Goal: Task Accomplishment & Management: Manage account settings

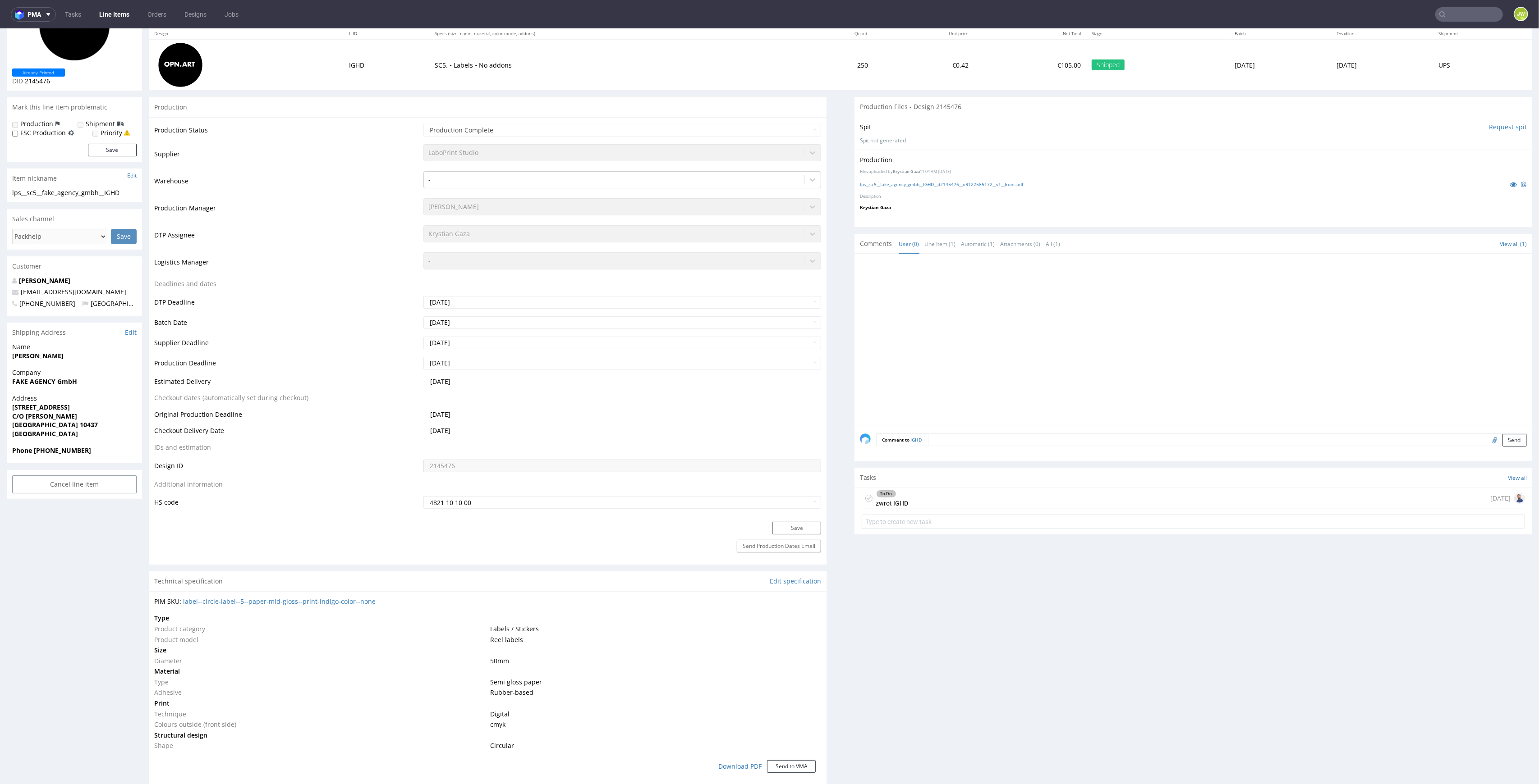
scroll to position [360, 0]
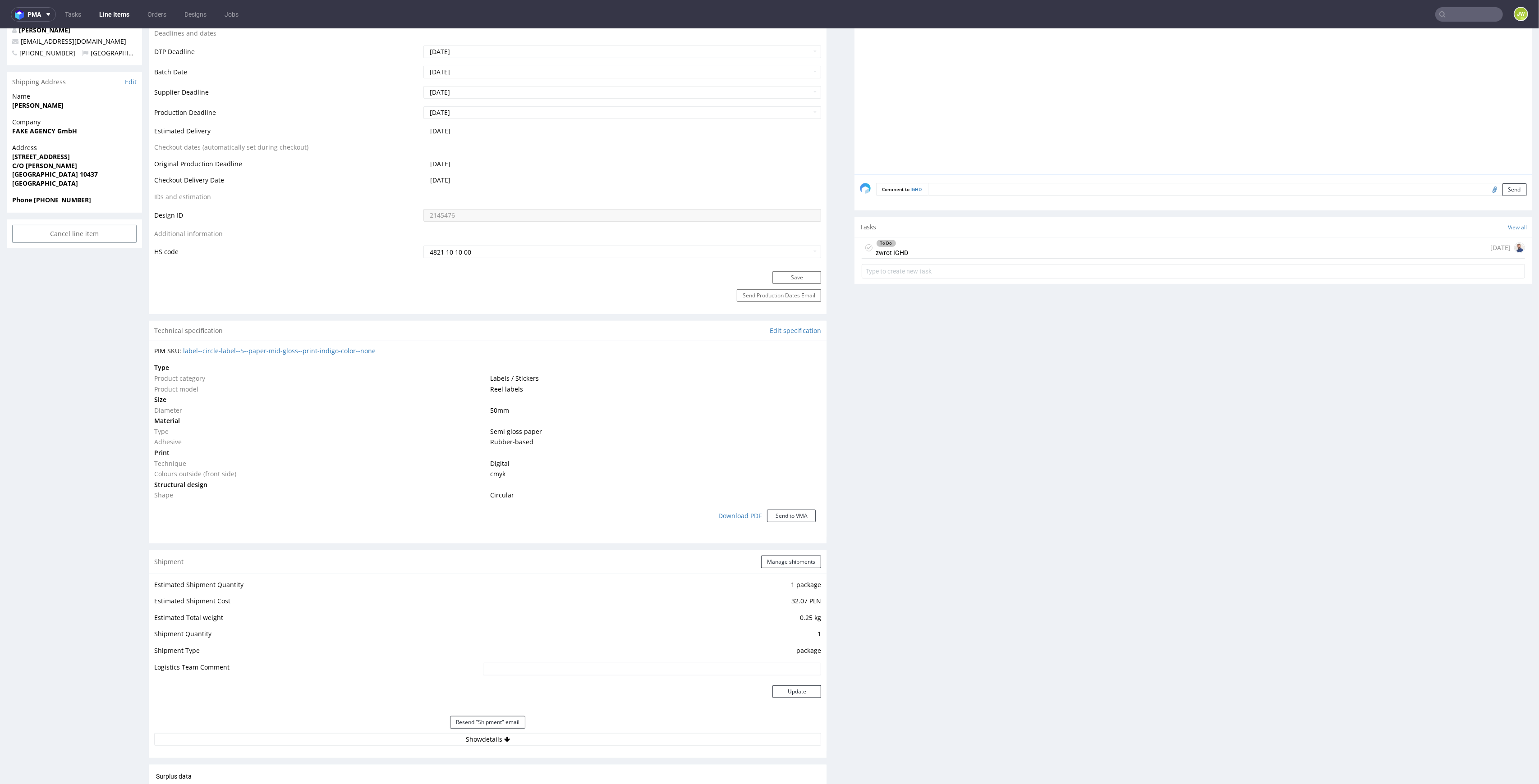
click at [897, 247] on div "To Do zwrot IGHD" at bounding box center [892, 247] width 33 height 21
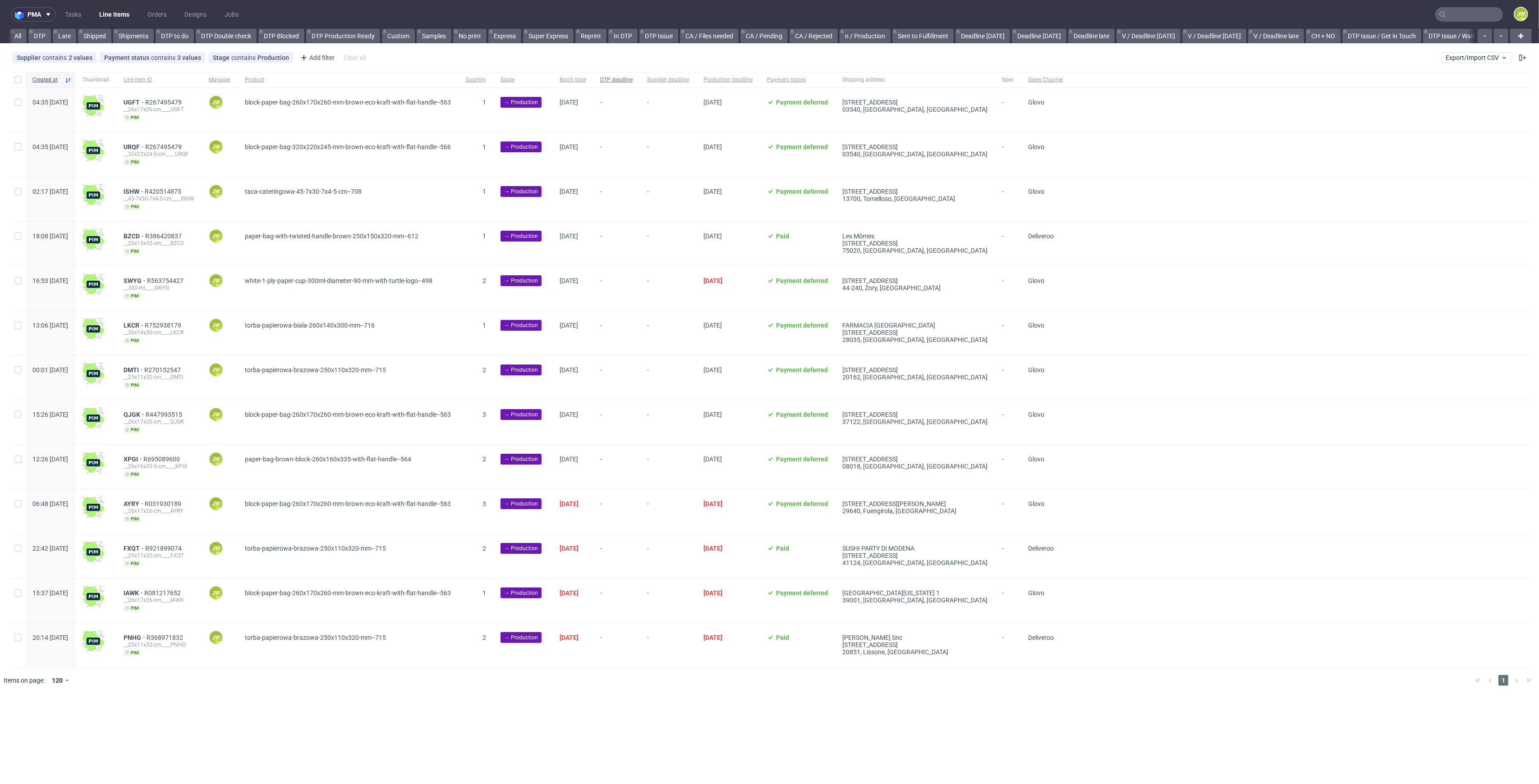
scroll to position [0, 1034]
click at [555, 35] on link "Produkcja Box Market (12:00) (NEW)" at bounding box center [574, 36] width 114 height 15
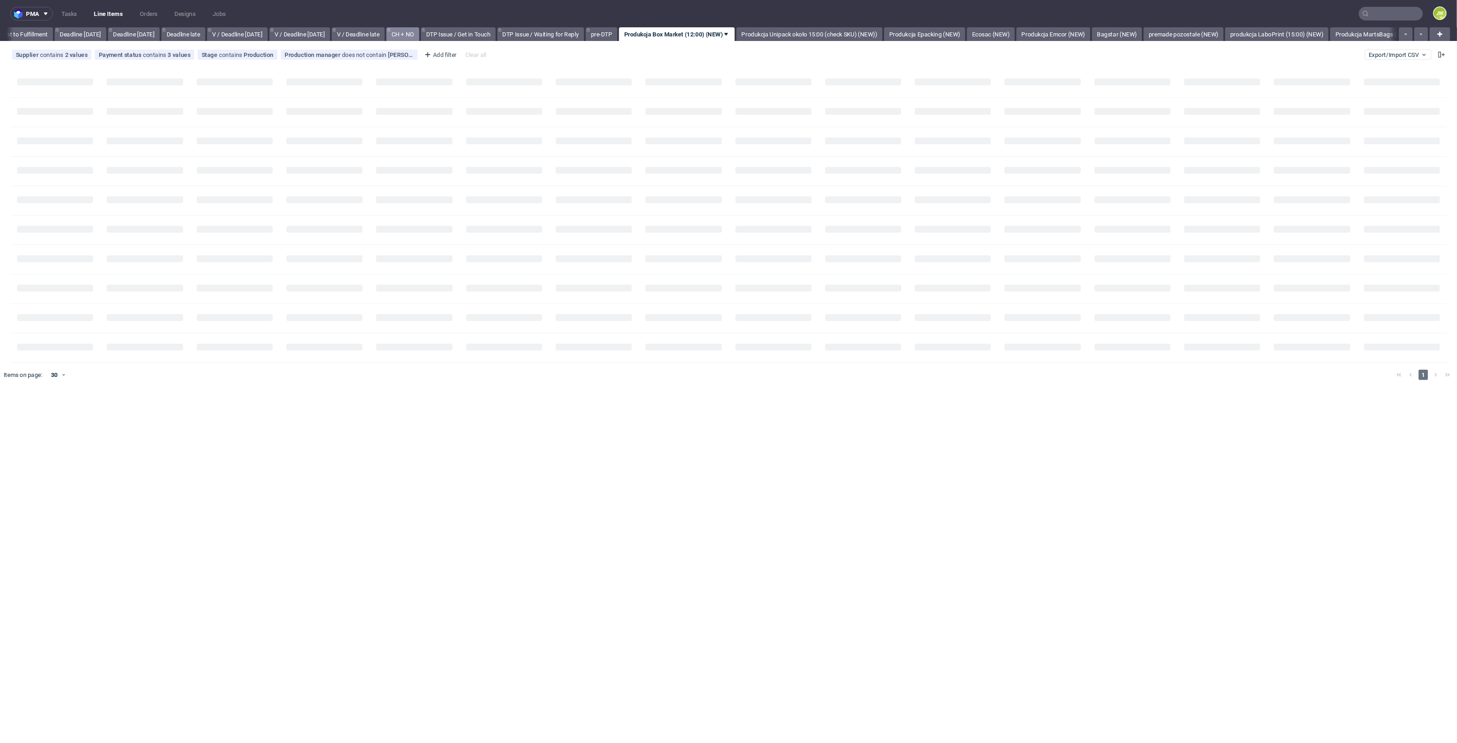
scroll to position [0, 906]
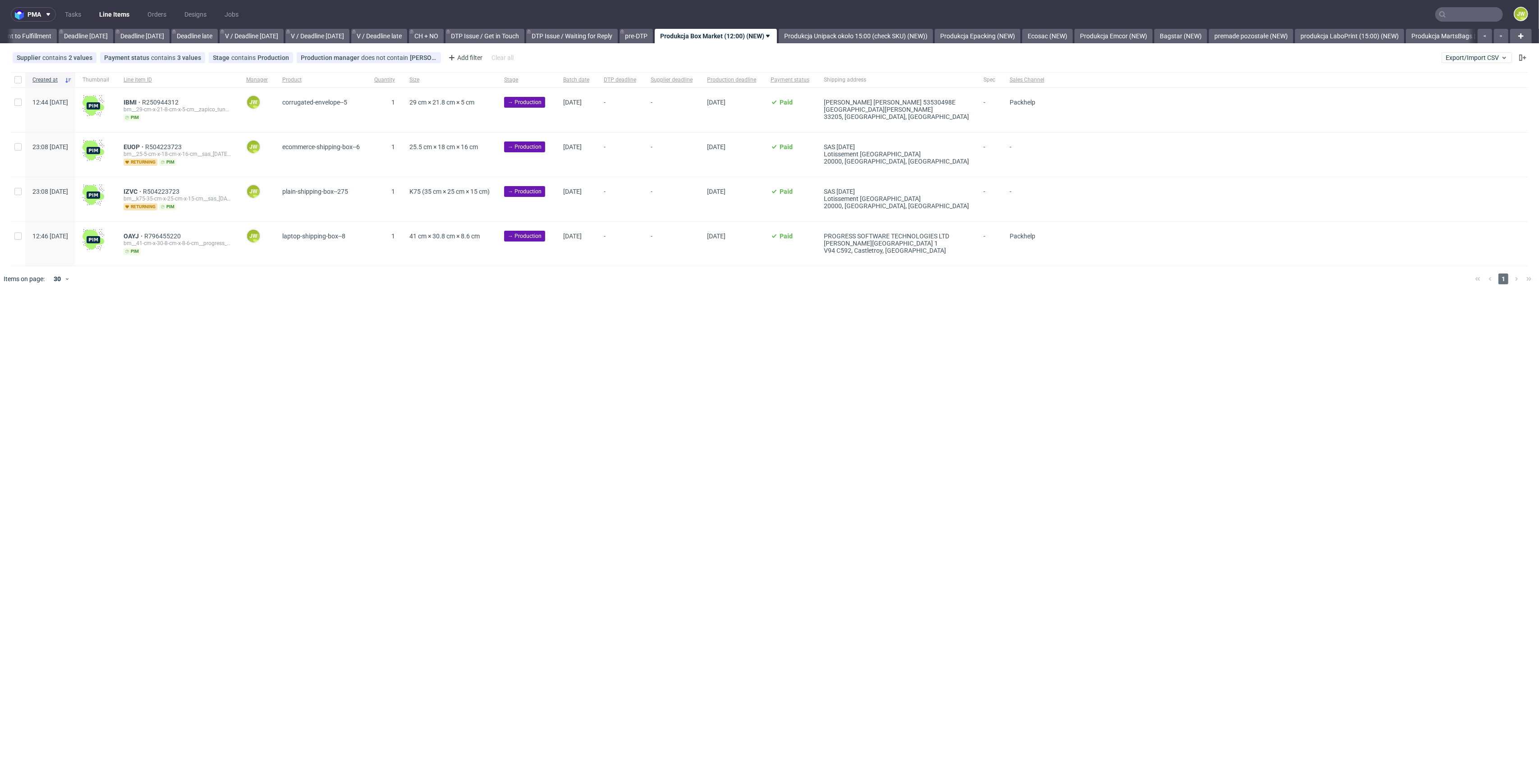
drag, startPoint x: 430, startPoint y: 297, endPoint x: 436, endPoint y: 289, distance: 10.0
click at [431, 297] on div "pma Tasks Line Items Orders Designs Jobs JW All DTP Late Shipped Shipments DTP …" at bounding box center [770, 392] width 1539 height 784
click at [445, 330] on div "pma Tasks Line Items Orders Designs Jobs JW All DTP Late Shipped Shipments DTP …" at bounding box center [770, 392] width 1539 height 784
click at [597, 378] on div "pma Tasks Line Items Orders Designs Jobs JW All DTP Late Shipped Shipments DTP …" at bounding box center [770, 392] width 1539 height 784
click at [339, 338] on div "pma Tasks Line Items Orders Designs Jobs JW All DTP Late Shipped Shipments DTP …" at bounding box center [770, 392] width 1539 height 784
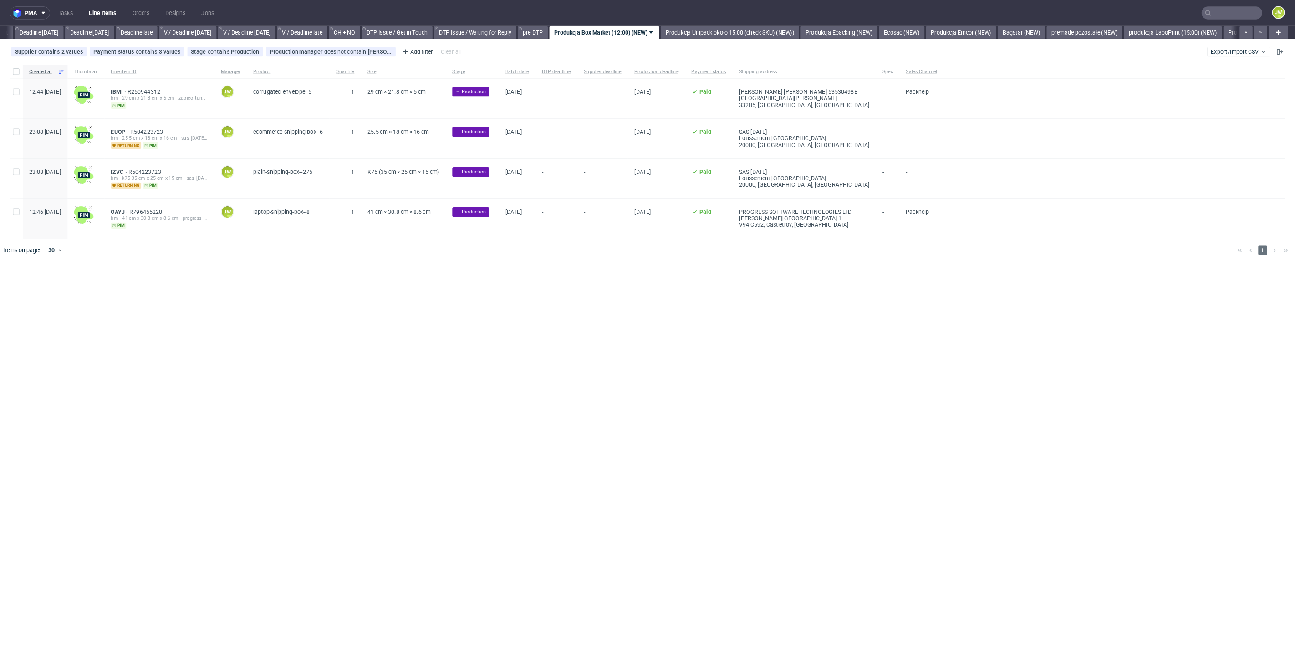
scroll to position [0, 954]
drag, startPoint x: 291, startPoint y: 473, endPoint x: 297, endPoint y: 406, distance: 66.7
click at [295, 431] on div "pma Tasks Line Items Orders Designs Jobs JW All DTP Late Shipped Shipments DTP …" at bounding box center [728, 371] width 1457 height 743
click at [577, 390] on div "pma Tasks Line Items Orders Designs Jobs JW All DTP Late Shipped Shipments DTP …" at bounding box center [728, 371] width 1457 height 743
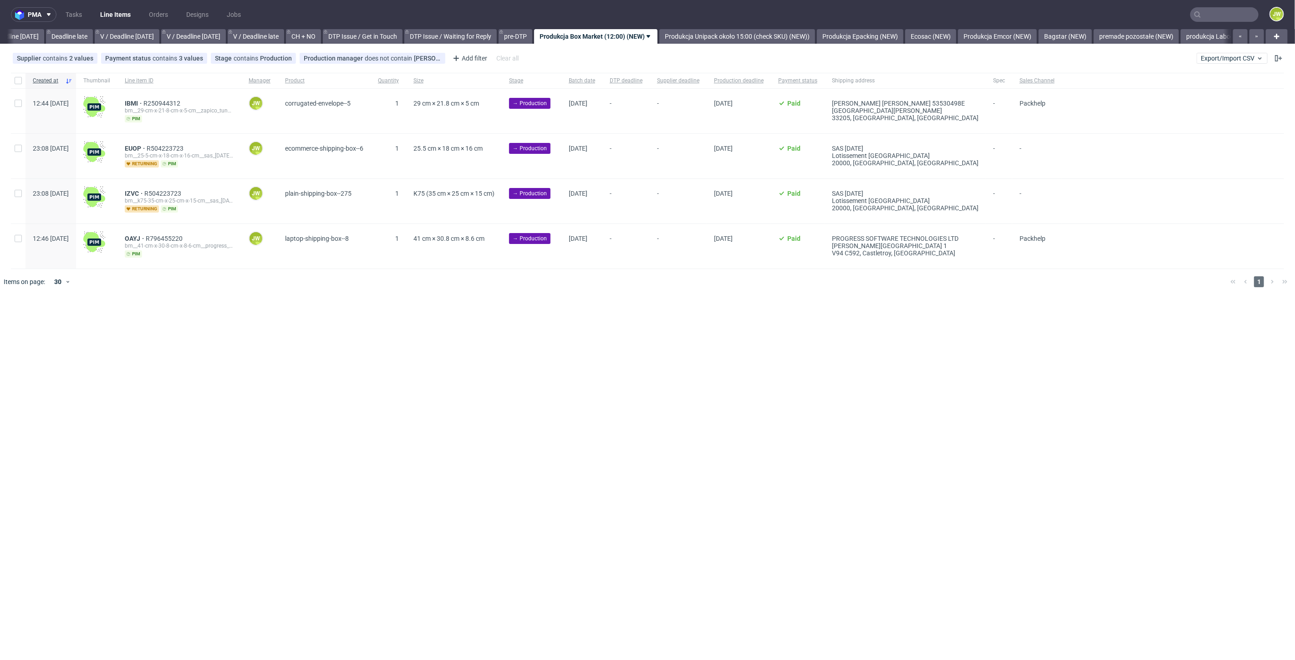
scroll to position [0, 1034]
click at [19, 79] on input "checkbox" at bounding box center [18, 80] width 7 height 7
checkbox input "true"
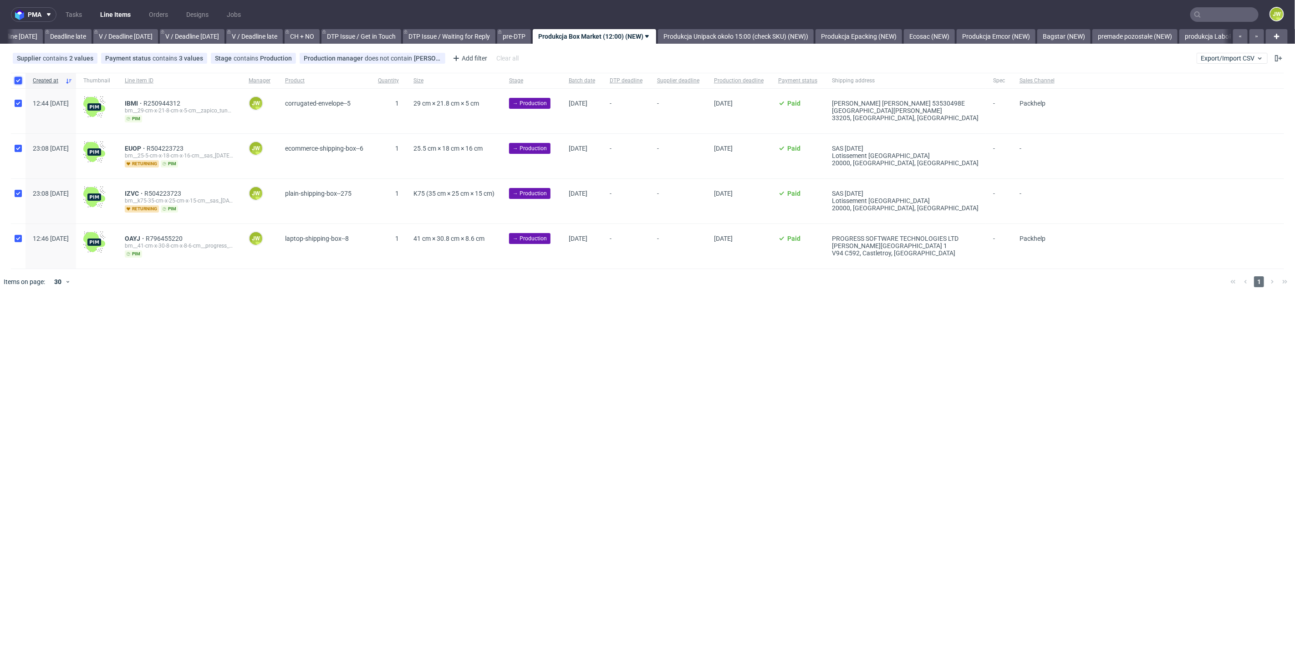
checkbox input "true"
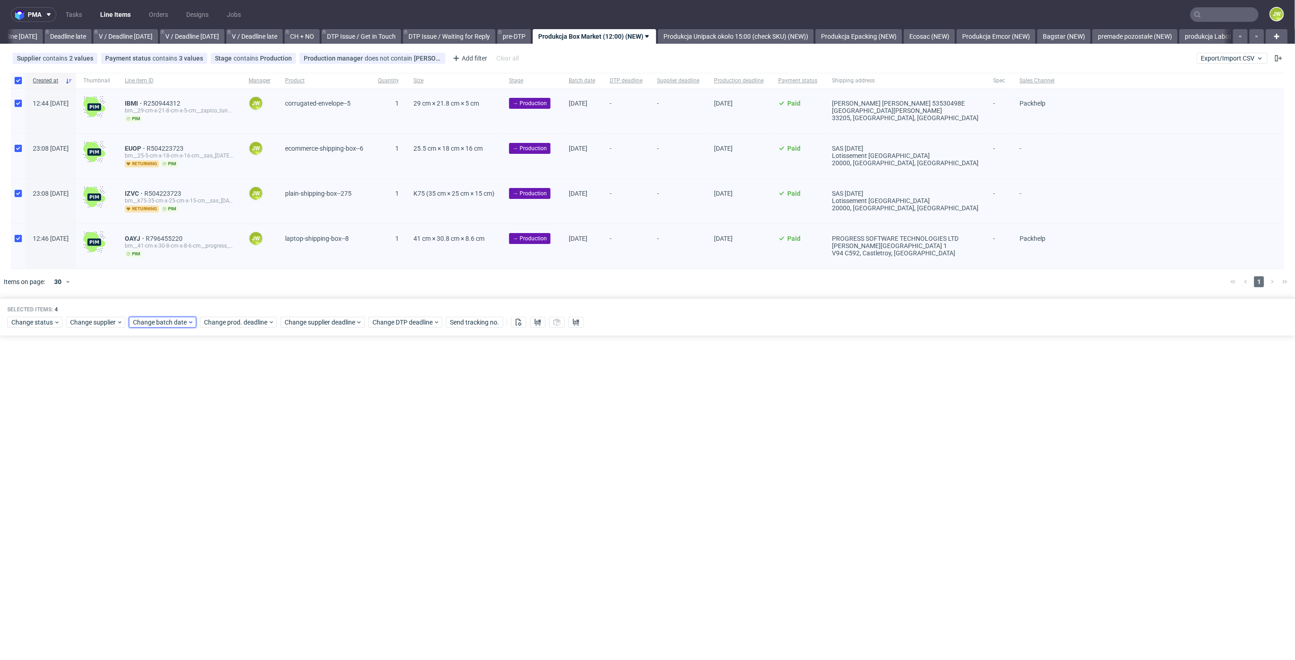
click at [164, 321] on span "Change batch date" at bounding box center [160, 322] width 55 height 9
click at [163, 427] on span "22" at bounding box center [160, 427] width 7 height 9
click at [241, 474] on span "Save" at bounding box center [237, 474] width 14 height 6
click at [221, 328] on div "Selected items: 4 Change status Change supplier Change batch date Change prod. …" at bounding box center [647, 317] width 1295 height 38
click at [226, 313] on div "Selected items: 4 Change status Change supplier Change batch date Change prod. …" at bounding box center [647, 317] width 1295 height 38
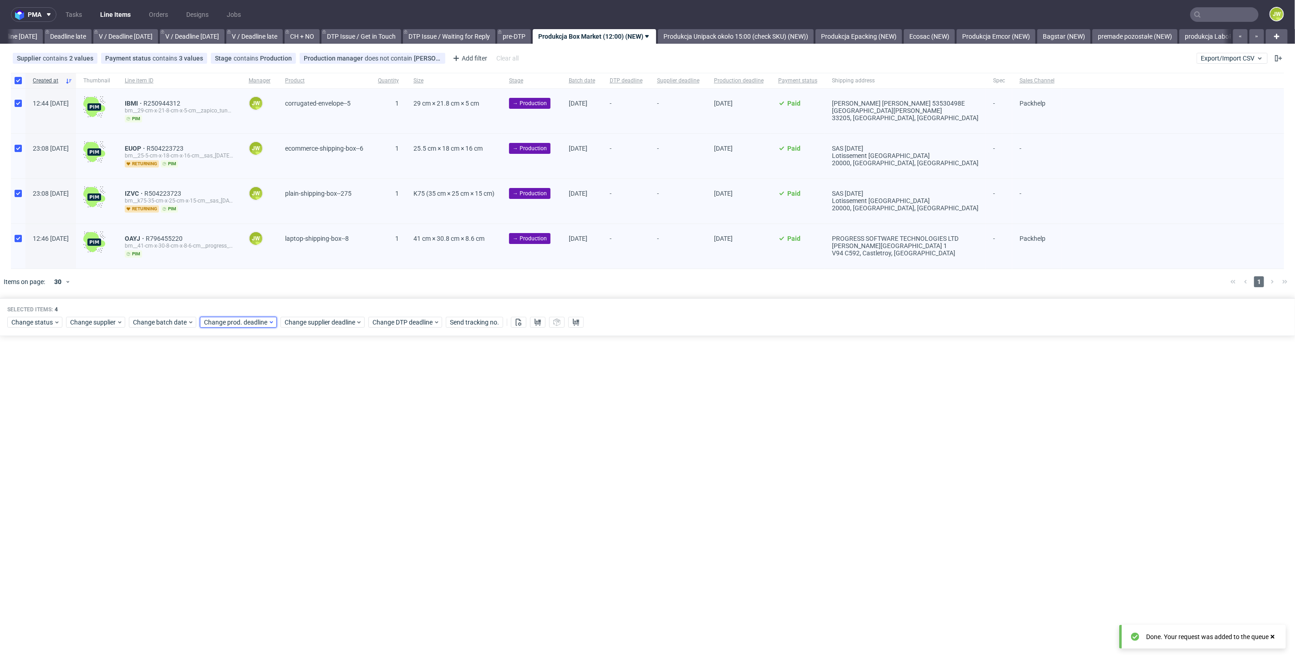
click at [230, 324] on span "Change prod. deadline" at bounding box center [236, 322] width 64 height 9
click at [244, 431] on span "23" at bounding box center [245, 427] width 7 height 9
click at [302, 476] on span "Save" at bounding box center [308, 474] width 14 height 6
click at [303, 324] on span "Change supplier deadline" at bounding box center [320, 322] width 71 height 9
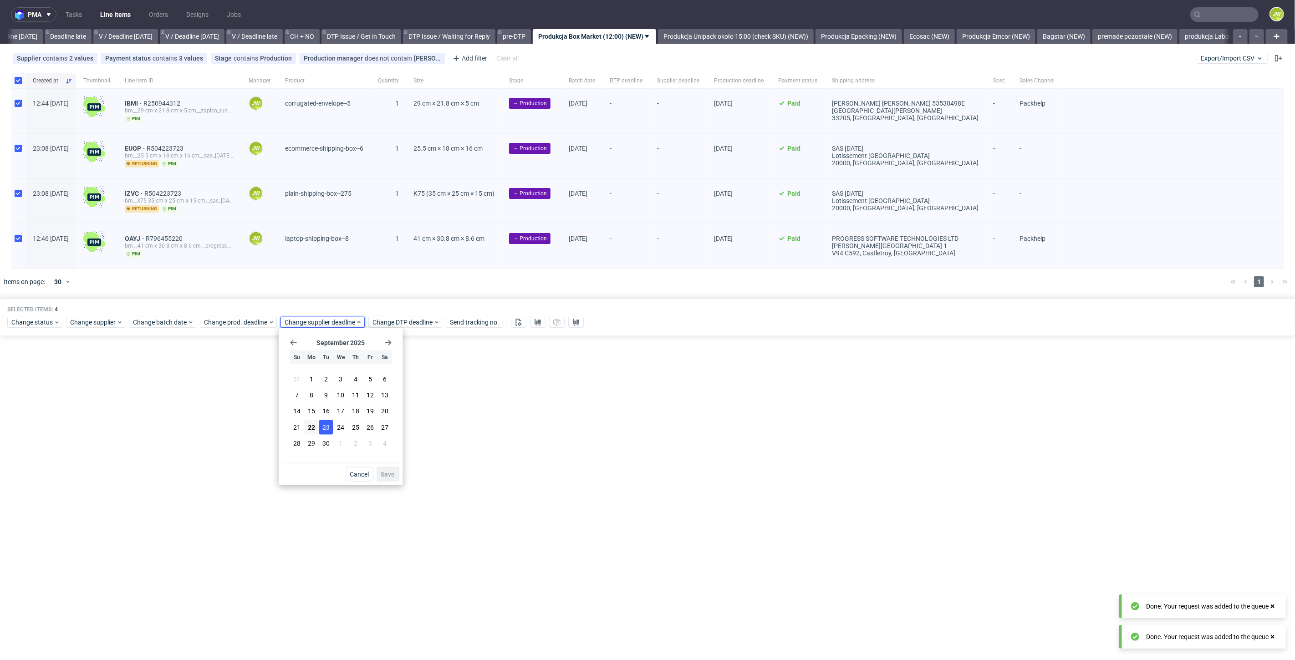
click at [326, 424] on span "23" at bounding box center [325, 427] width 7 height 9
click at [392, 473] on span "Save" at bounding box center [388, 474] width 14 height 6
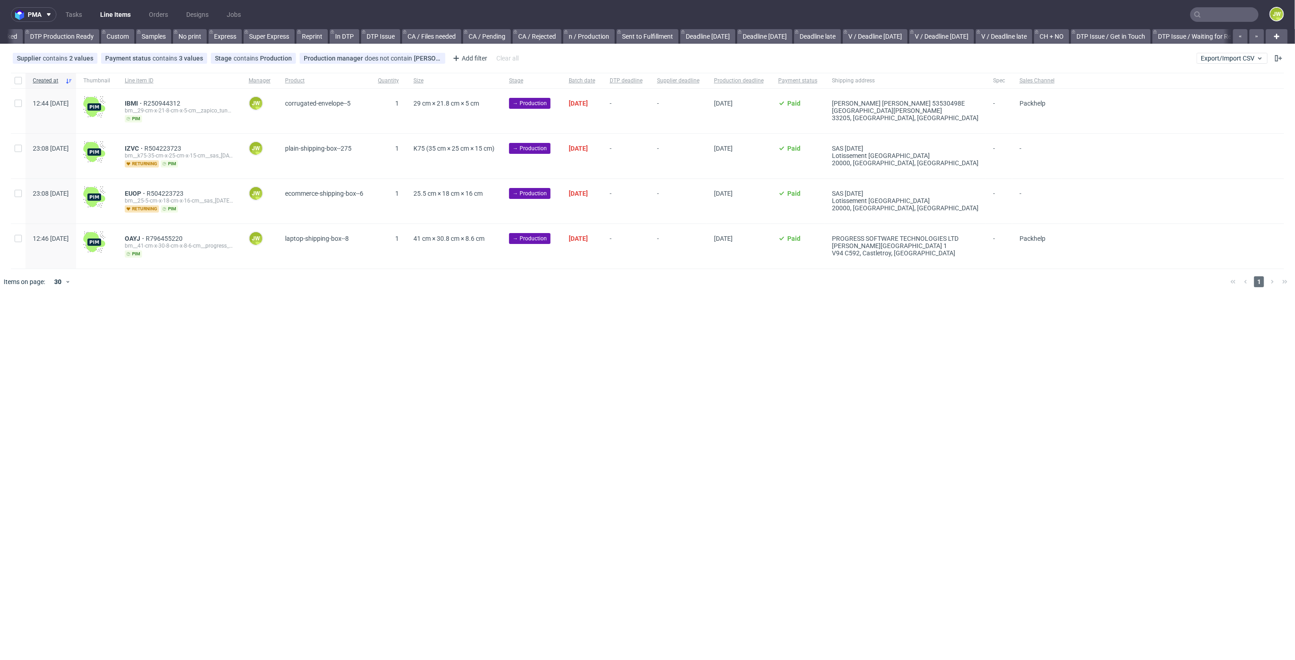
scroll to position [0, 882]
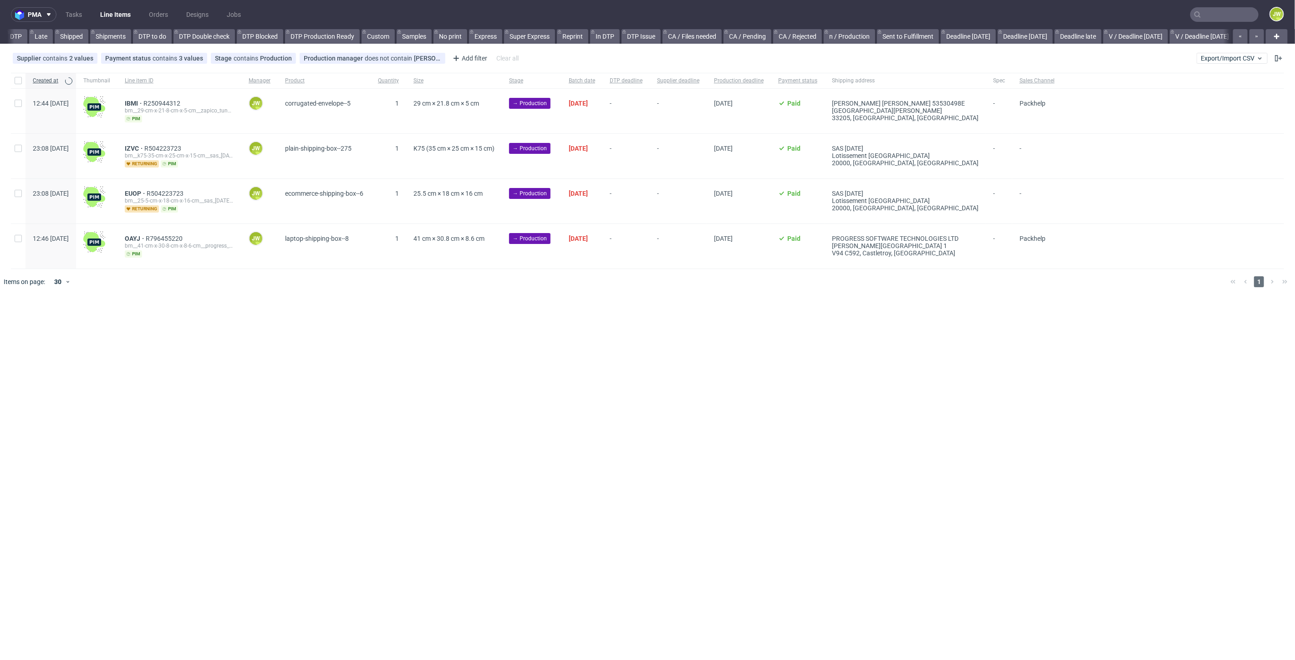
scroll to position [0, 615]
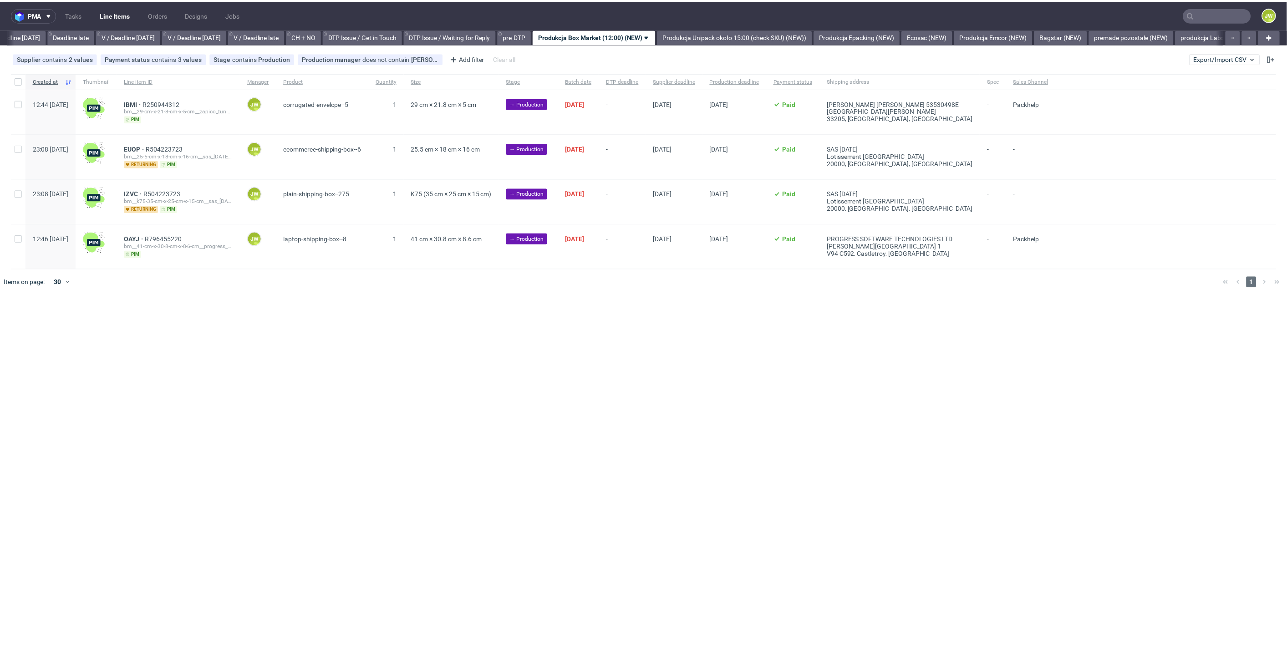
scroll to position [0, 1034]
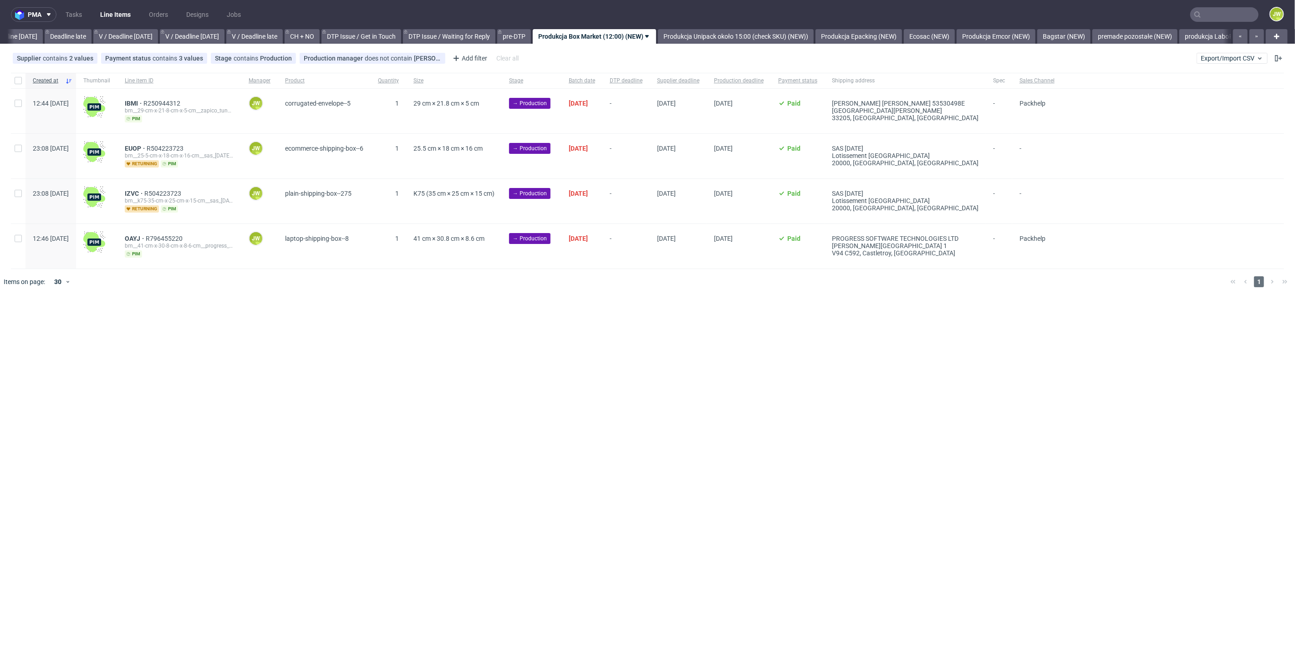
click at [19, 76] on div at bounding box center [18, 80] width 15 height 15
checkbox input "true"
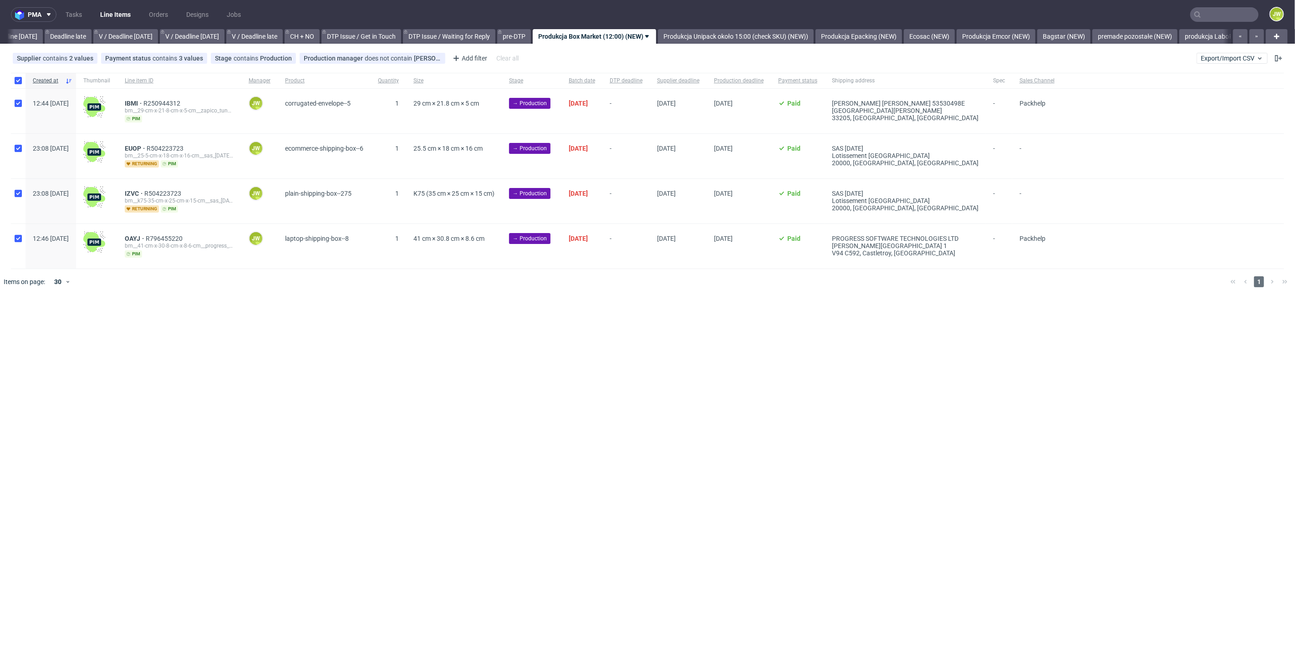
checkbox input "true"
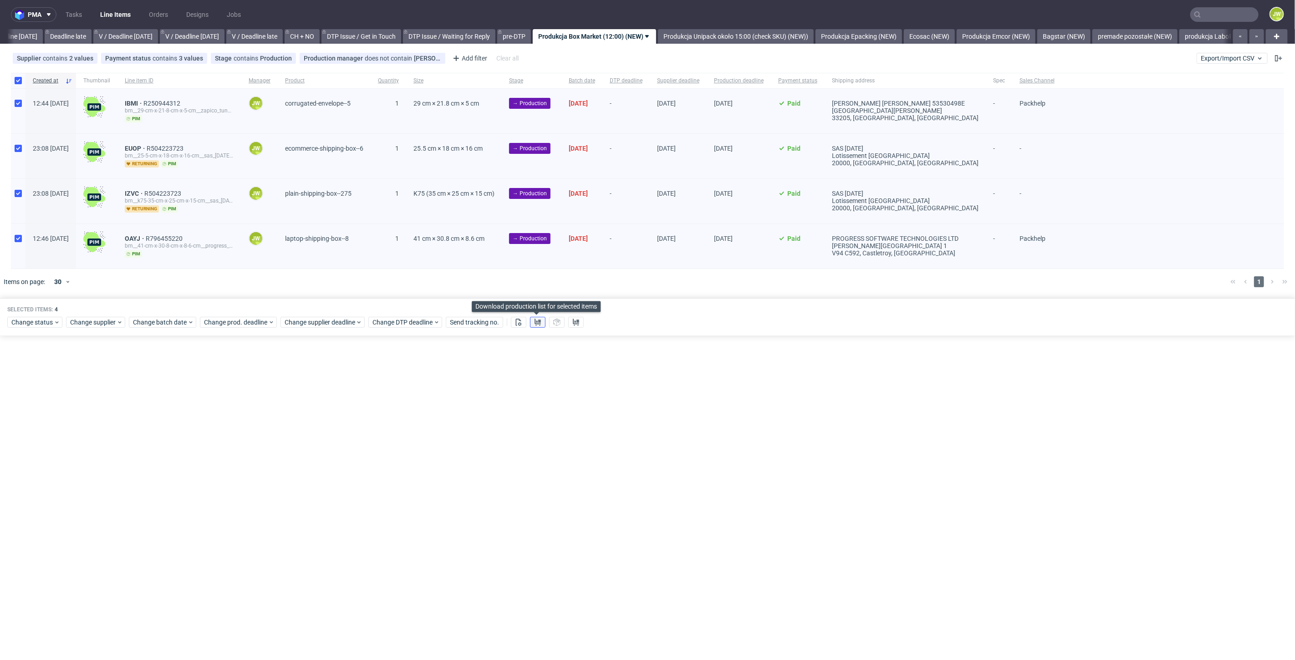
click at [539, 320] on use at bounding box center [538, 322] width 6 height 7
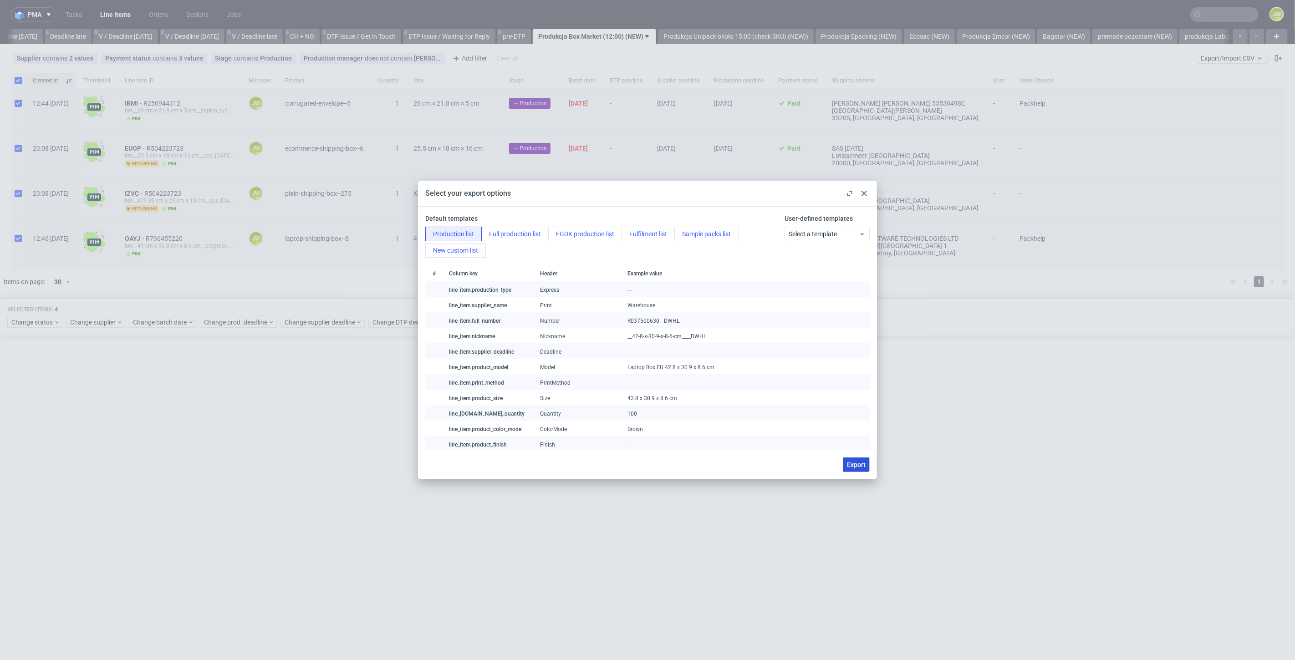
click at [859, 466] on span "Export" at bounding box center [856, 465] width 19 height 6
checkbox input "false"
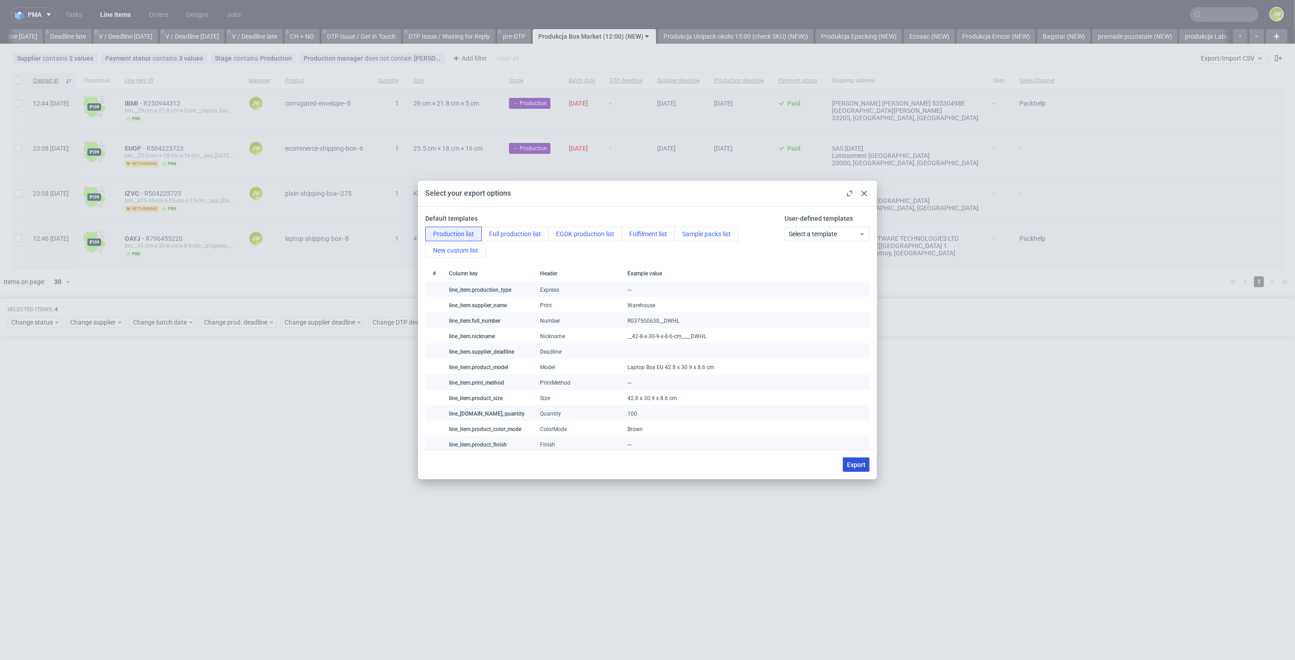
checkbox input "false"
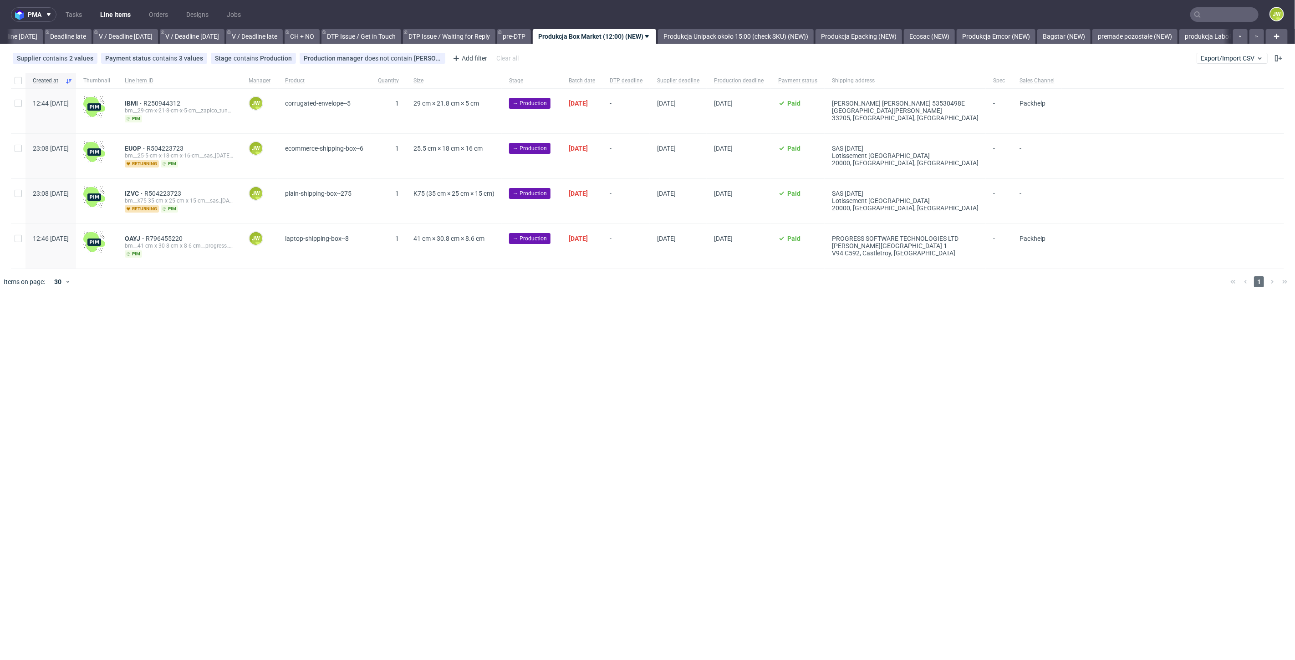
click at [535, 405] on div "pma Tasks Line Items Orders Designs Jobs JW All DTP Late Shipped Shipments DTP …" at bounding box center [647, 330] width 1295 height 660
click at [17, 87] on div at bounding box center [18, 80] width 15 height 15
checkbox input "true"
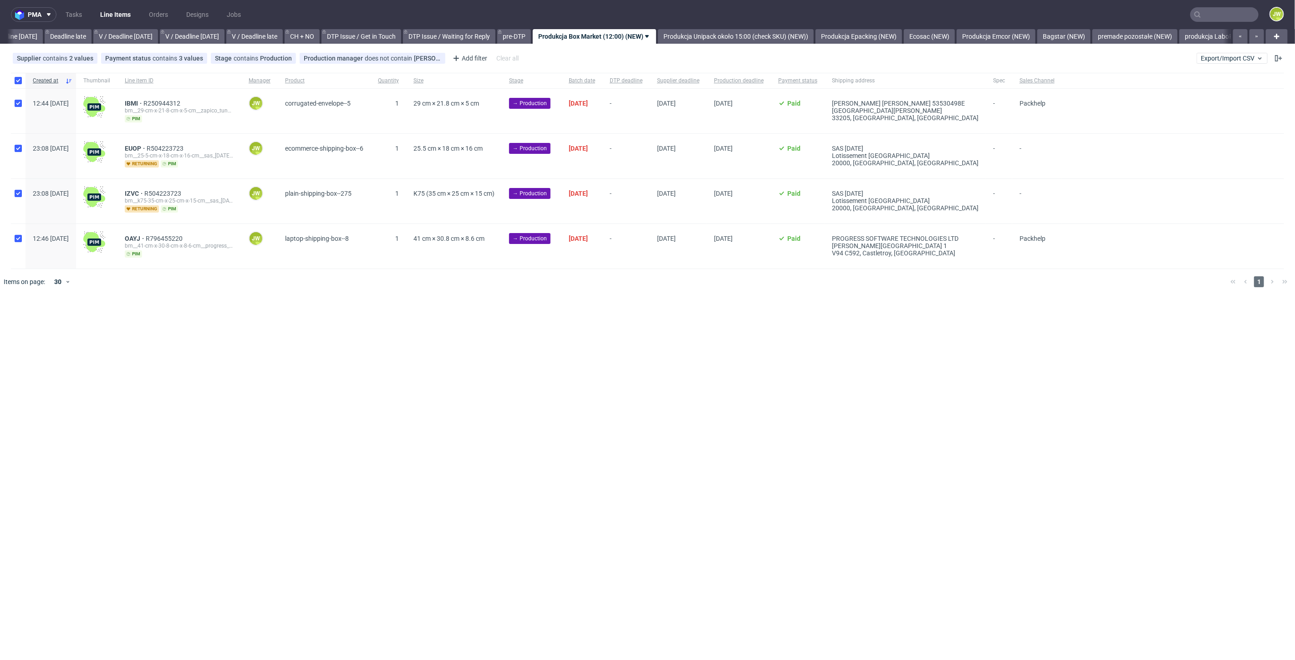
checkbox input "true"
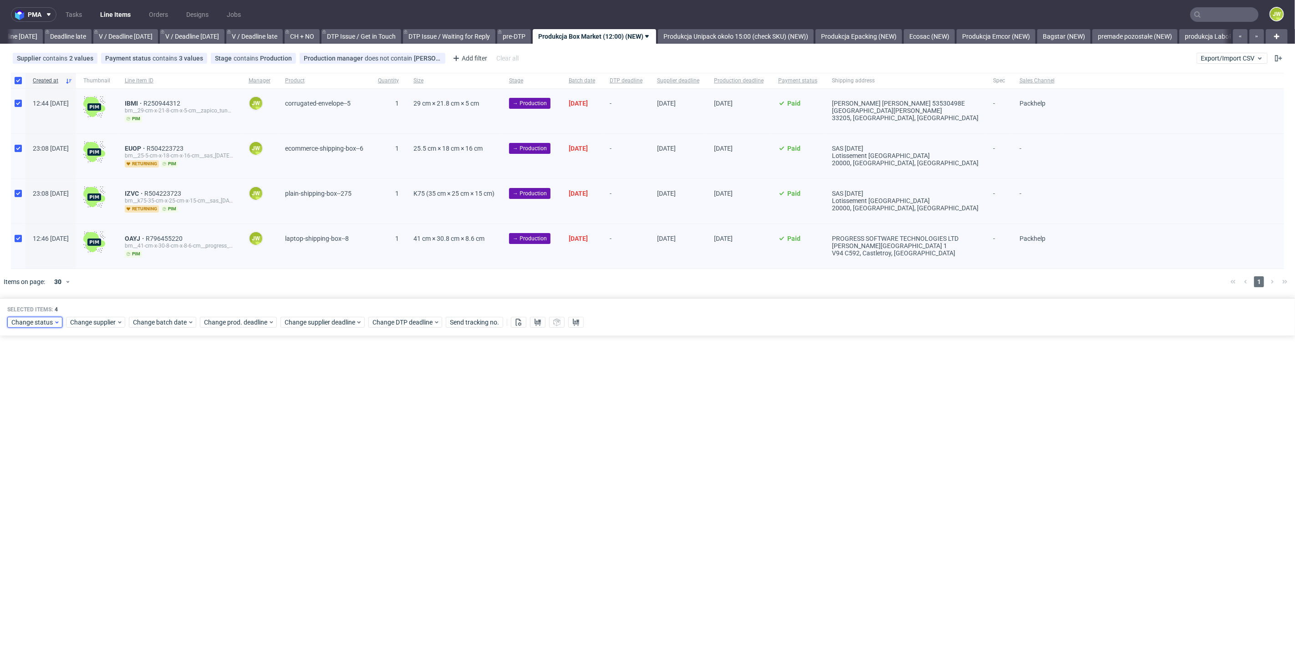
click at [24, 324] on span "Change status" at bounding box center [32, 322] width 42 height 9
click at [37, 442] on span "In Production" at bounding box center [34, 439] width 46 height 13
click at [100, 453] on span "Save" at bounding box center [104, 456] width 14 height 6
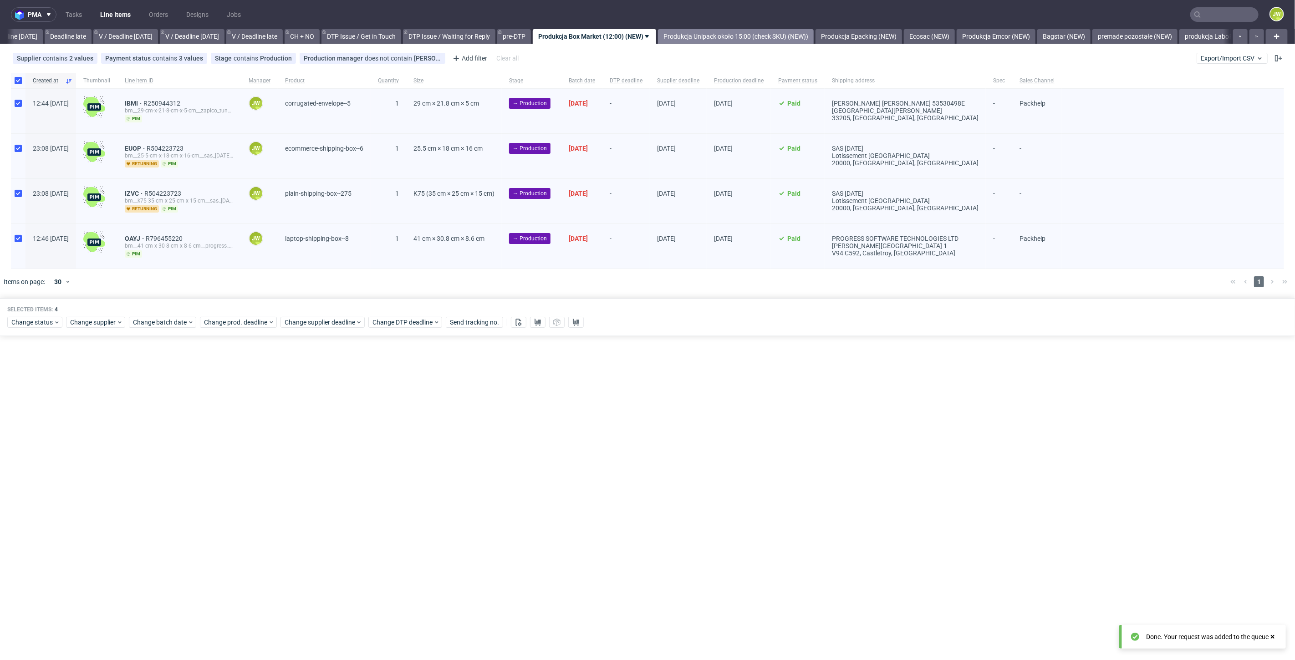
click at [741, 33] on link "Produkcja Unipack około 15:00 (check SKU) (NEW))" at bounding box center [736, 36] width 156 height 15
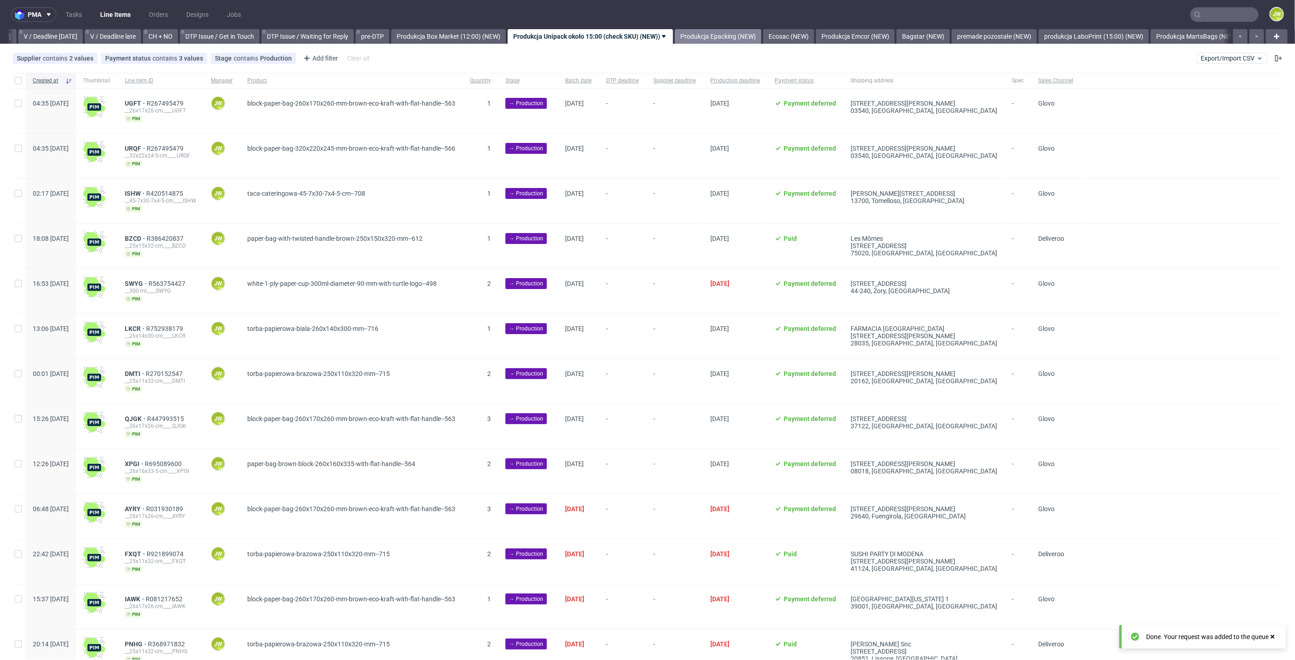
click at [728, 33] on link "Produkcja Epacking (NEW)" at bounding box center [718, 36] width 87 height 15
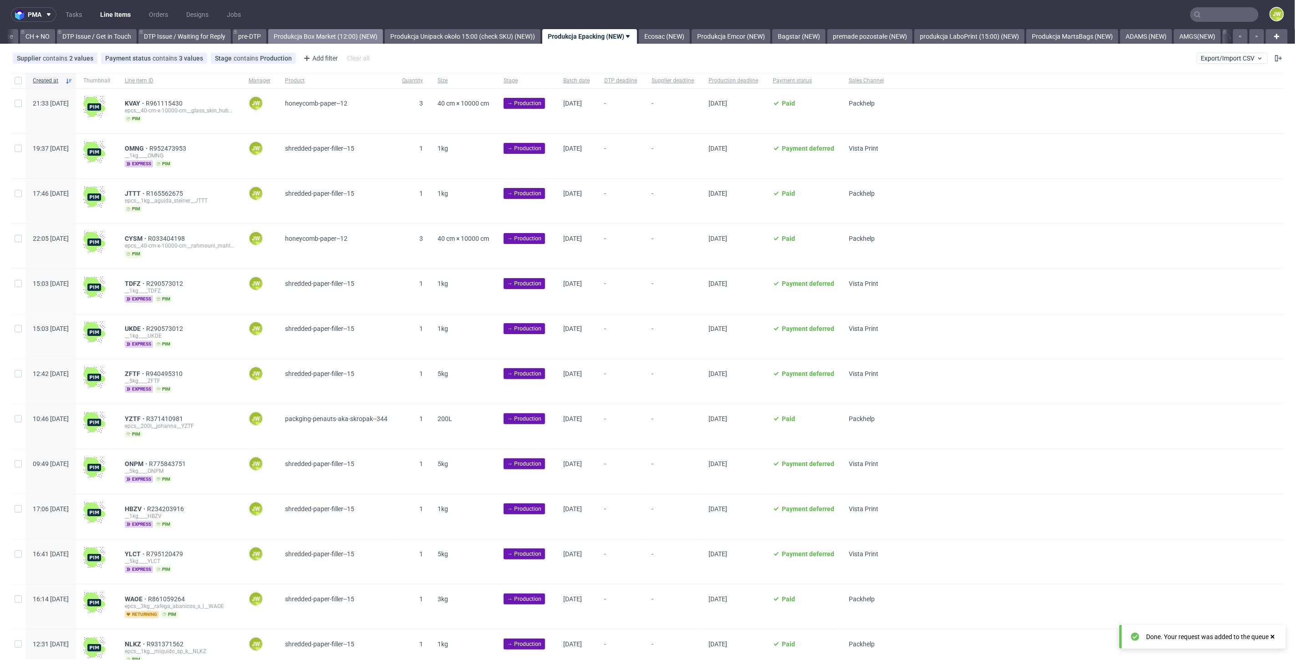
click at [347, 32] on link "Produkcja Box Market (12:00) (NEW)" at bounding box center [325, 36] width 115 height 15
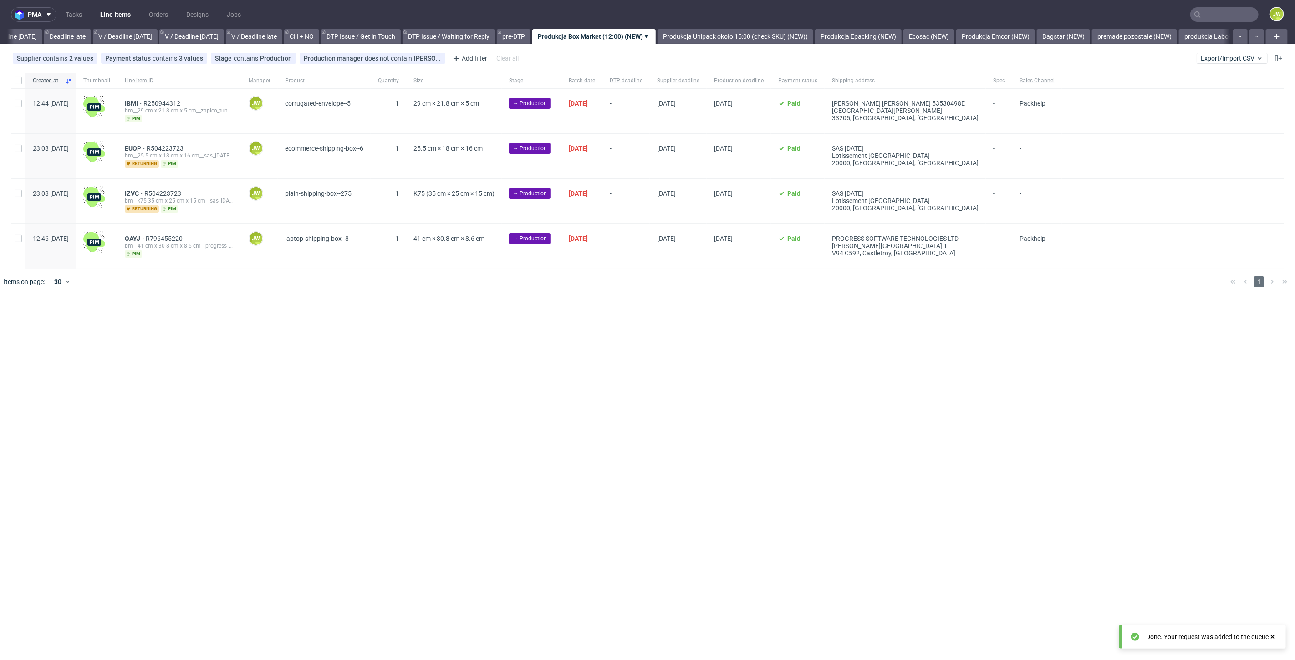
scroll to position [0, 1034]
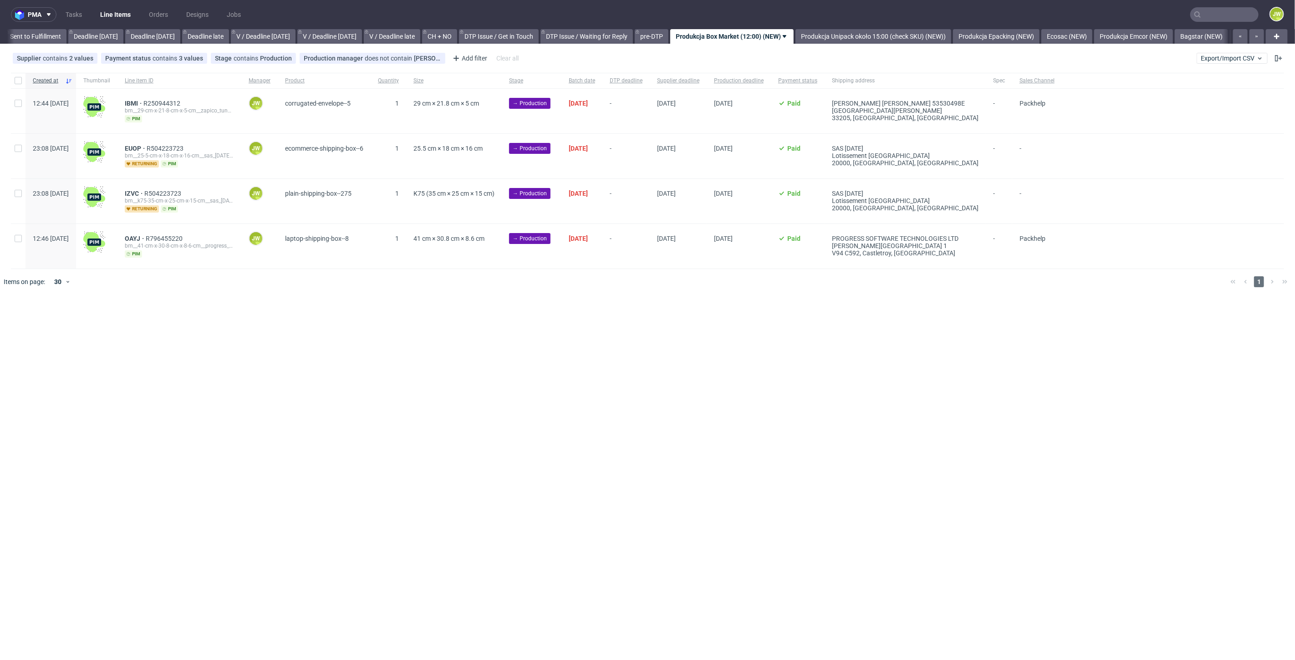
scroll to position [0, 970]
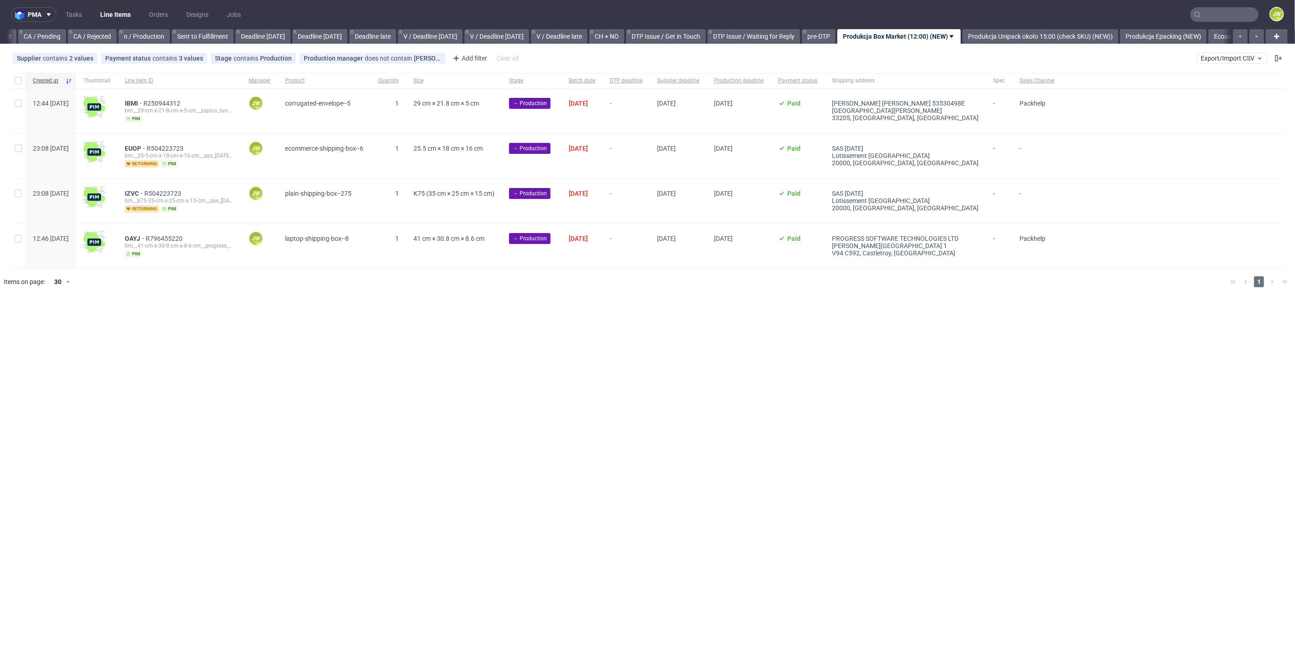
scroll to position [0, 944]
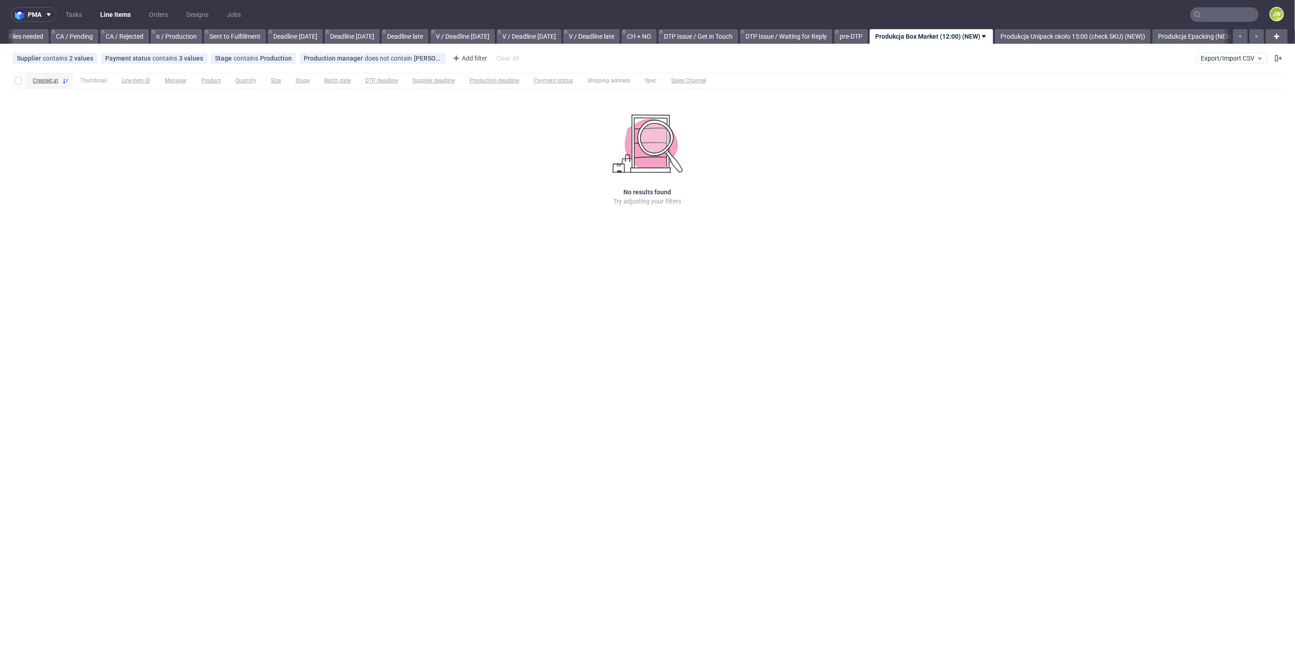
scroll to position [0, 954]
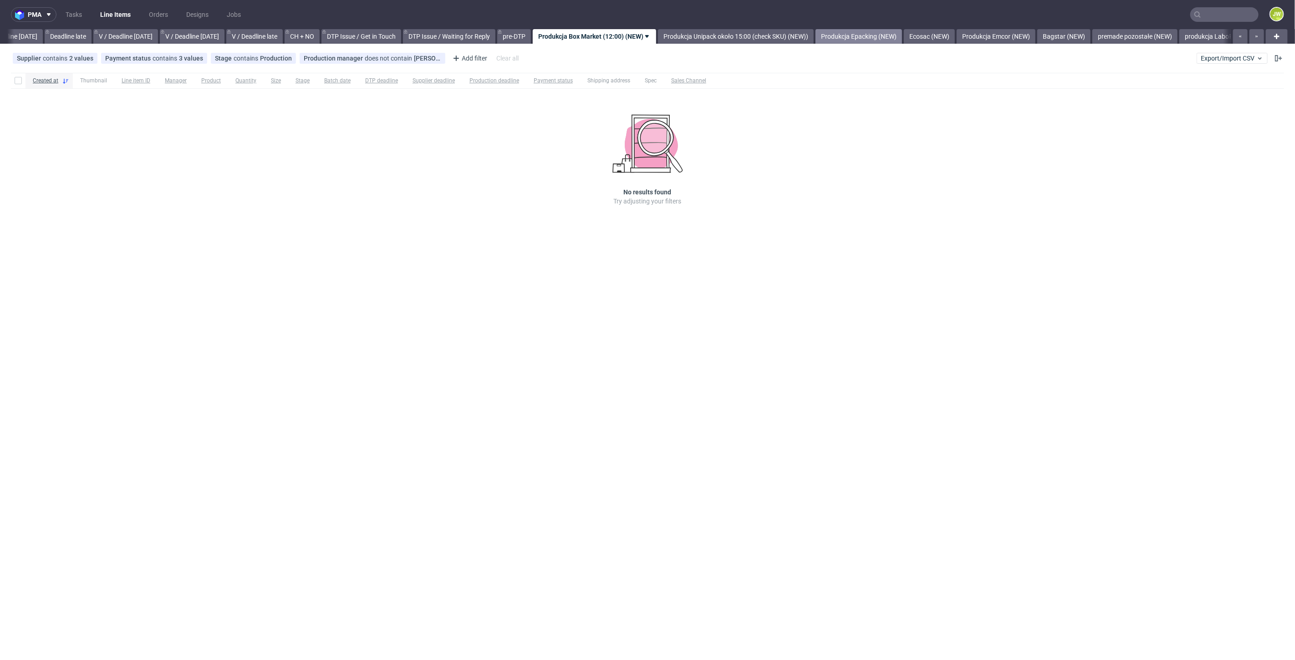
click at [848, 37] on link "Produkcja Epacking (NEW)" at bounding box center [859, 36] width 87 height 15
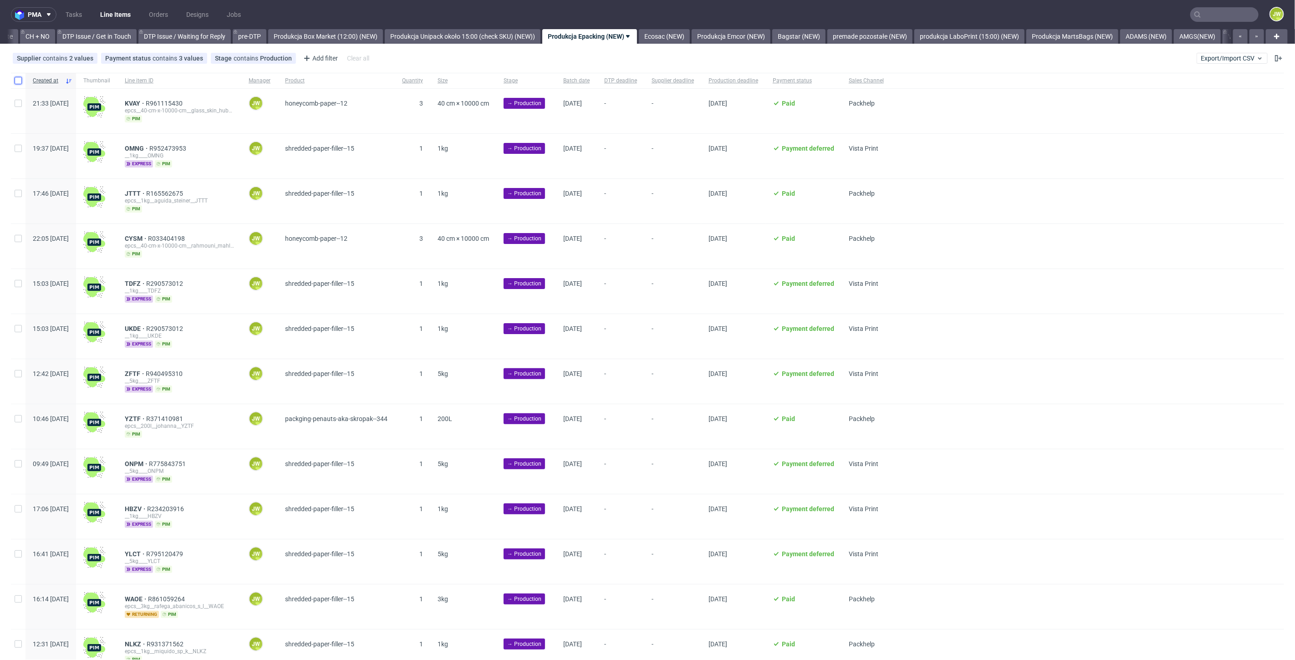
click at [17, 81] on input "checkbox" at bounding box center [18, 80] width 7 height 7
checkbox input "true"
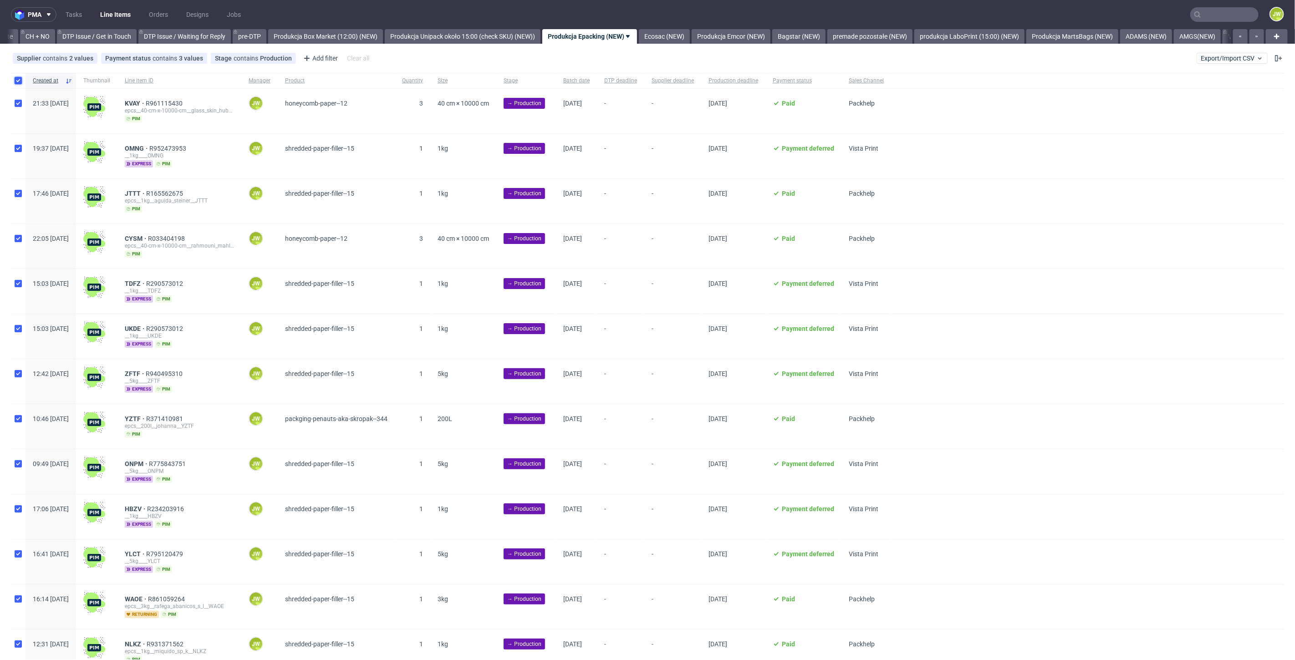
checkbox input "true"
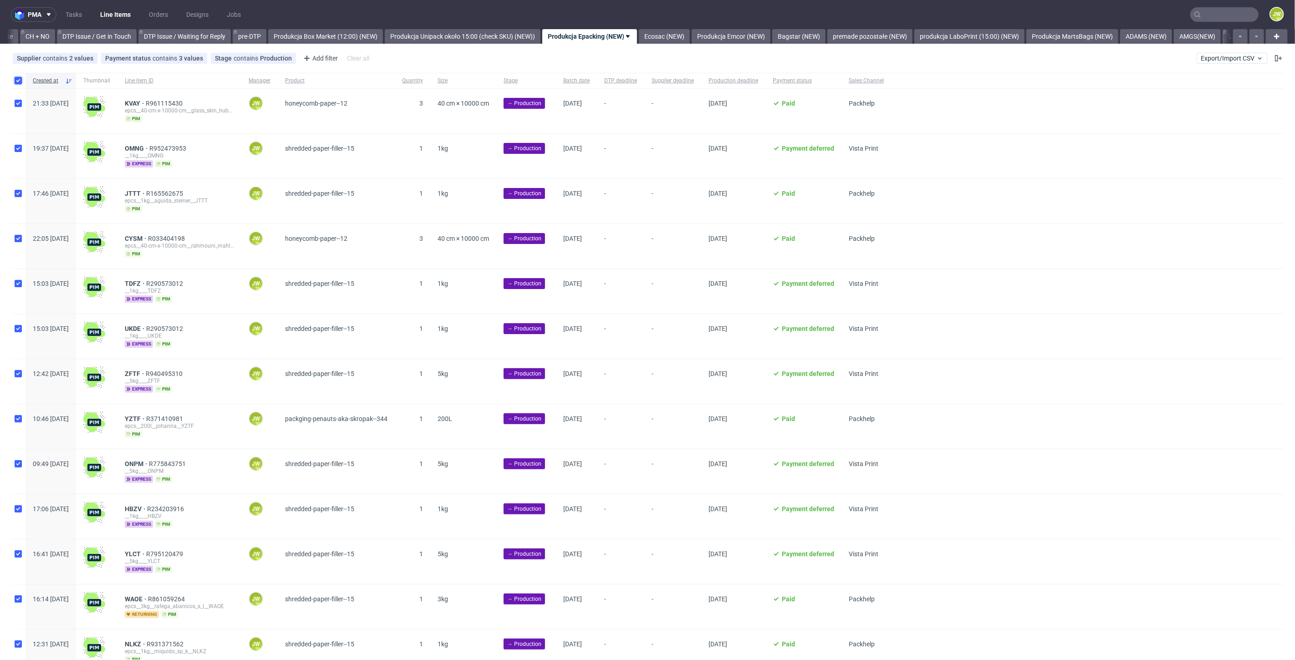
checkbox input "true"
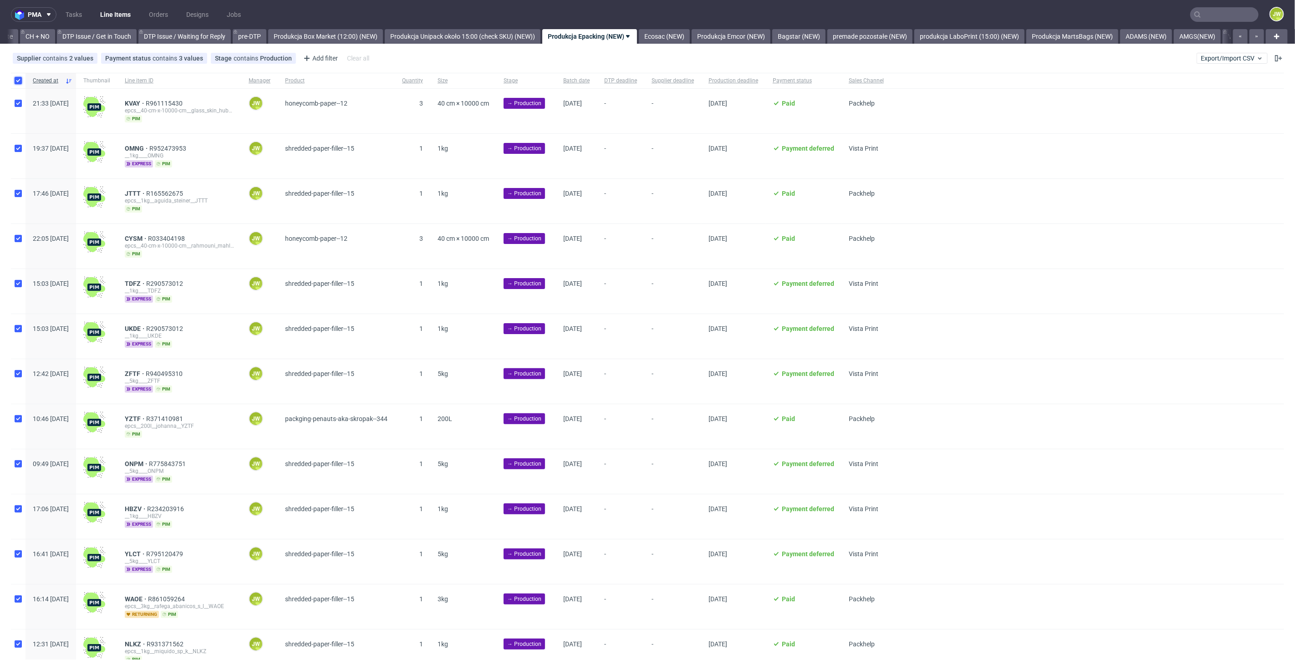
checkbox input "true"
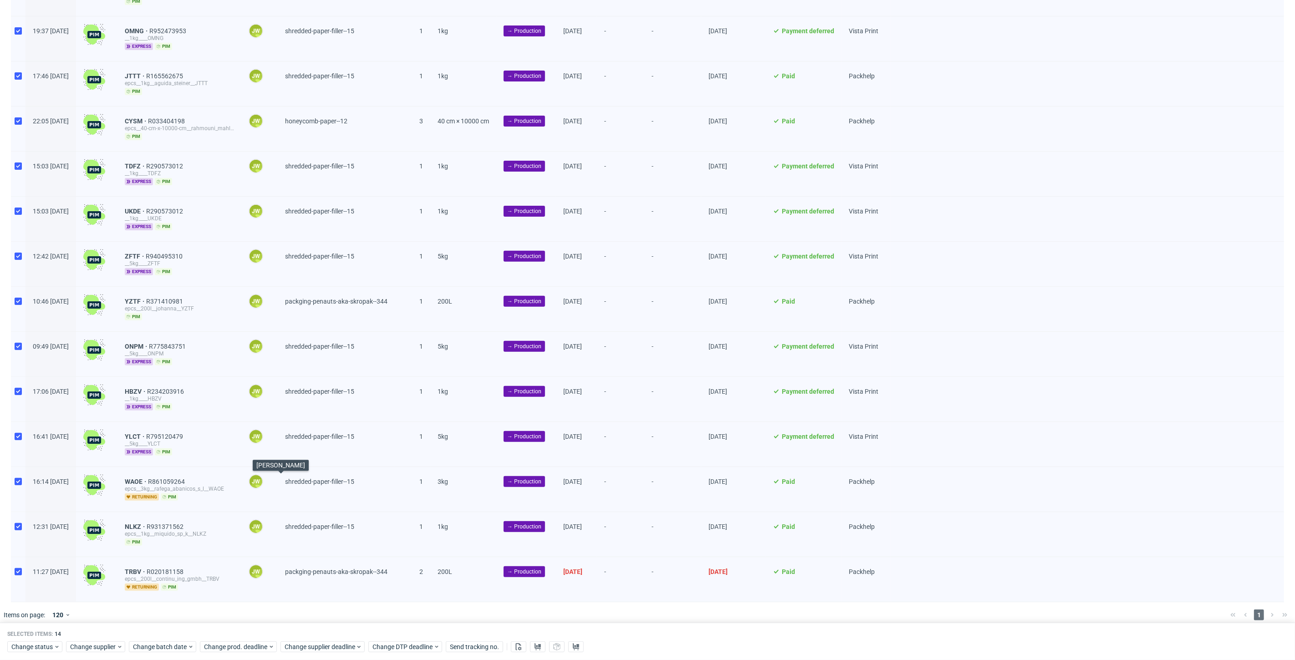
scroll to position [121, 0]
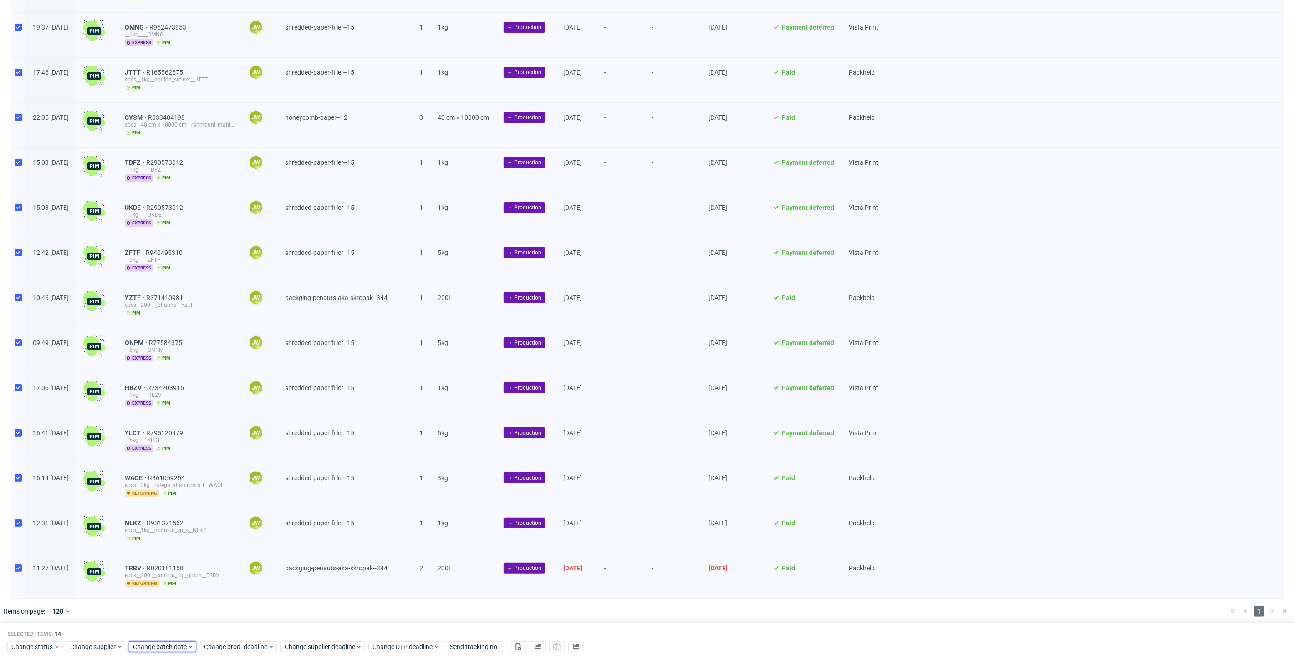
click at [158, 648] on span "Change batch date" at bounding box center [160, 646] width 55 height 9
click at [158, 581] on span "22" at bounding box center [160, 581] width 7 height 9
click at [241, 627] on span "Save" at bounding box center [237, 629] width 14 height 6
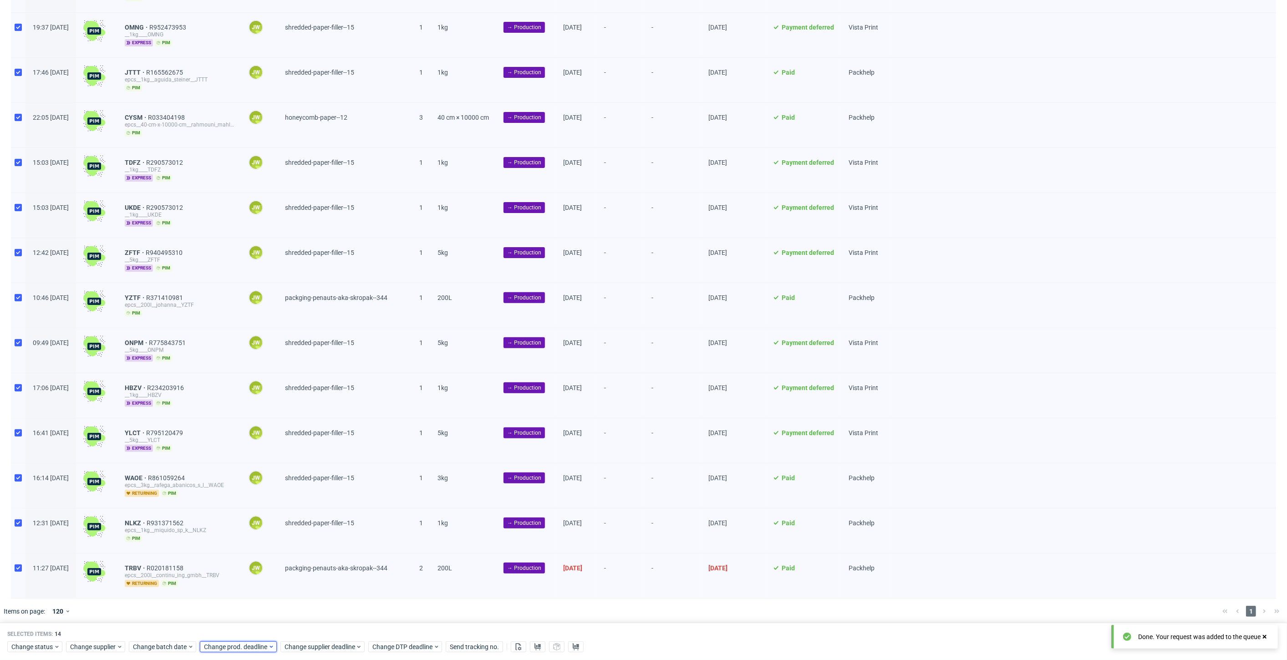
click at [239, 645] on span "Change prod. deadline" at bounding box center [236, 646] width 64 height 9
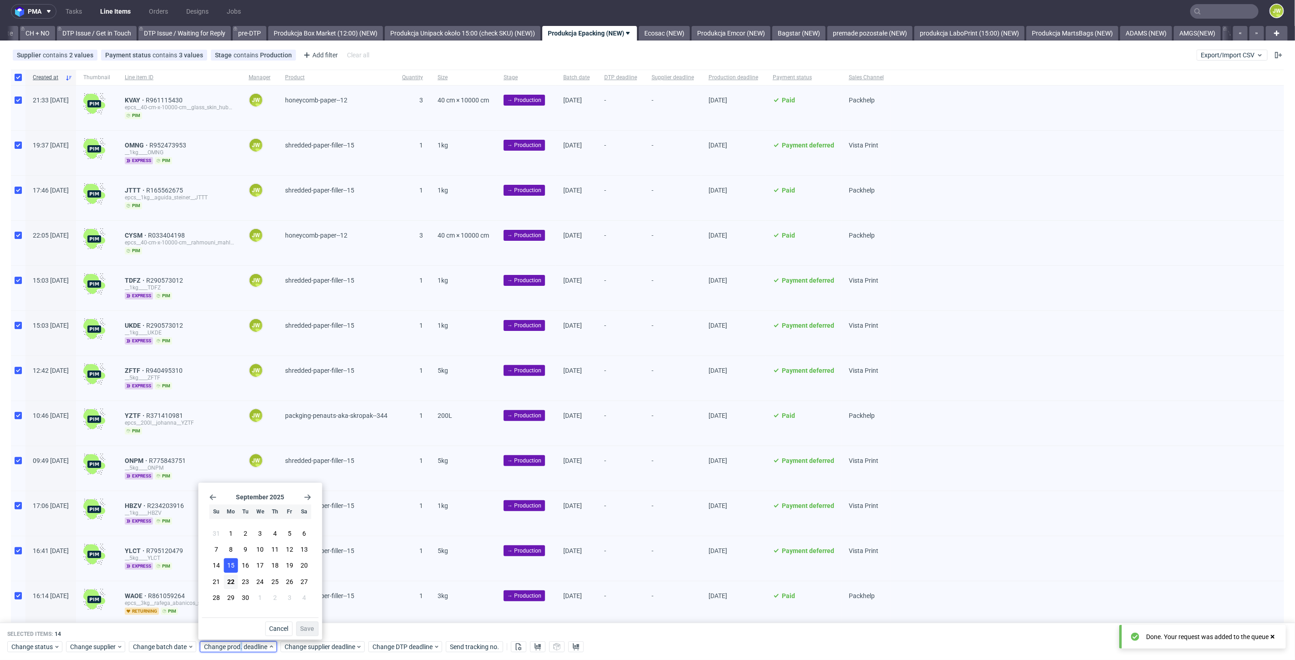
scroll to position [0, 0]
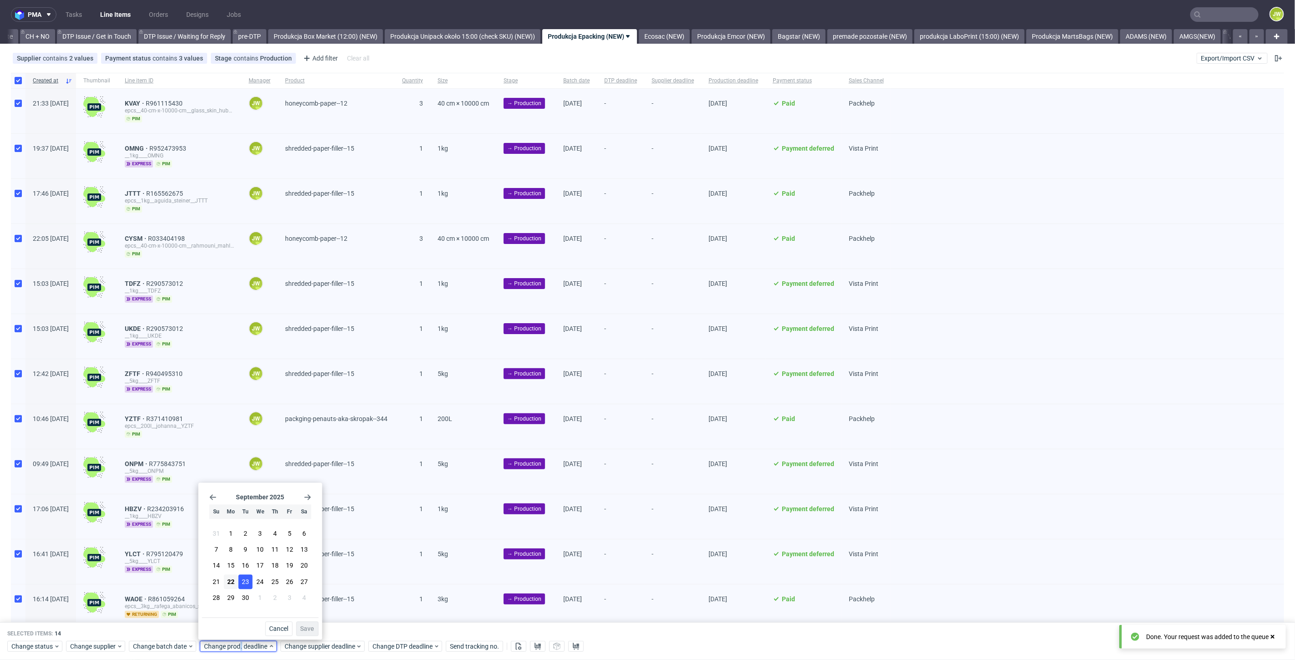
click at [244, 579] on span "23" at bounding box center [245, 581] width 7 height 9
click at [310, 629] on span "Save" at bounding box center [308, 629] width 14 height 6
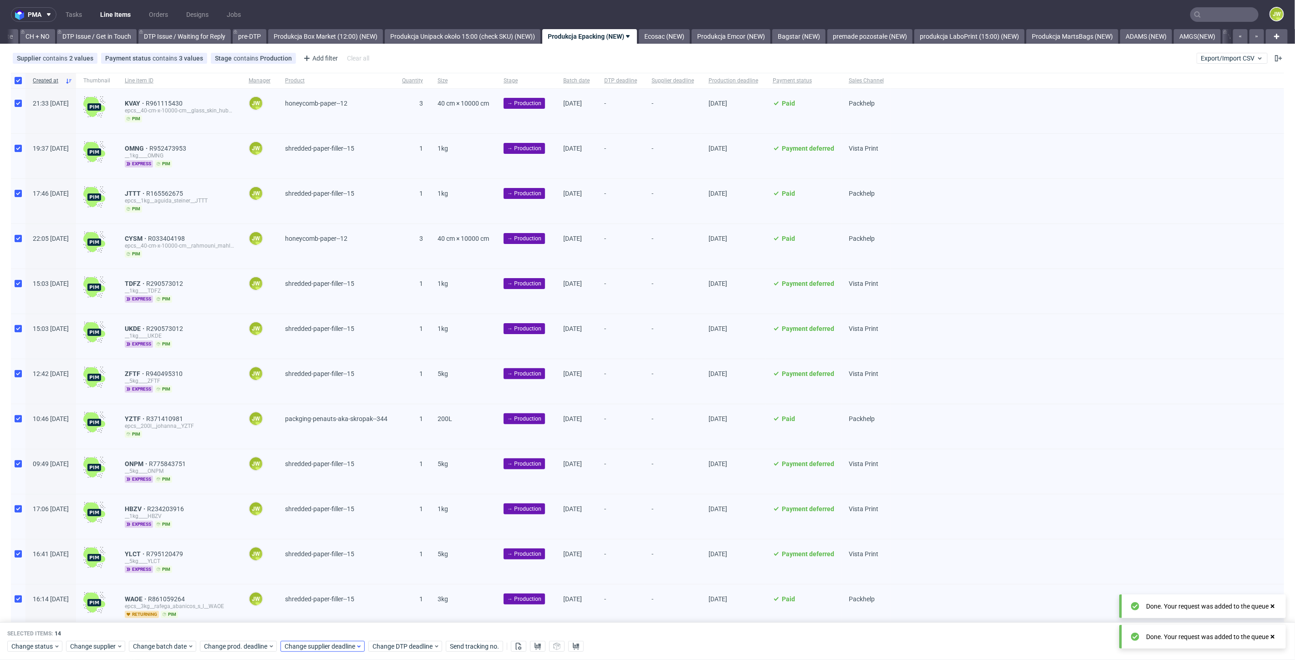
click at [311, 651] on div "Selected items: 14 Change status Change supplier Change batch date Change prod.…" at bounding box center [647, 642] width 1295 height 38
click at [319, 644] on div "Change status Change supplier Change batch date Change prod. deadline Change su…" at bounding box center [647, 646] width 1280 height 13
click at [319, 646] on span "Change supplier deadline" at bounding box center [320, 646] width 71 height 9
click at [326, 583] on span "23" at bounding box center [325, 581] width 7 height 9
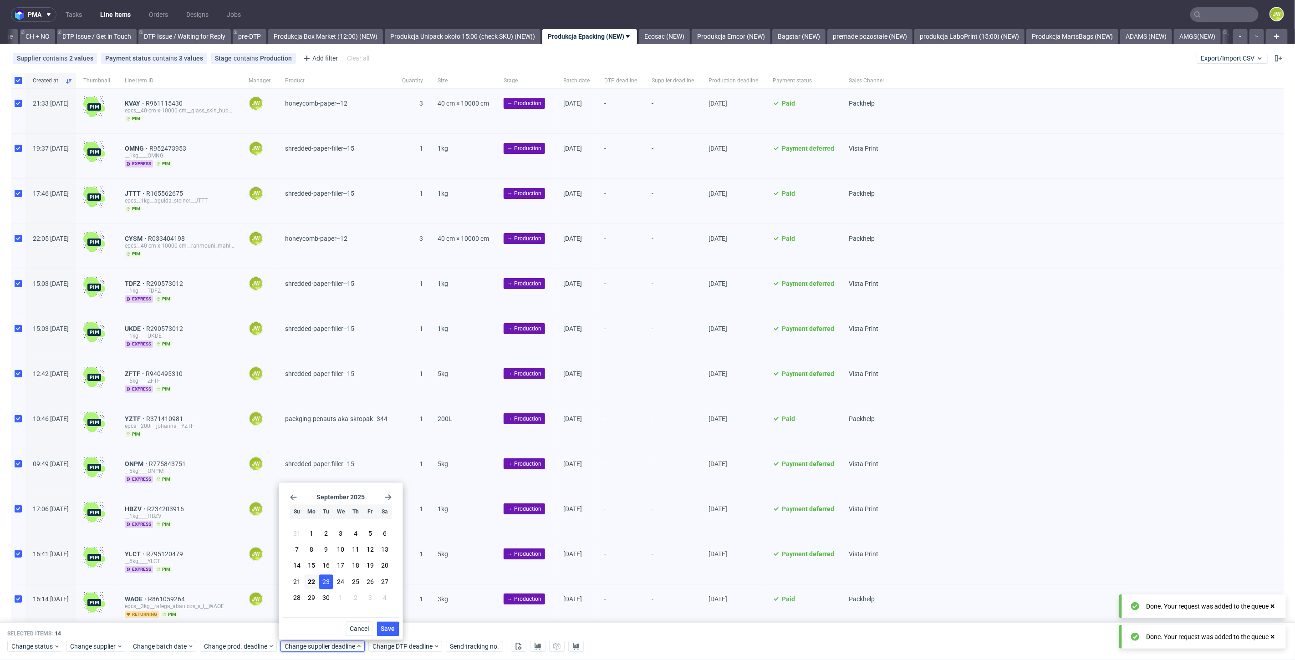
drag, startPoint x: 406, startPoint y: 630, endPoint x: 394, endPoint y: 626, distance: 12.5
click at [406, 630] on div "Selected items: 14 Change status Change supplier Change batch date Change prod.…" at bounding box center [647, 642] width 1295 height 38
click at [383, 626] on div "Selected items: 14 Change status Change supplier Change batch date Change prod.…" at bounding box center [647, 642] width 1295 height 38
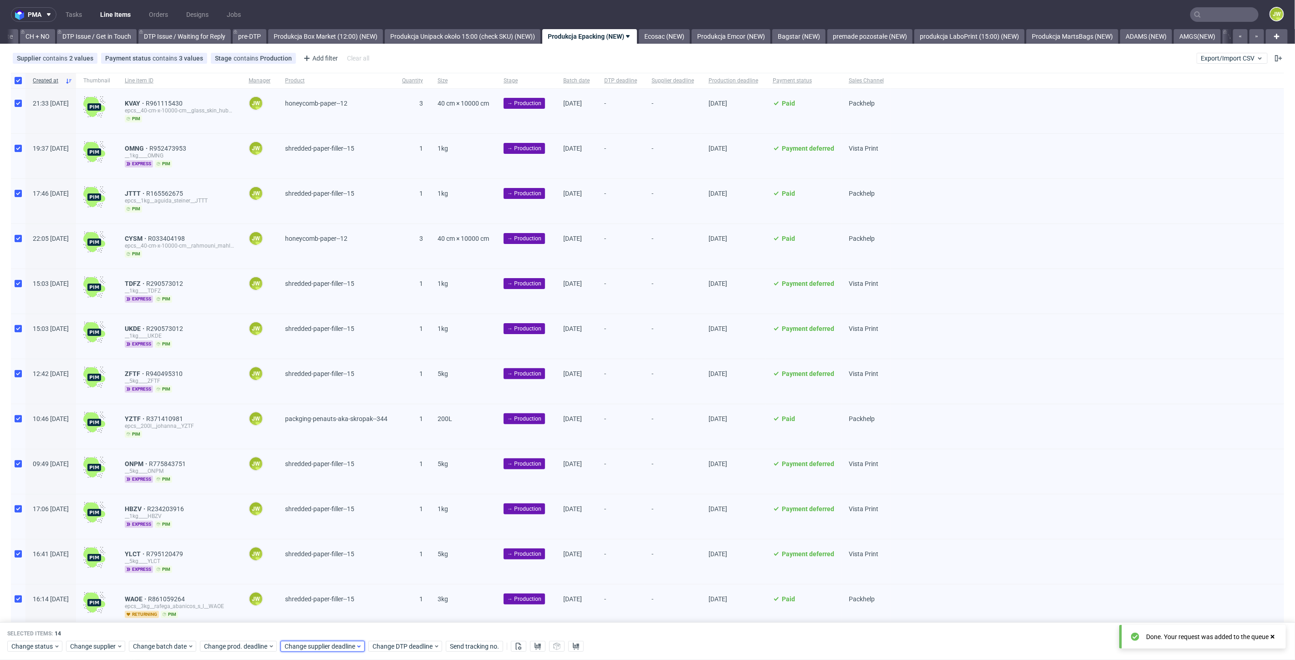
drag, startPoint x: 321, startPoint y: 648, endPoint x: 326, endPoint y: 648, distance: 5.5
click at [322, 648] on span "Change supplier deadline" at bounding box center [320, 646] width 71 height 9
click at [326, 584] on span "23" at bounding box center [325, 581] width 7 height 9
click at [383, 627] on span "Save" at bounding box center [388, 629] width 14 height 6
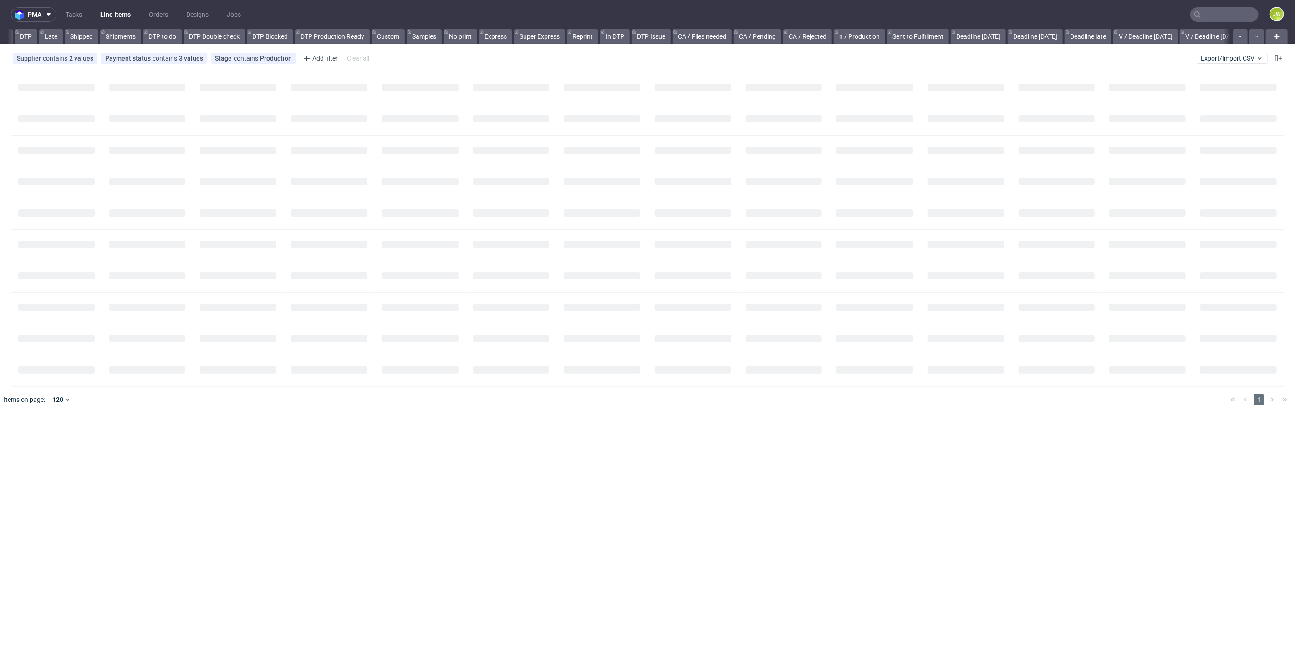
scroll to position [0, 73]
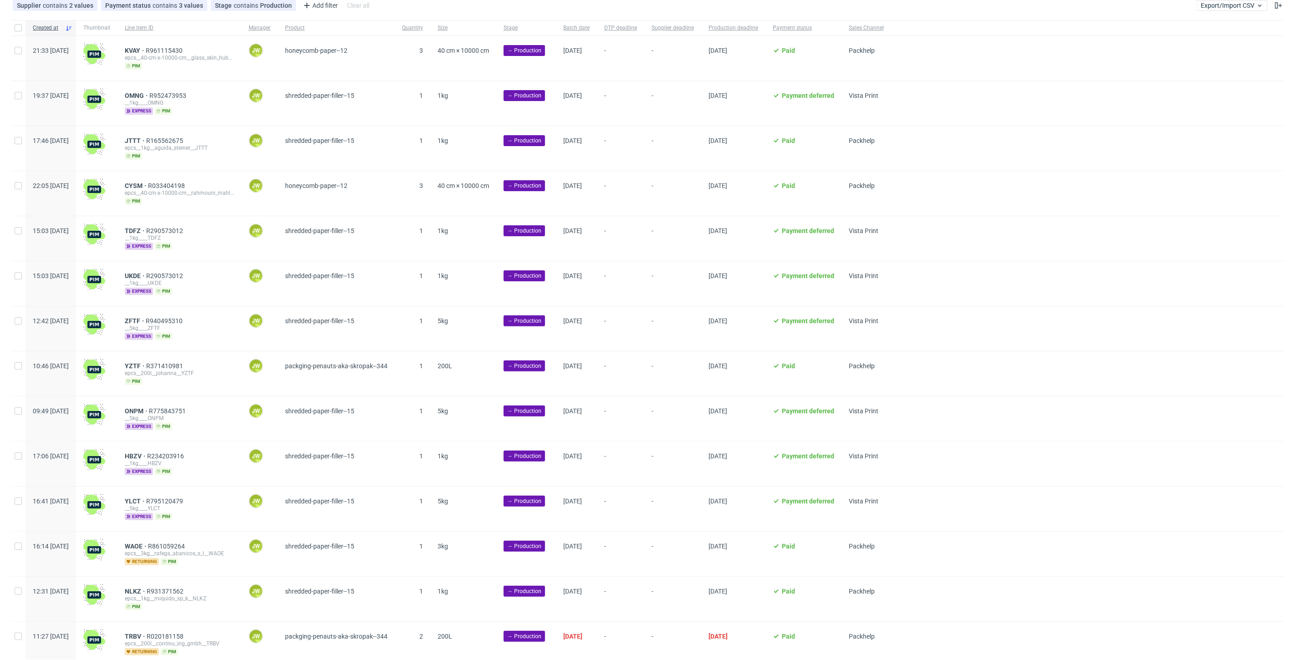
scroll to position [84, 0]
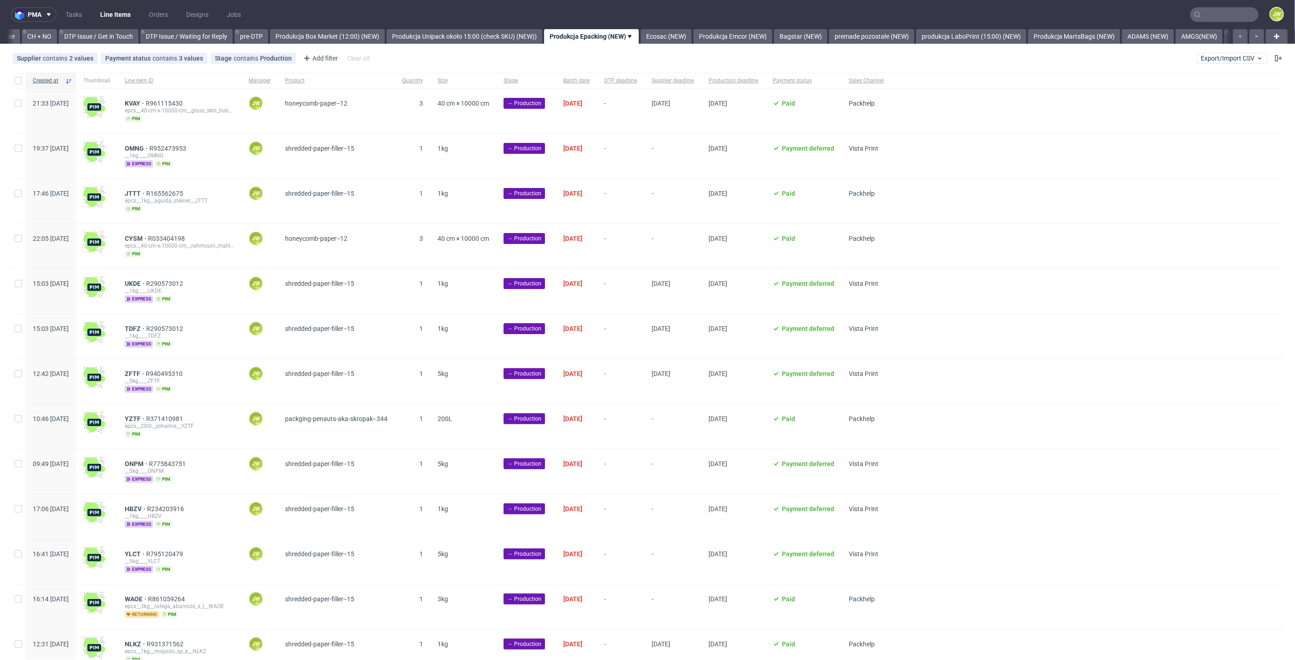
scroll to position [0, 1299]
click at [16, 84] on input "checkbox" at bounding box center [18, 80] width 7 height 7
checkbox input "true"
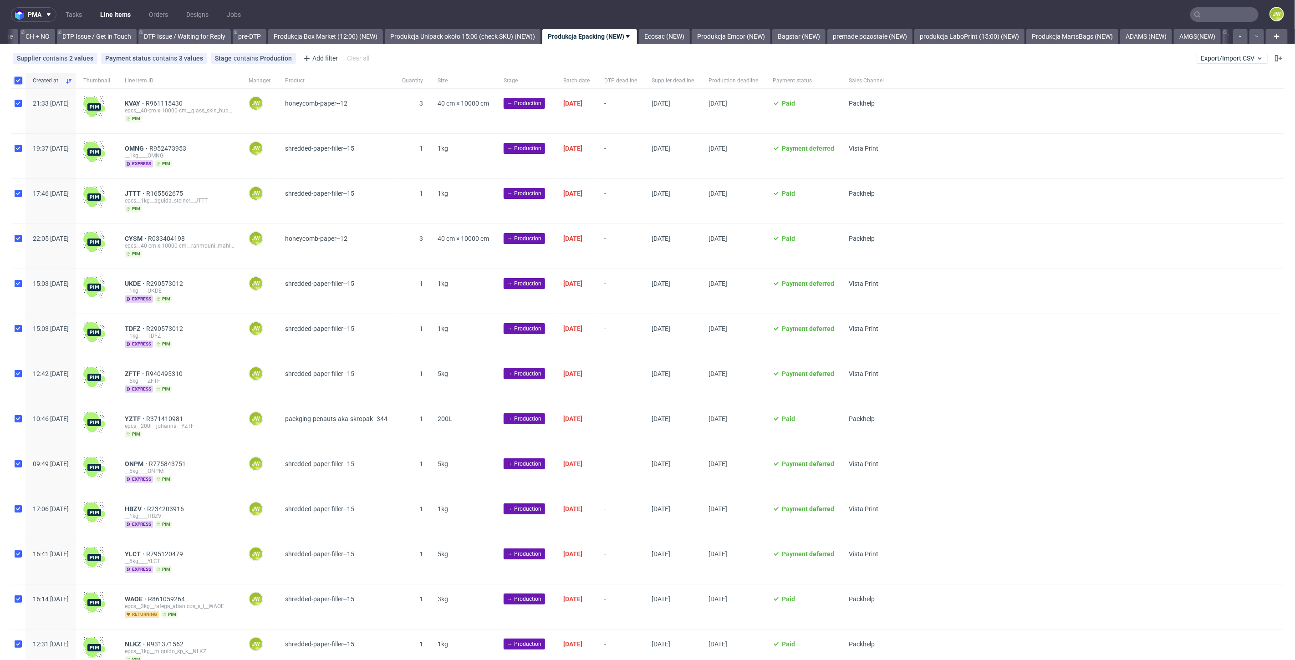
checkbox input "true"
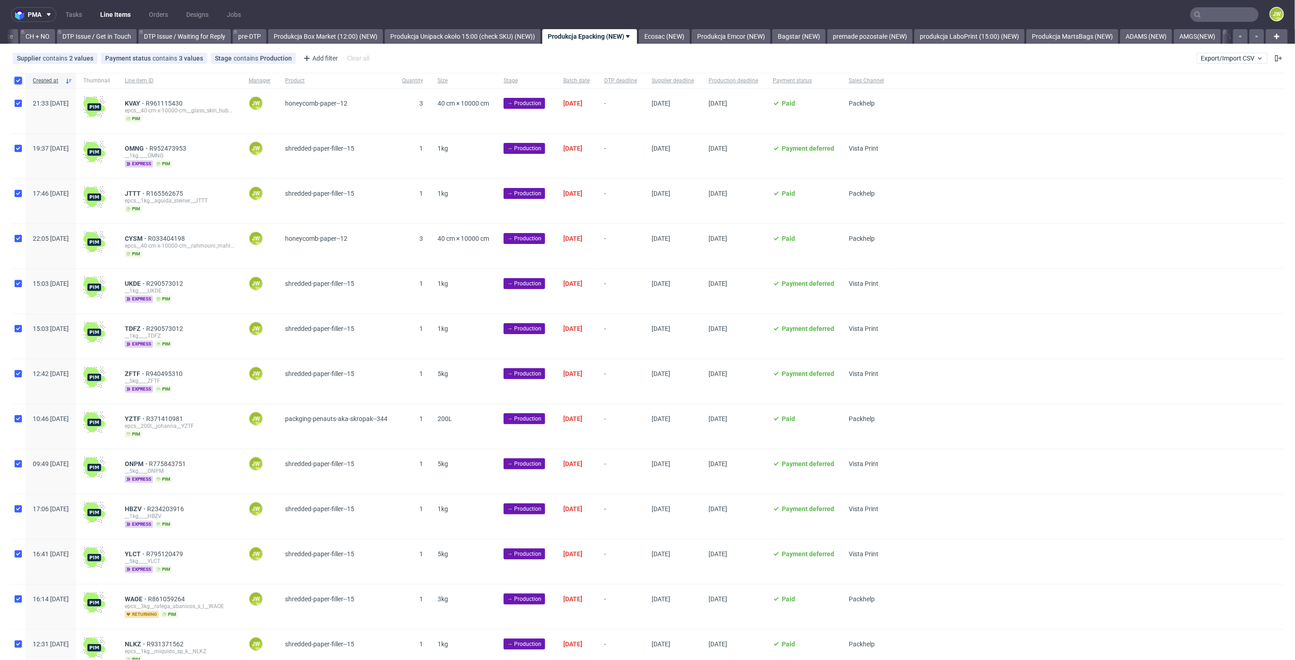
checkbox input "true"
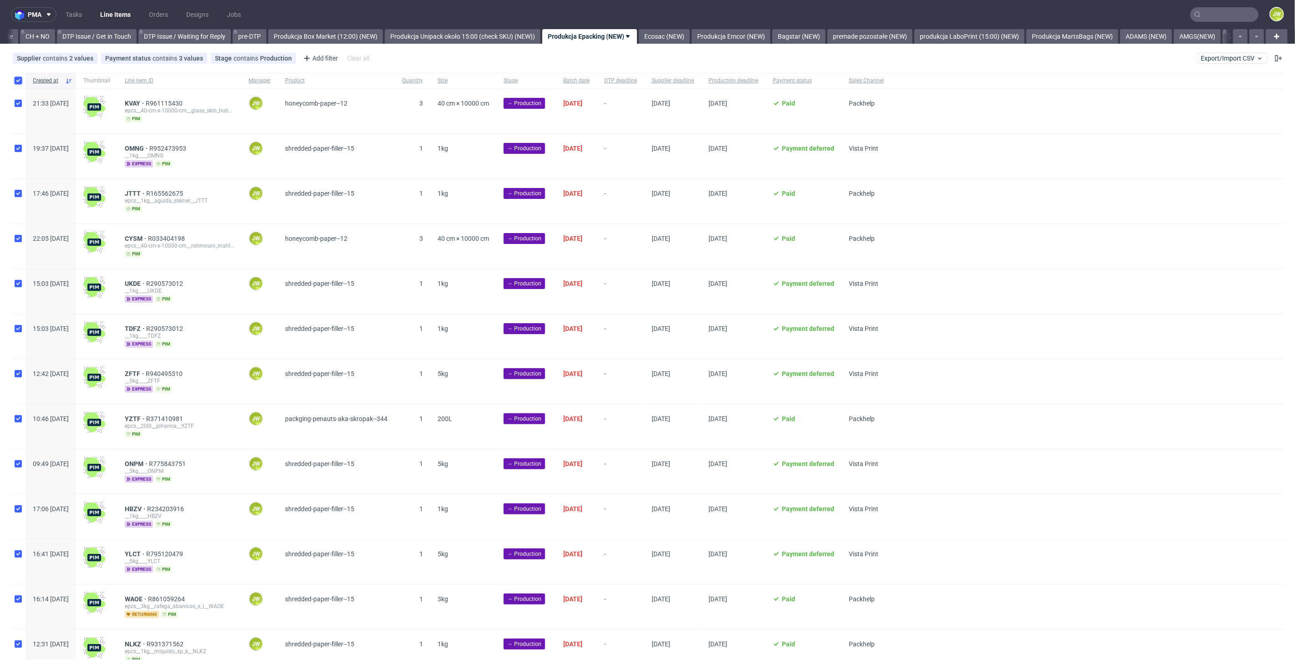
checkbox input "true"
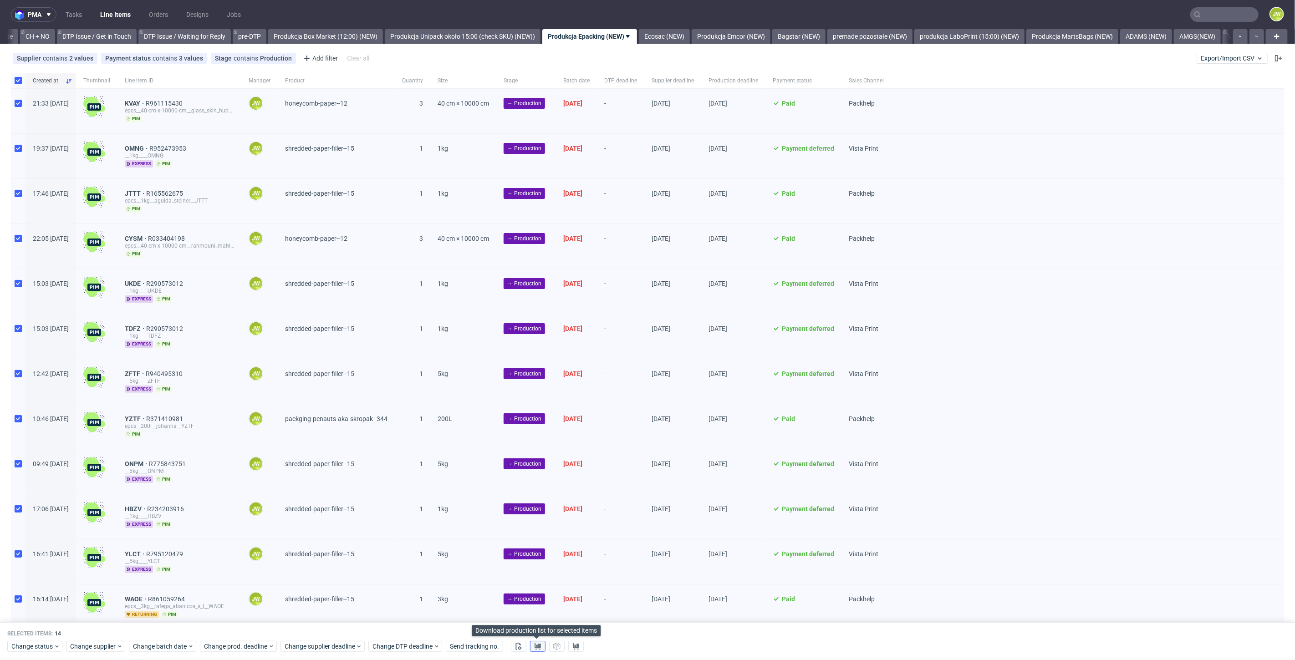
click at [535, 647] on use at bounding box center [538, 646] width 6 height 7
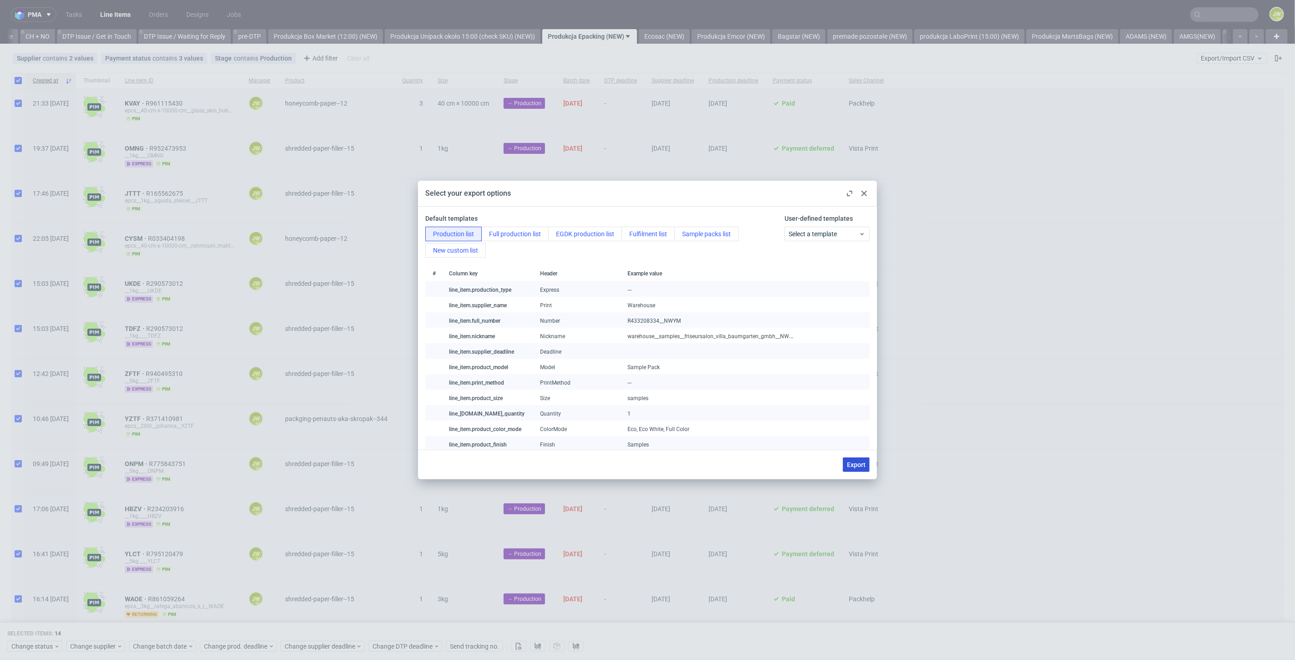
click at [854, 467] on span "Export" at bounding box center [856, 465] width 19 height 6
checkbox input "false"
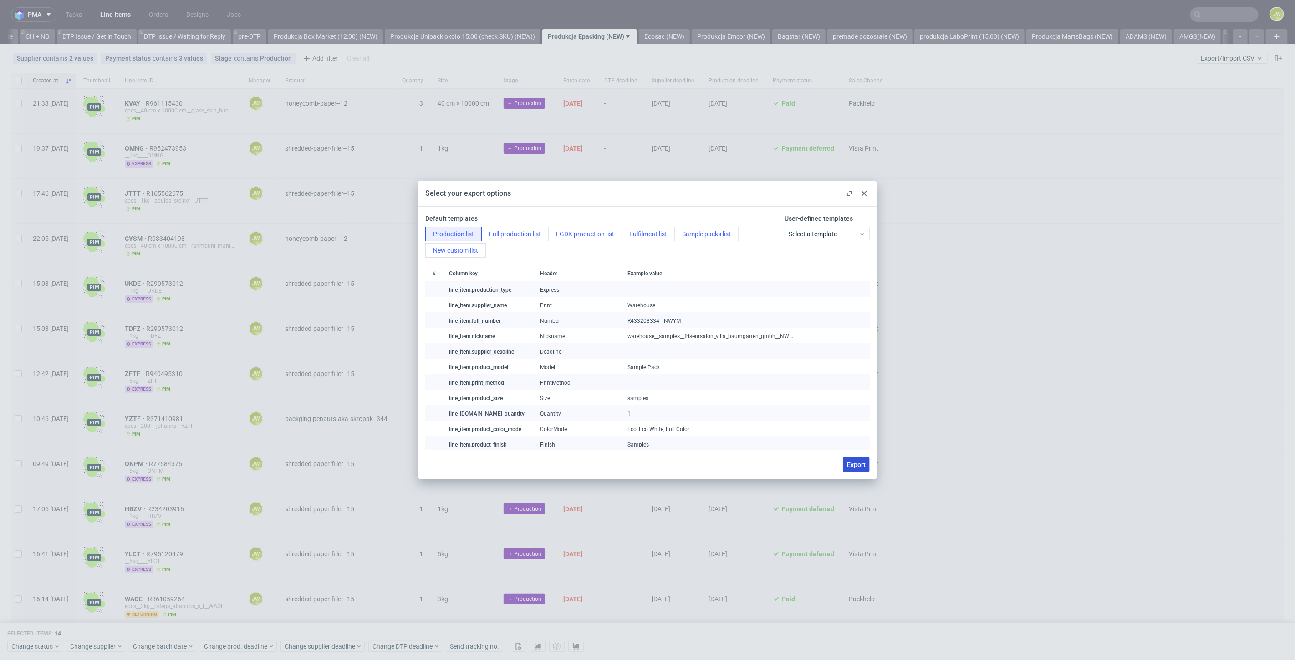
checkbox input "false"
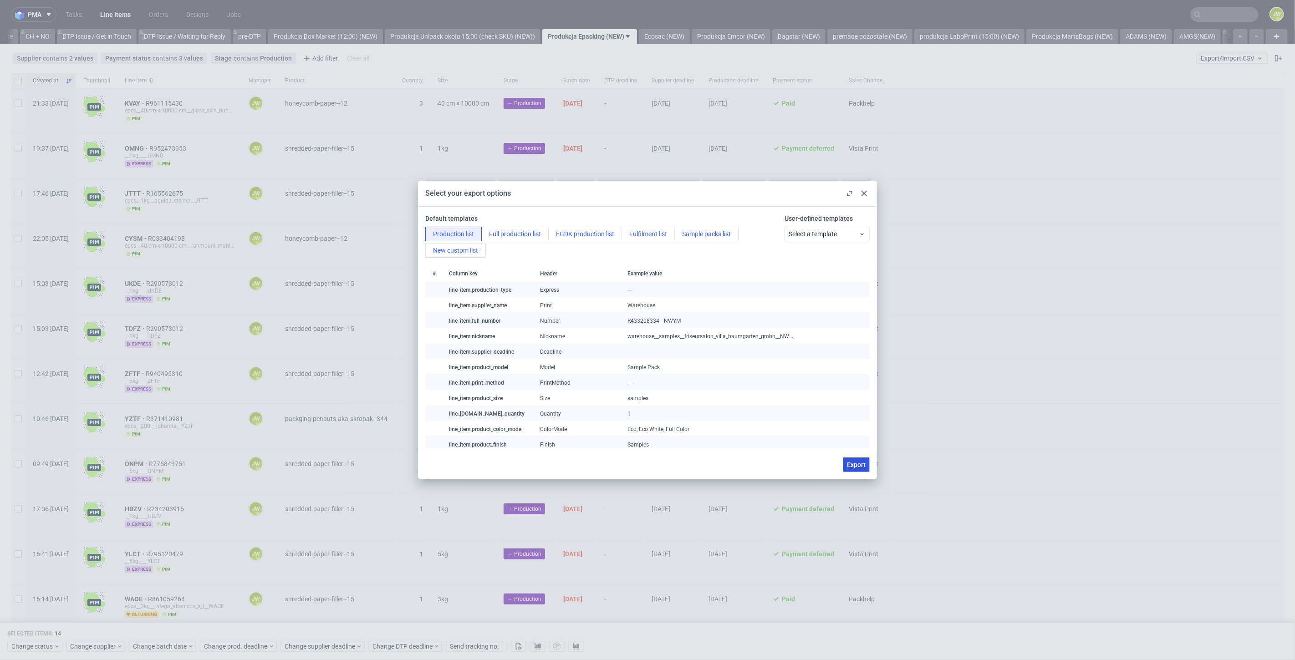
checkbox input "false"
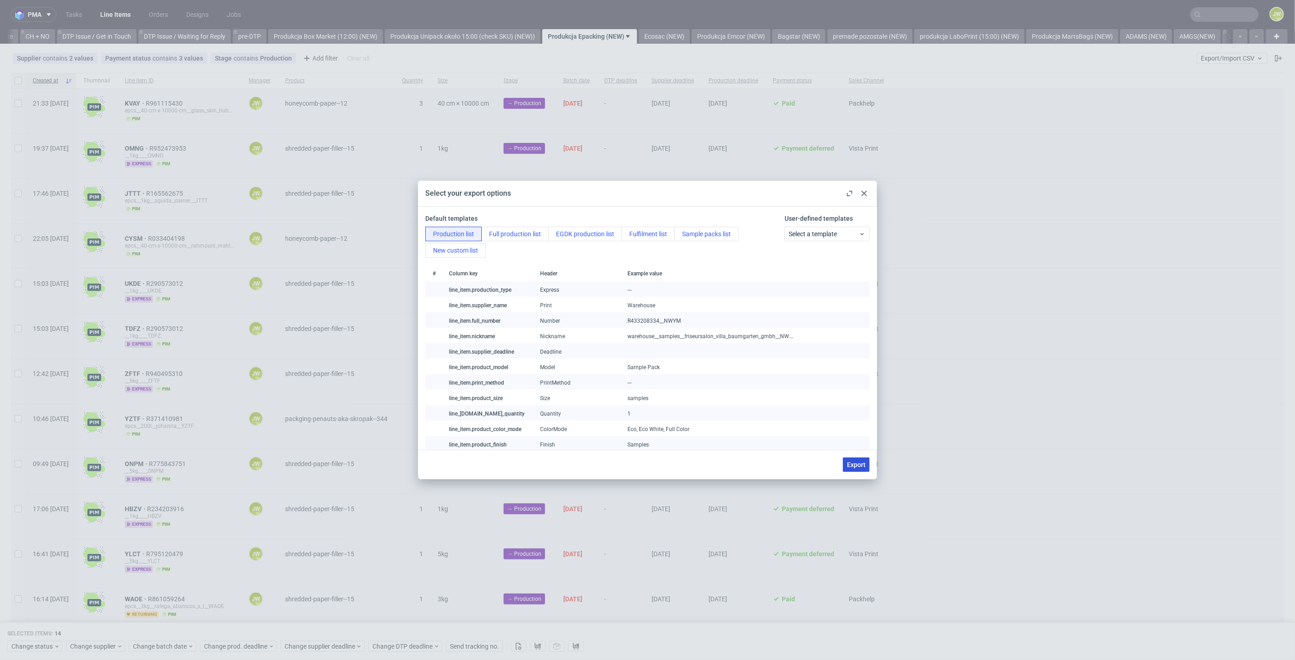
checkbox input "false"
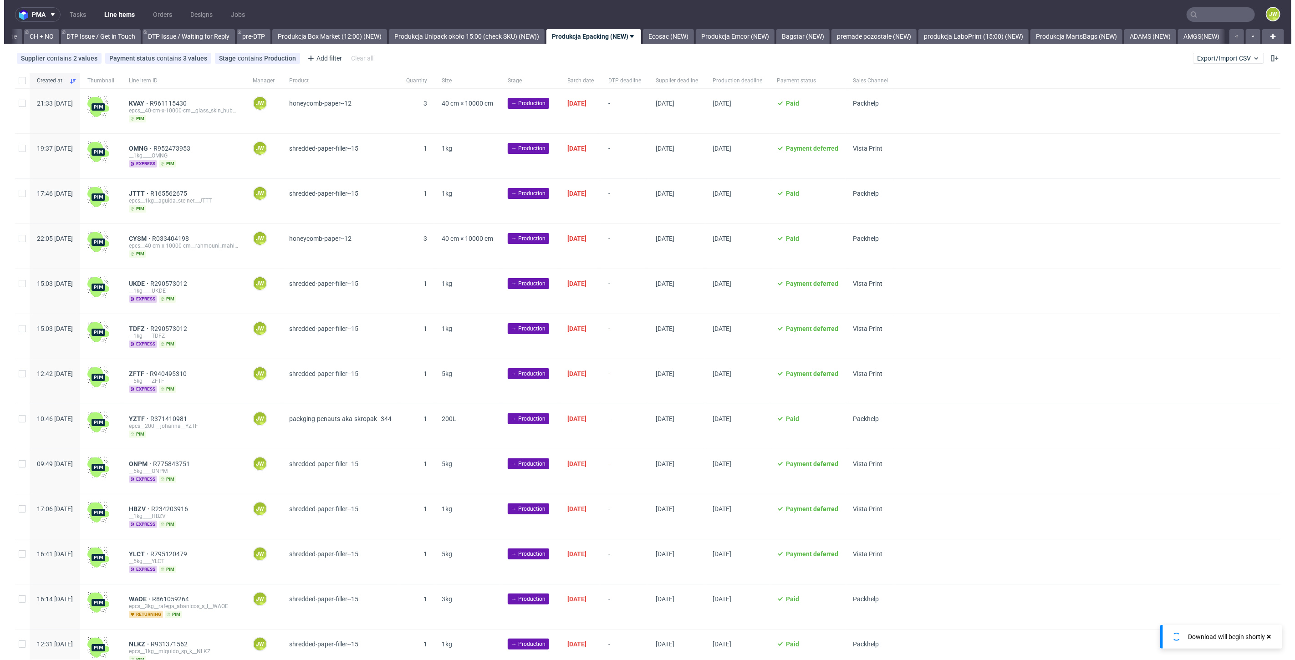
scroll to position [0, 1299]
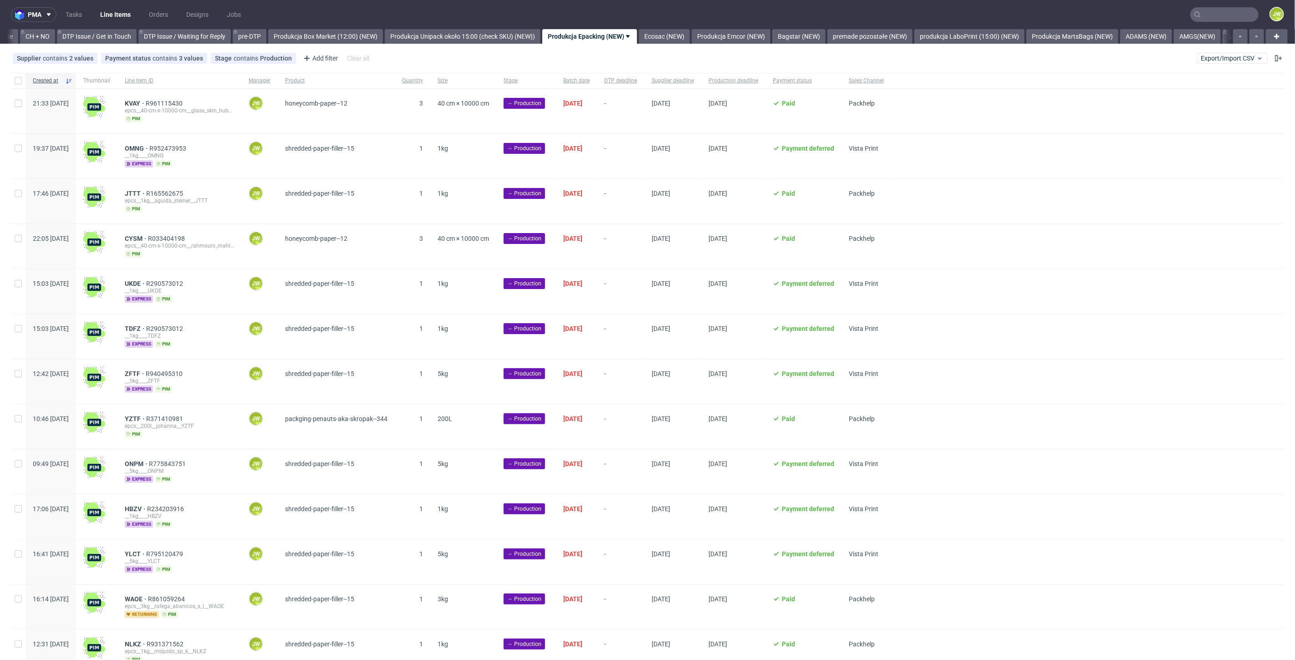
click at [18, 87] on div at bounding box center [18, 80] width 15 height 15
checkbox input "true"
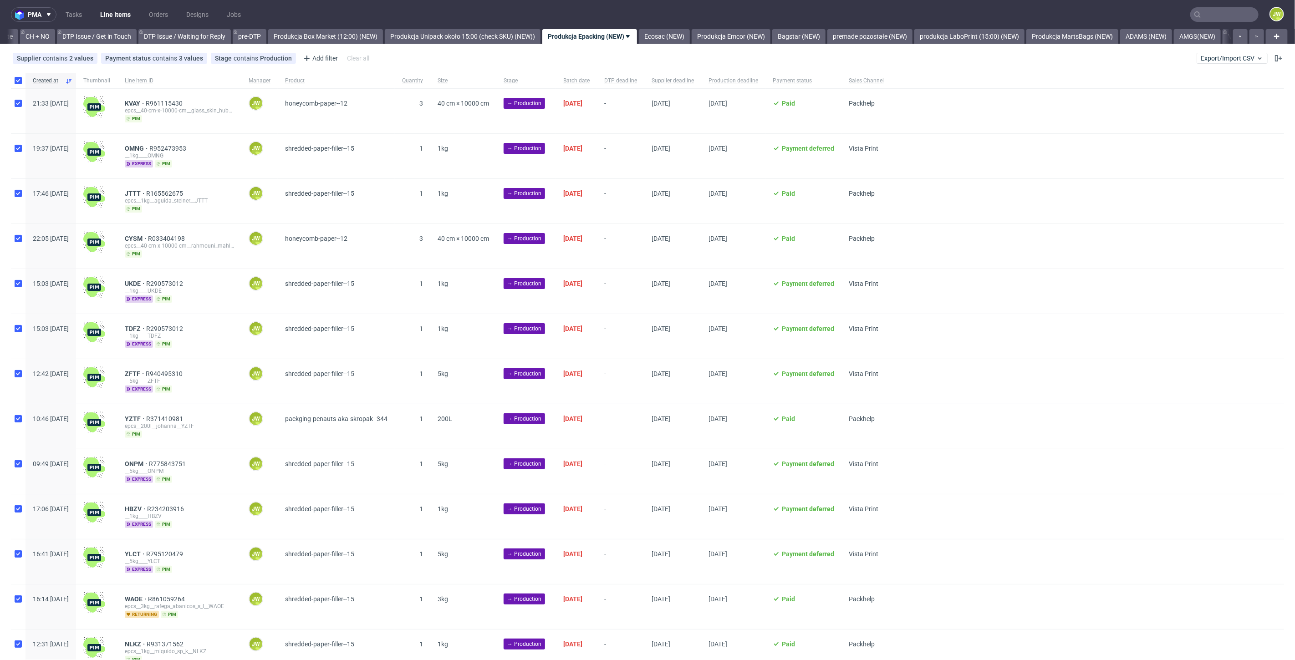
checkbox input "true"
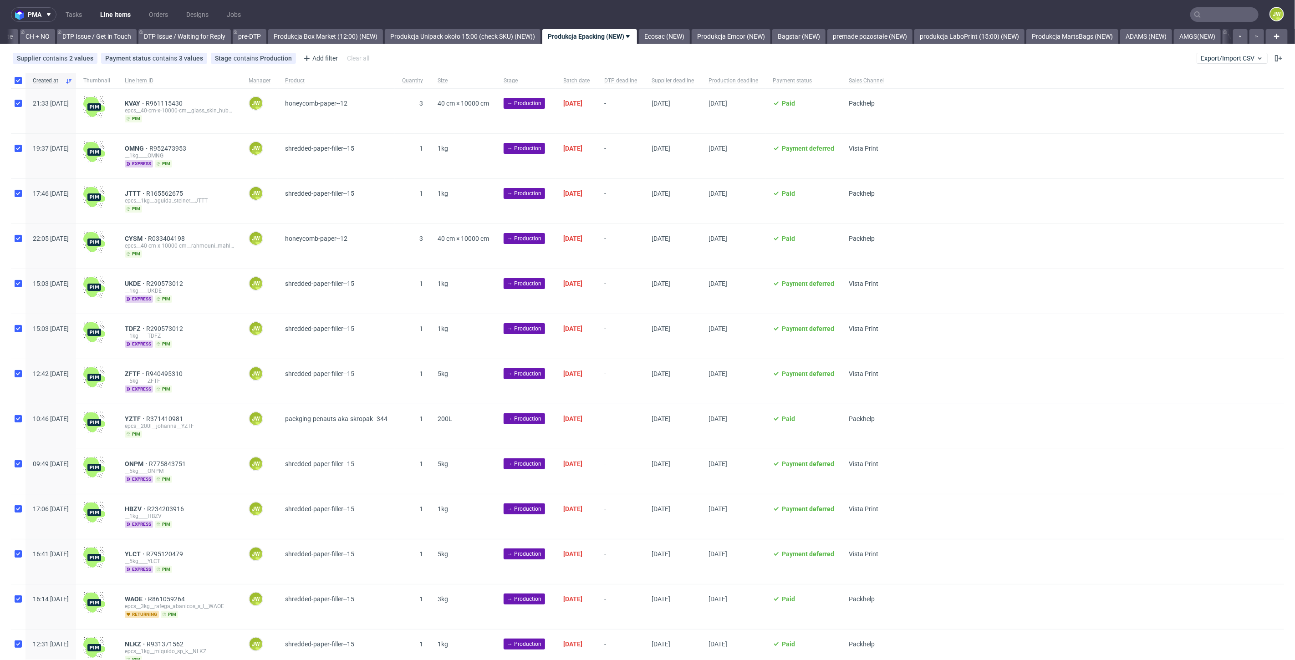
checkbox input "true"
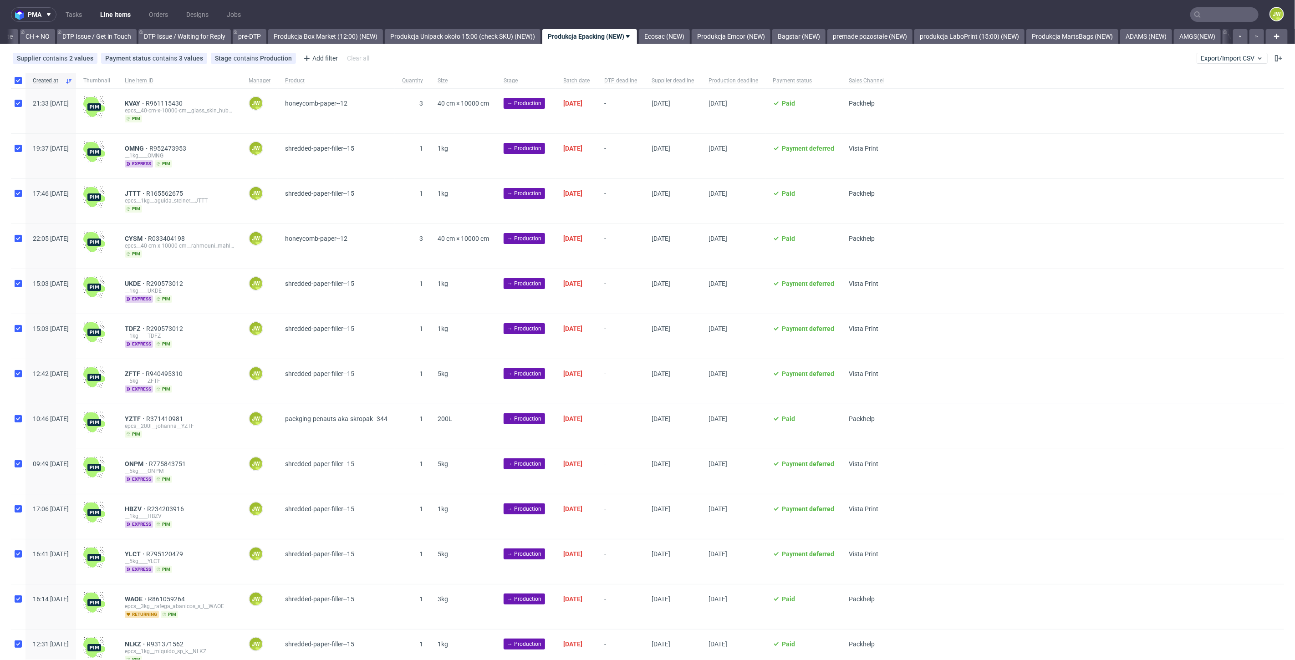
checkbox input "true"
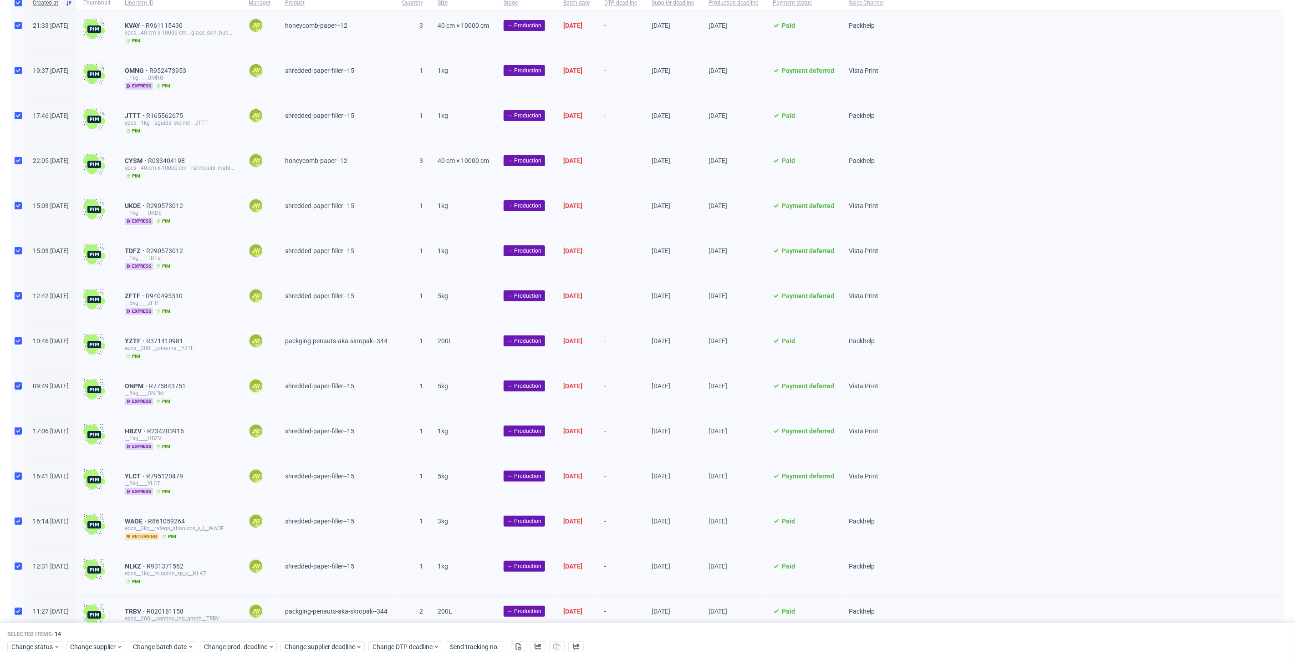
scroll to position [121, 0]
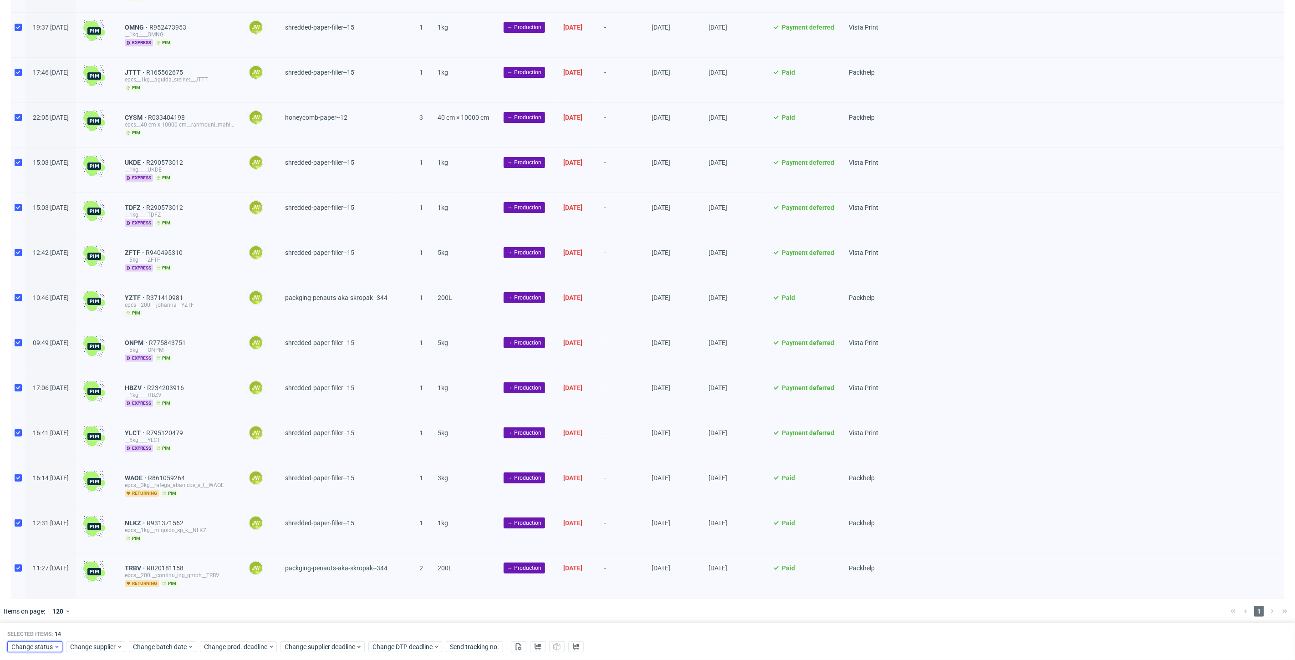
click at [23, 646] on span "Change status" at bounding box center [32, 646] width 42 height 9
click at [46, 616] on div "Waiting for DTP Waiting for DTP Double Check In DTP Issue in DTP DTP Client App…" at bounding box center [63, 571] width 104 height 94
click at [30, 597] on span "Issue in Production" at bounding box center [42, 598] width 63 height 13
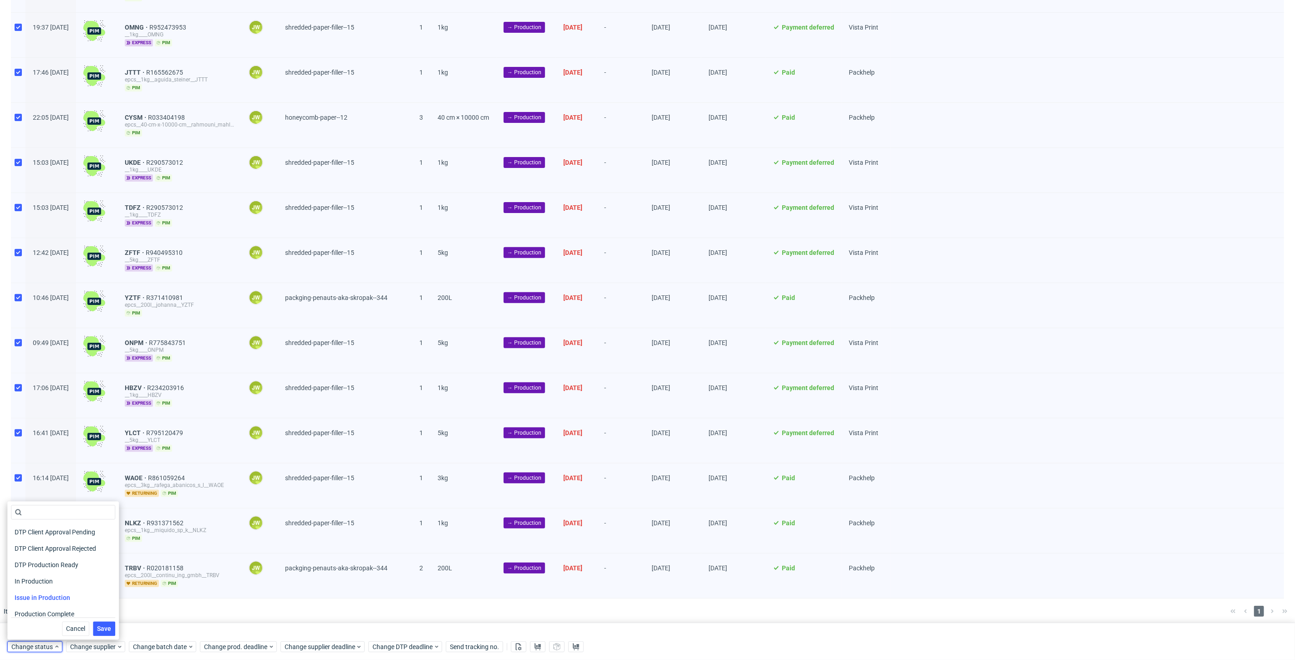
click at [20, 574] on div "In Production" at bounding box center [63, 582] width 104 height 16
click at [19, 585] on span "In Production" at bounding box center [34, 582] width 46 height 13
click at [41, 584] on span "In Production" at bounding box center [34, 582] width 46 height 13
click at [97, 629] on span "Save" at bounding box center [104, 629] width 14 height 6
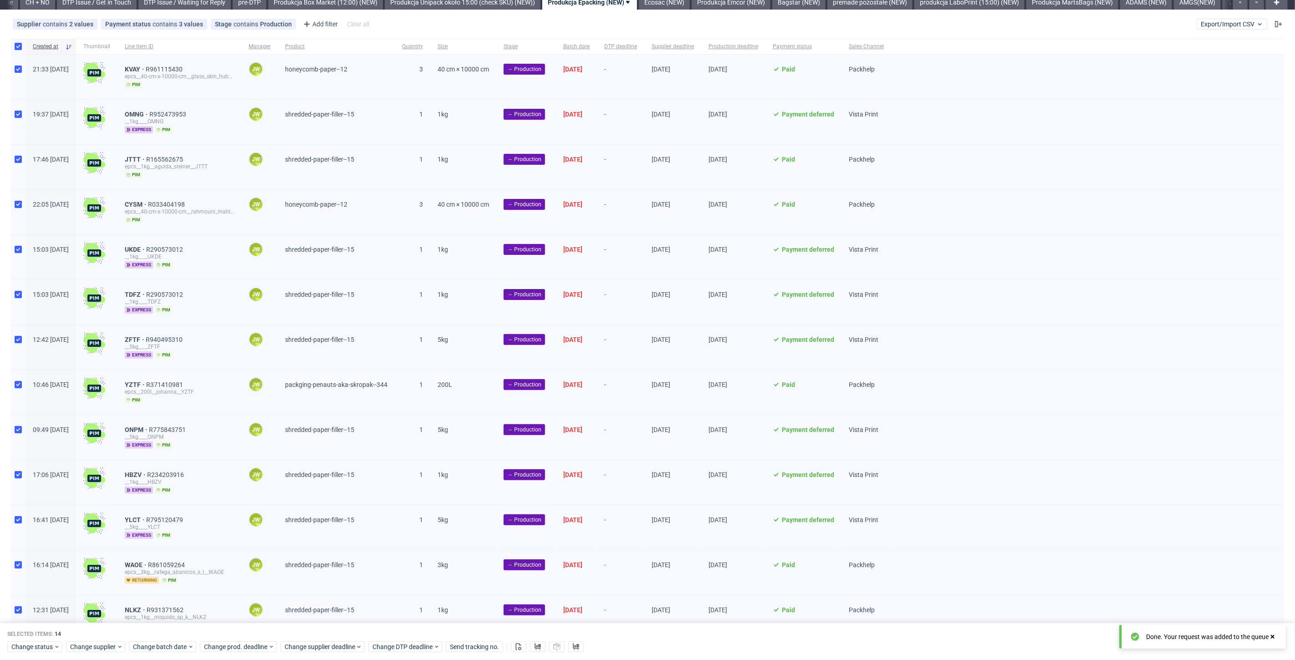
scroll to position [0, 0]
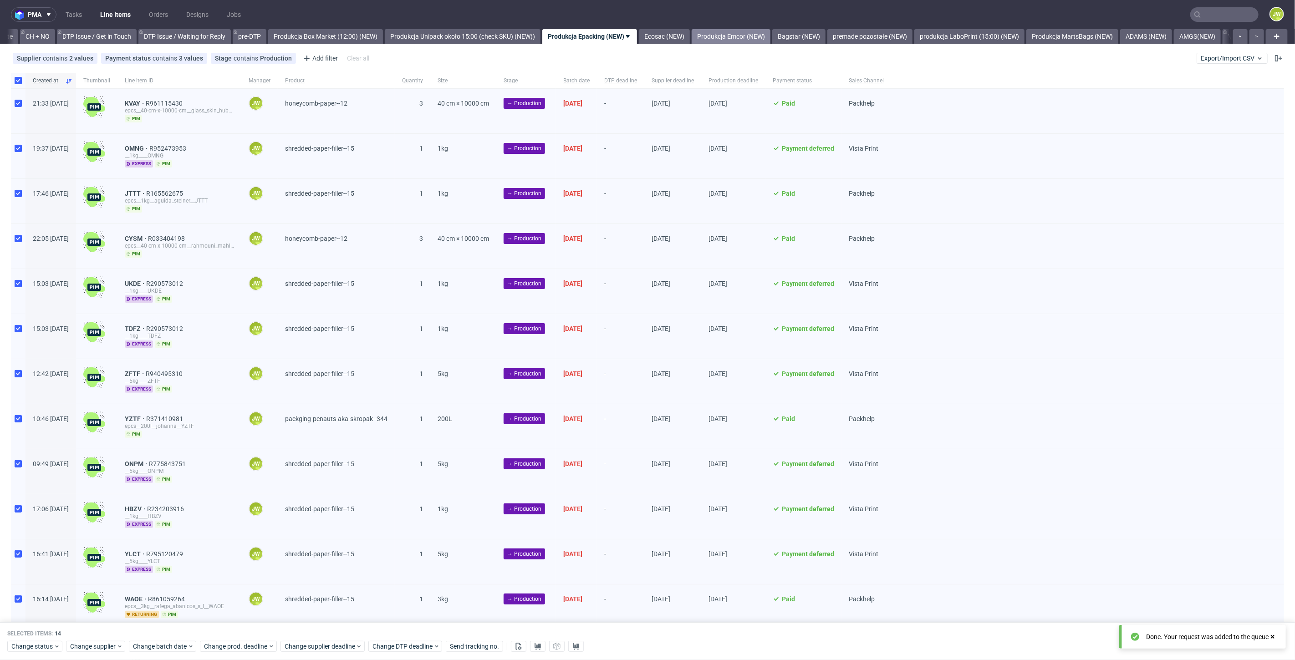
drag, startPoint x: 684, startPoint y: 32, endPoint x: 690, endPoint y: 43, distance: 12.7
click at [684, 32] on link "Ecosac (NEW)" at bounding box center [664, 36] width 51 height 15
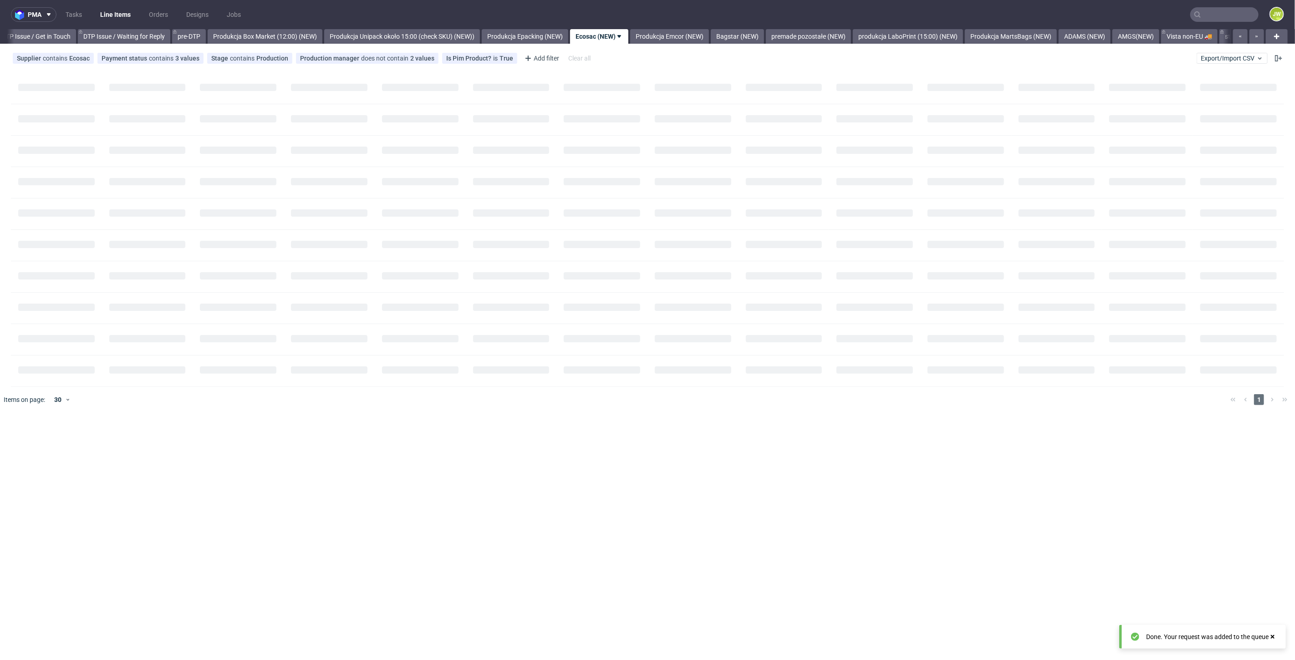
scroll to position [0, 1365]
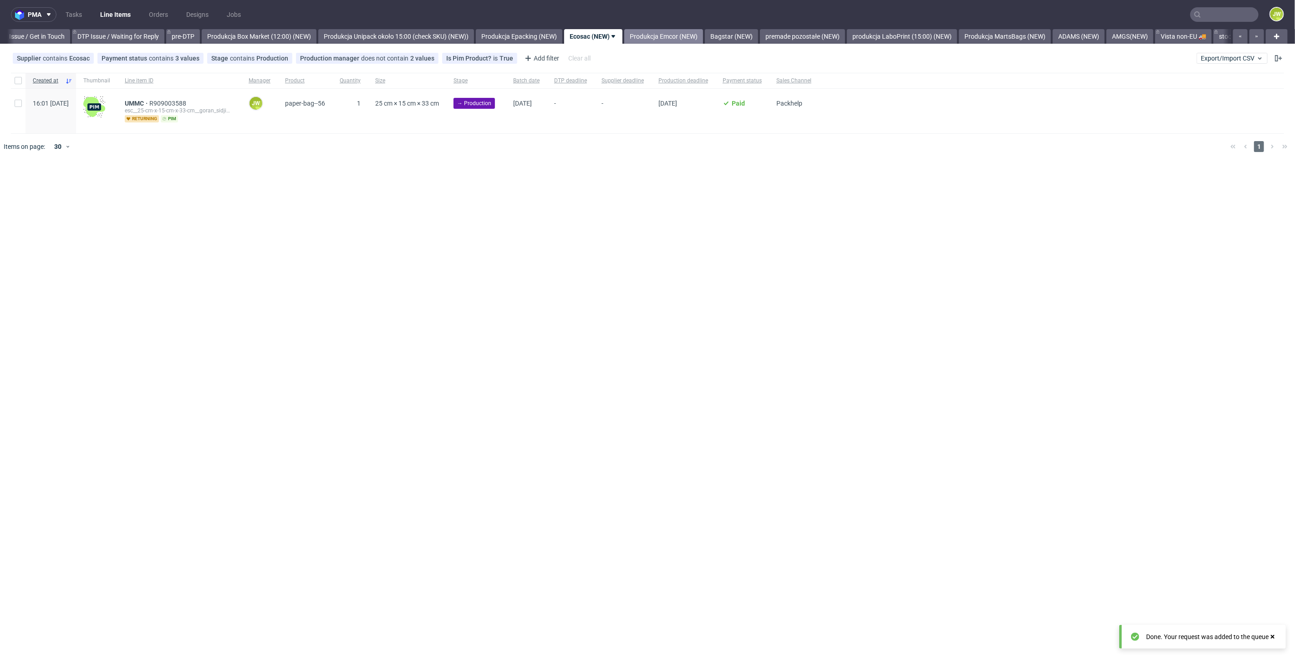
click at [688, 36] on link "Produkcja Emcor (NEW)" at bounding box center [663, 36] width 79 height 15
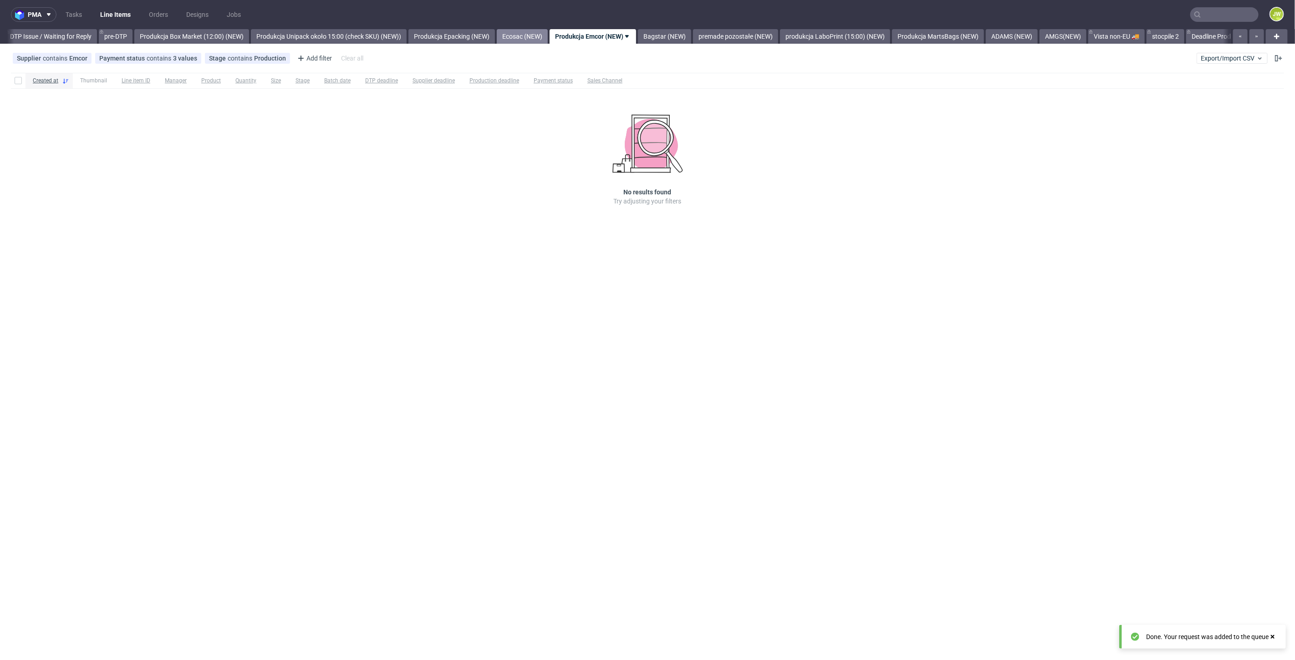
click at [548, 35] on link "Ecosac (NEW)" at bounding box center [522, 36] width 51 height 15
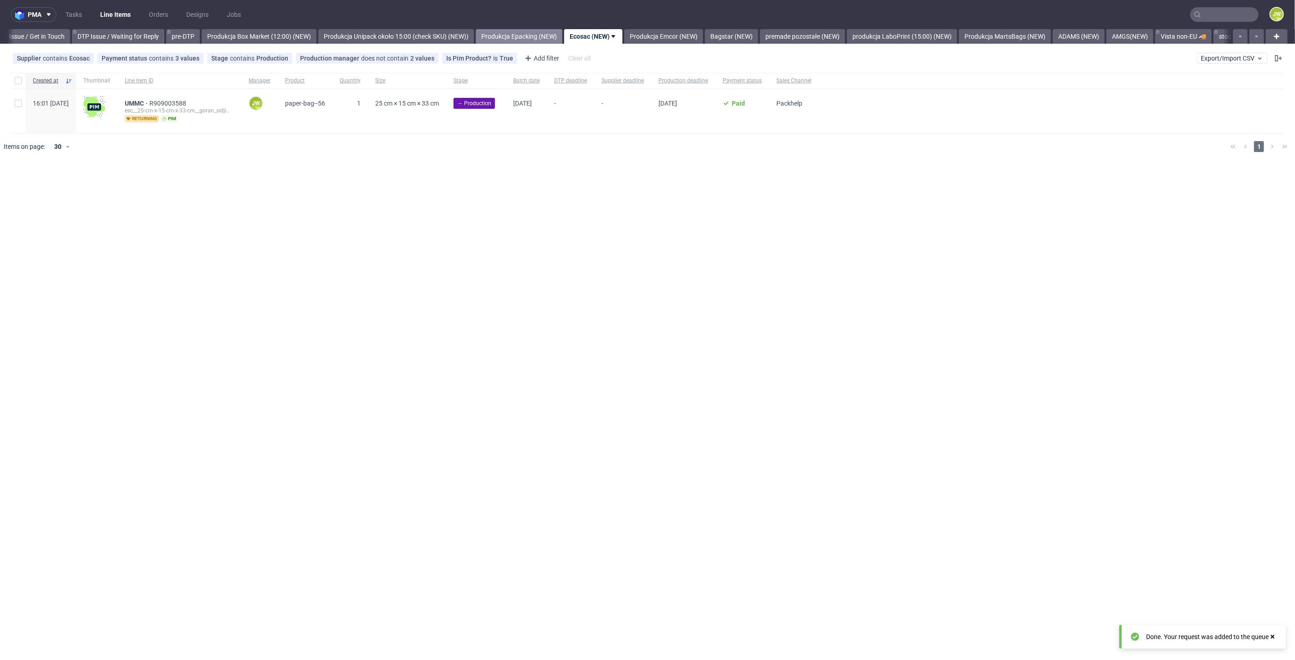
click at [535, 36] on link "Produkcja Epacking (NEW)" at bounding box center [519, 36] width 87 height 15
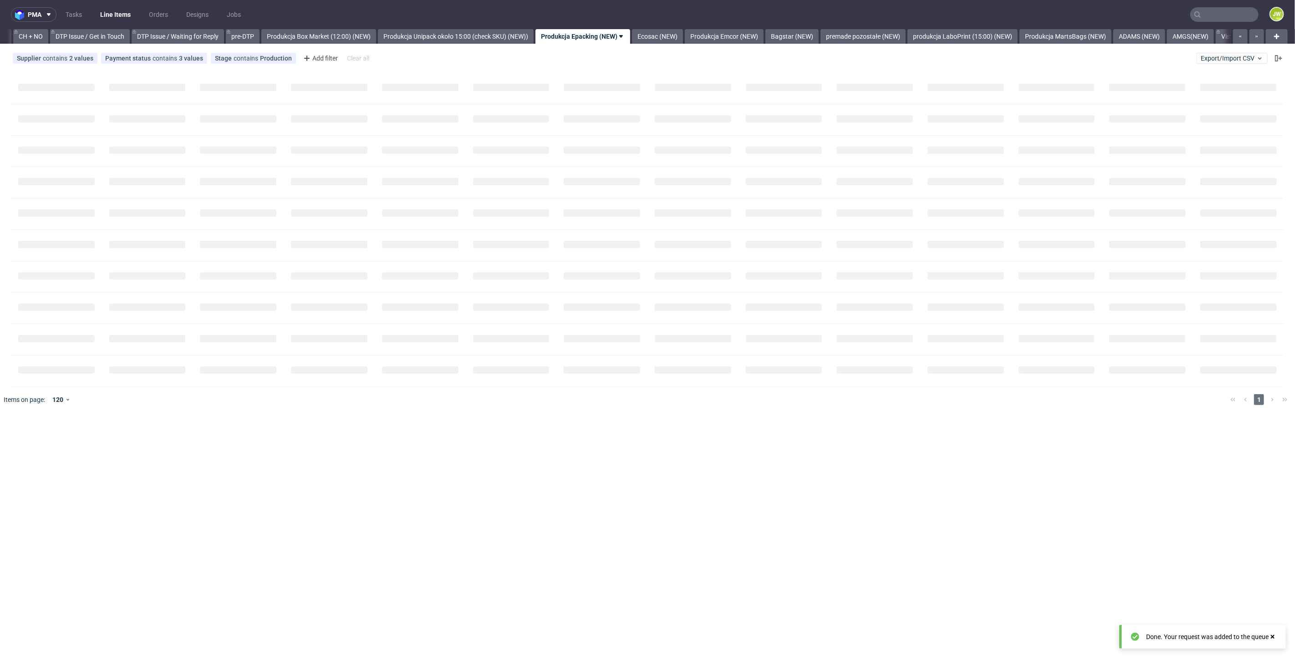
scroll to position [0, 1295]
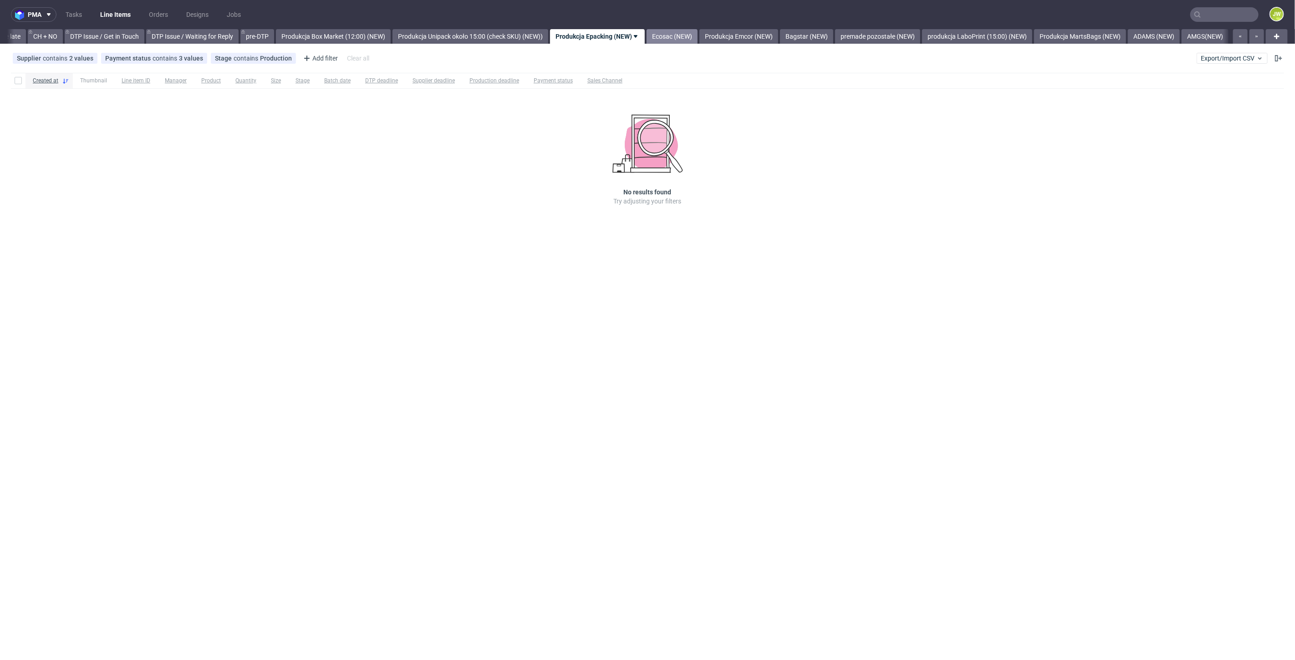
scroll to position [0, 1295]
click at [696, 28] on nav "pma Tasks Line Items Orders Designs Jobs JW" at bounding box center [647, 14] width 1295 height 29
click at [682, 36] on link "Ecosac (NEW)" at bounding box center [667, 36] width 51 height 15
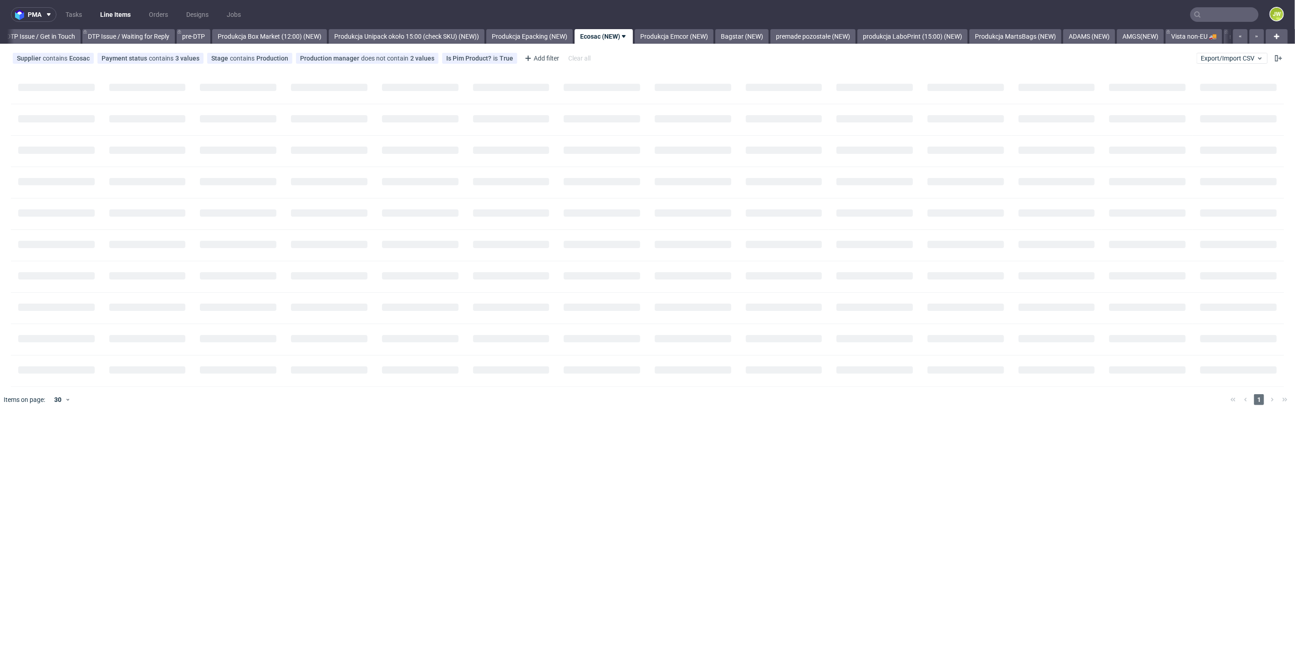
scroll to position [0, 1365]
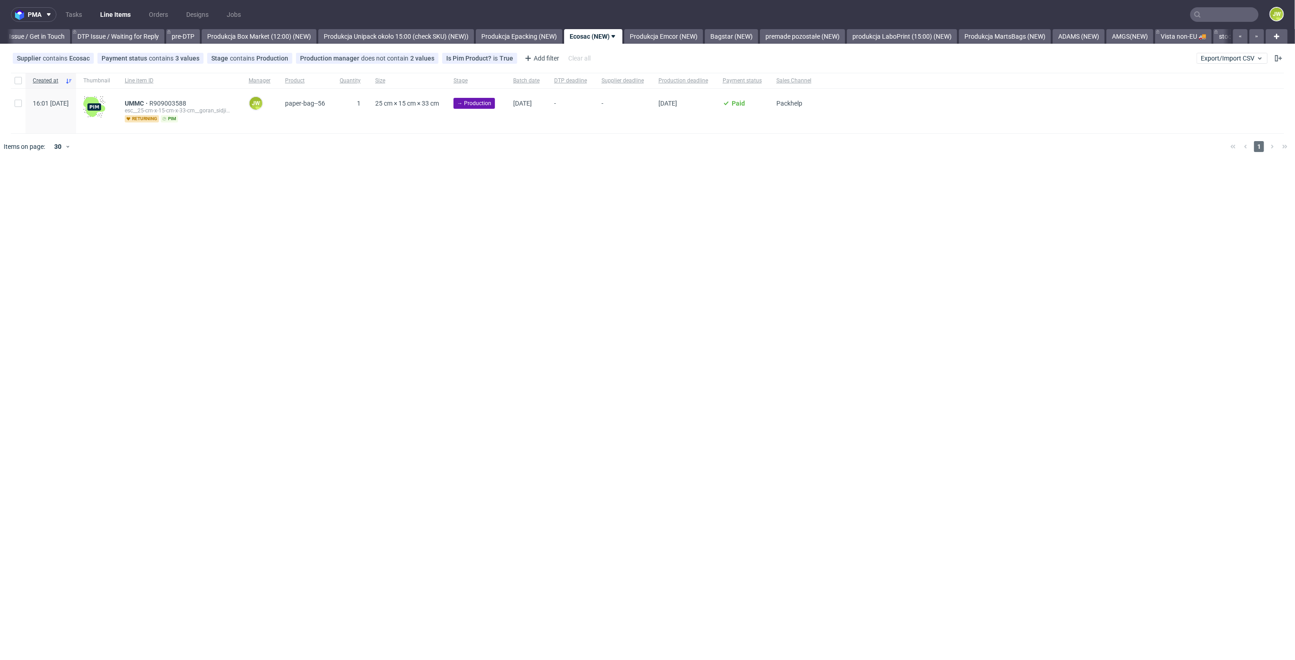
click at [247, 272] on div "pma Tasks Line Items Orders Designs Jobs JW All DTP Late Shipped Shipments DTP …" at bounding box center [647, 330] width 1295 height 660
click at [17, 83] on input "checkbox" at bounding box center [18, 80] width 7 height 7
checkbox input "true"
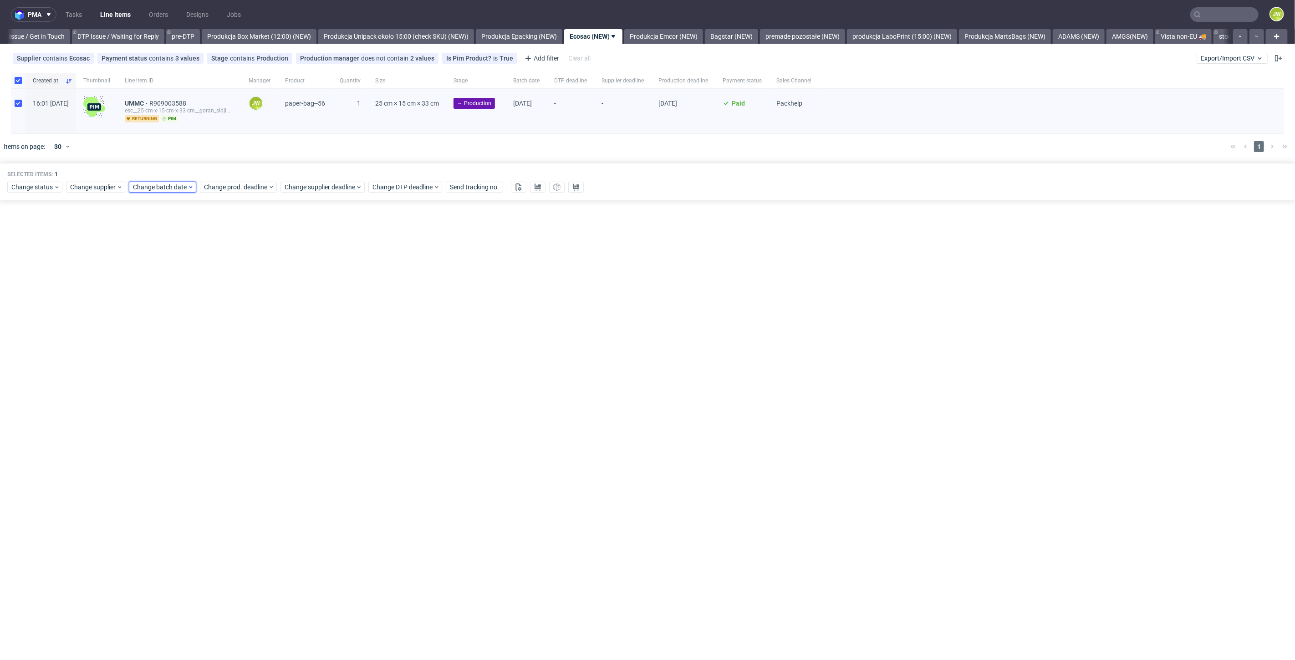
click at [154, 189] on span "Change batch date" at bounding box center [160, 187] width 55 height 9
click at [160, 299] on button "22" at bounding box center [161, 293] width 14 height 15
click at [233, 337] on span "Save" at bounding box center [237, 340] width 14 height 6
click at [223, 193] on div "Selected items: 1 Change status Change supplier Change batch date Change prod. …" at bounding box center [647, 182] width 1295 height 38
click at [224, 188] on span "Change prod. deadline" at bounding box center [236, 187] width 64 height 9
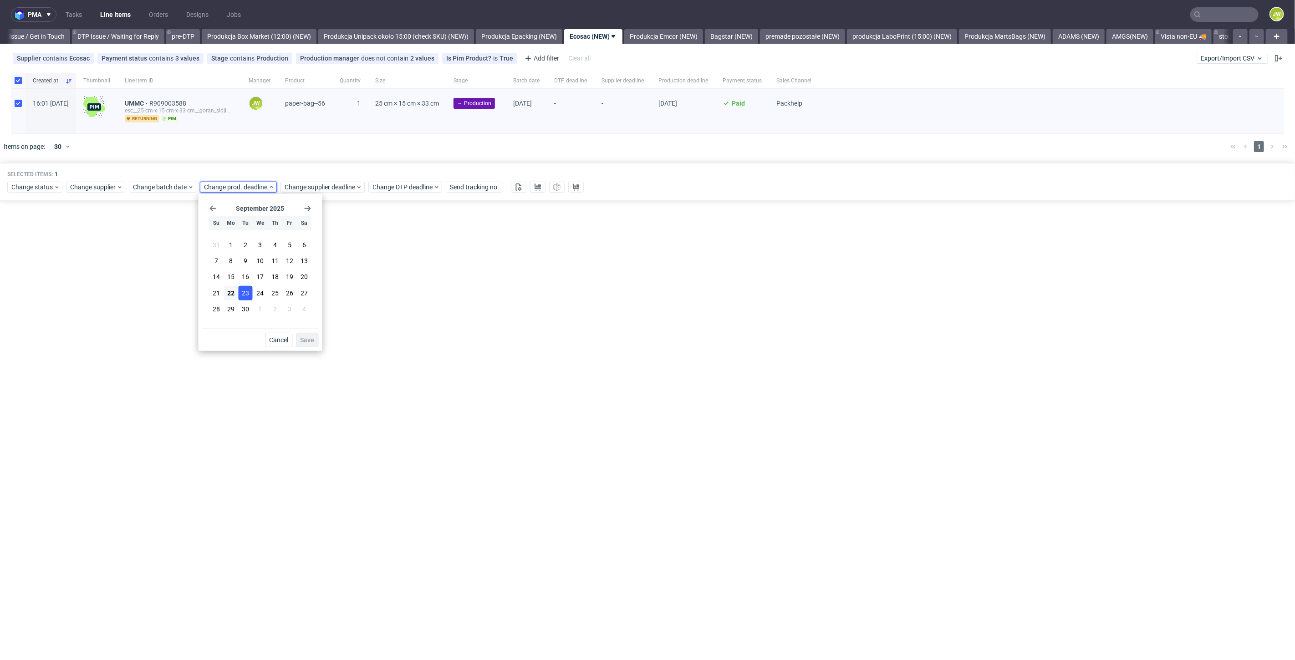
click at [242, 300] on section "31 1 2 3 4 5 6 7 8 9 10 11 12 13 14 15 16 17 18 19 20 21 22 23 24 25 26 27 28 2…" at bounding box center [260, 278] width 102 height 80
click at [244, 295] on span "23" at bounding box center [245, 292] width 7 height 9
click at [300, 342] on button "Save" at bounding box center [307, 340] width 22 height 15
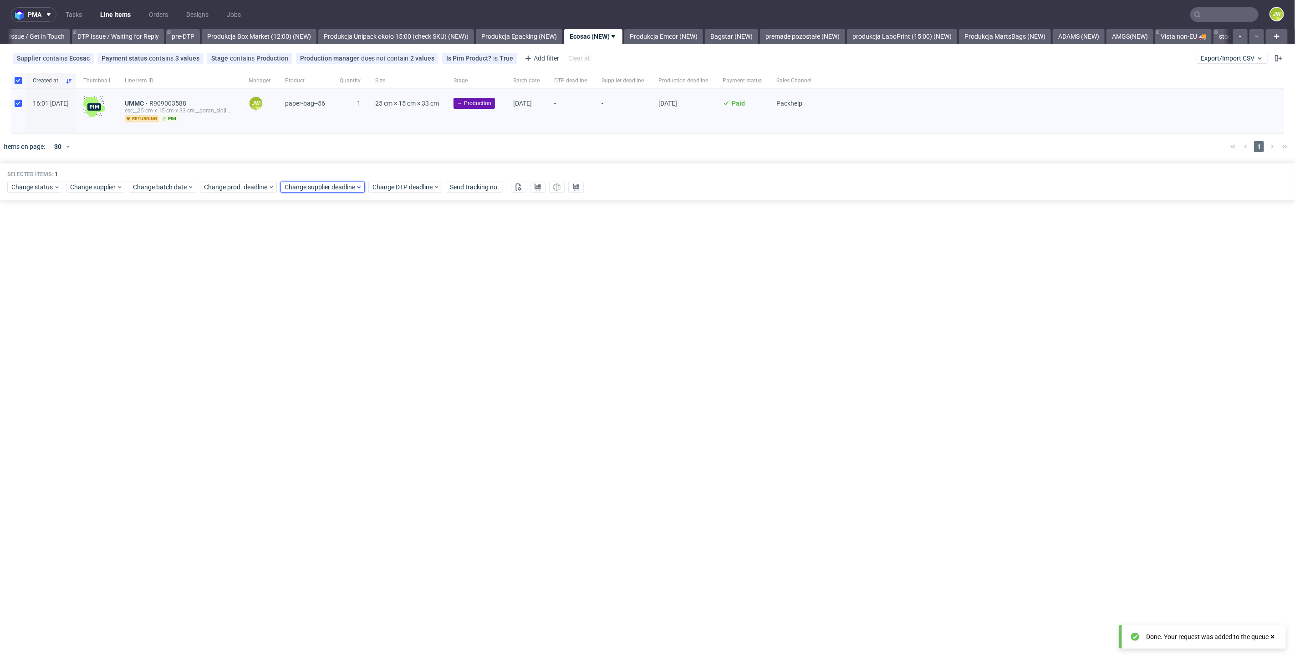
click at [301, 191] on span "Change supplier deadline" at bounding box center [320, 187] width 71 height 9
drag, startPoint x: 322, startPoint y: 296, endPoint x: 342, endPoint y: 309, distance: 23.5
click at [323, 296] on span "23" at bounding box center [325, 292] width 7 height 9
click at [389, 342] on span "Save" at bounding box center [388, 340] width 14 height 6
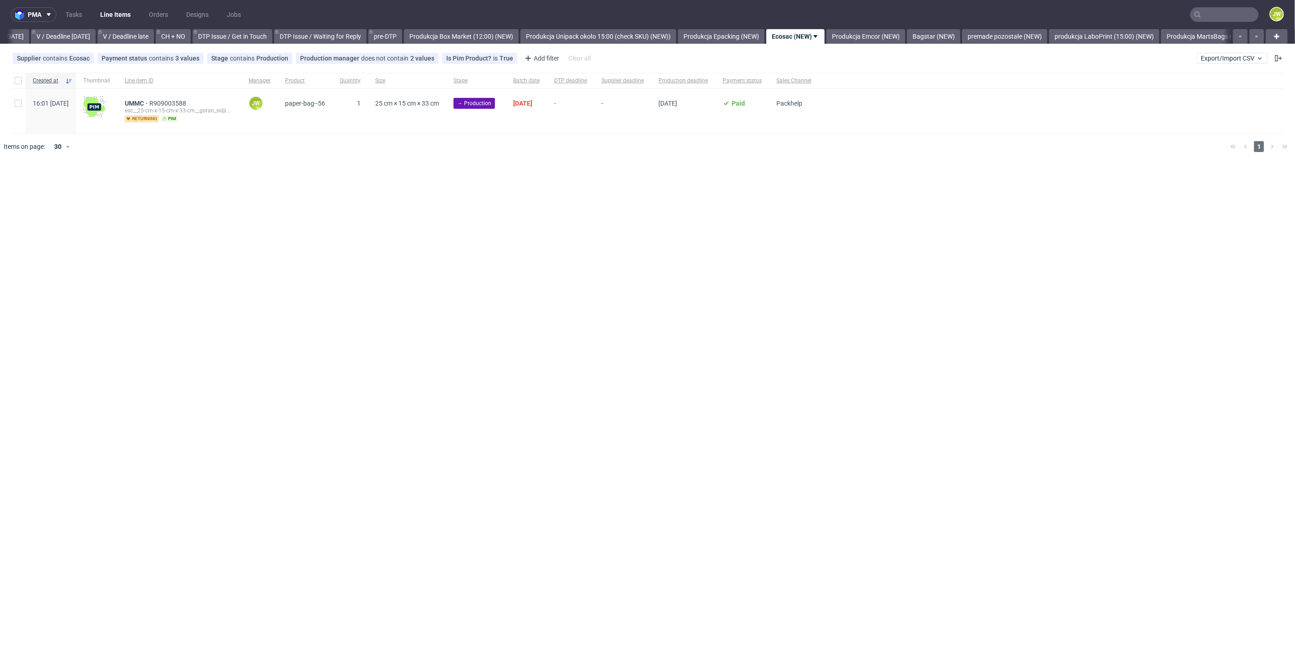
scroll to position [0, 1236]
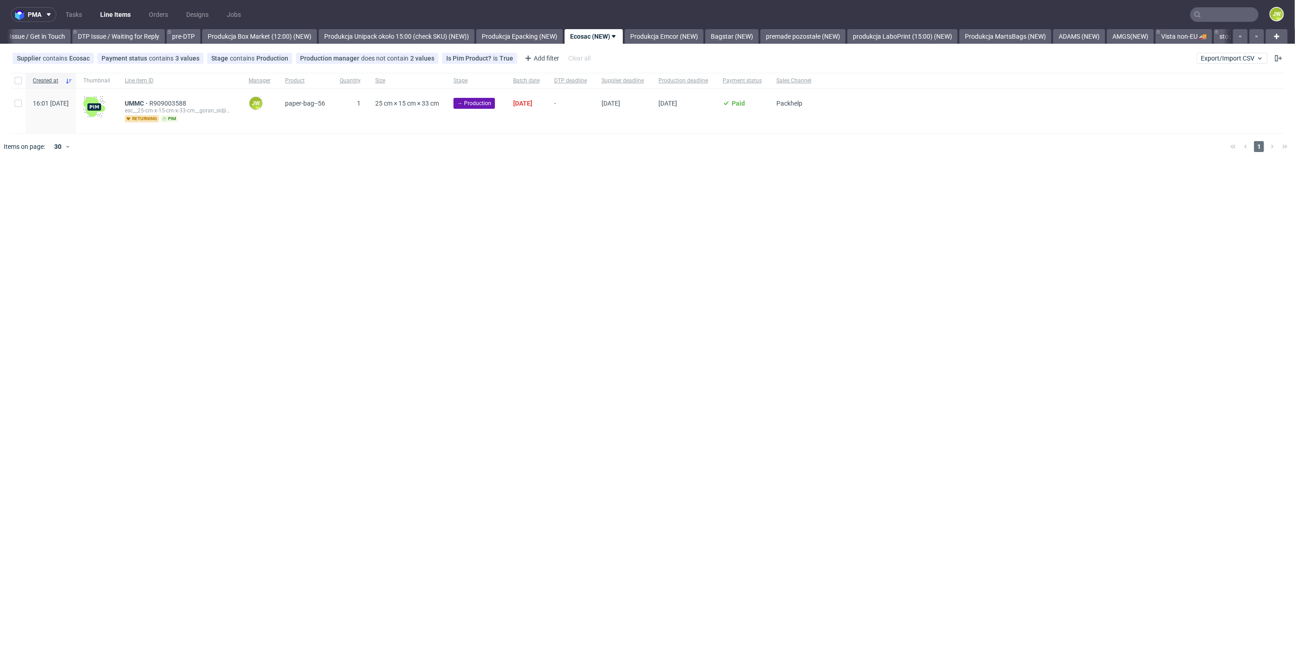
scroll to position [0, 1365]
drag, startPoint x: 18, startPoint y: 83, endPoint x: 168, endPoint y: 140, distance: 160.3
click at [18, 83] on input "checkbox" at bounding box center [18, 80] width 7 height 7
checkbox input "true"
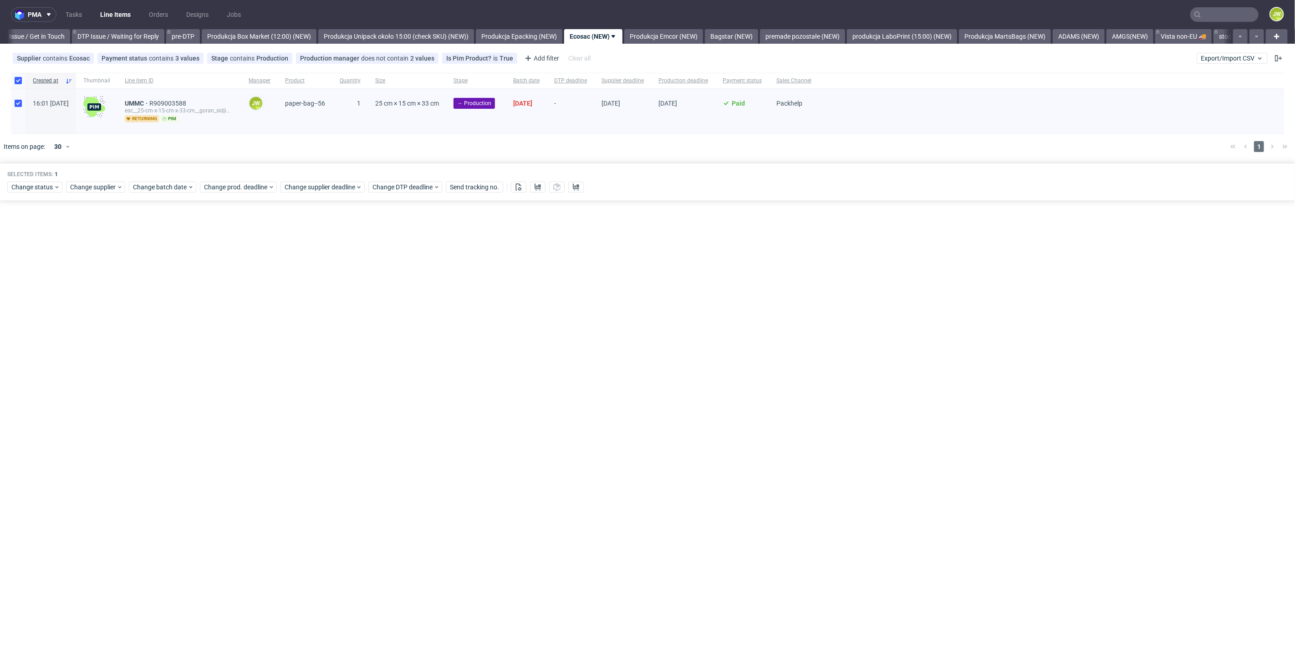
click at [505, 145] on div at bounding box center [660, 146] width 1125 height 25
click at [589, 332] on div "pma Tasks Line Items Orders Designs Jobs JW All DTP Late Shipped Shipments DTP …" at bounding box center [647, 330] width 1295 height 660
click at [536, 186] on icon at bounding box center [537, 187] width 7 height 7
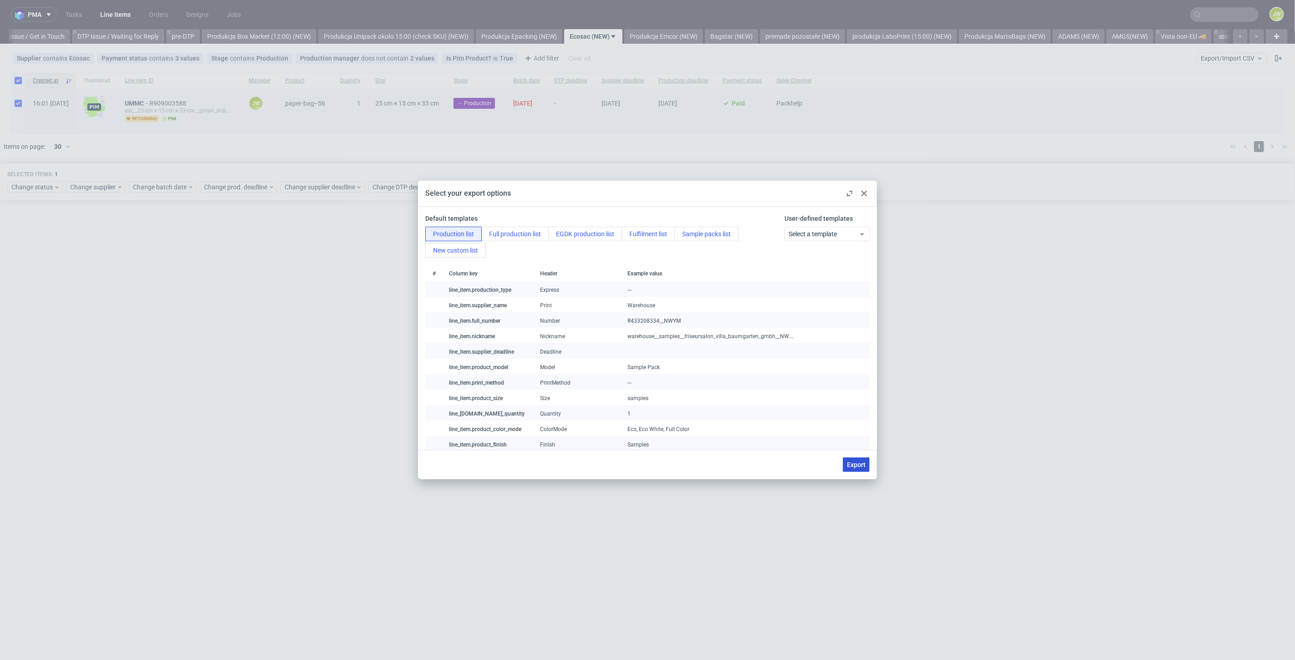
click at [855, 463] on span "Export" at bounding box center [856, 465] width 19 height 6
checkbox input "false"
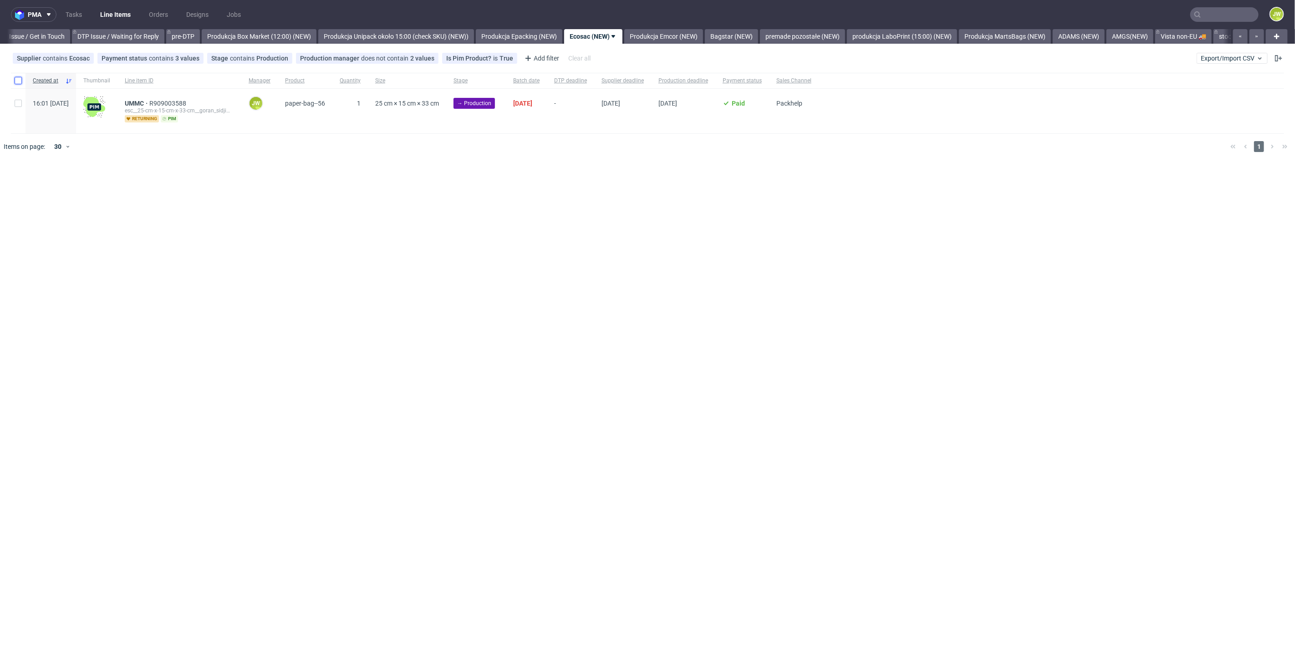
click at [19, 81] on input "checkbox" at bounding box center [18, 80] width 7 height 7
checkbox input "true"
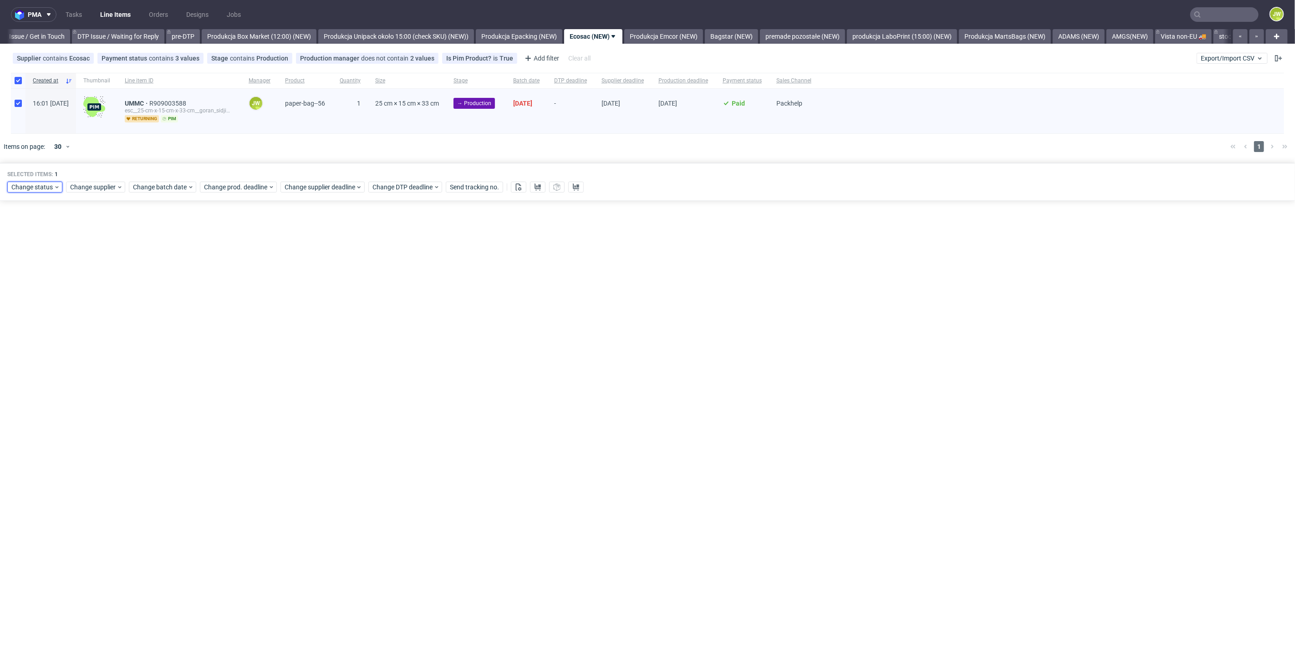
click at [28, 191] on div "Change status" at bounding box center [34, 187] width 55 height 11
drag, startPoint x: 29, startPoint y: 302, endPoint x: 64, endPoint y: 306, distance: 34.8
click at [29, 302] on span "In Production" at bounding box center [34, 304] width 46 height 13
click at [103, 318] on span "Save" at bounding box center [104, 321] width 14 height 6
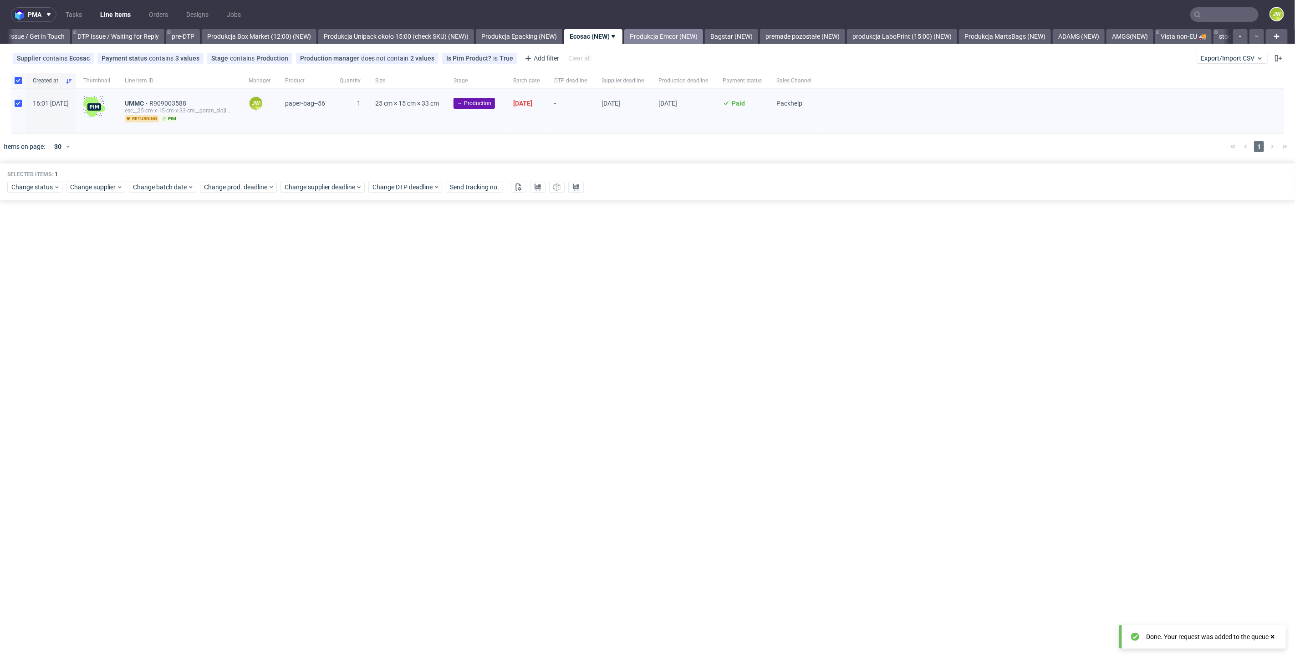
click at [703, 35] on link "Produkcja Emcor (NEW)" at bounding box center [663, 36] width 79 height 15
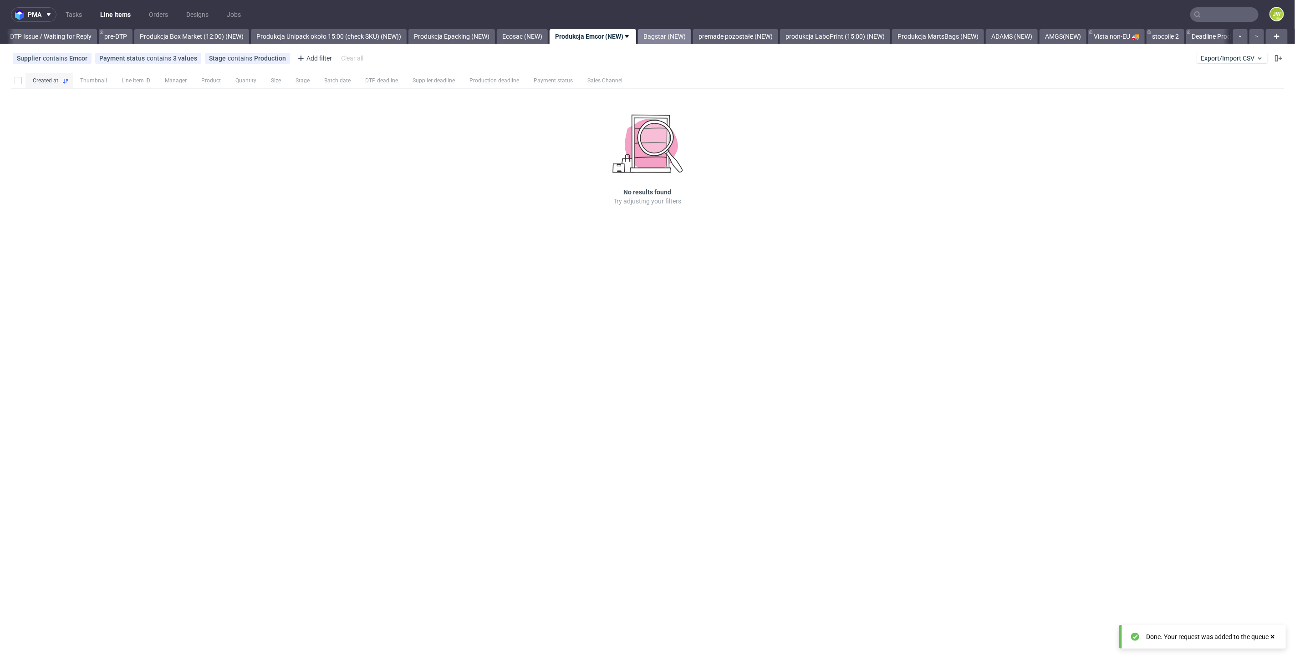
click at [679, 38] on link "Bagstar (NEW)" at bounding box center [664, 36] width 53 height 15
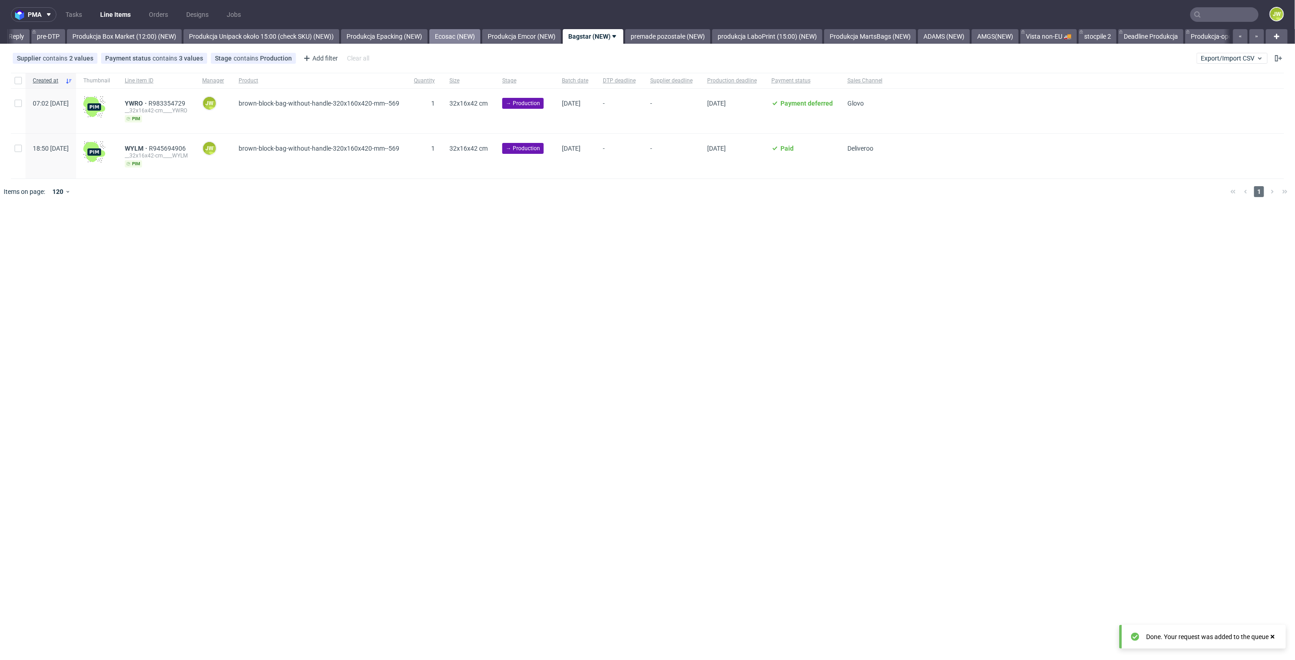
click at [475, 37] on link "Ecosac (NEW)" at bounding box center [454, 36] width 51 height 15
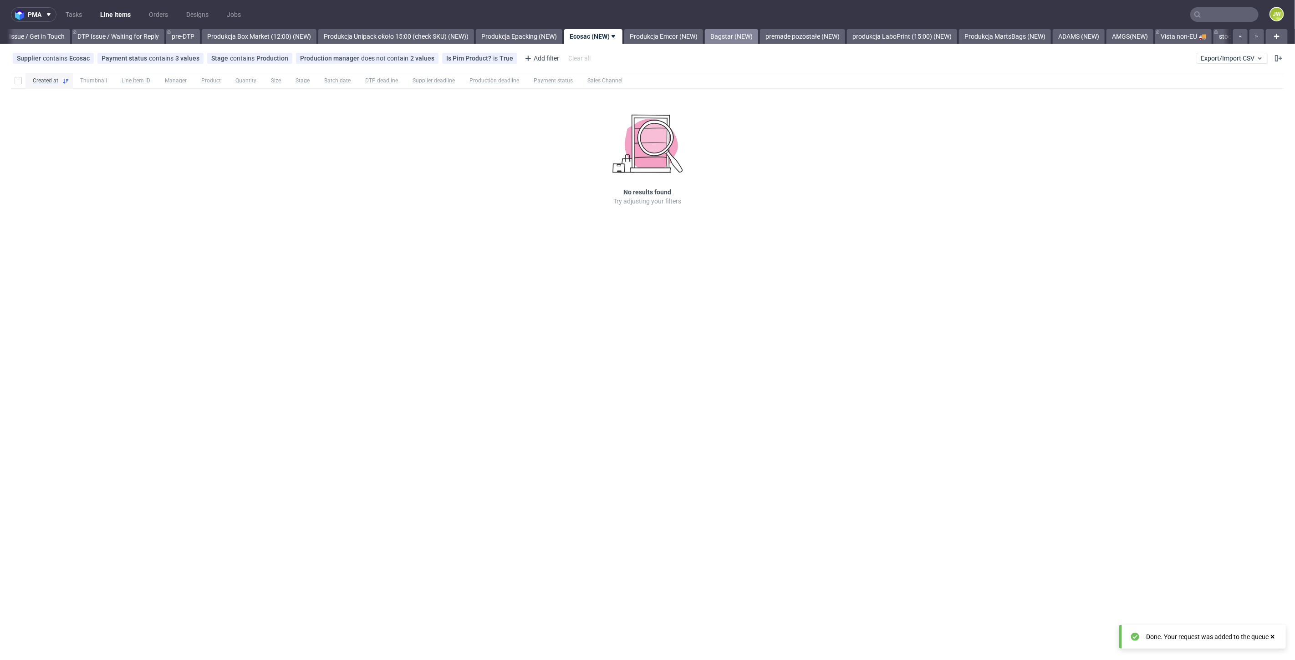
click at [751, 37] on link "Bagstar (NEW)" at bounding box center [731, 36] width 53 height 15
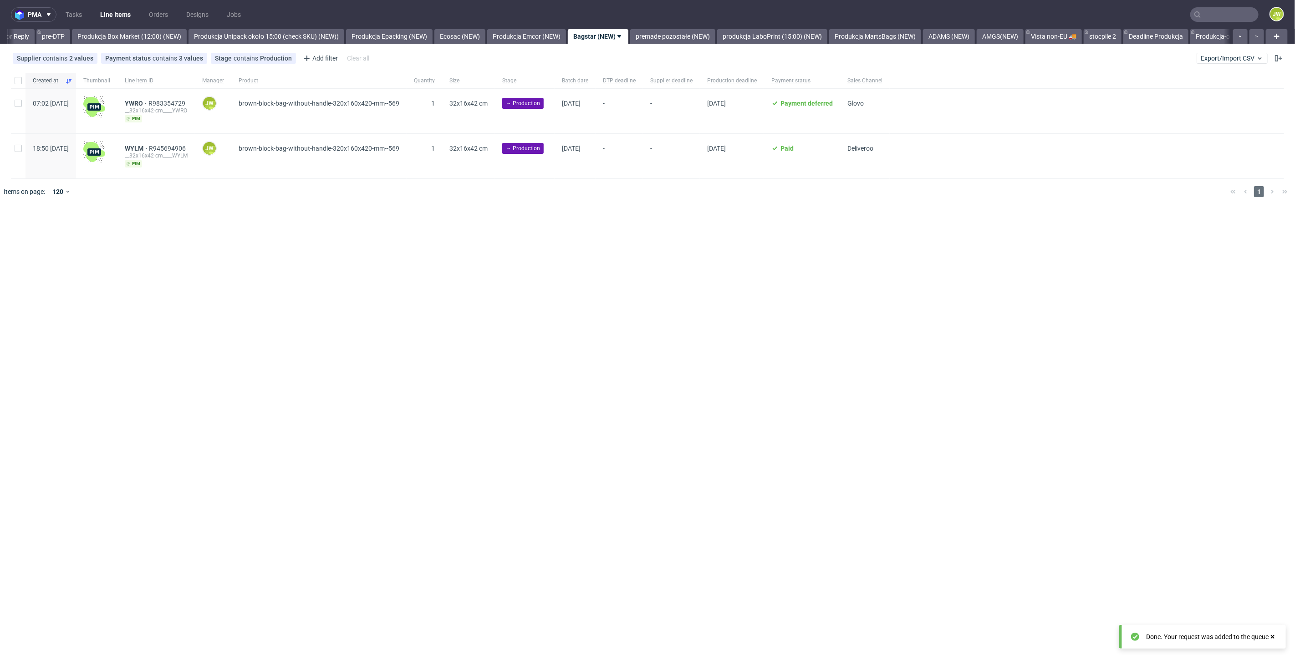
scroll to position [0, 1500]
click at [21, 80] on div at bounding box center [18, 80] width 15 height 15
checkbox input "true"
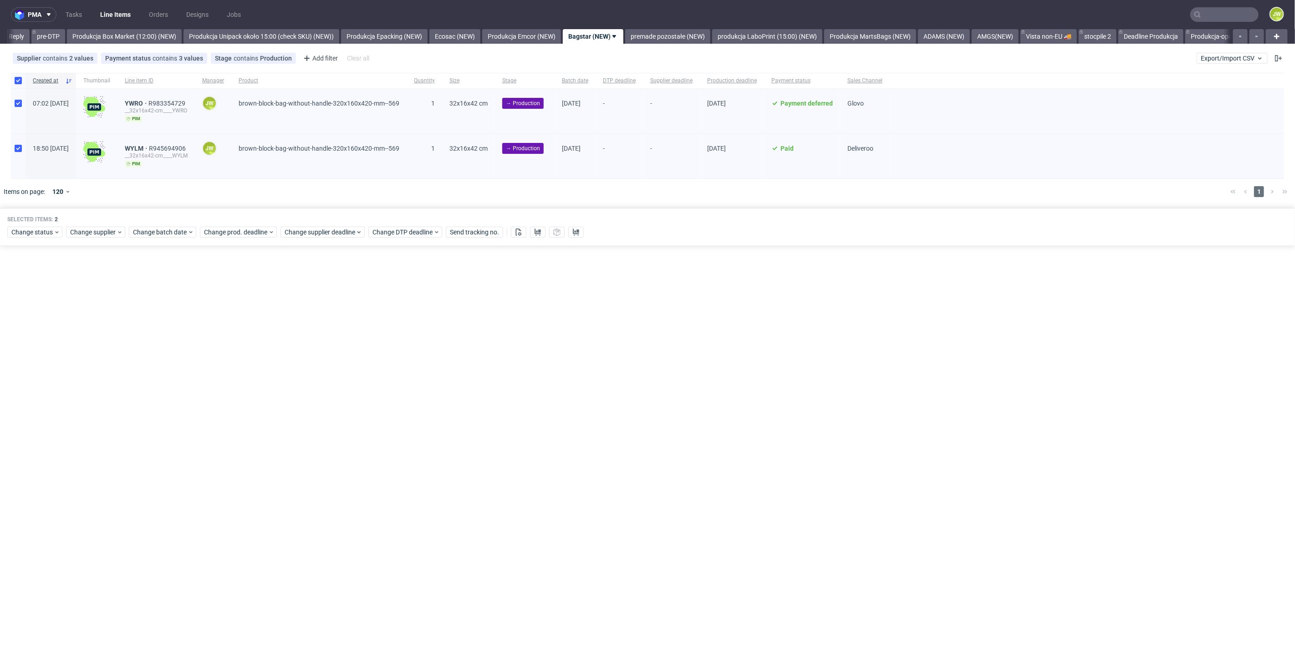
click at [161, 225] on div "Change status Change supplier Change batch date Change prod. deadline Change su…" at bounding box center [647, 231] width 1280 height 13
click at [163, 230] on span "Change batch date" at bounding box center [160, 232] width 55 height 9
click at [156, 341] on button "22" at bounding box center [161, 338] width 14 height 15
click at [243, 382] on span "Save" at bounding box center [237, 385] width 14 height 6
click at [211, 235] on span "Change prod. deadline" at bounding box center [236, 232] width 64 height 9
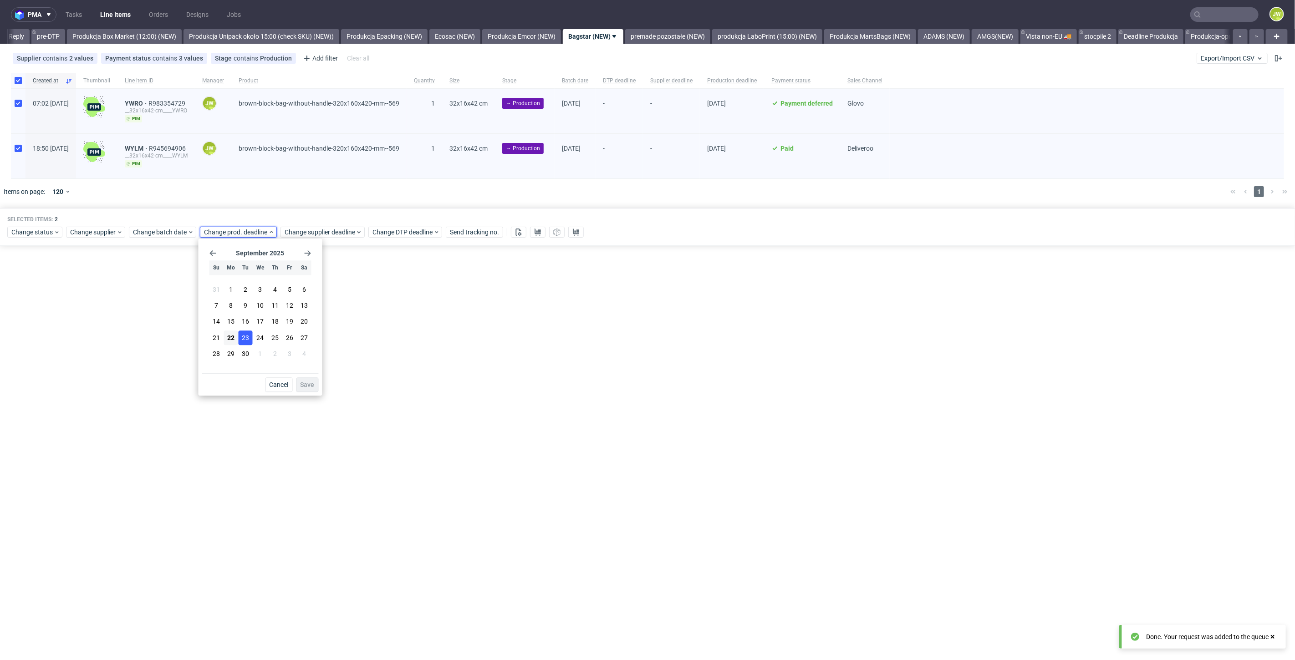
click at [248, 343] on button "23" at bounding box center [246, 338] width 14 height 15
click at [313, 385] on span "Save" at bounding box center [308, 385] width 14 height 6
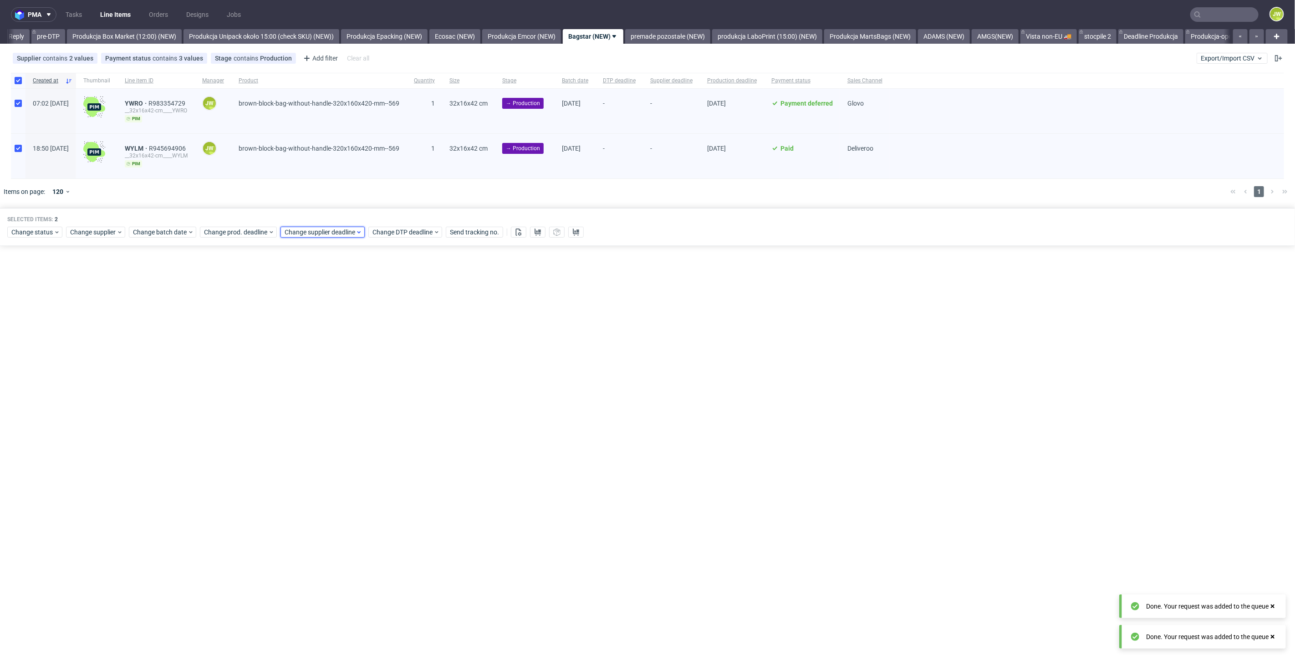
click at [312, 234] on span "Change supplier deadline" at bounding box center [320, 232] width 71 height 9
drag, startPoint x: 326, startPoint y: 336, endPoint x: 350, endPoint y: 364, distance: 36.6
click at [327, 336] on span "23" at bounding box center [325, 337] width 7 height 9
click at [388, 386] on span "Save" at bounding box center [388, 385] width 14 height 6
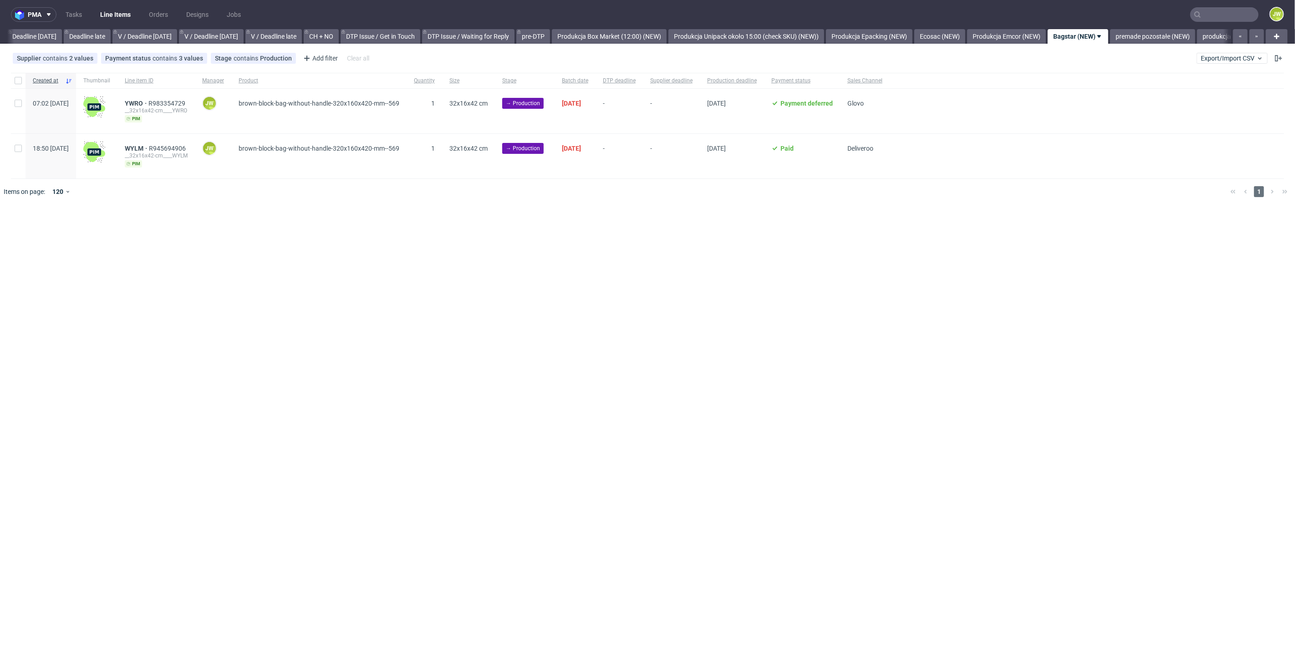
scroll to position [0, 1205]
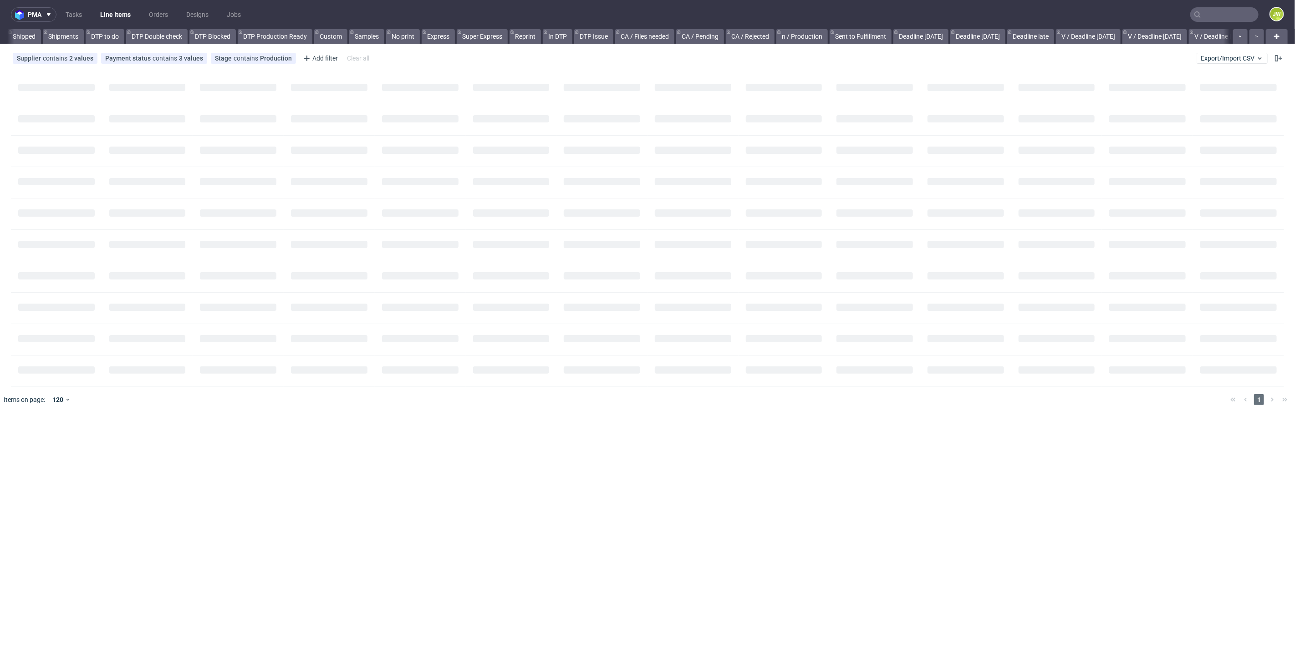
scroll to position [0, 456]
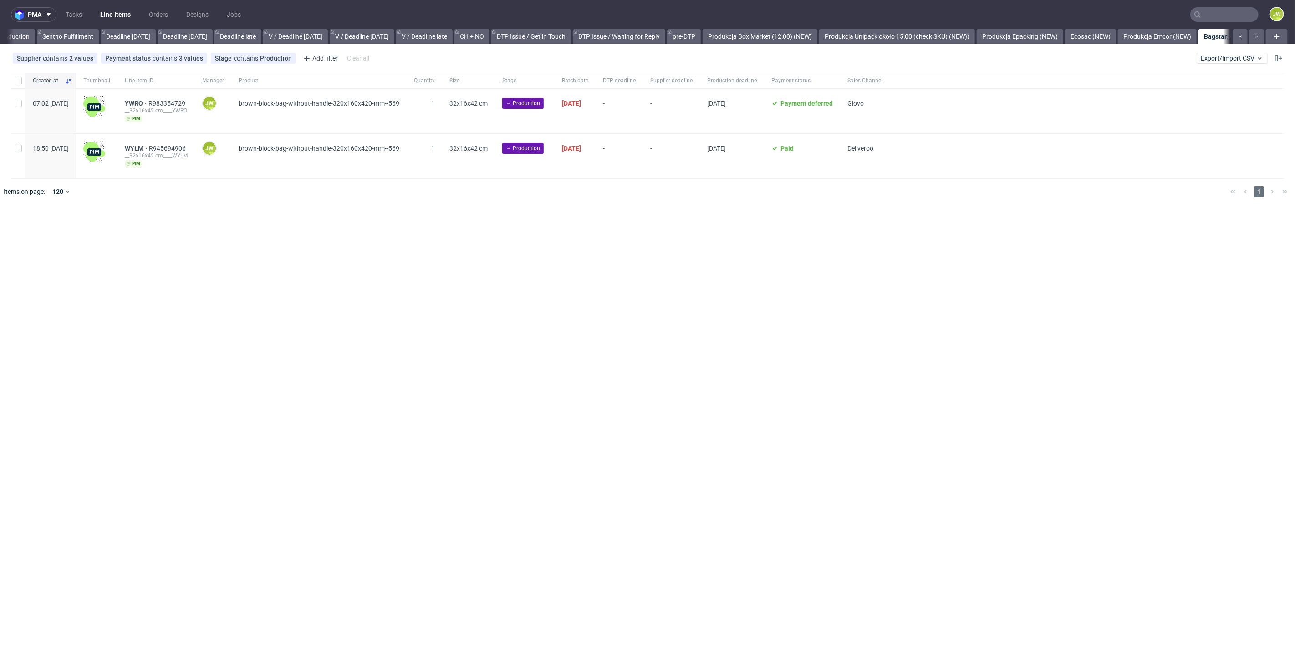
scroll to position [0, 1152]
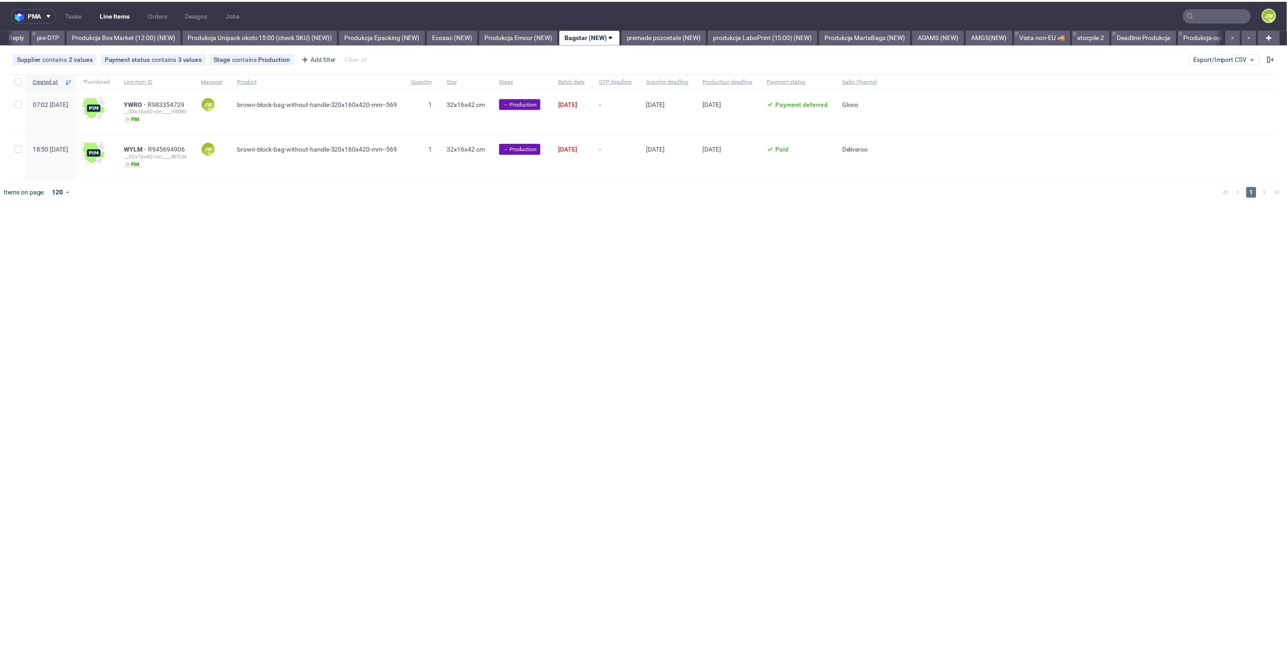
scroll to position [0, 1500]
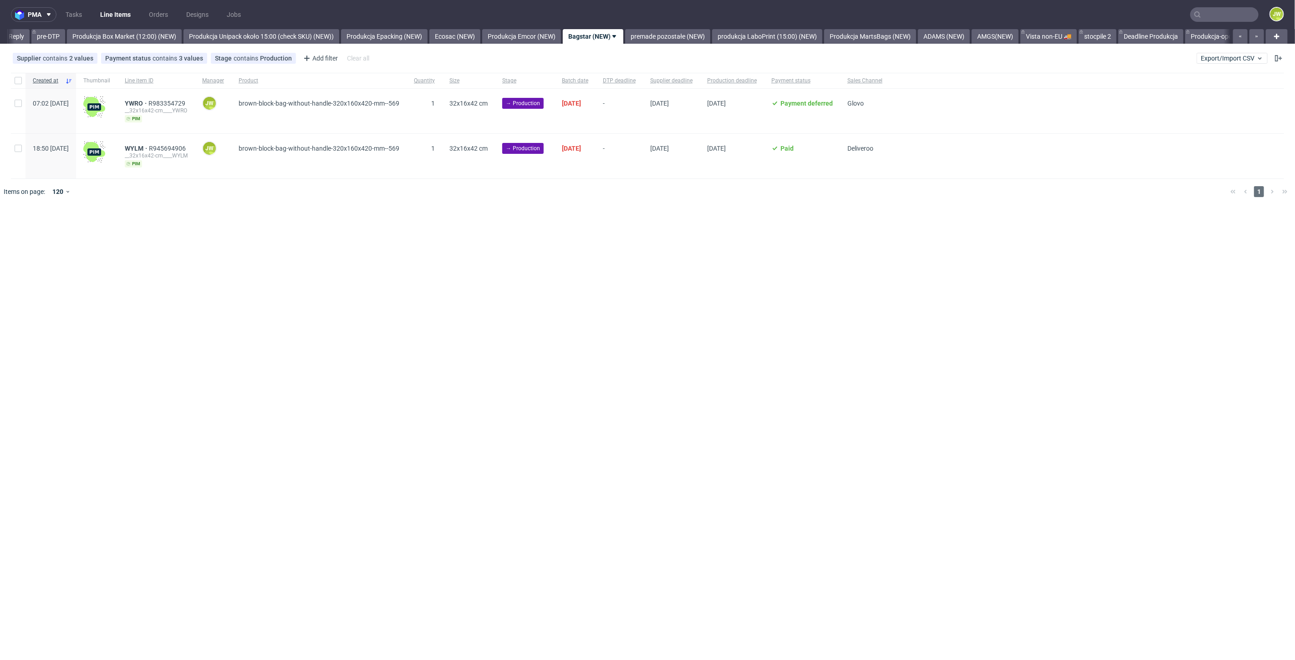
click at [8, 75] on div "Created at Thumbnail Line item ID Manager Product Quantity Size Stage Batch dat…" at bounding box center [647, 126] width 1295 height 106
click at [14, 81] on div at bounding box center [18, 80] width 15 height 15
checkbox input "true"
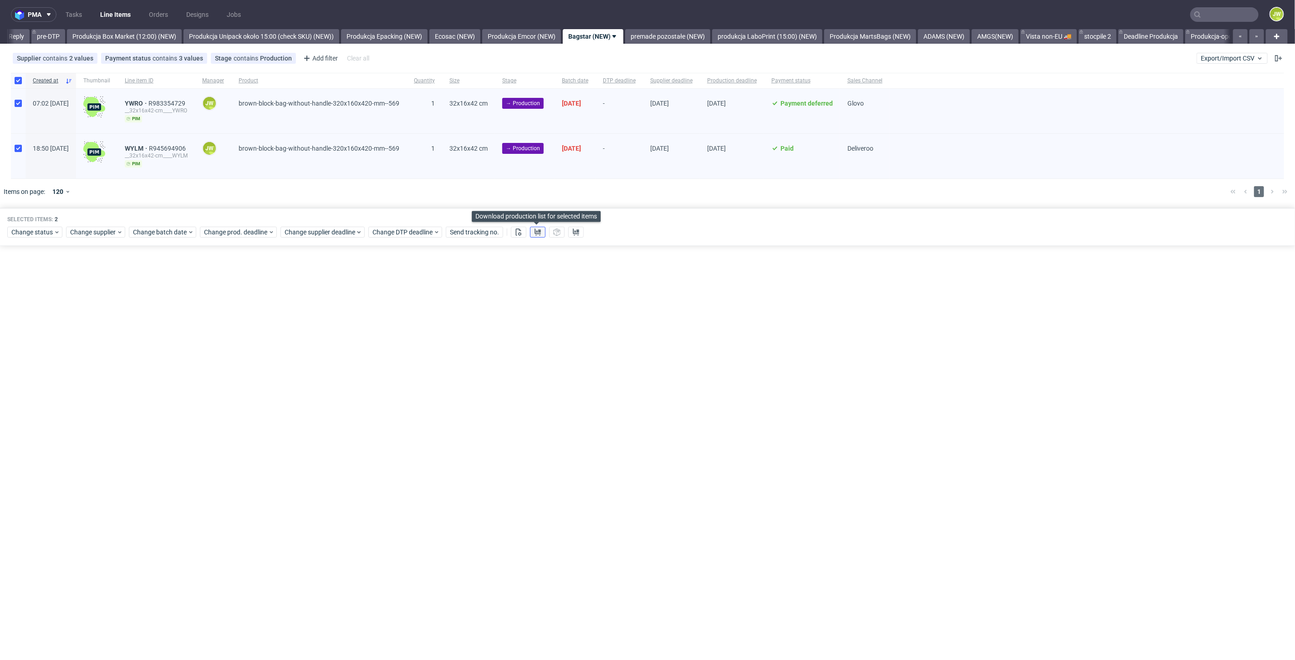
click at [540, 231] on button at bounding box center [537, 232] width 15 height 11
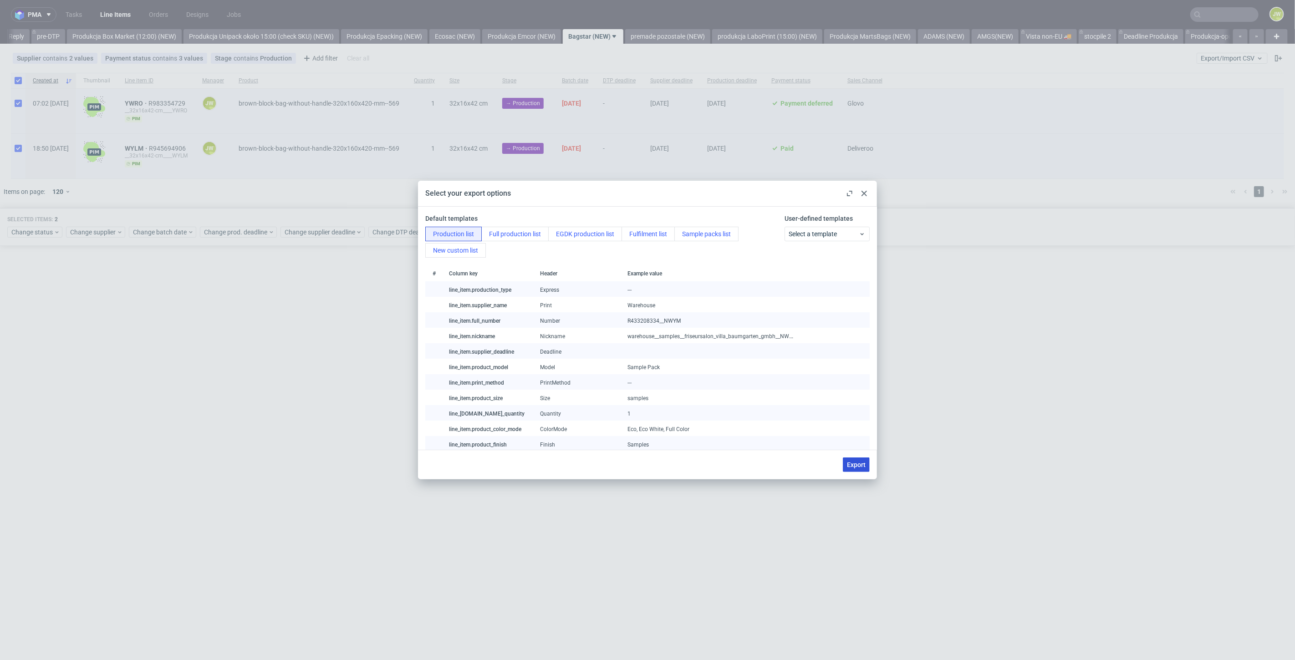
click at [861, 464] on span "Export" at bounding box center [856, 465] width 19 height 6
checkbox input "false"
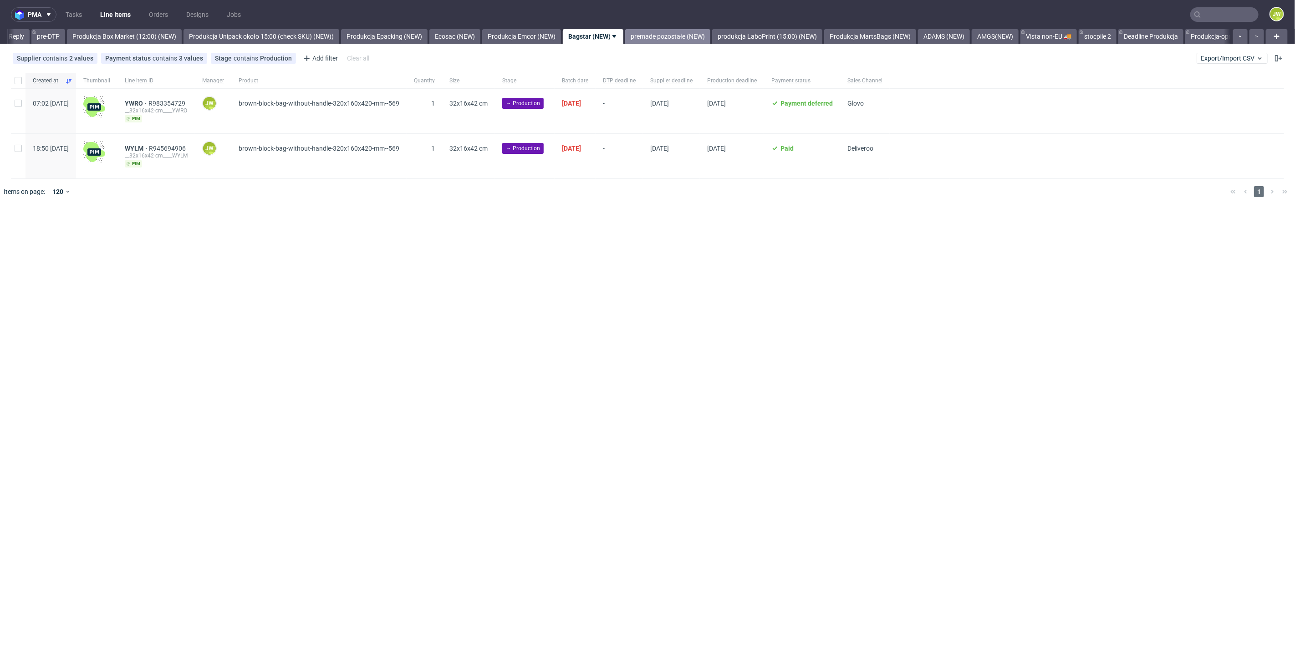
click at [686, 37] on link "premade pozostałe (NEW)" at bounding box center [667, 36] width 85 height 15
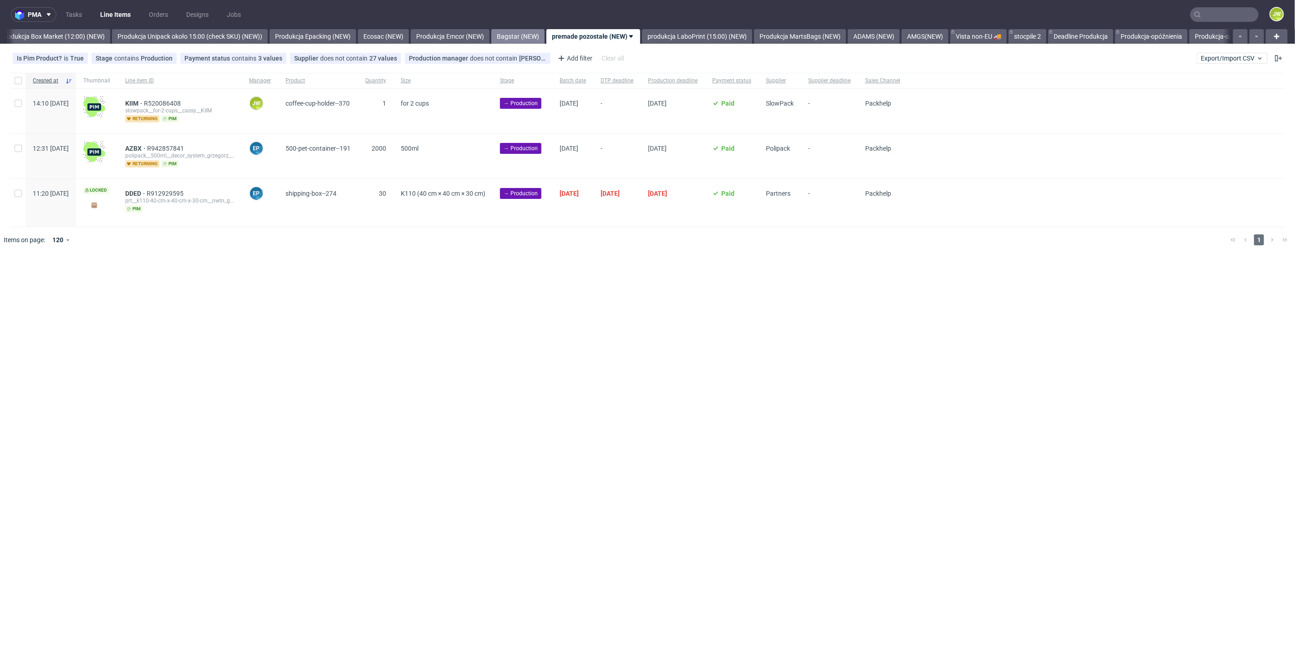
click at [545, 37] on link "Bagstar (NEW)" at bounding box center [517, 36] width 53 height 15
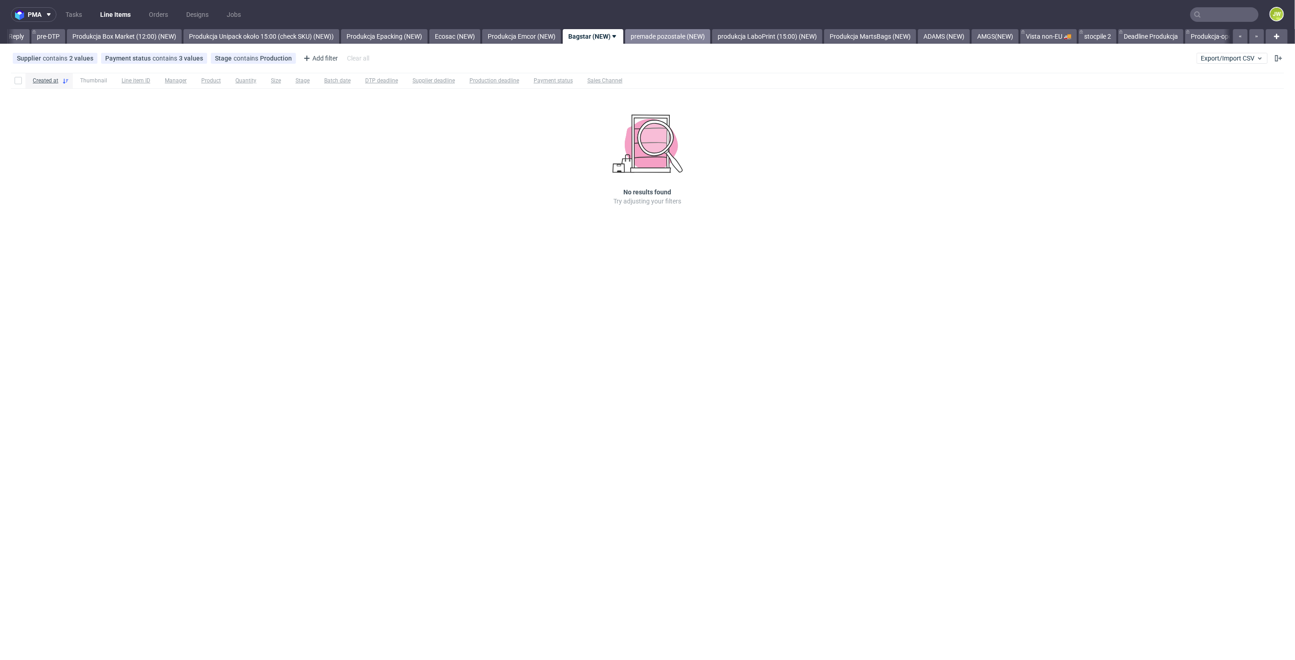
click at [673, 40] on link "premade pozostałe (NEW)" at bounding box center [667, 36] width 85 height 15
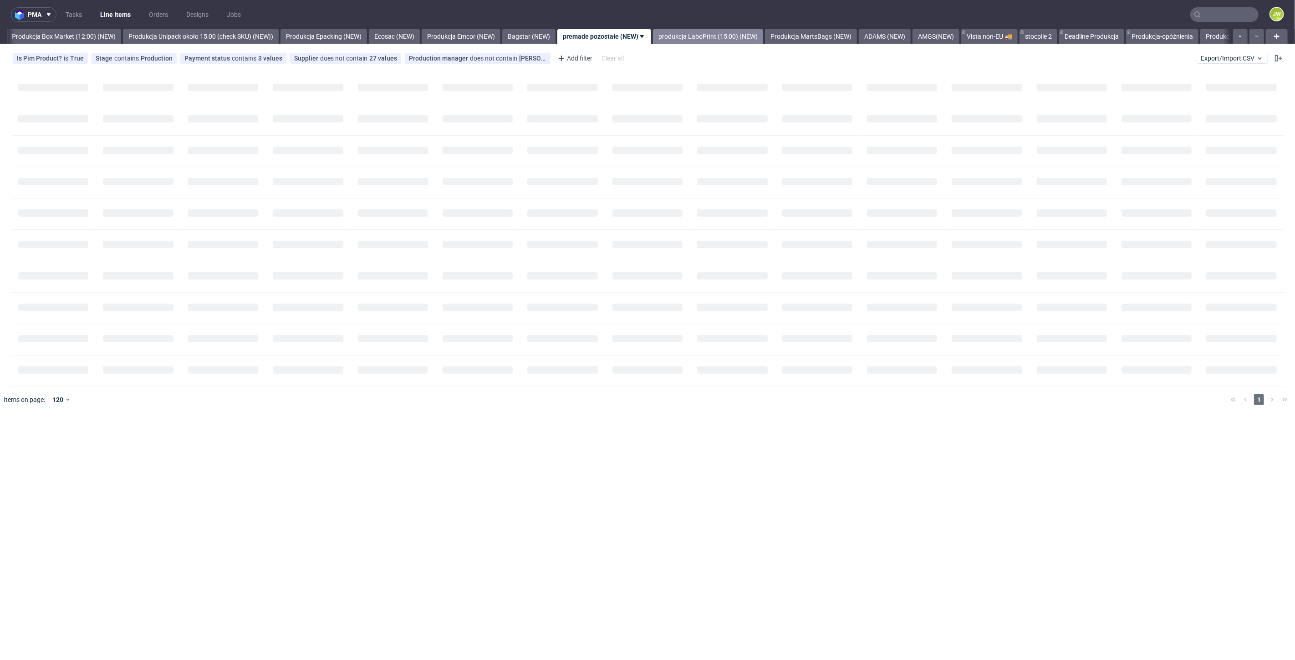
scroll to position [0, 1571]
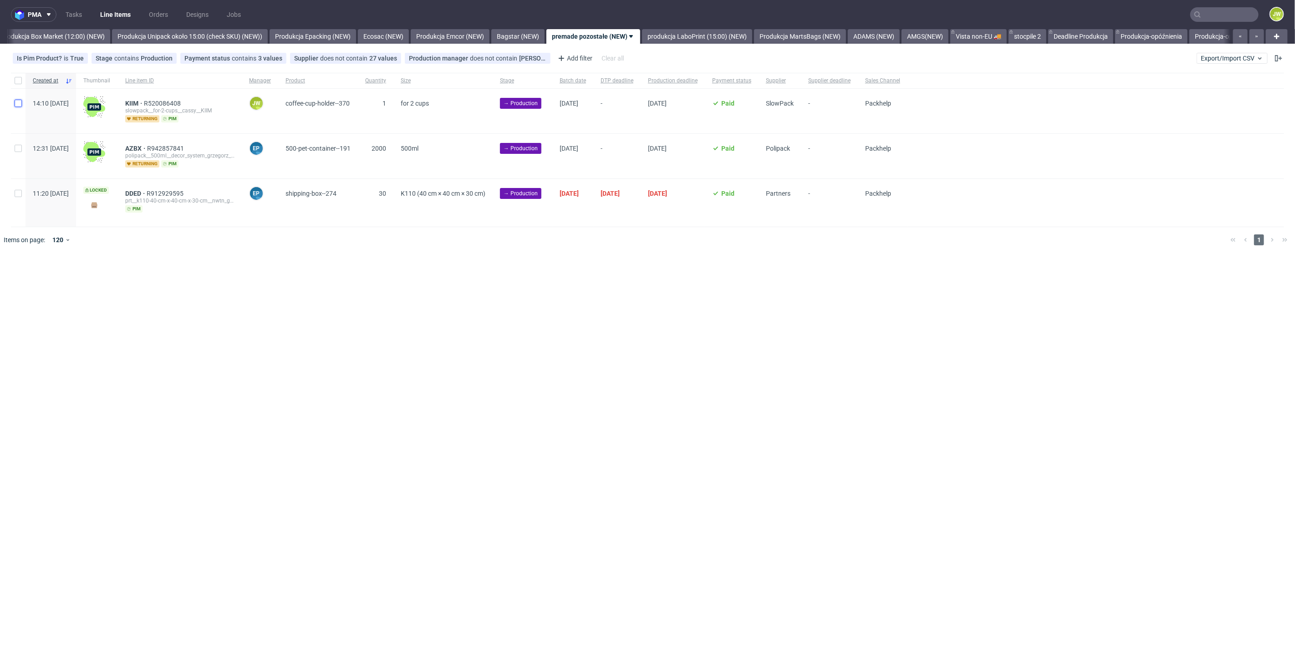
click at [16, 104] on input "checkbox" at bounding box center [18, 103] width 7 height 7
checkbox input "true"
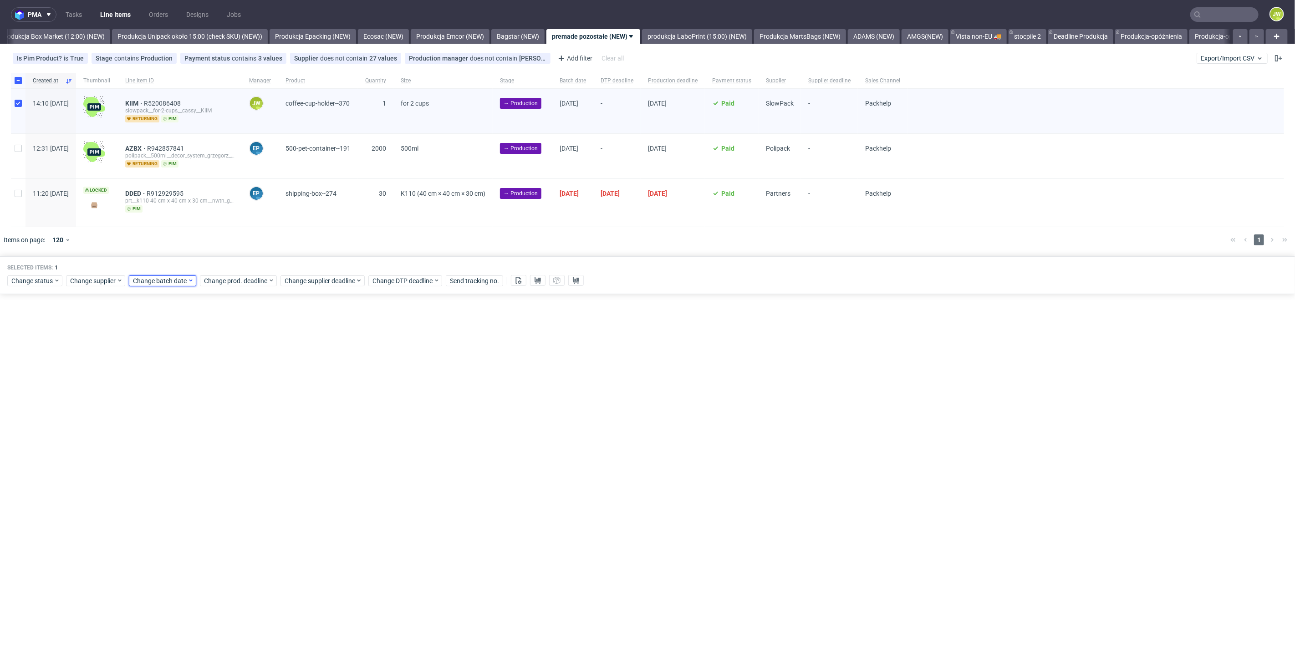
click at [151, 283] on span "Change batch date" at bounding box center [160, 280] width 55 height 9
click at [72, 276] on span "Change supplier" at bounding box center [93, 280] width 46 height 9
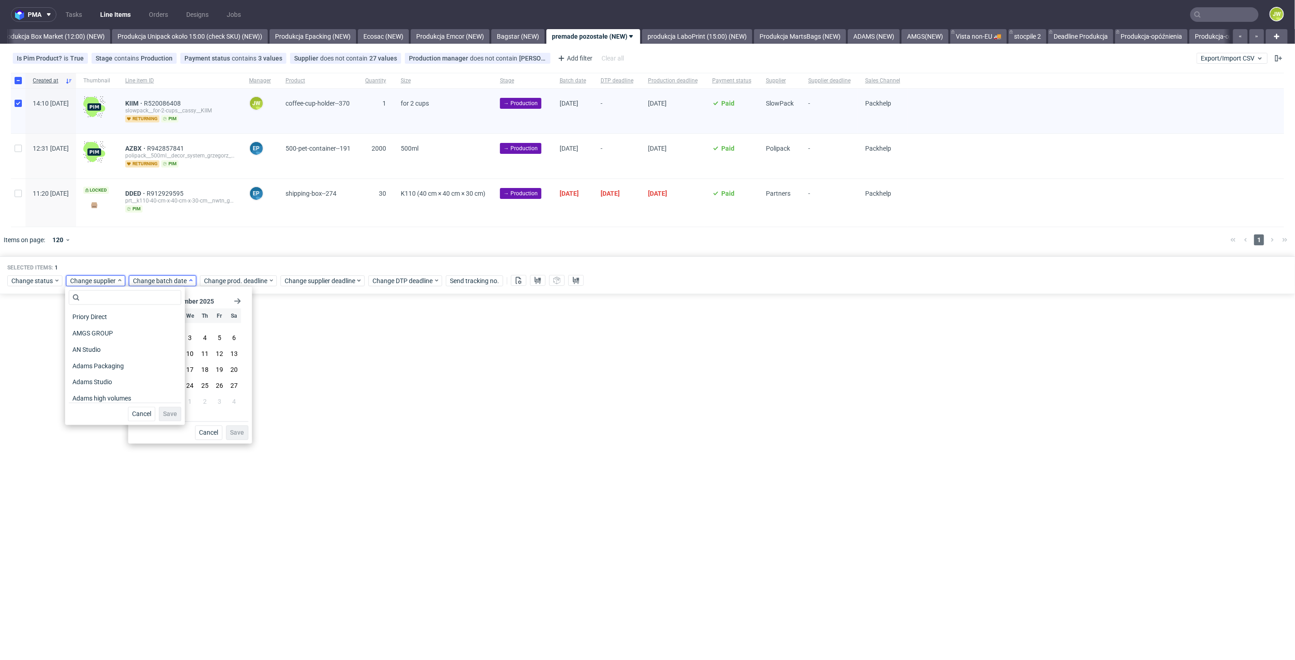
click at [167, 281] on span "Change batch date" at bounding box center [160, 280] width 55 height 9
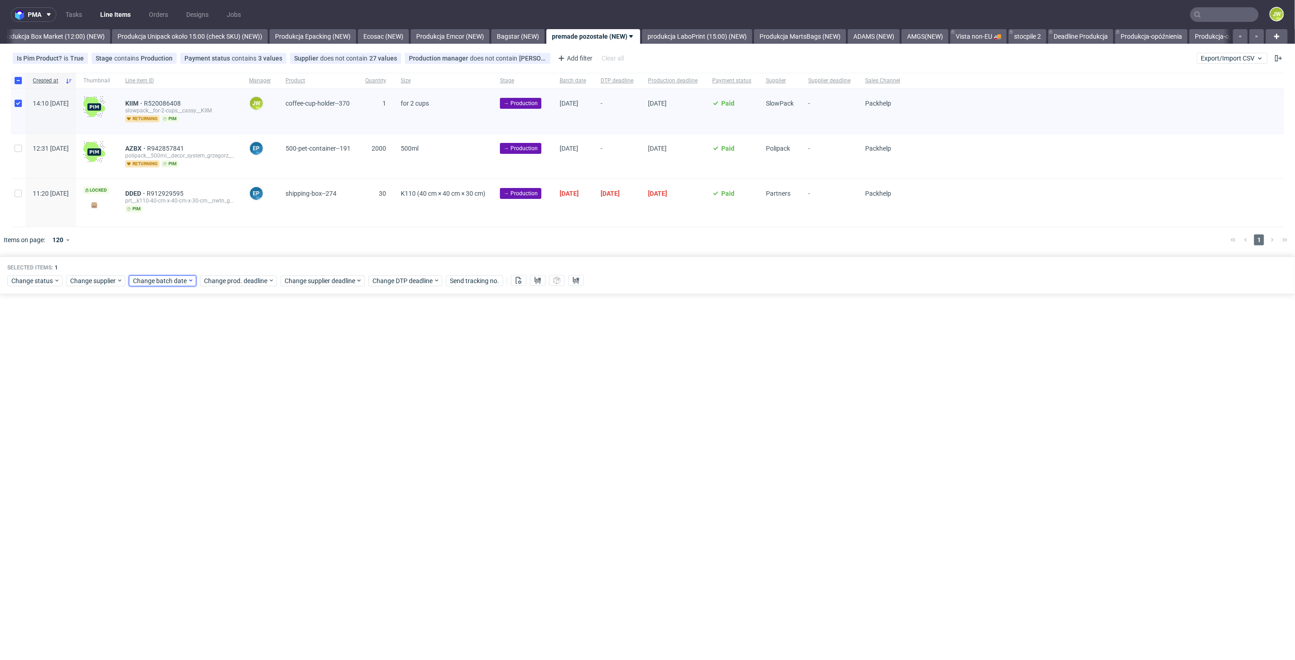
click at [167, 280] on span "Change batch date" at bounding box center [160, 280] width 55 height 9
click at [160, 385] on span "22" at bounding box center [160, 385] width 7 height 9
drag, startPoint x: 242, startPoint y: 431, endPoint x: 242, endPoint y: 358, distance: 72.9
click at [242, 432] on span "Save" at bounding box center [237, 433] width 14 height 6
click at [230, 280] on span "Change prod. deadline" at bounding box center [236, 280] width 64 height 9
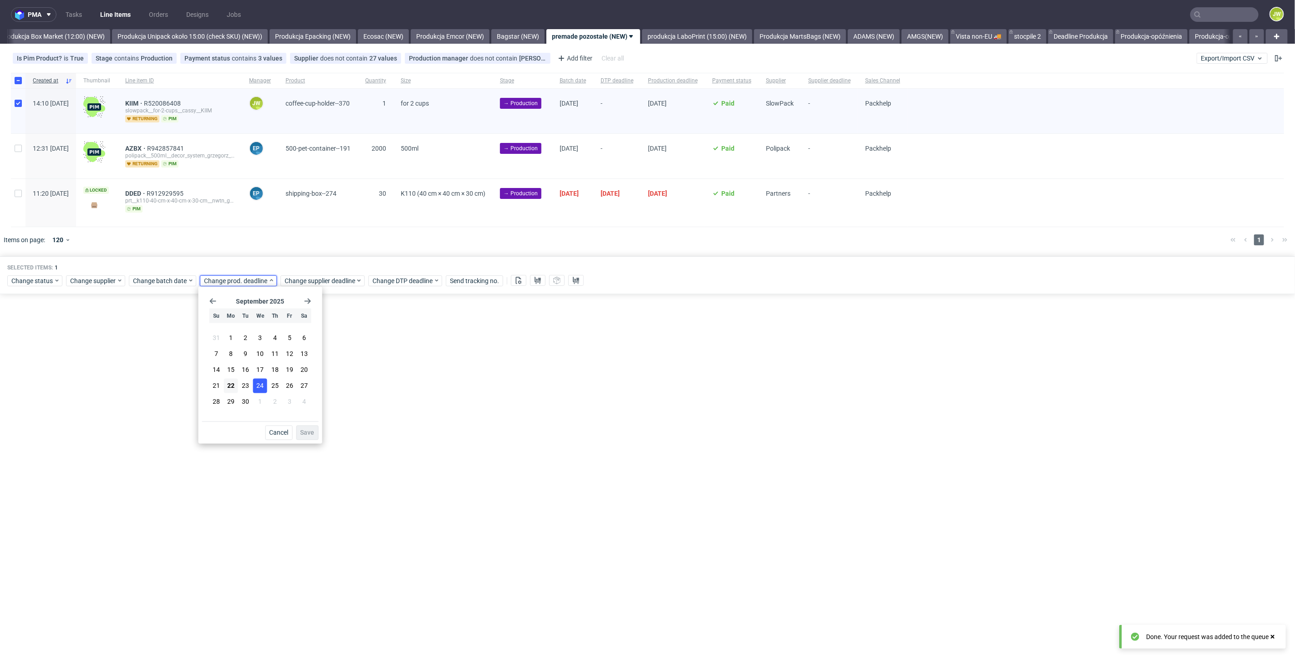
click at [260, 390] on span "24" at bounding box center [260, 385] width 7 height 9
click at [301, 428] on button "Save" at bounding box center [307, 433] width 22 height 15
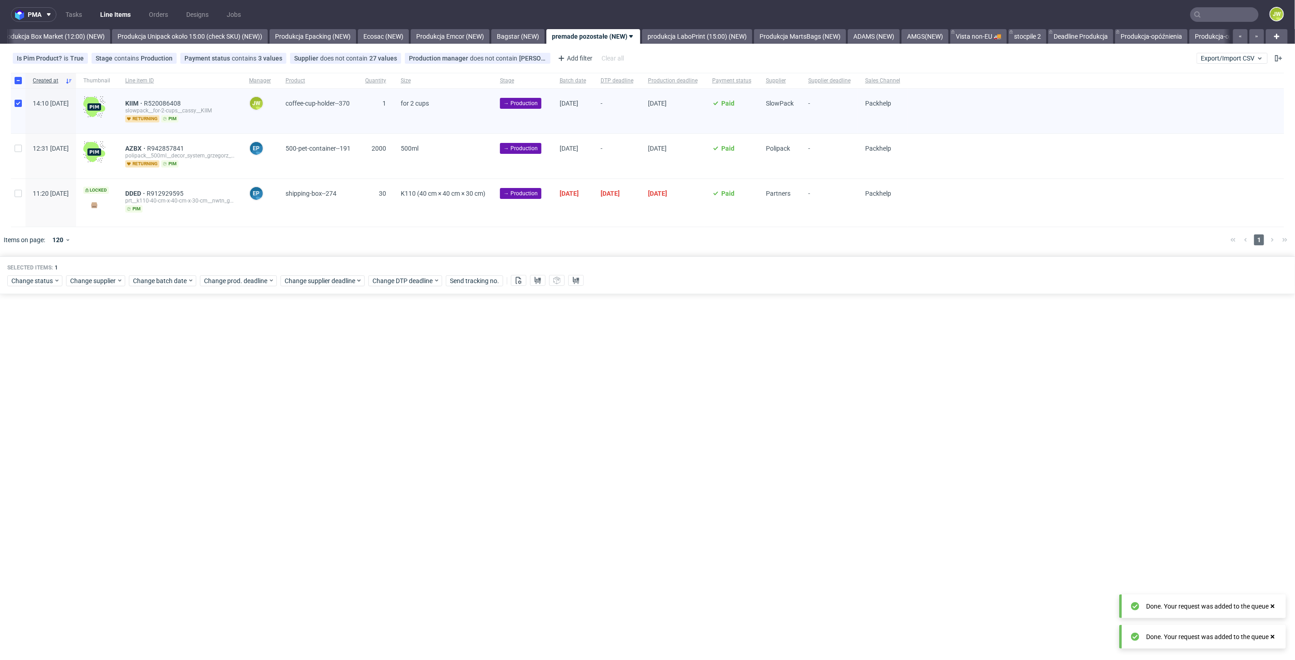
click at [299, 267] on div "Selected items: 1" at bounding box center [647, 267] width 1280 height 7
click at [304, 280] on span "Change supplier deadline" at bounding box center [320, 280] width 71 height 9
click at [341, 391] on button "24" at bounding box center [341, 385] width 14 height 15
click at [386, 433] on span "Save" at bounding box center [388, 433] width 14 height 6
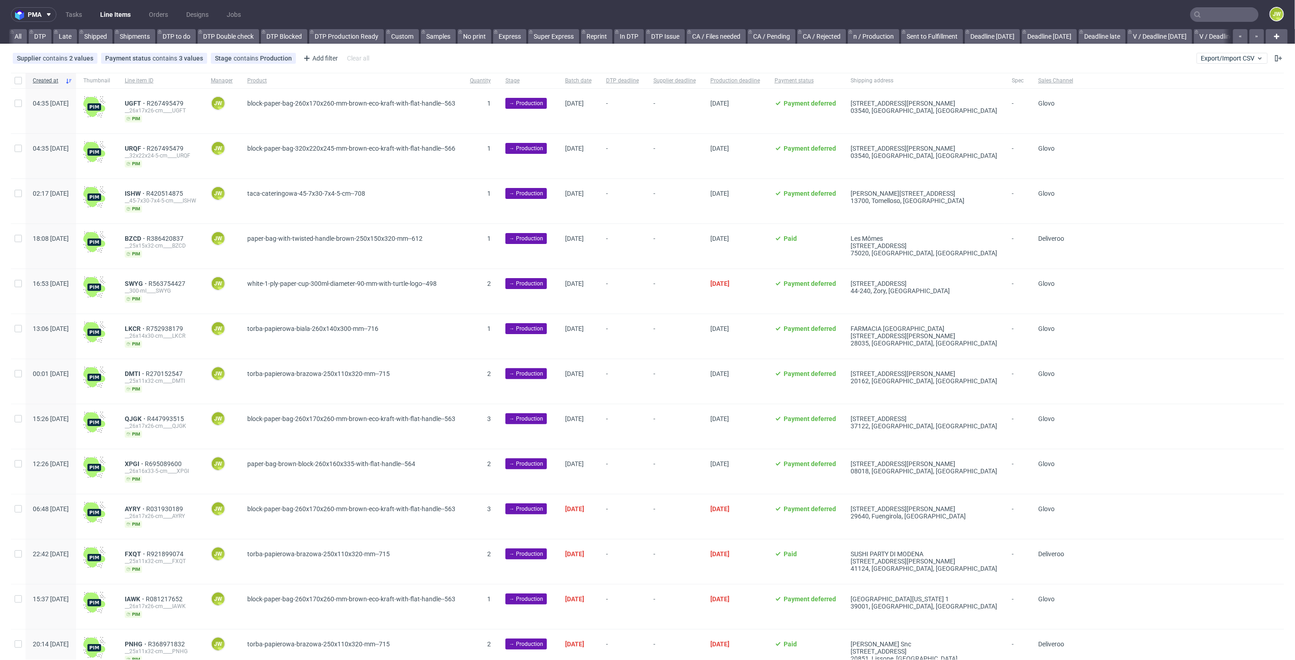
scroll to position [0, 1176]
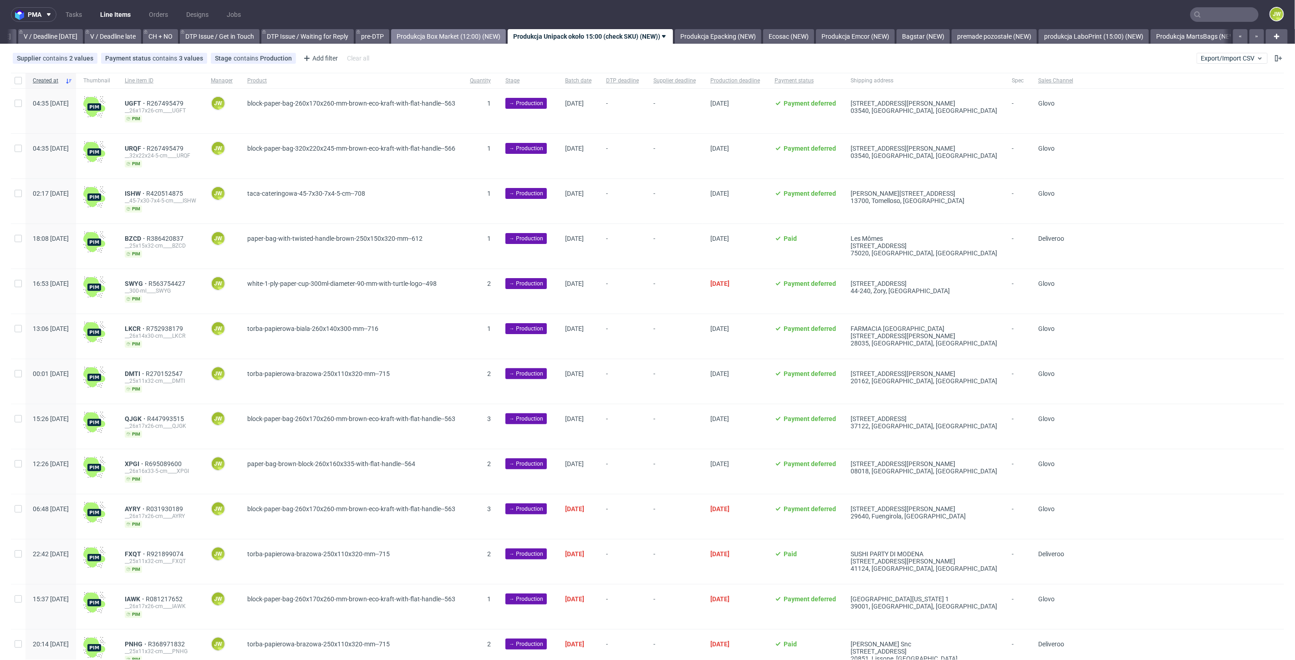
drag, startPoint x: 465, startPoint y: 38, endPoint x: 451, endPoint y: 40, distance: 14.7
click at [465, 38] on link "Produkcja Box Market (12:00) (NEW)" at bounding box center [448, 36] width 115 height 15
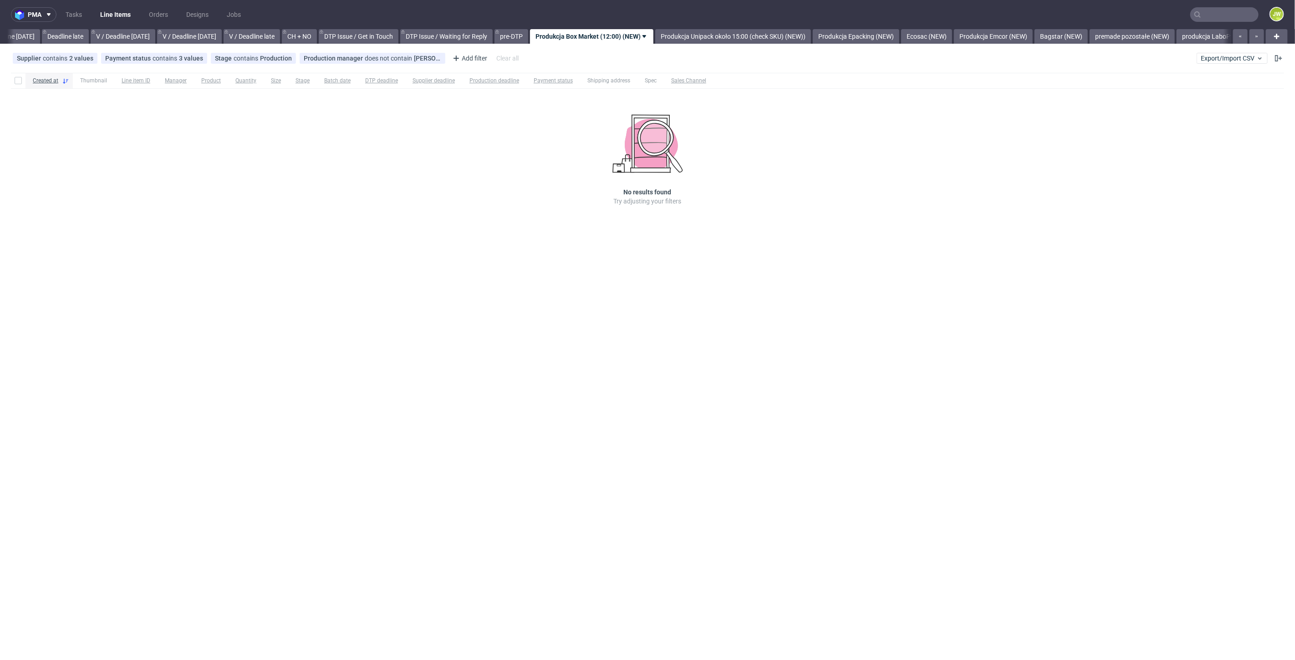
scroll to position [0, 1034]
click at [731, 37] on link "Produkcja Unipack około 15:00 (check SKU) (NEW))" at bounding box center [736, 36] width 156 height 15
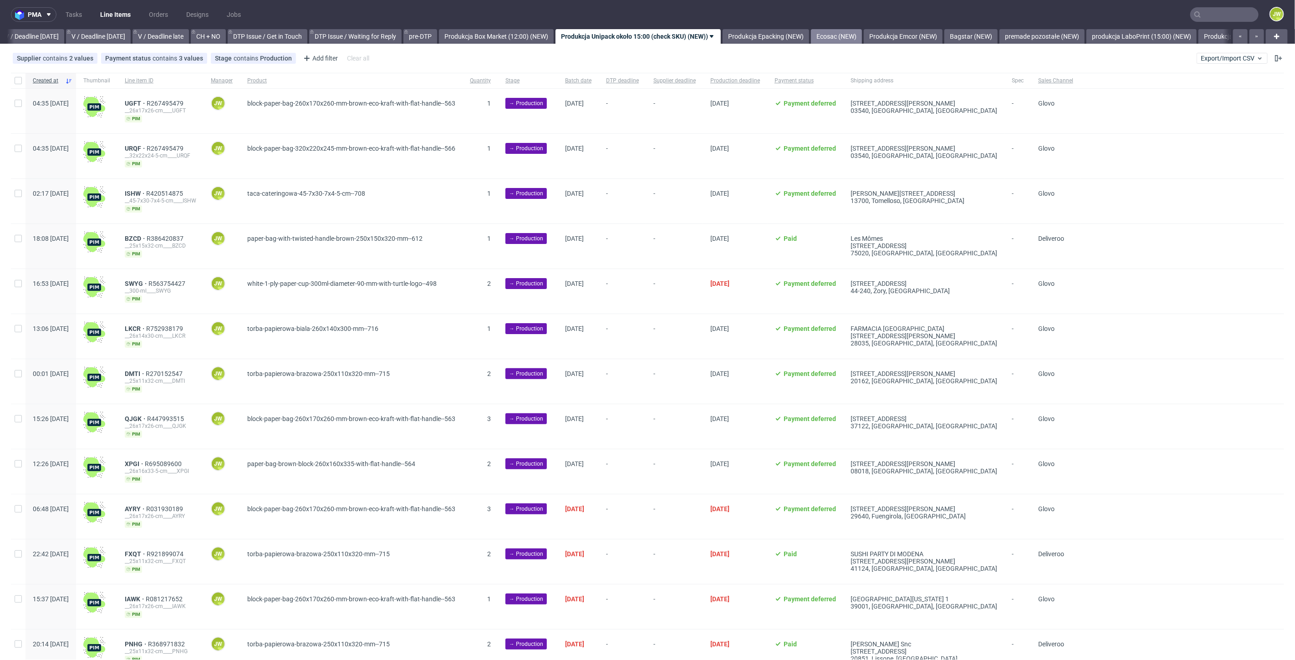
scroll to position [0, 1176]
drag, startPoint x: 935, startPoint y: 40, endPoint x: 922, endPoint y: 40, distance: 12.7
click at [935, 40] on link "Bagstar (NEW)" at bounding box center [923, 36] width 53 height 15
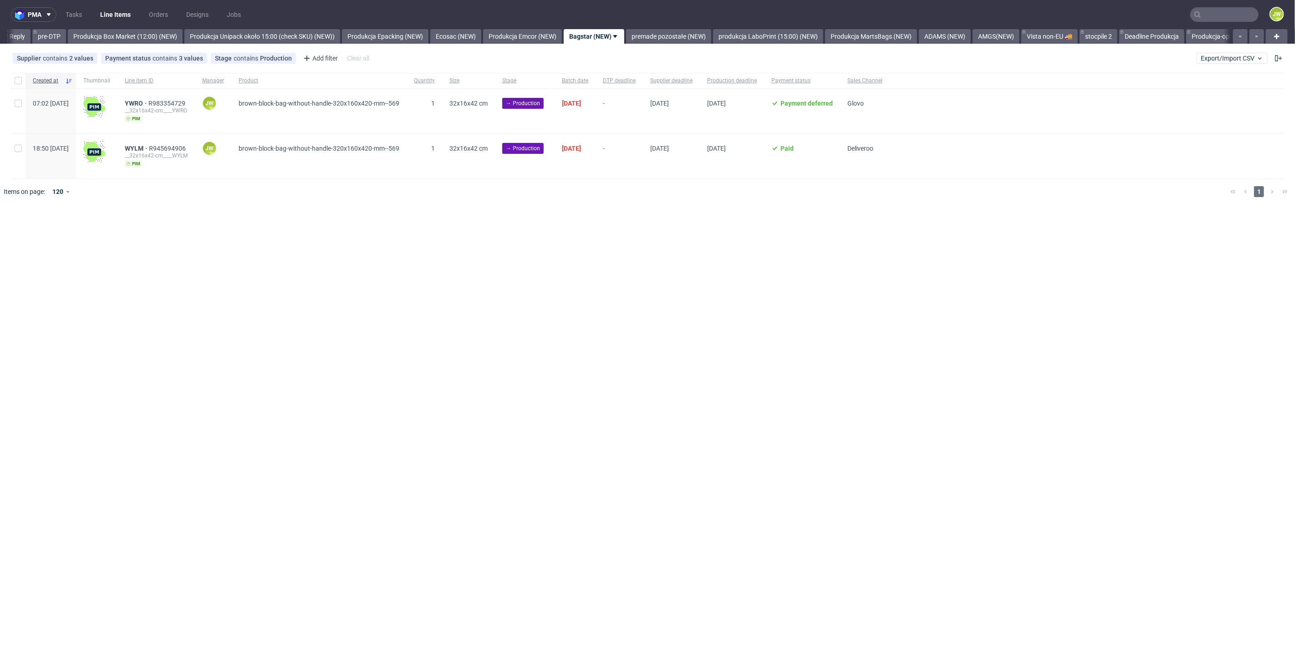
scroll to position [0, 1500]
click at [20, 82] on input "checkbox" at bounding box center [18, 80] width 7 height 7
checkbox input "true"
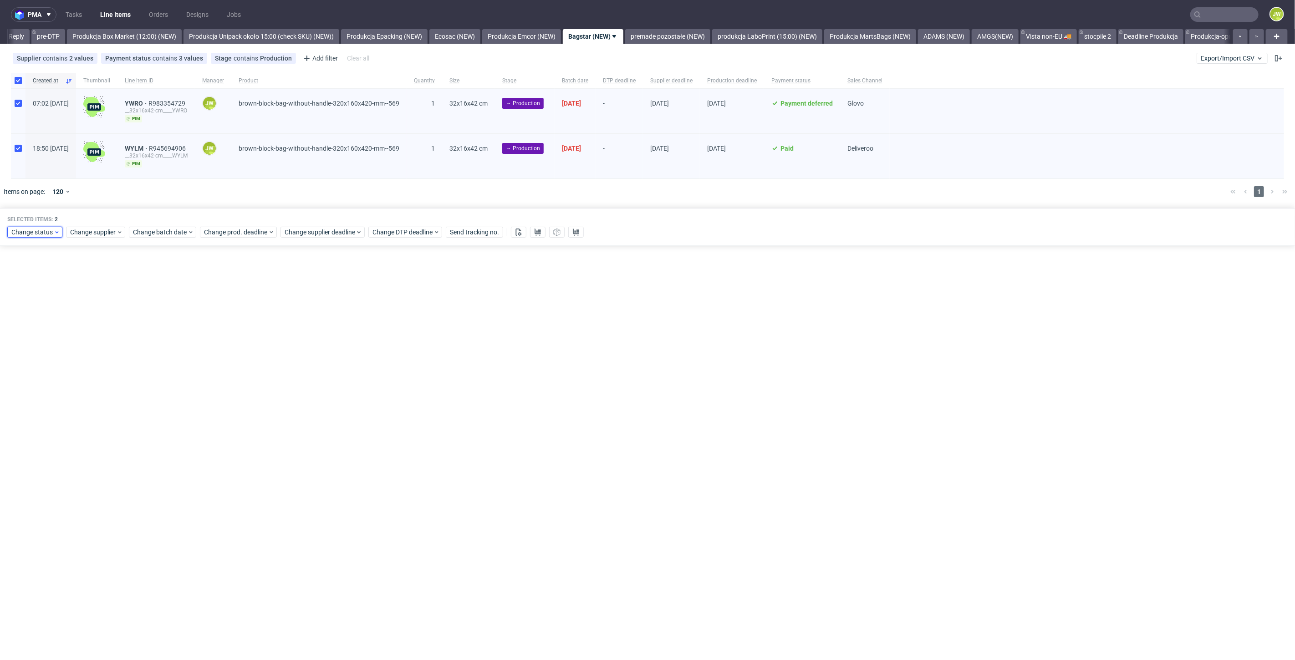
drag, startPoint x: 13, startPoint y: 227, endPoint x: 21, endPoint y: 232, distance: 9.9
click at [16, 228] on span "Change status" at bounding box center [32, 232] width 42 height 9
click at [18, 297] on span "In Production" at bounding box center [34, 298] width 46 height 13
drag, startPoint x: 95, startPoint y: 368, endPoint x: 102, endPoint y: 363, distance: 9.2
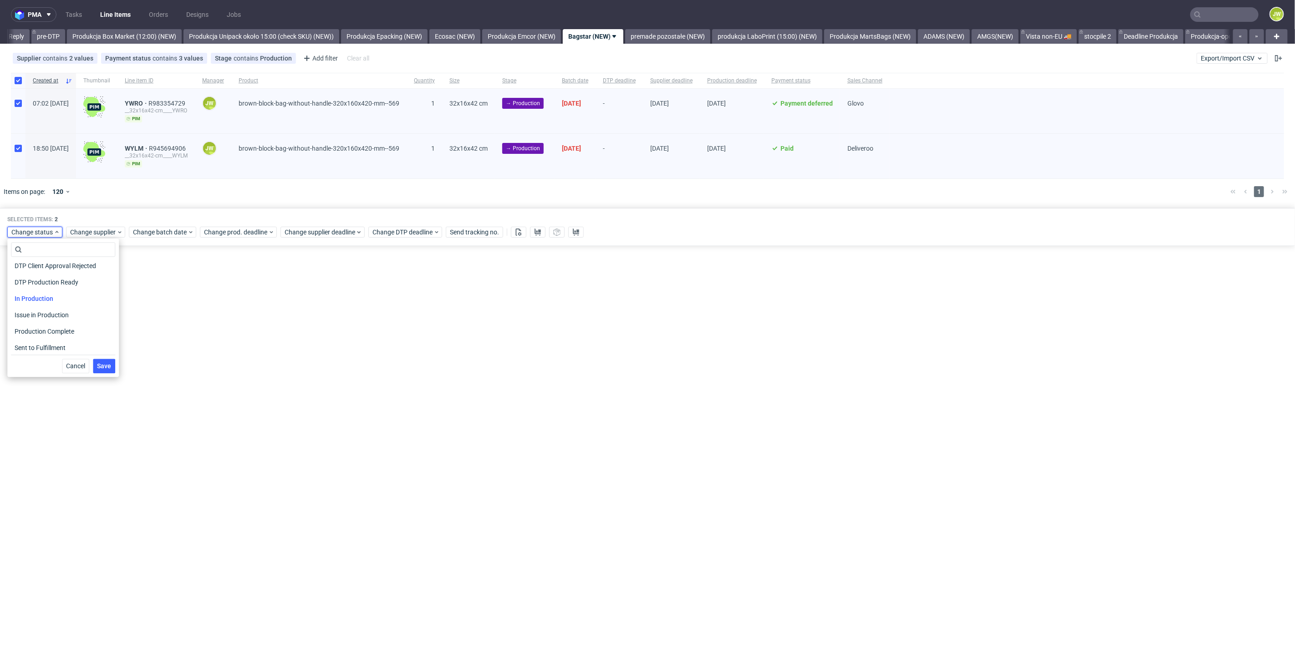
click at [97, 368] on span "Save" at bounding box center [104, 366] width 14 height 6
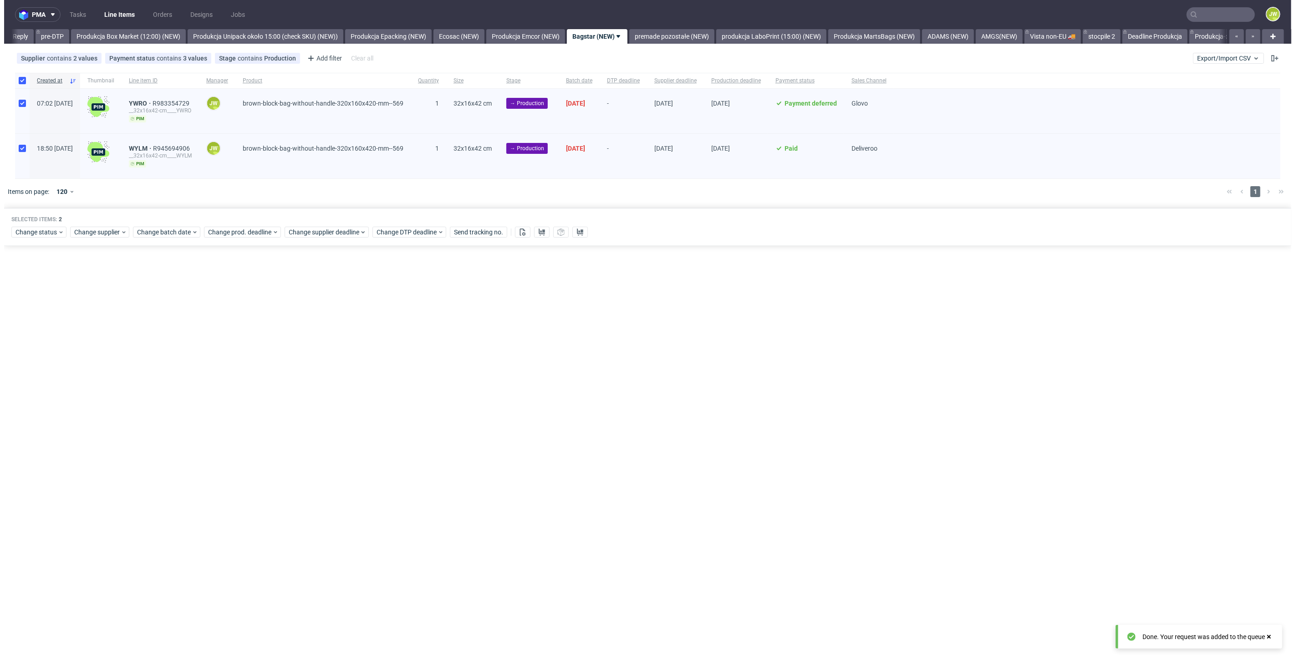
scroll to position [0, 1500]
click at [686, 30] on link "premade pozostałe (NEW)" at bounding box center [667, 36] width 85 height 15
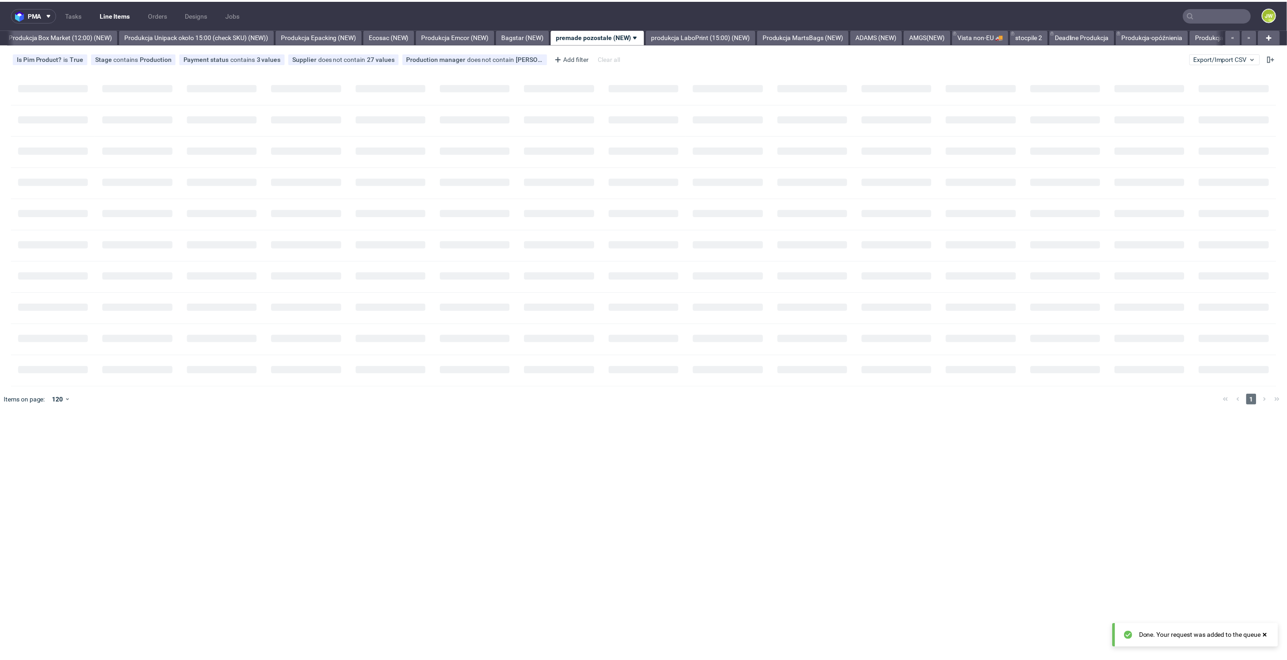
scroll to position [0, 1571]
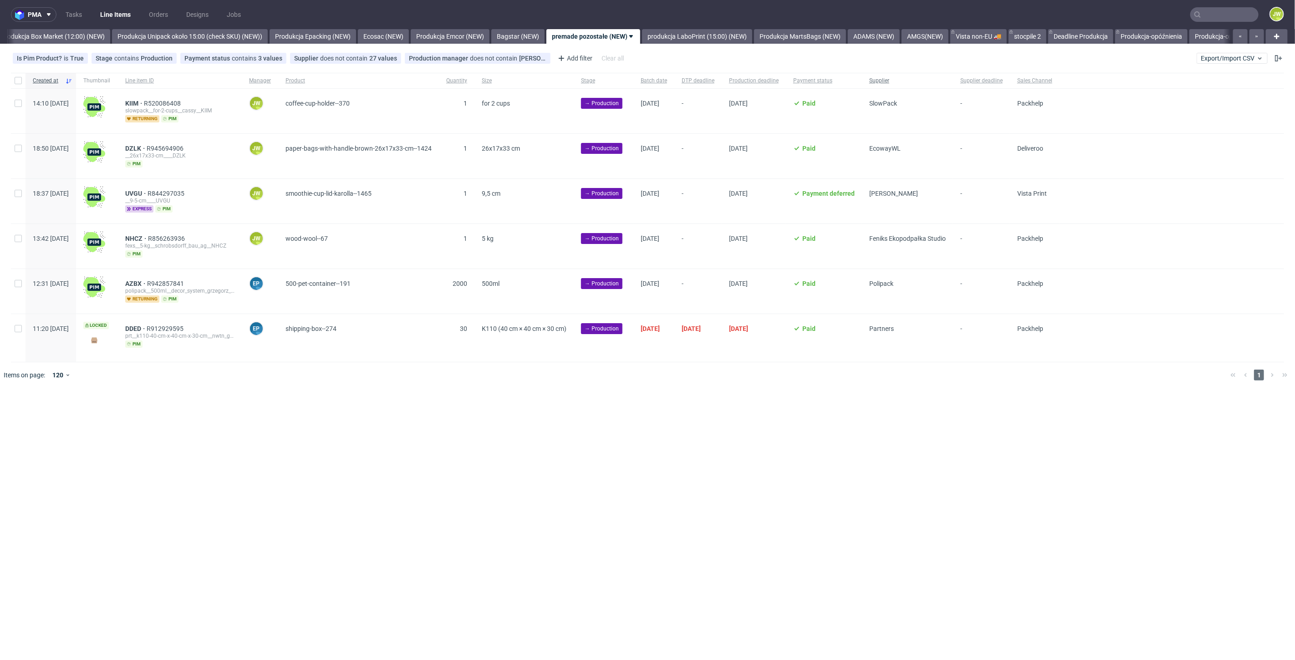
click at [925, 77] on span "Supplier" at bounding box center [907, 81] width 76 height 8
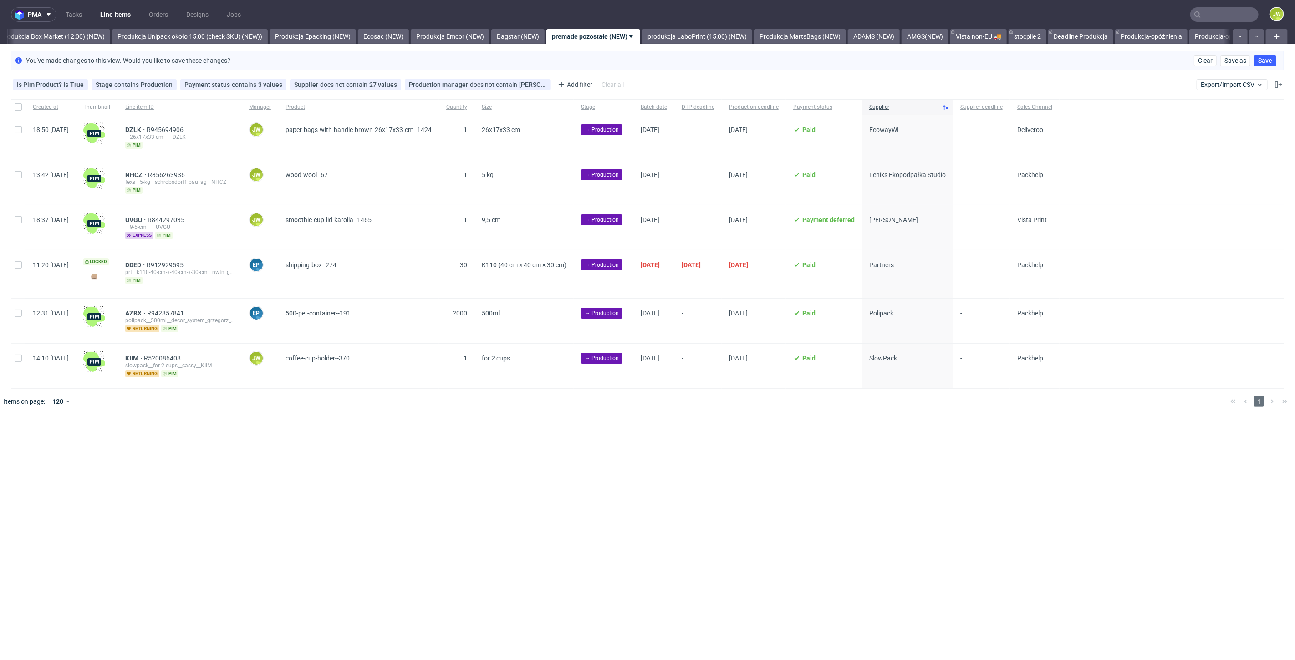
click at [18, 134] on div at bounding box center [18, 137] width 15 height 45
checkbox input "true"
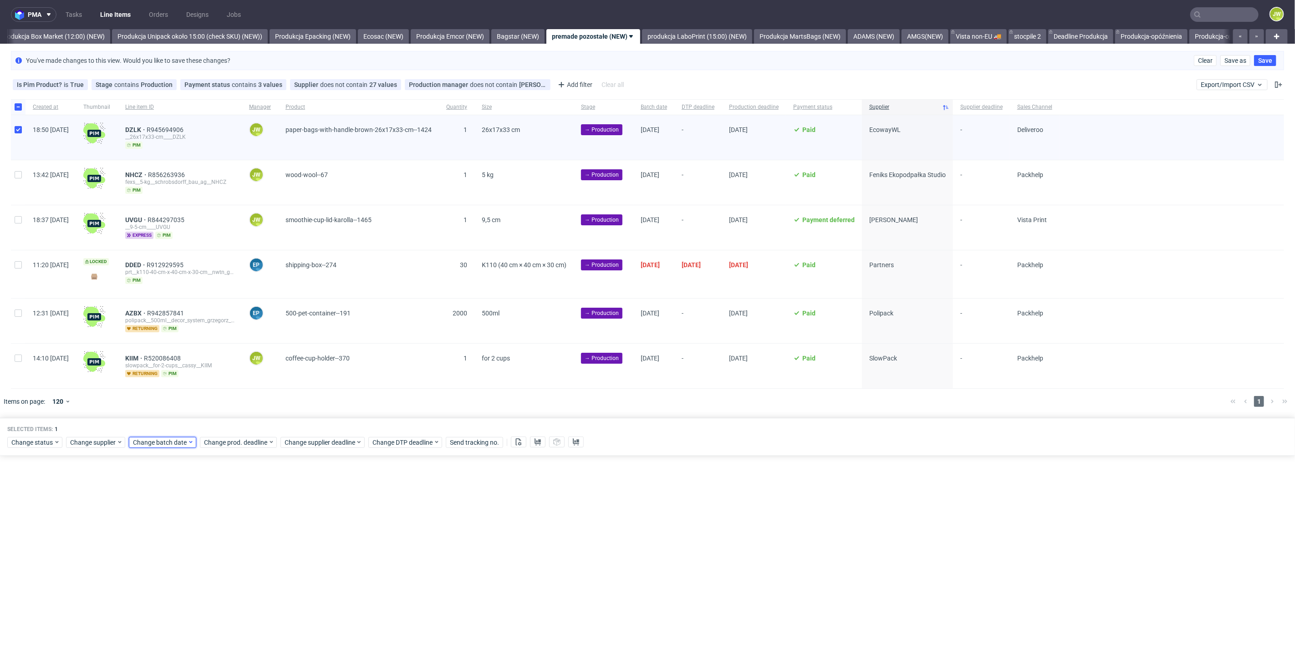
click at [161, 439] on span "Change batch date" at bounding box center [160, 442] width 55 height 9
click at [158, 547] on span "22" at bounding box center [160, 546] width 7 height 9
drag, startPoint x: 237, startPoint y: 597, endPoint x: 227, endPoint y: 510, distance: 88.5
click at [237, 595] on button "Save" at bounding box center [237, 593] width 22 height 15
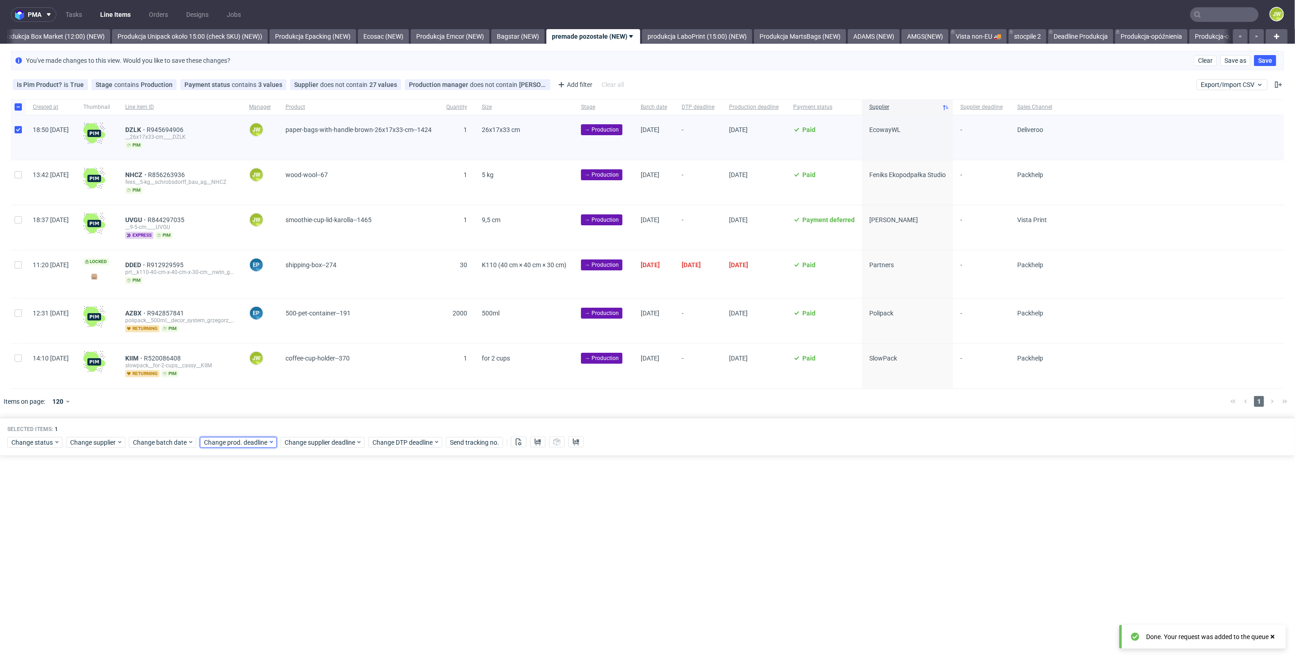
click at [228, 441] on span "Change prod. deadline" at bounding box center [236, 442] width 64 height 9
click at [260, 547] on span "24" at bounding box center [260, 546] width 7 height 9
click at [305, 588] on button "Save" at bounding box center [307, 593] width 22 height 15
click at [304, 442] on span "Change supplier deadline" at bounding box center [320, 442] width 71 height 9
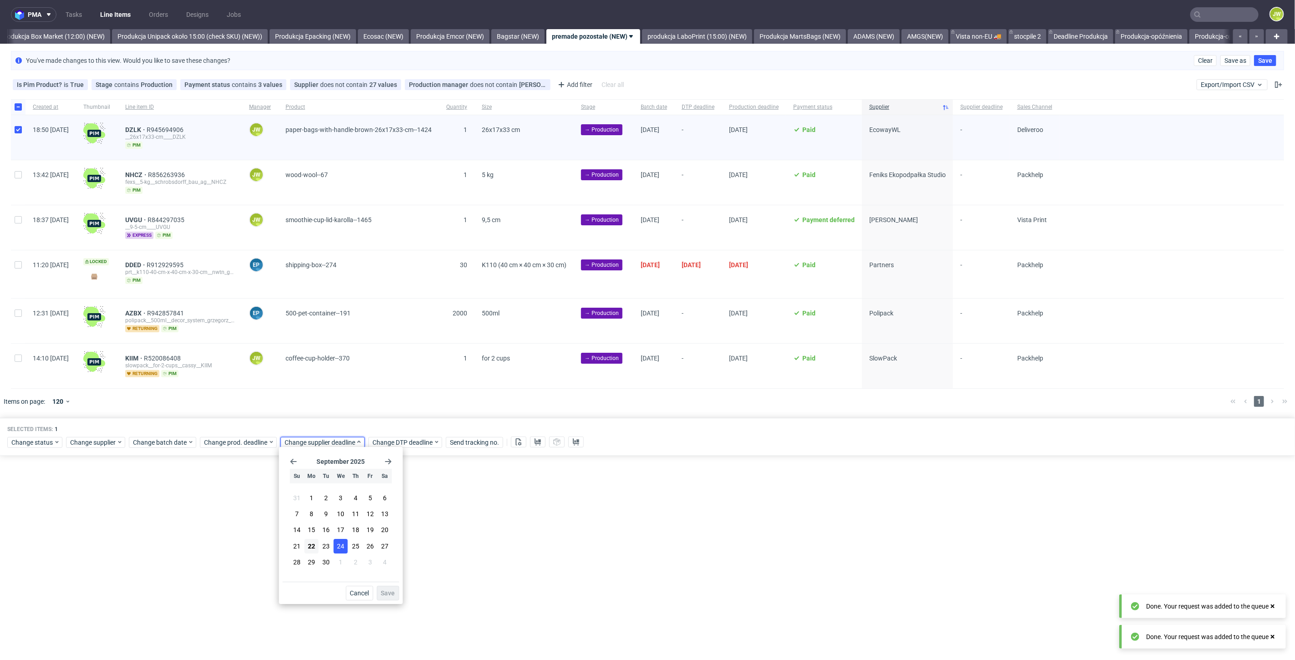
click at [339, 546] on span "24" at bounding box center [340, 546] width 7 height 9
click at [382, 594] on span "Save" at bounding box center [388, 593] width 14 height 6
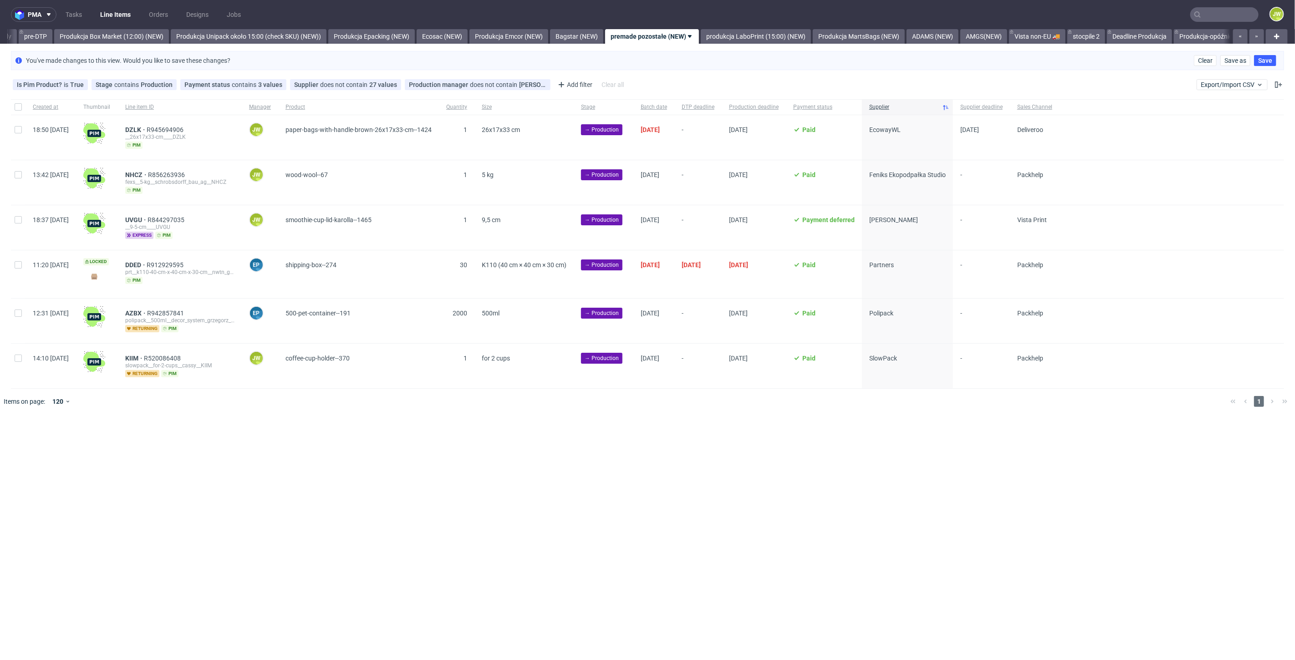
scroll to position [0, 1540]
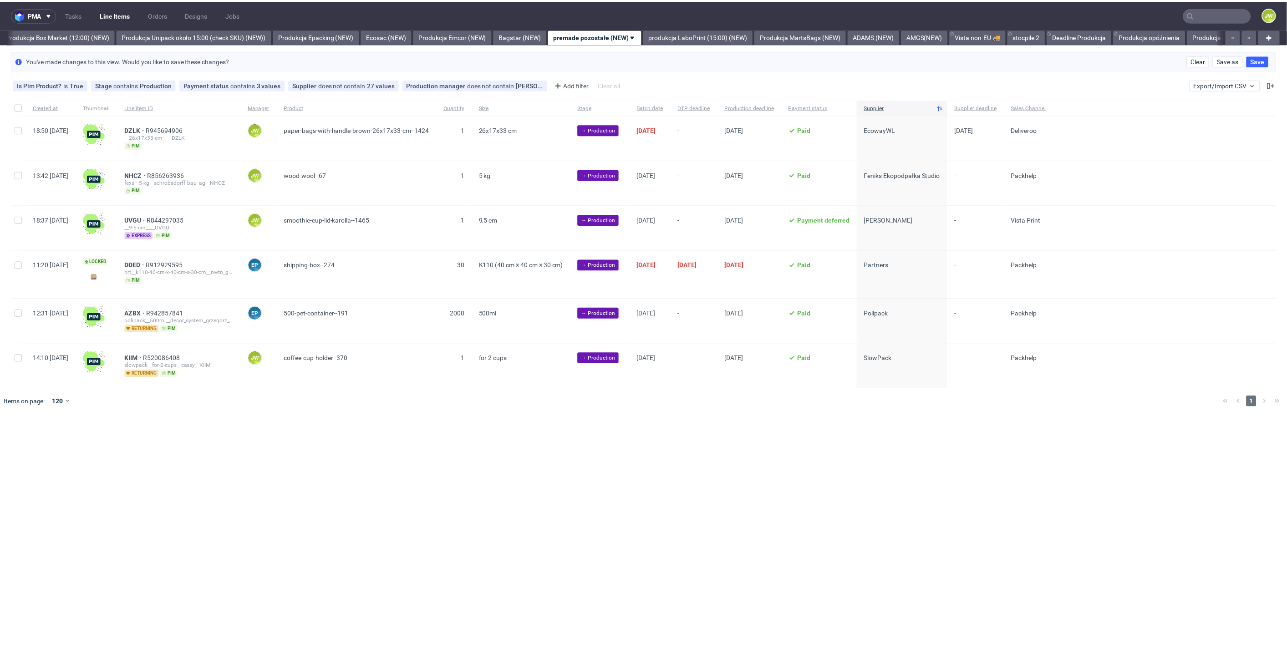
scroll to position [0, 1571]
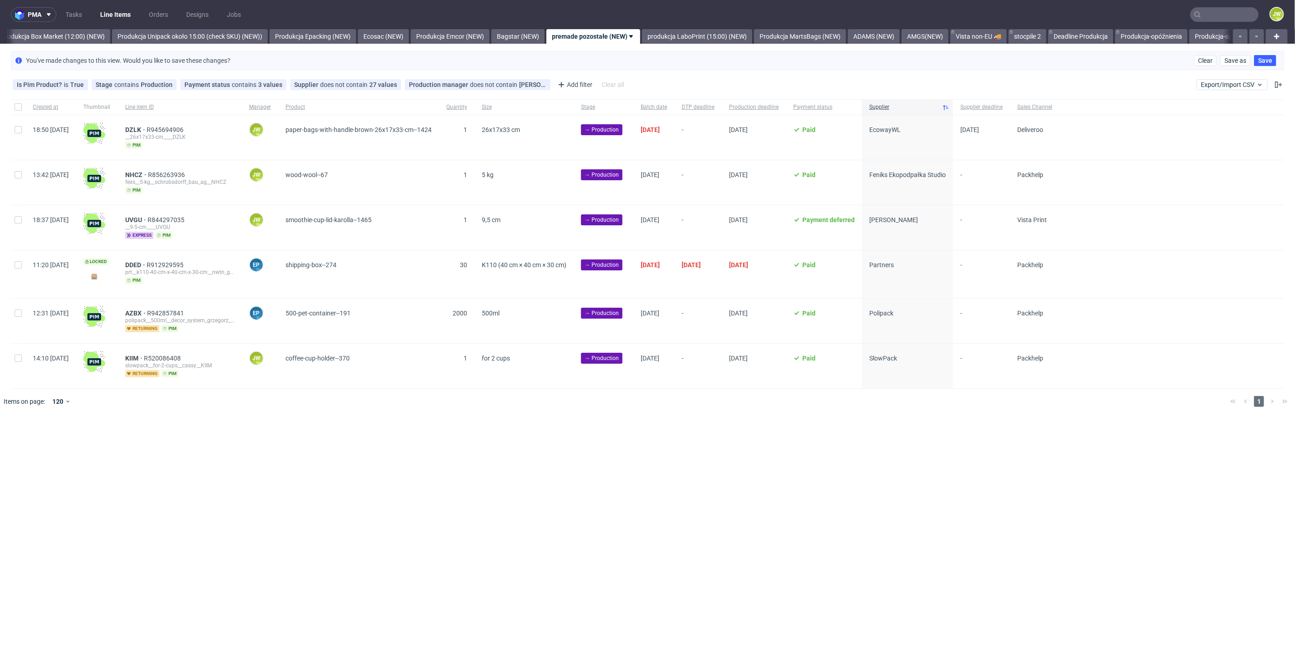
click at [11, 132] on div at bounding box center [18, 137] width 15 height 45
checkbox input "true"
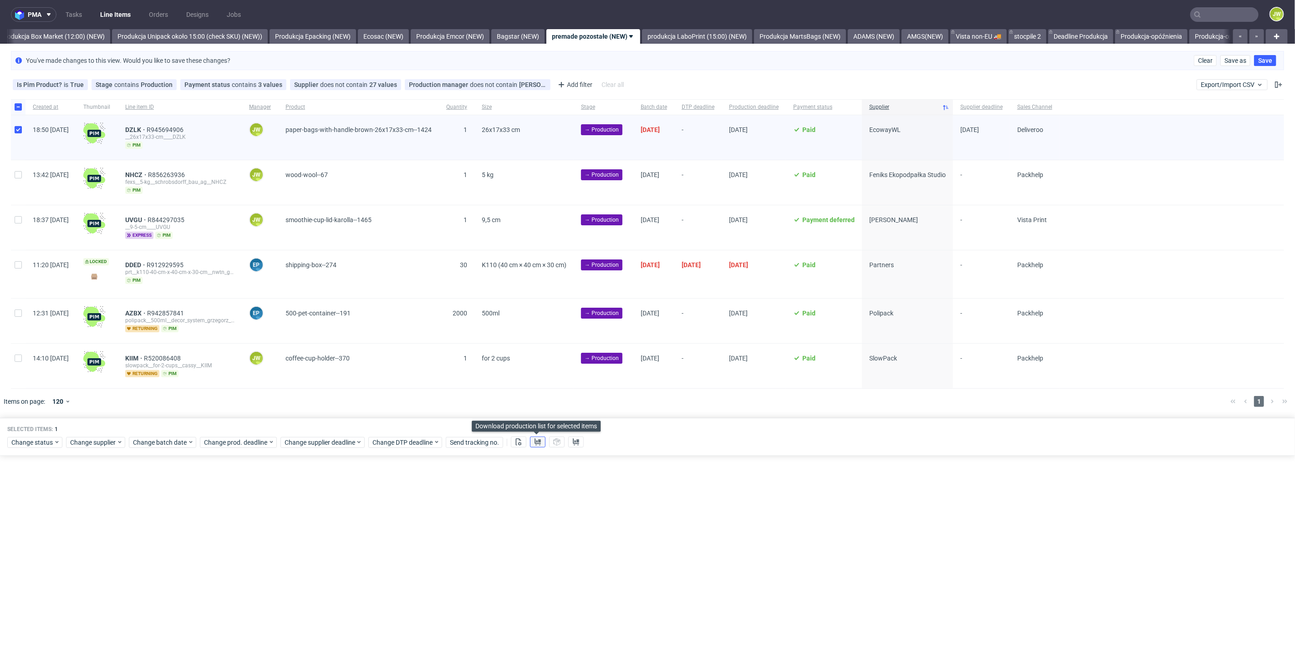
click at [536, 439] on icon at bounding box center [537, 442] width 7 height 7
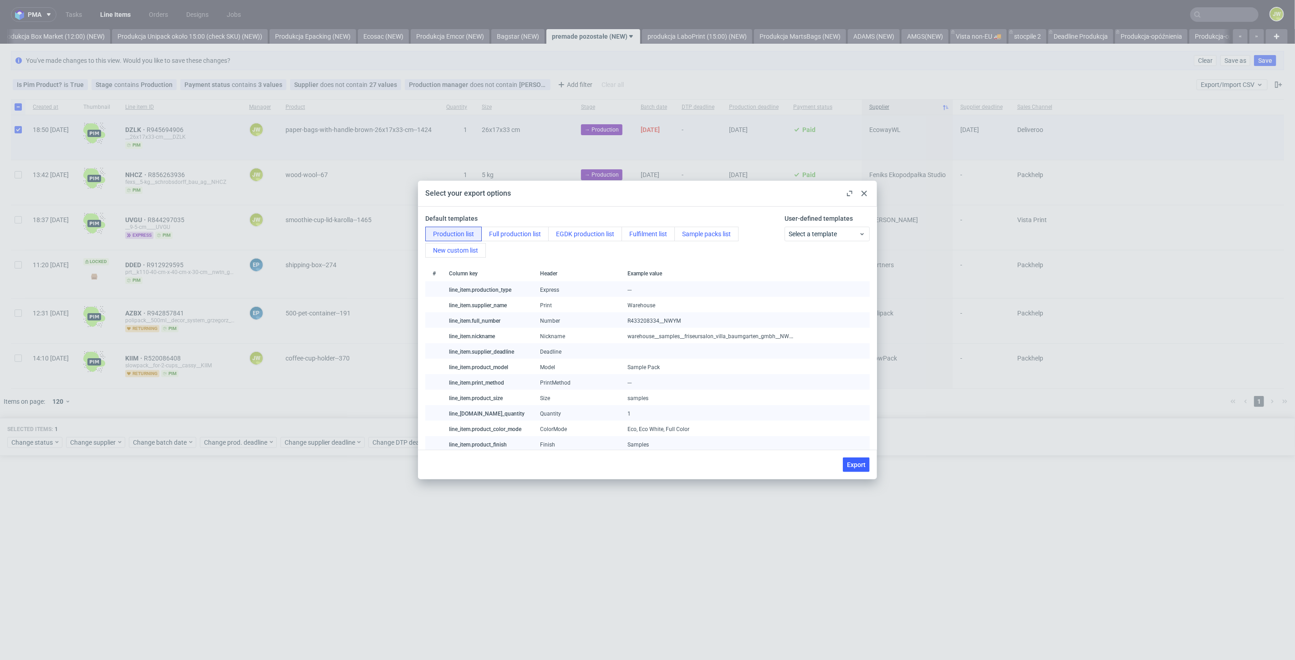
click at [846, 463] on button "Export" at bounding box center [856, 465] width 27 height 15
checkbox input "false"
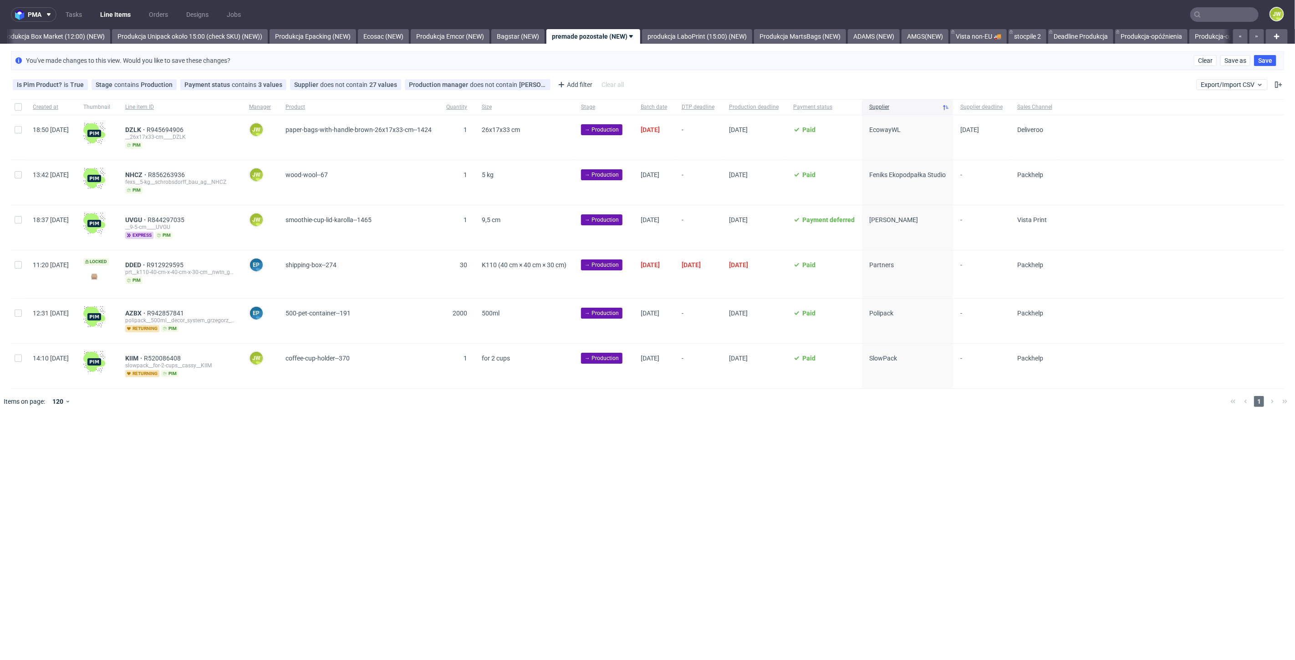
click at [11, 133] on div at bounding box center [18, 137] width 15 height 45
checkbox input "true"
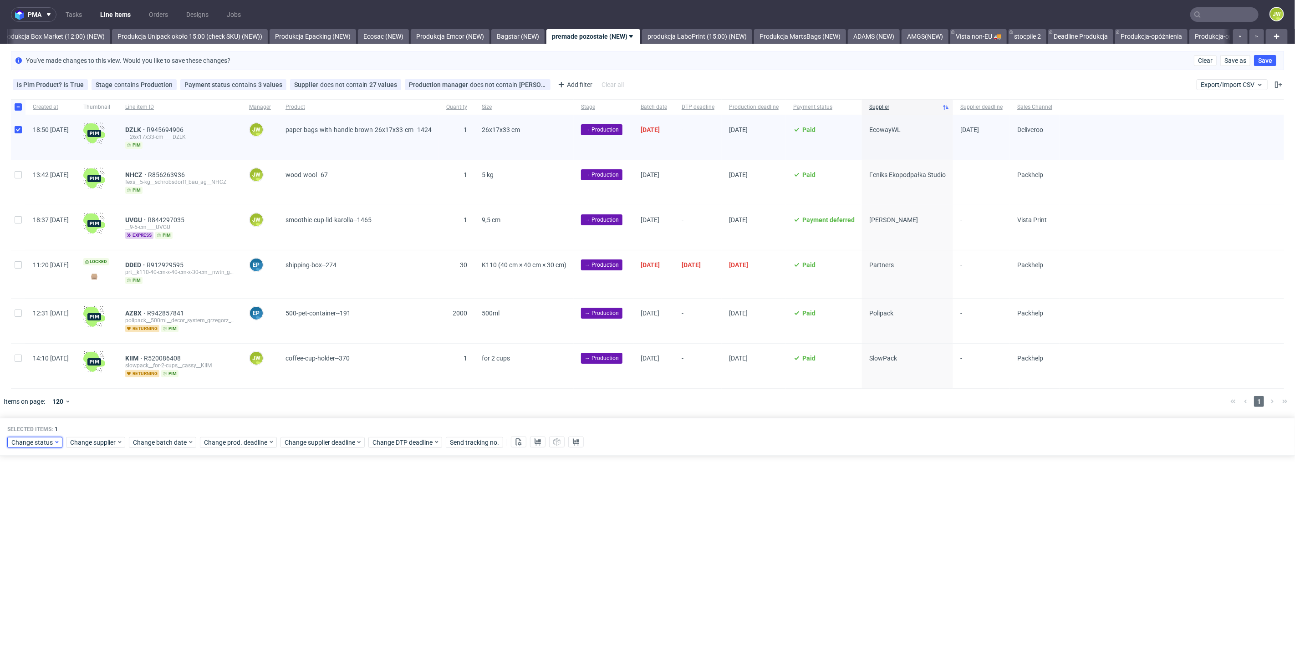
click at [39, 441] on span "Change status" at bounding box center [32, 442] width 42 height 9
click at [20, 509] on span "In Production" at bounding box center [34, 507] width 46 height 13
drag, startPoint x: 101, startPoint y: 575, endPoint x: 104, endPoint y: 568, distance: 6.9
click at [101, 575] on span "Save" at bounding box center [104, 574] width 14 height 6
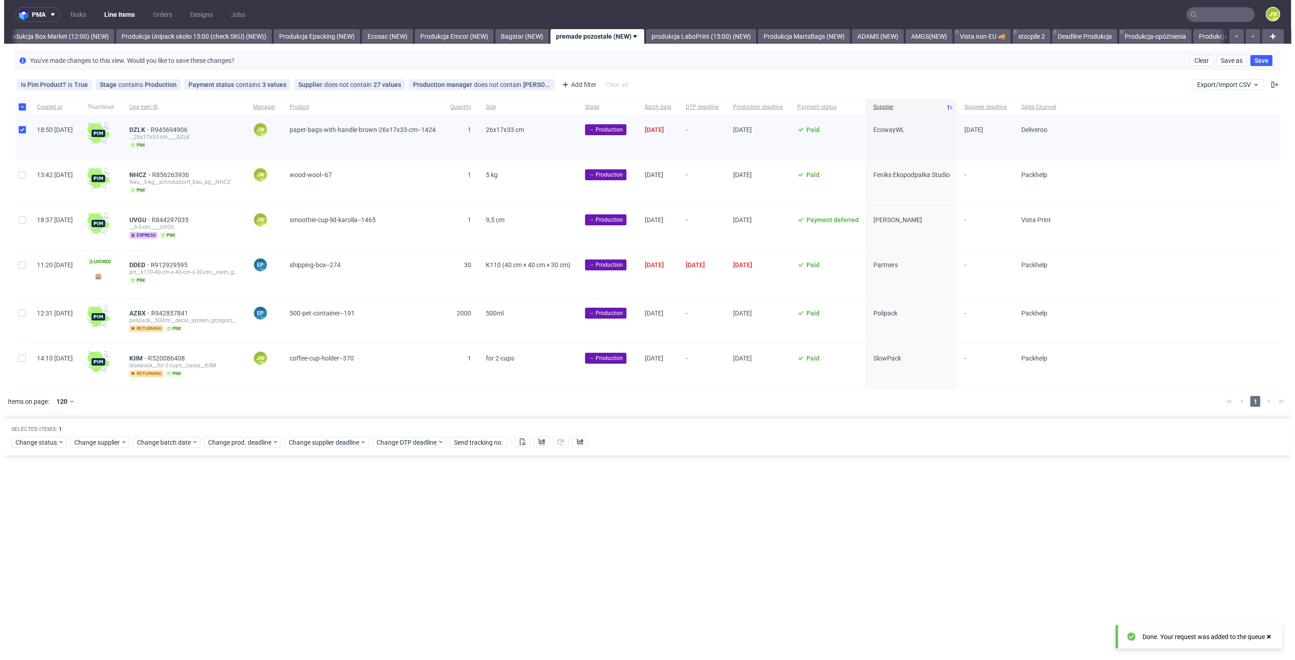
scroll to position [0, 1571]
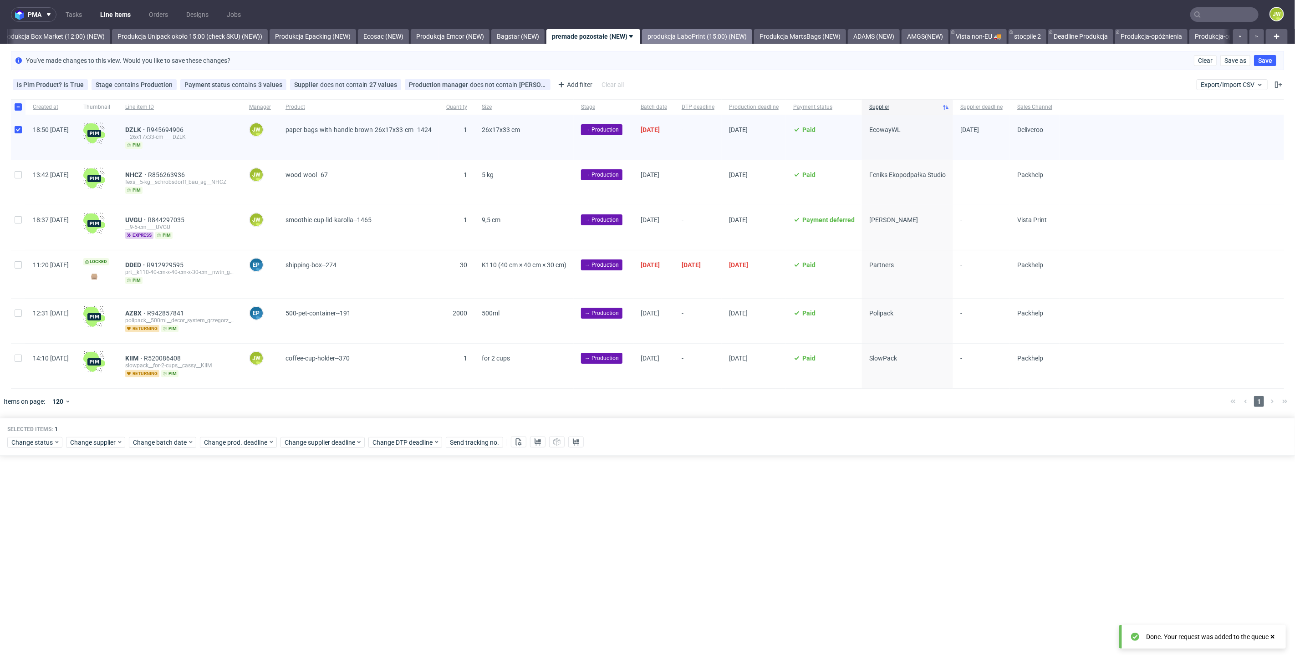
click at [710, 43] on link "produkcja LaboPrint (15:00) (NEW)" at bounding box center [697, 36] width 110 height 15
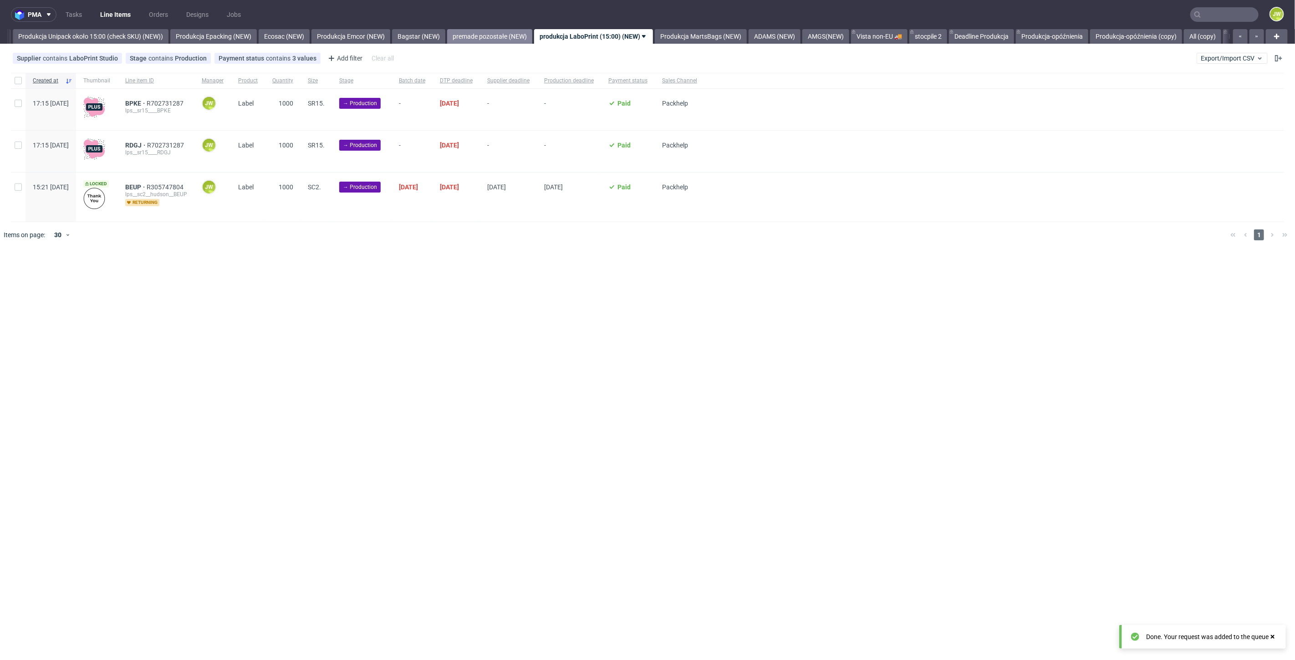
click at [490, 40] on link "premade pozostałe (NEW)" at bounding box center [489, 36] width 85 height 15
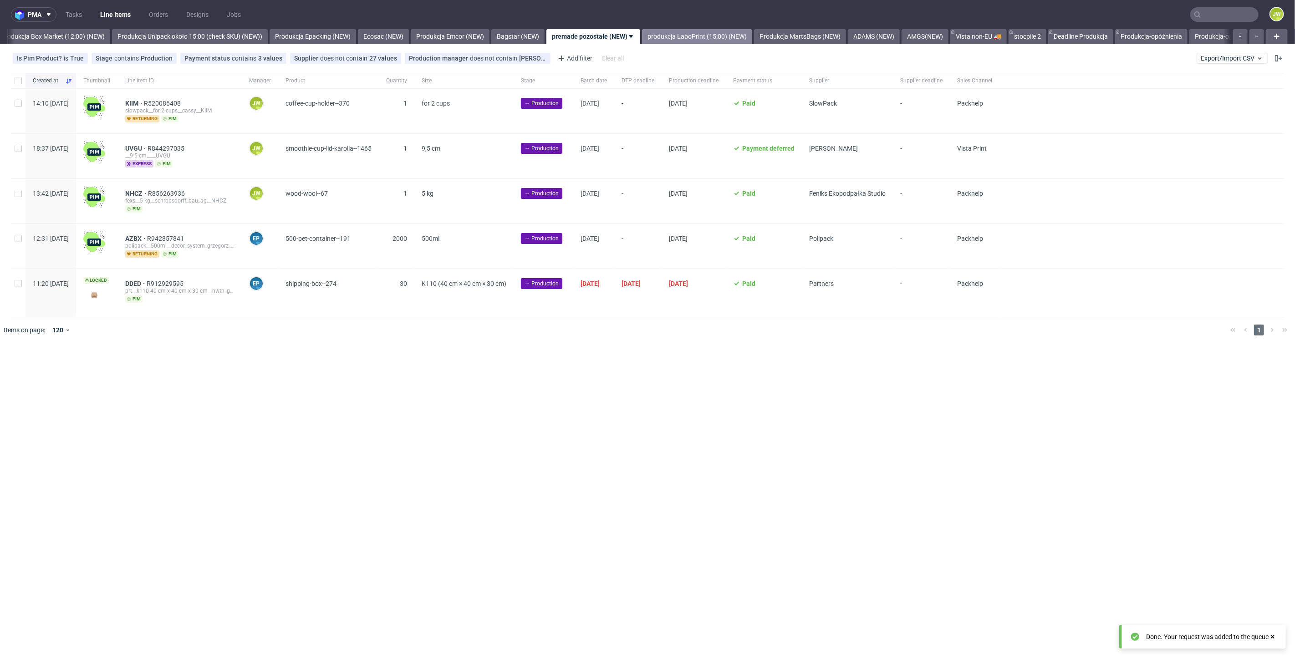
click at [708, 32] on link "produkcja LaboPrint (15:00) (NEW)" at bounding box center [697, 36] width 110 height 15
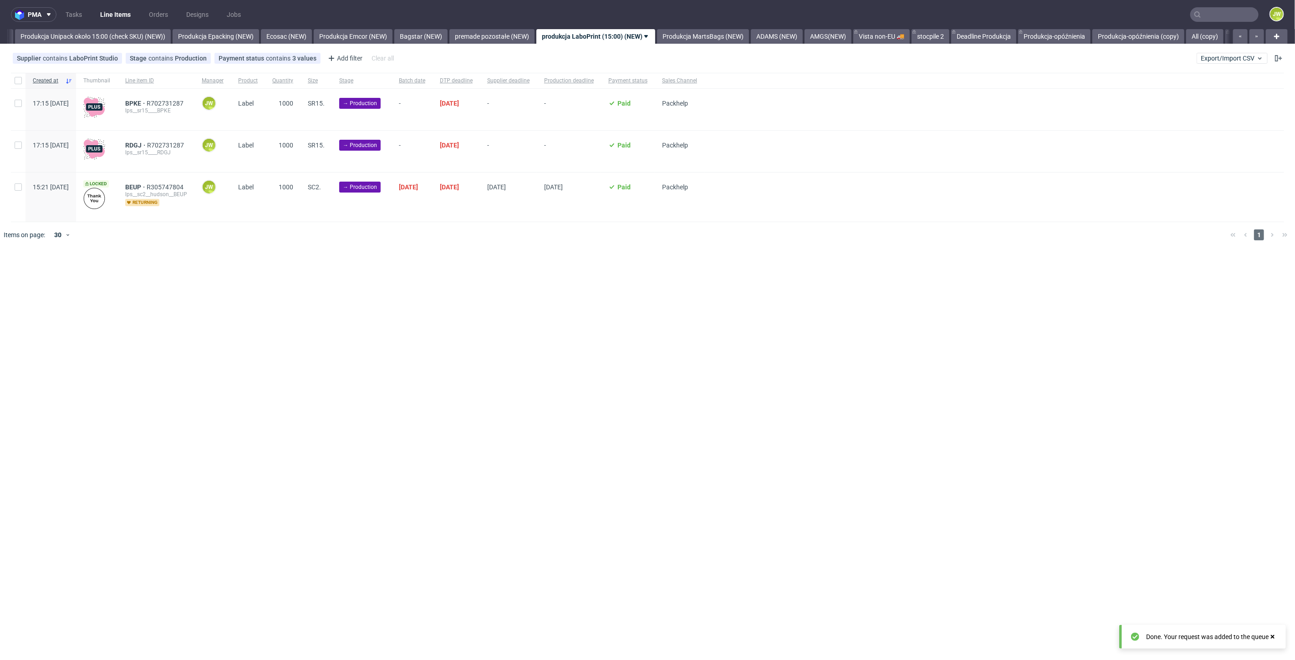
scroll to position [0, 1671]
click at [532, 35] on link "premade pozostałe (NEW)" at bounding box center [489, 36] width 85 height 15
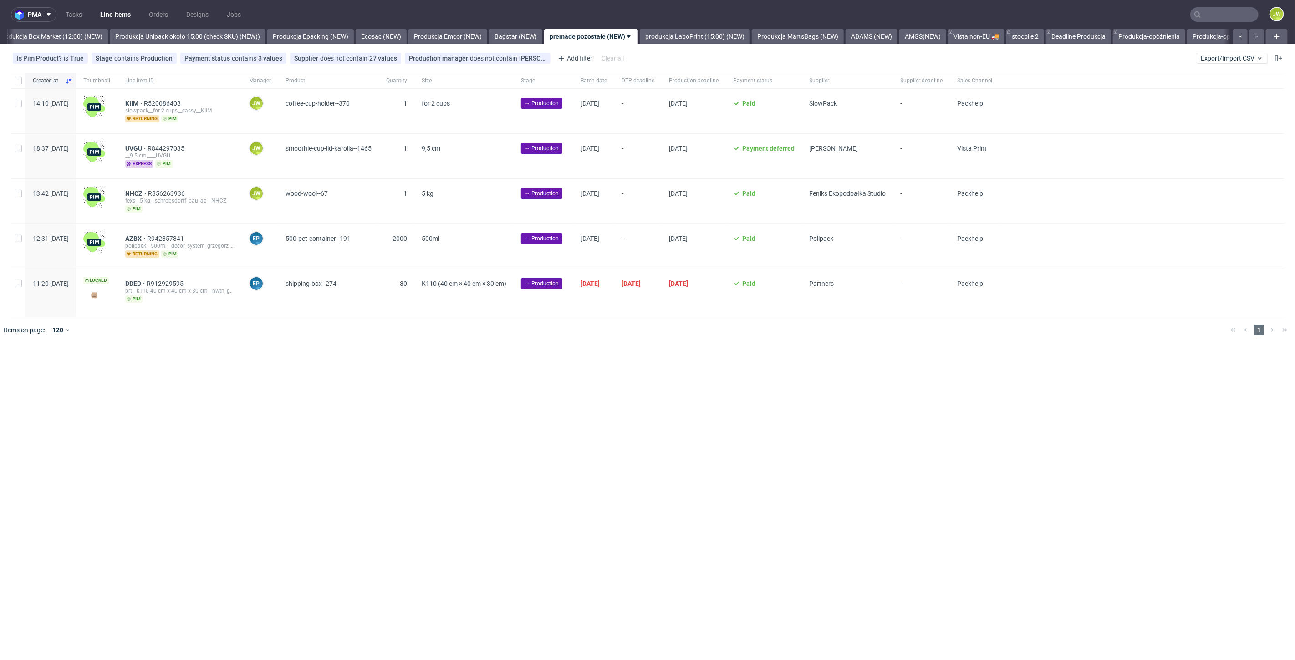
scroll to position [0, 1571]
click at [593, 392] on div "pma Tasks Line Items Orders Designs Jobs JW All DTP Late Shipped Shipments DTP …" at bounding box center [647, 330] width 1295 height 660
click at [879, 84] on span "Supplier" at bounding box center [847, 81] width 76 height 8
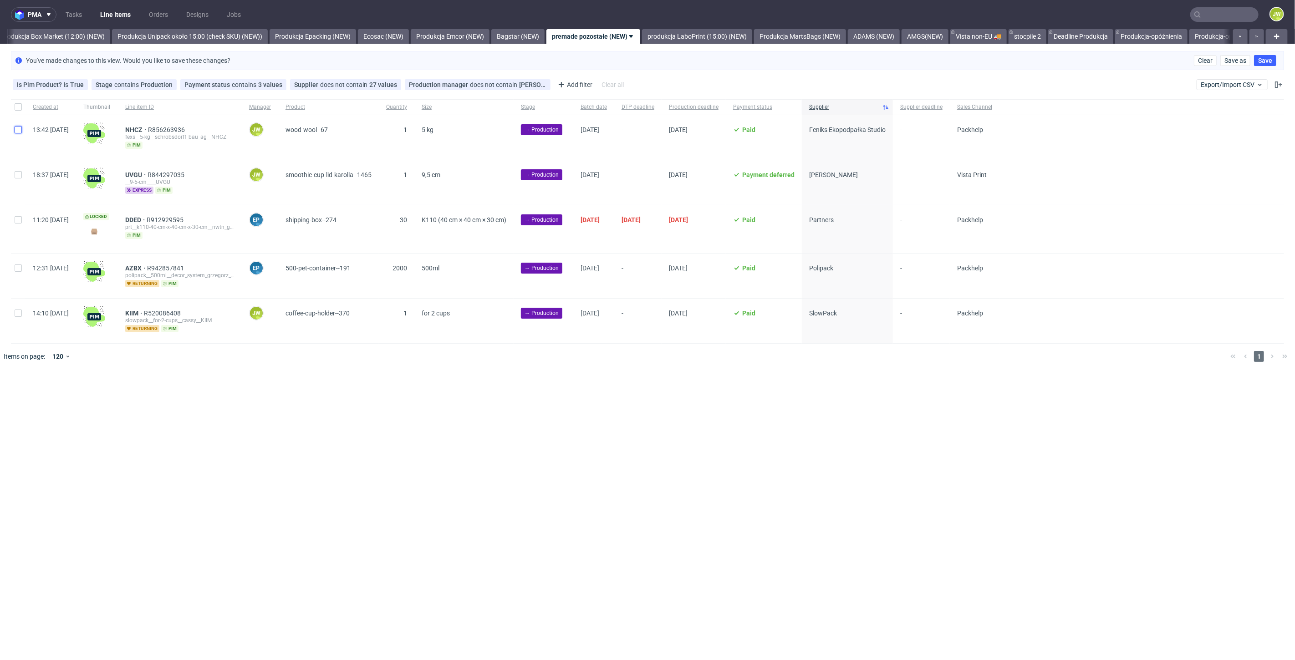
click at [18, 131] on input "checkbox" at bounding box center [18, 129] width 7 height 7
checkbox input "true"
click at [157, 393] on span "Change batch date" at bounding box center [160, 397] width 55 height 9
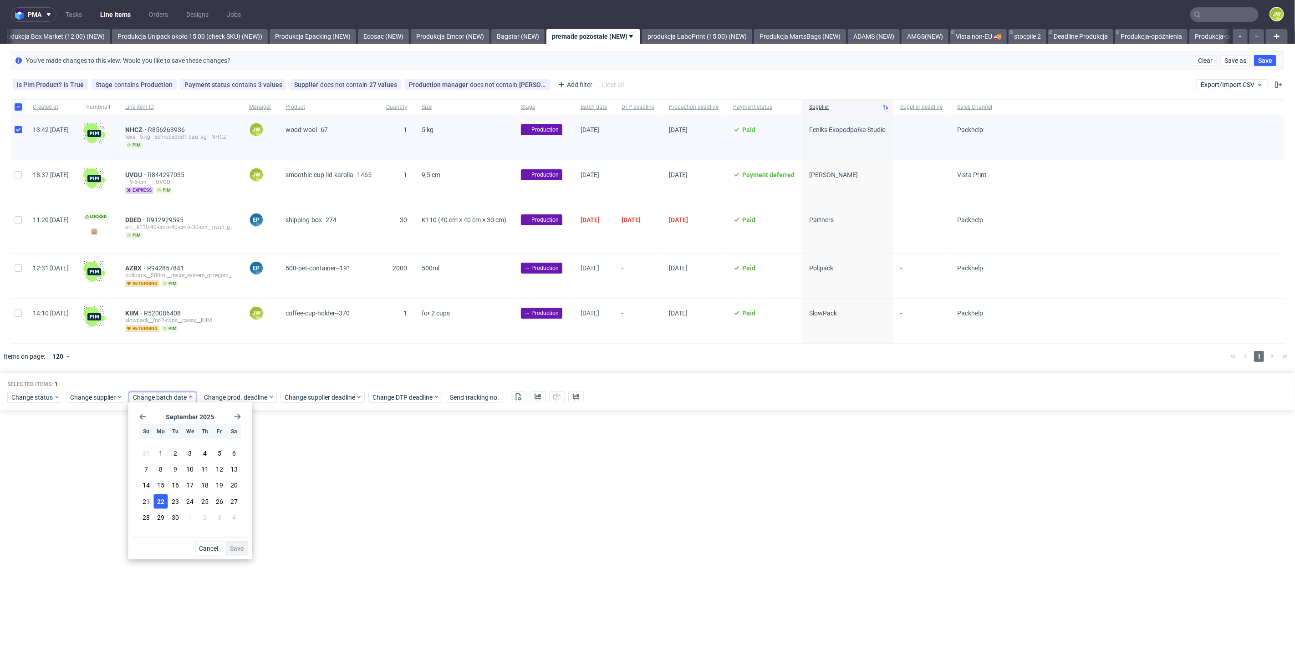
drag, startPoint x: 160, startPoint y: 498, endPoint x: 243, endPoint y: 541, distance: 93.7
click at [161, 498] on span "22" at bounding box center [160, 501] width 7 height 9
drag, startPoint x: 244, startPoint y: 551, endPoint x: 233, endPoint y: 491, distance: 60.7
click at [244, 551] on span "Save" at bounding box center [237, 549] width 14 height 6
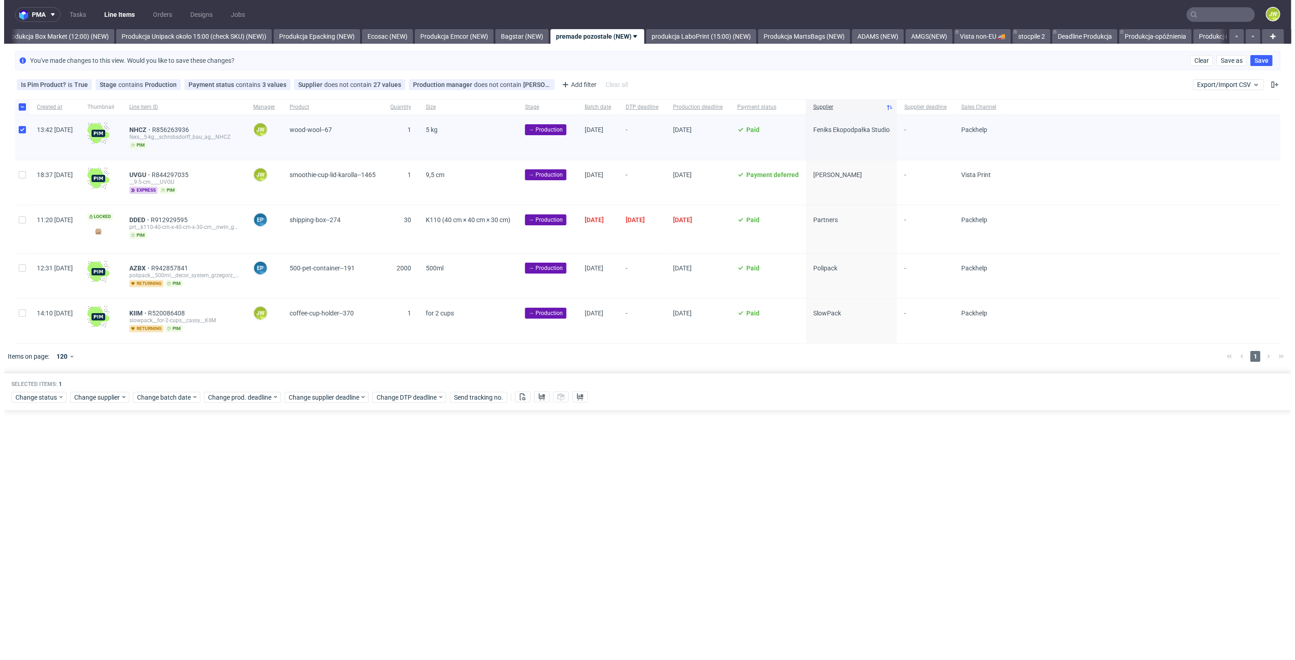
scroll to position [0, 1571]
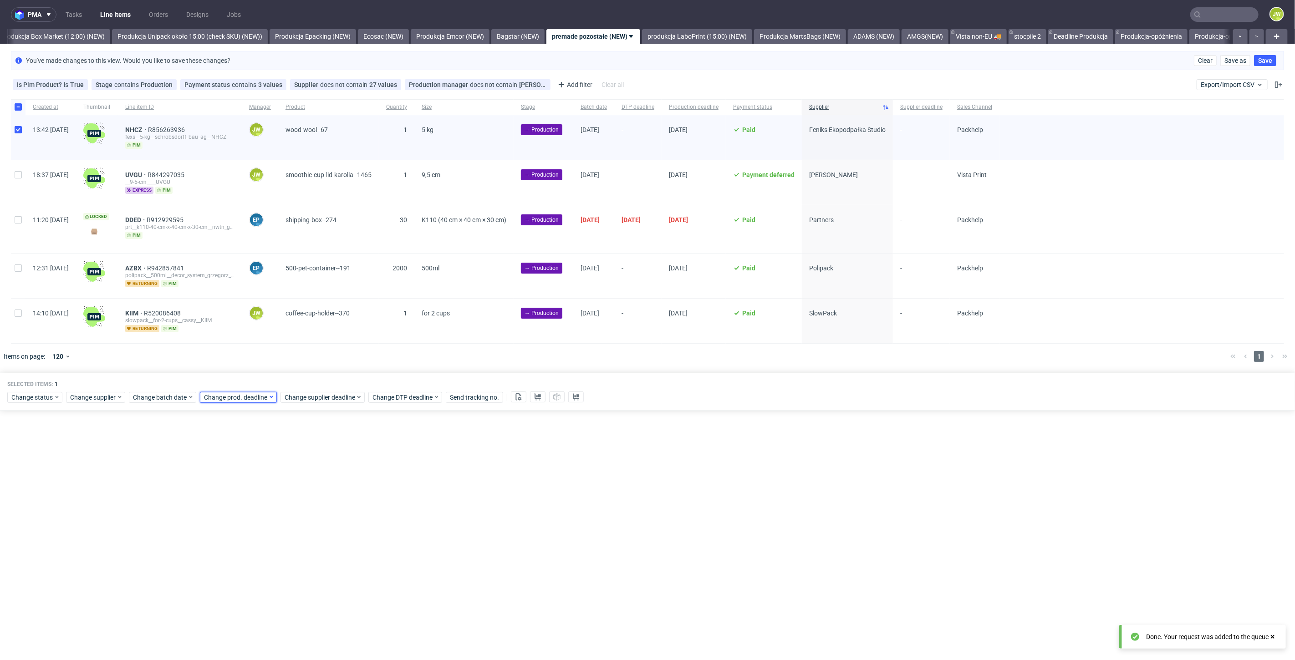
click at [215, 396] on span "Change prod. deadline" at bounding box center [236, 397] width 64 height 9
click at [246, 499] on span "23" at bounding box center [245, 501] width 7 height 9
click at [306, 549] on span "Save" at bounding box center [308, 549] width 14 height 6
click at [305, 398] on span "Change supplier deadline" at bounding box center [320, 397] width 71 height 9
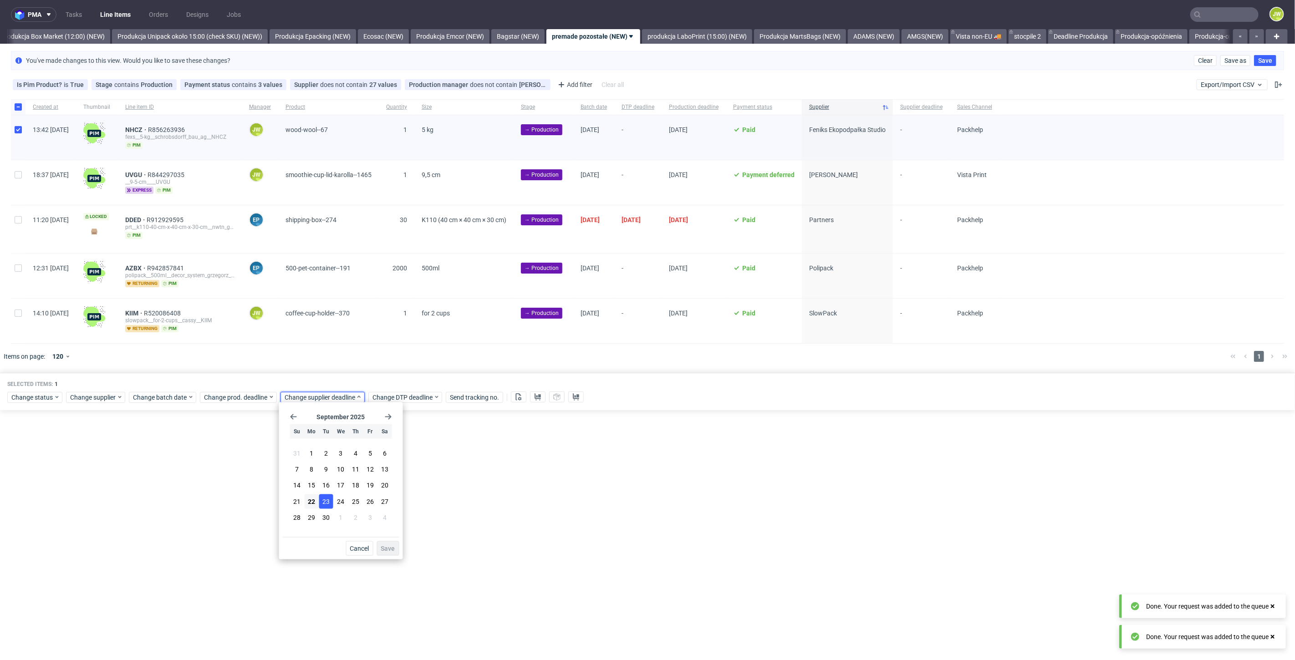
click at [325, 505] on span "23" at bounding box center [325, 501] width 7 height 9
click at [393, 546] on span "Save" at bounding box center [388, 549] width 14 height 6
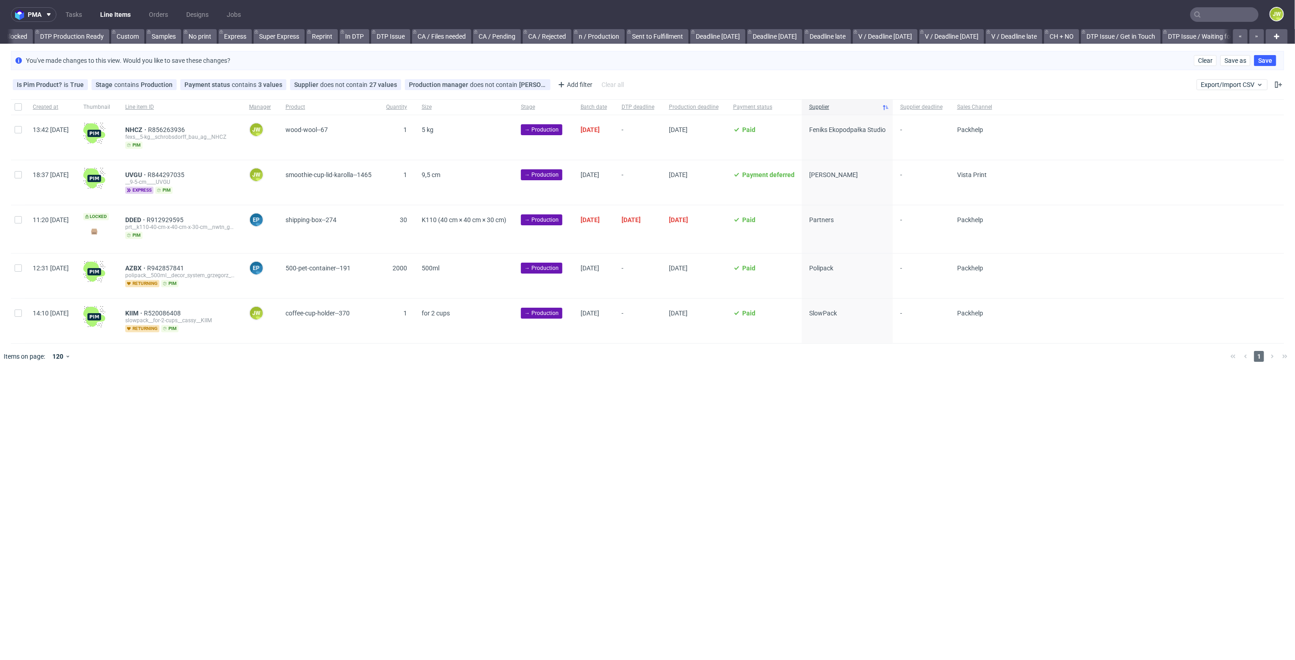
scroll to position [0, 1244]
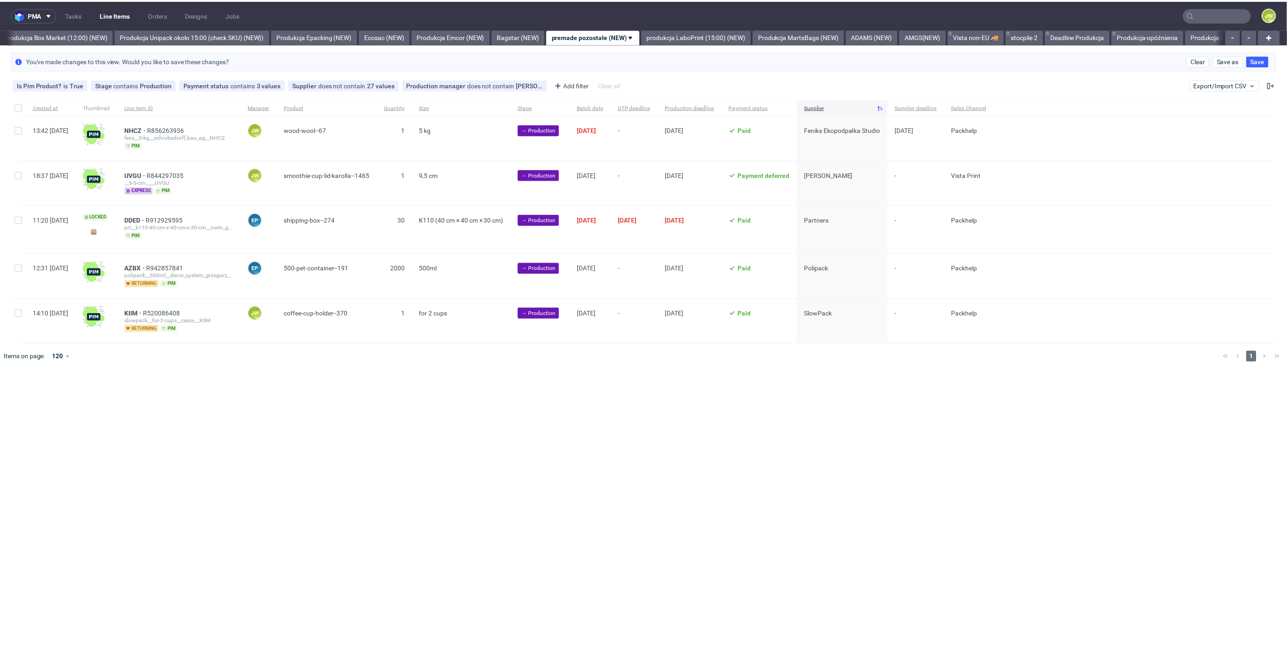
scroll to position [0, 1571]
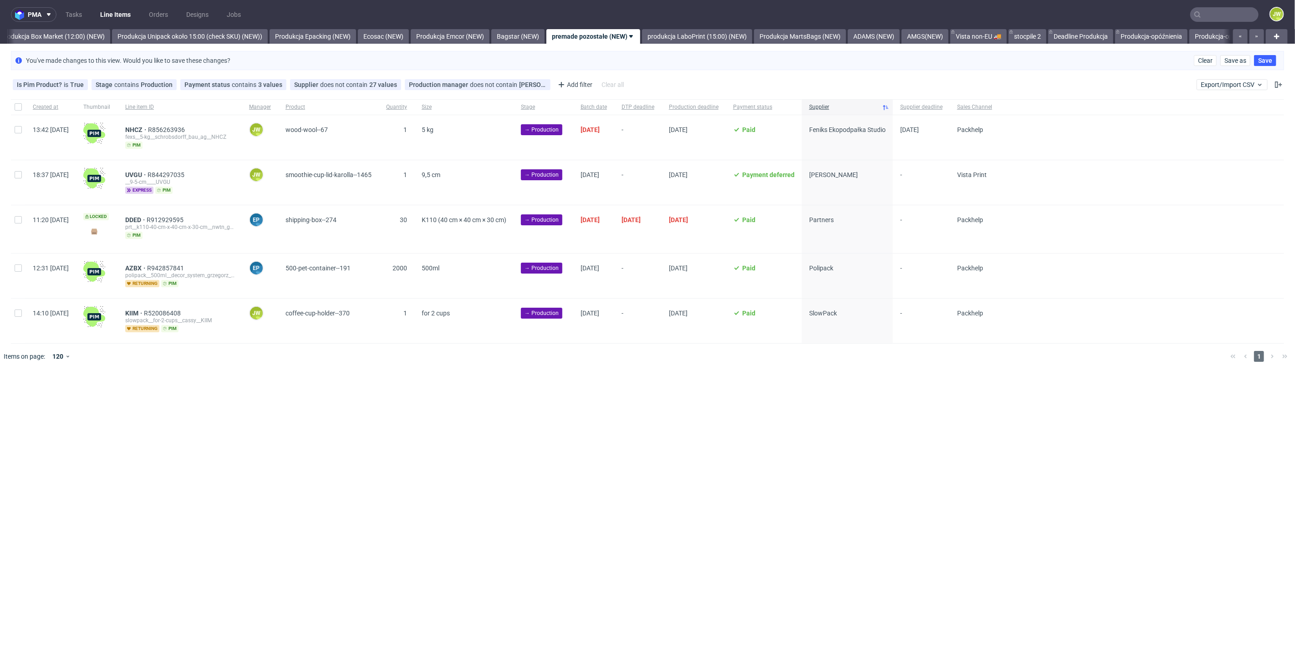
click at [29, 133] on div "13:42 [DATE]" at bounding box center [50, 137] width 51 height 45
click at [17, 131] on input "checkbox" at bounding box center [18, 129] width 7 height 7
checkbox input "true"
click at [536, 396] on icon at bounding box center [537, 396] width 7 height 7
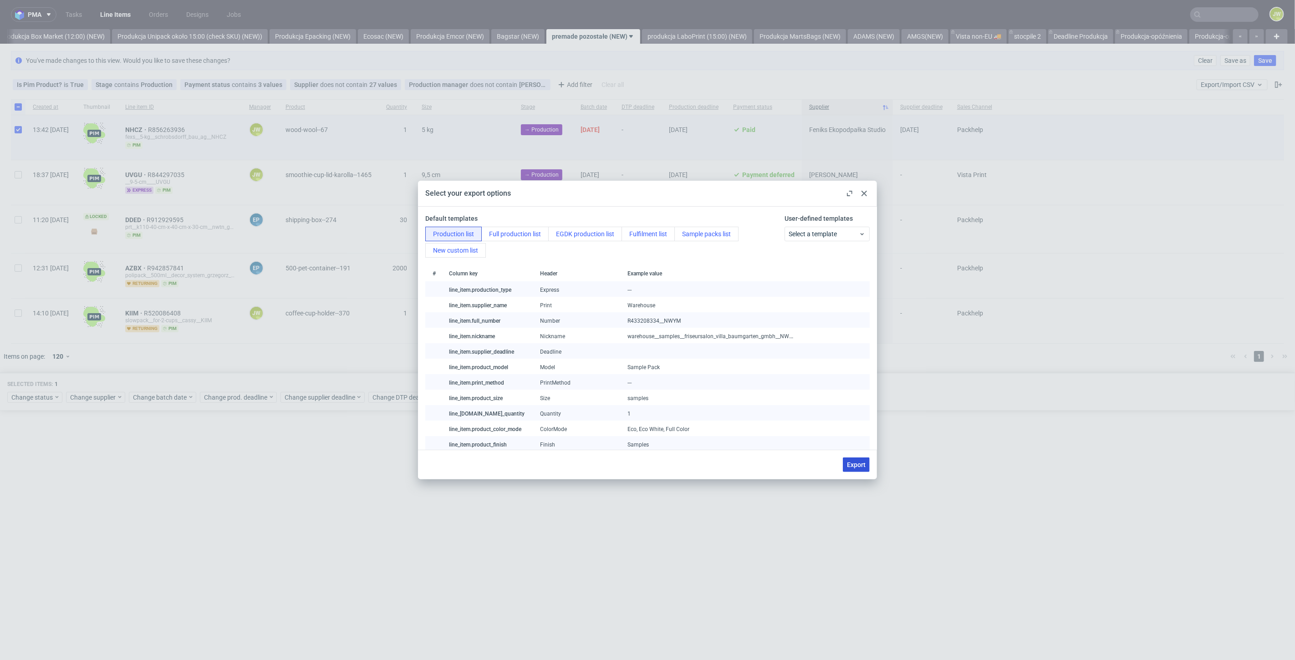
click at [851, 464] on span "Export" at bounding box center [856, 465] width 19 height 6
checkbox input "false"
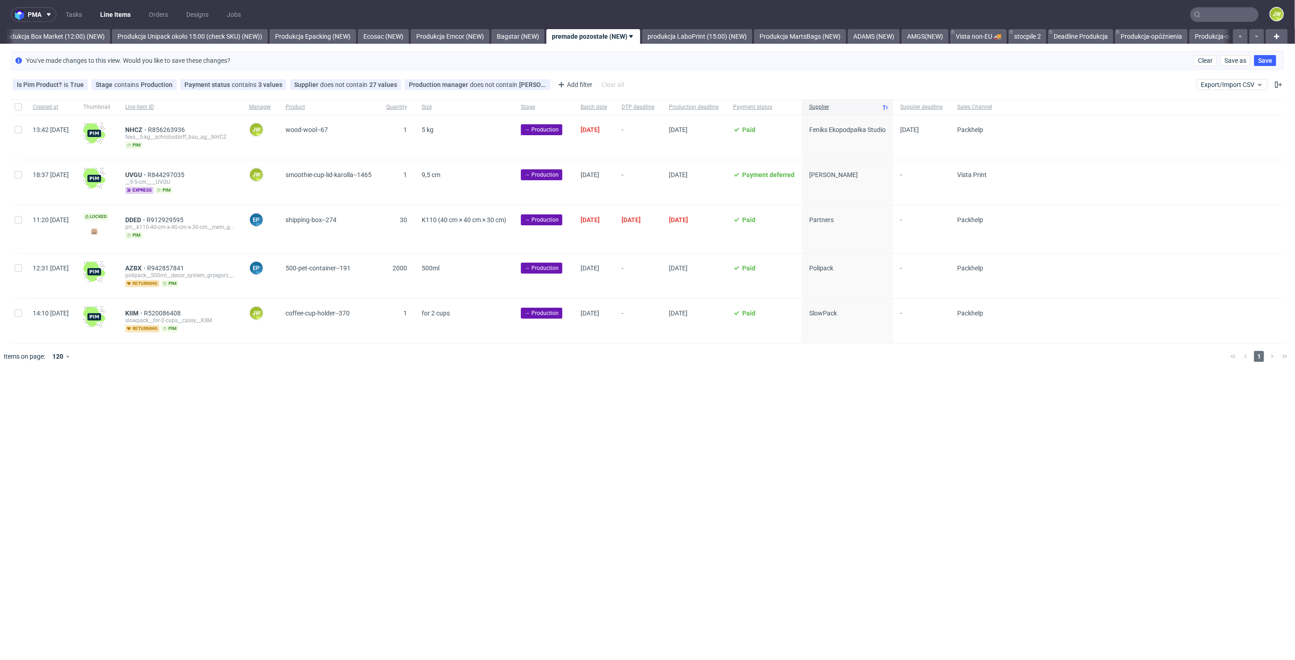
drag, startPoint x: 202, startPoint y: 363, endPoint x: 195, endPoint y: 336, distance: 28.2
click at [200, 358] on div at bounding box center [660, 356] width 1125 height 25
drag, startPoint x: 10, startPoint y: 131, endPoint x: 20, endPoint y: 136, distance: 12.0
click at [13, 132] on div "Created at Thumbnail Line item ID Manager Product Quantity Size Stage Batch dat…" at bounding box center [647, 221] width 1295 height 245
click at [20, 133] on div at bounding box center [18, 137] width 15 height 45
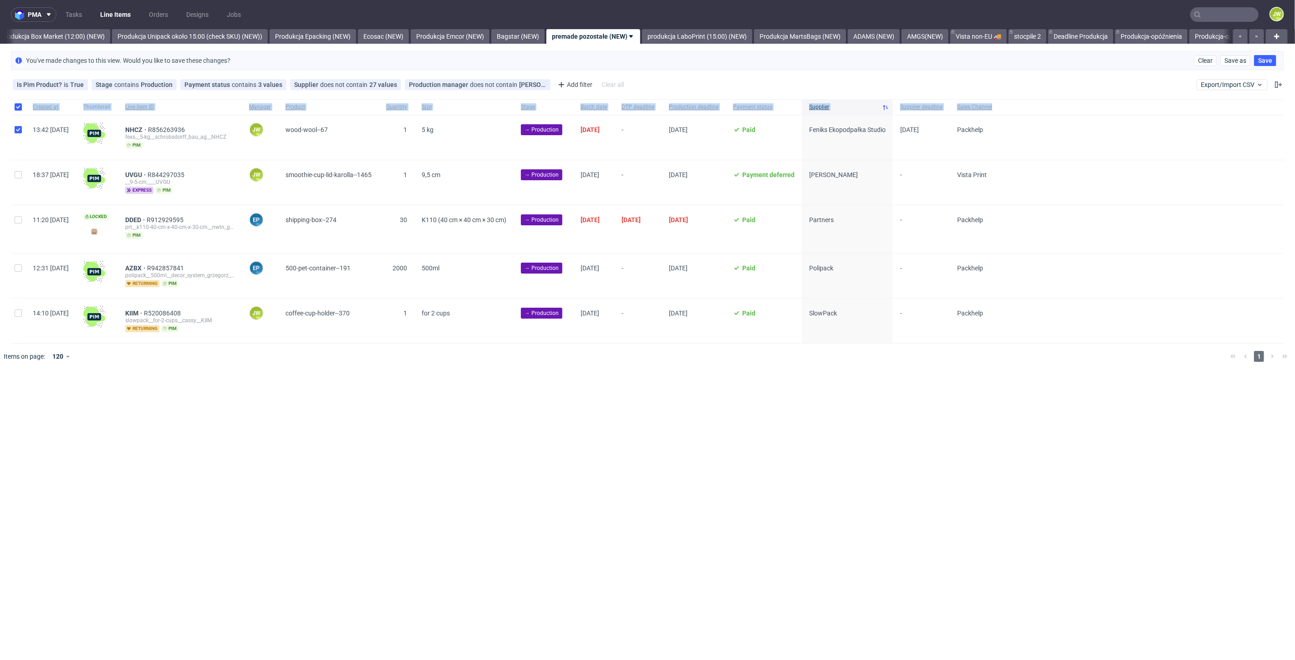
checkbox input "true"
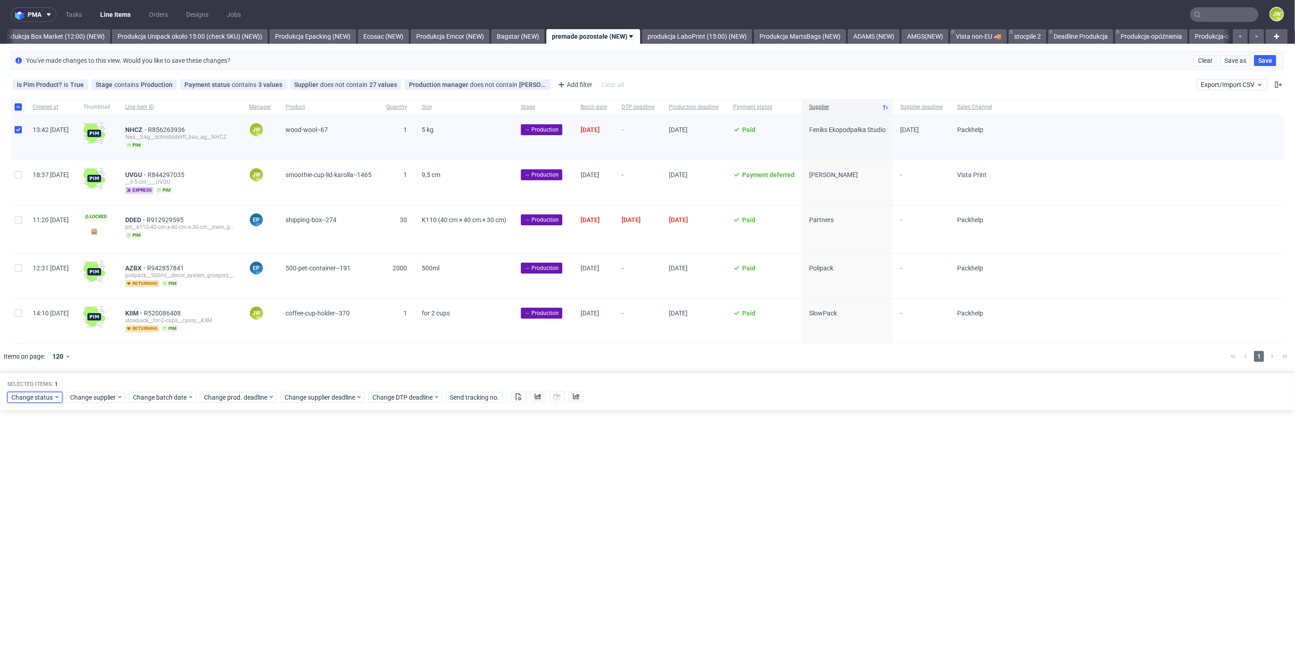
click at [26, 400] on div "Change status" at bounding box center [34, 397] width 55 height 11
click at [38, 445] on span "In Production" at bounding box center [34, 445] width 46 height 13
click at [101, 531] on span "Save" at bounding box center [104, 530] width 14 height 6
click at [715, 37] on link "produkcja LaboPrint (15:00) (NEW)" at bounding box center [697, 36] width 110 height 15
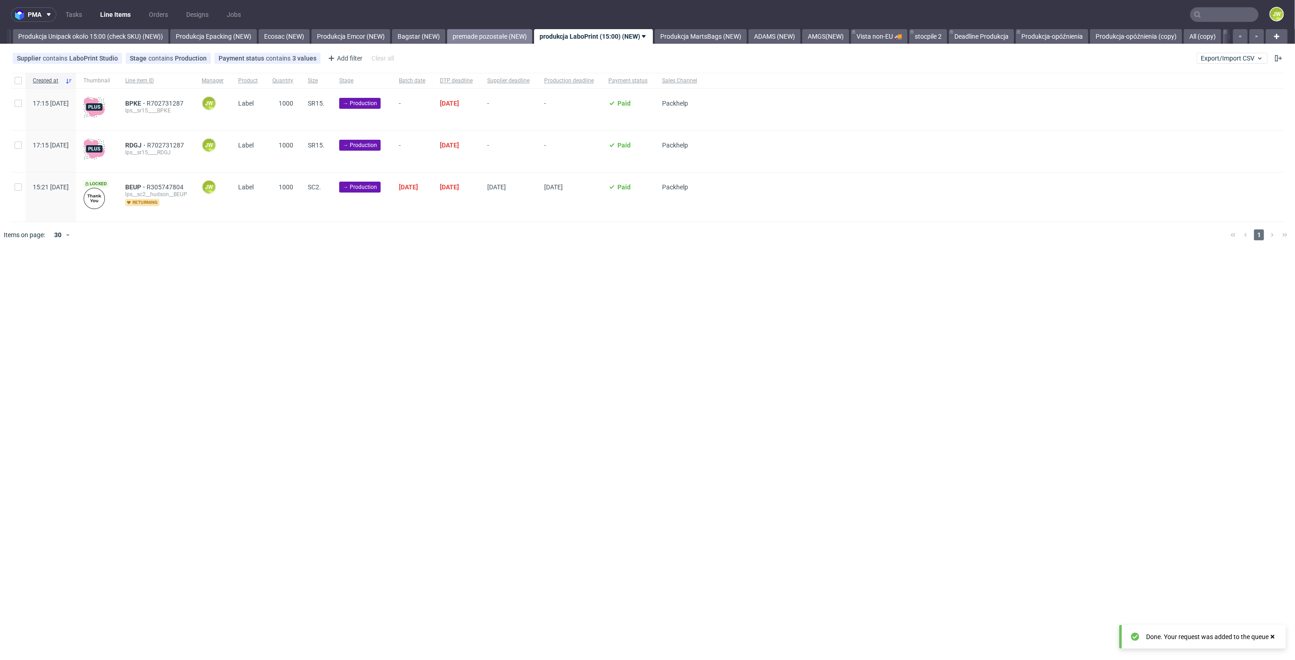
click at [515, 34] on link "premade pozostałe (NEW)" at bounding box center [489, 36] width 85 height 15
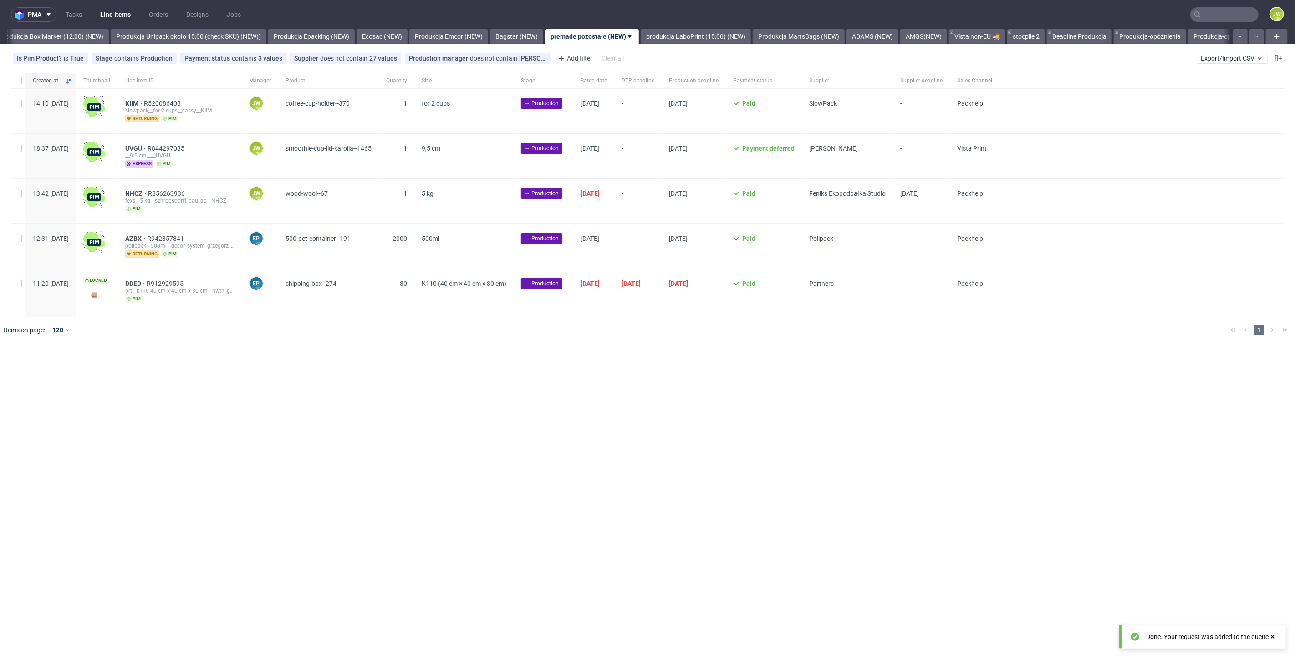
scroll to position [0, 1571]
click at [876, 82] on span "Supplier" at bounding box center [847, 81] width 76 height 8
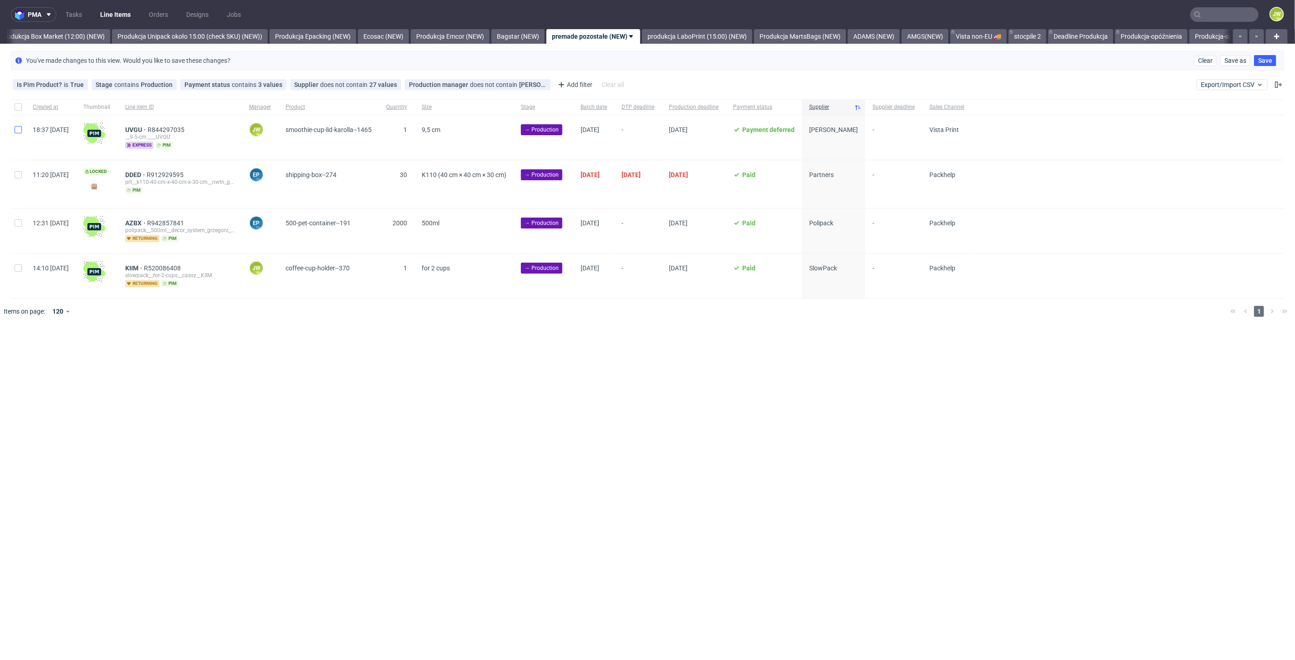
click at [13, 129] on div at bounding box center [18, 137] width 15 height 45
checkbox input "true"
click at [153, 354] on span "Change batch date" at bounding box center [160, 352] width 55 height 9
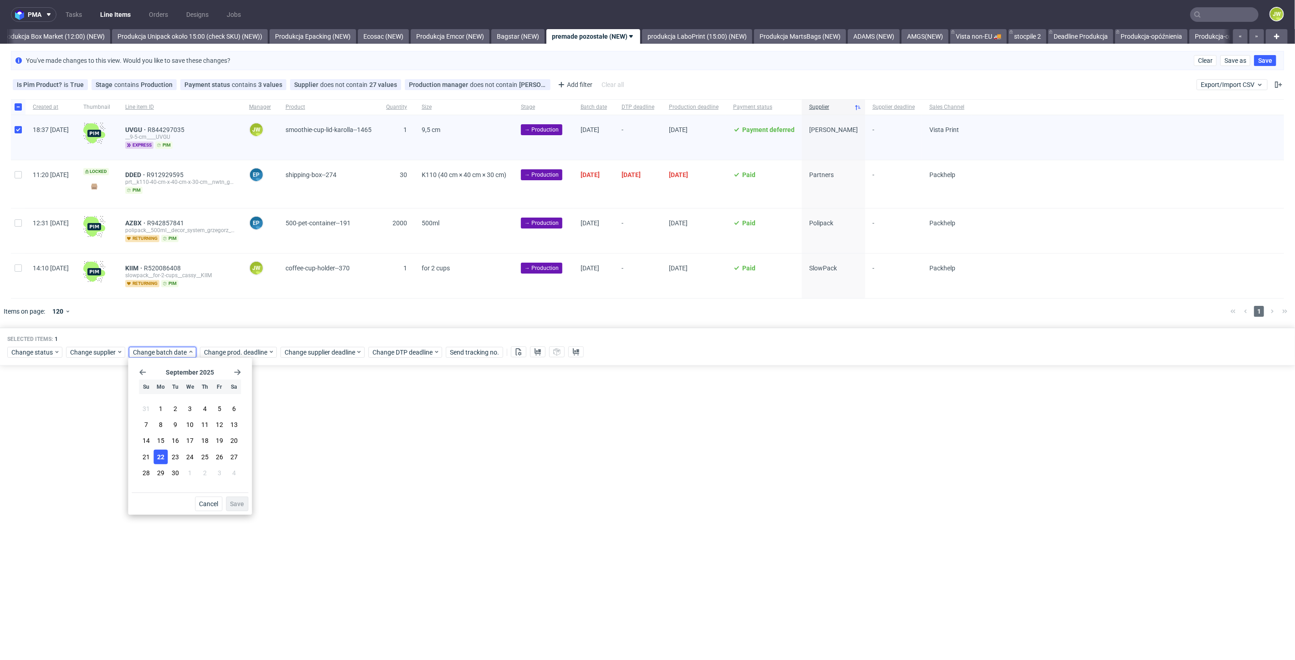
click at [159, 464] on button "22" at bounding box center [161, 456] width 14 height 15
click at [235, 503] on span "Save" at bounding box center [237, 504] width 14 height 6
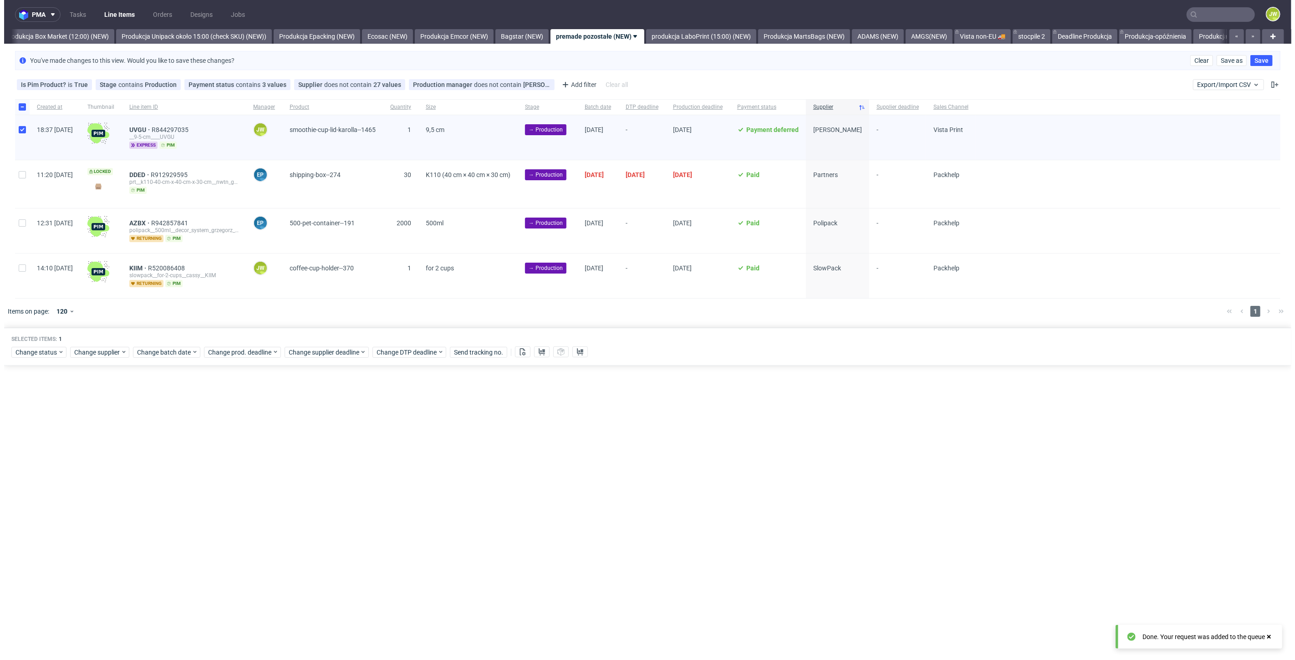
scroll to position [0, 1571]
click at [214, 353] on span "Change prod. deadline" at bounding box center [236, 352] width 64 height 9
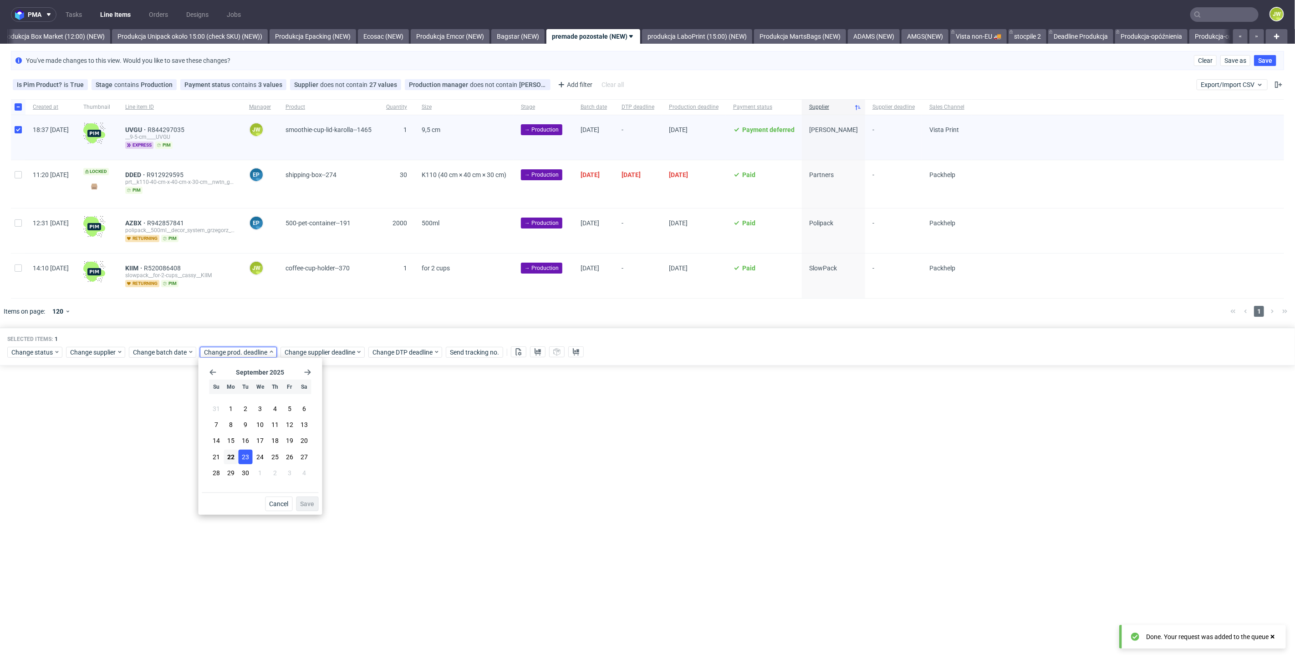
click at [245, 453] on span "23" at bounding box center [245, 456] width 7 height 9
click at [309, 500] on button "Save" at bounding box center [307, 504] width 22 height 15
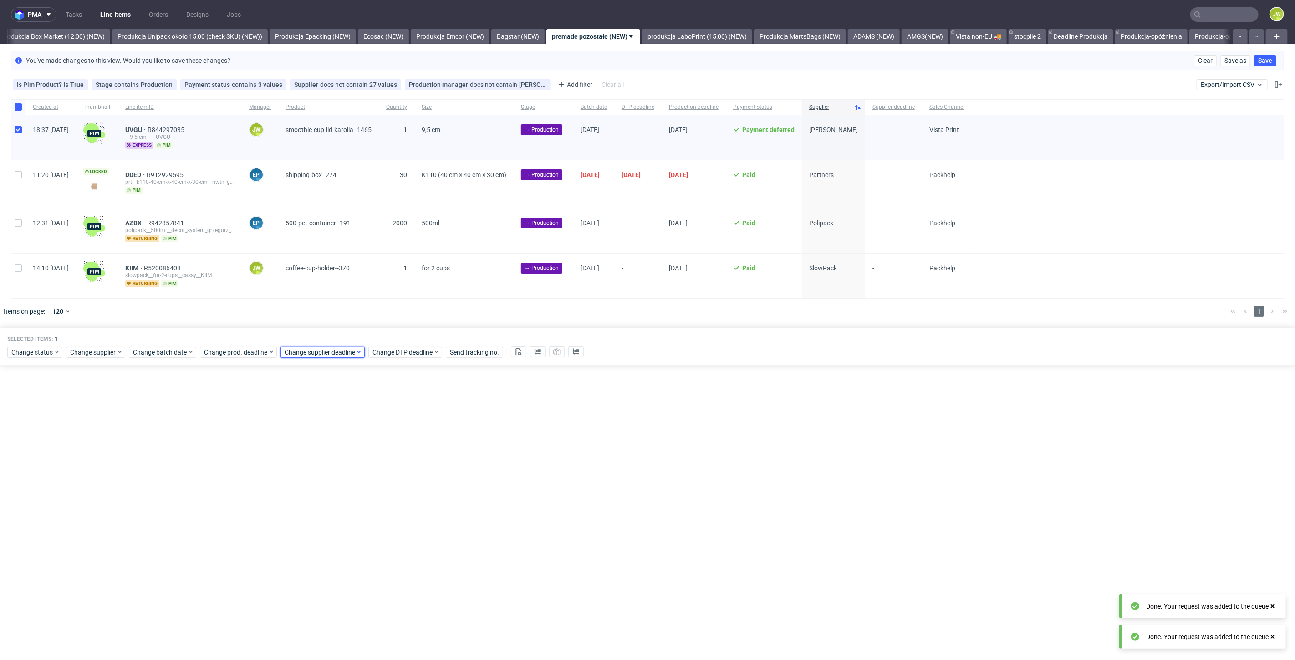
click at [290, 352] on span "Change supplier deadline" at bounding box center [320, 352] width 71 height 9
click at [324, 454] on span "23" at bounding box center [325, 456] width 7 height 9
click at [388, 502] on span "Save" at bounding box center [388, 504] width 14 height 6
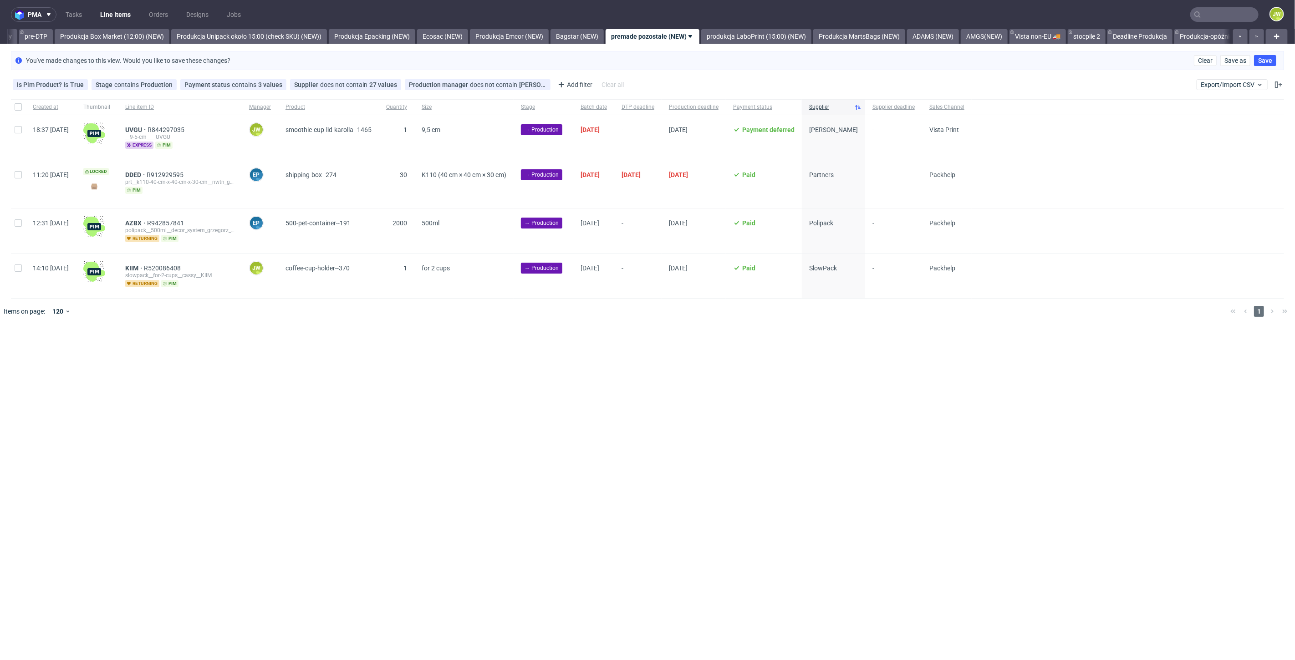
scroll to position [0, 1540]
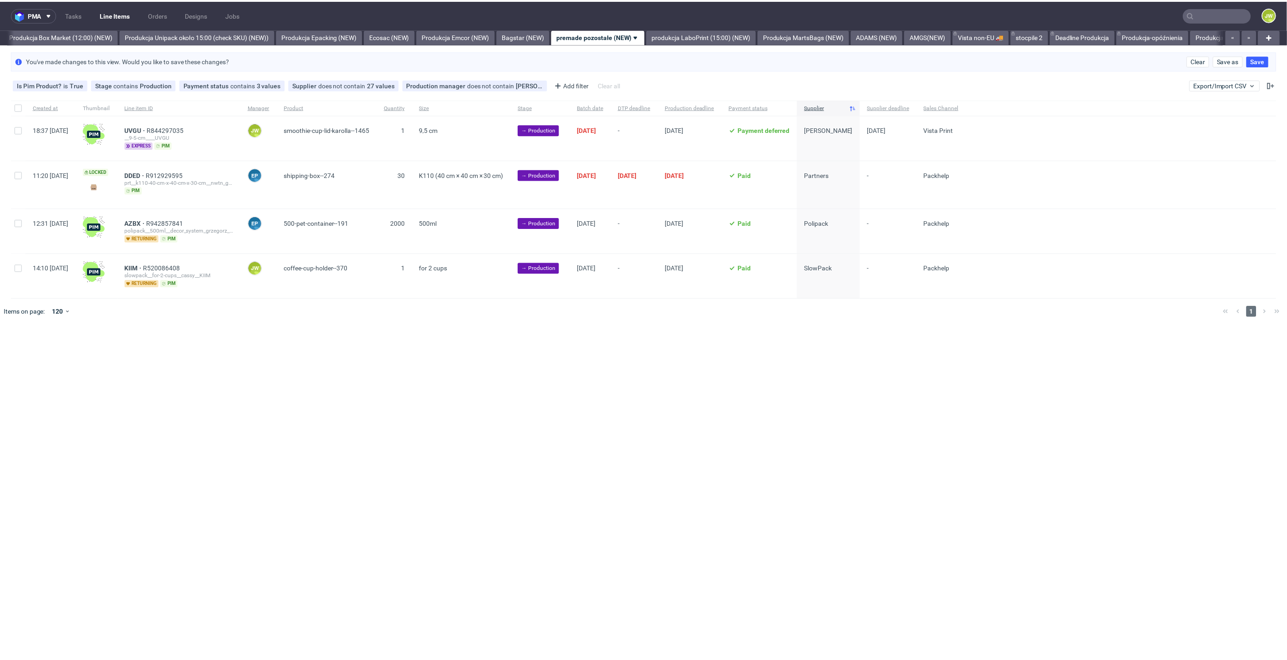
scroll to position [0, 1571]
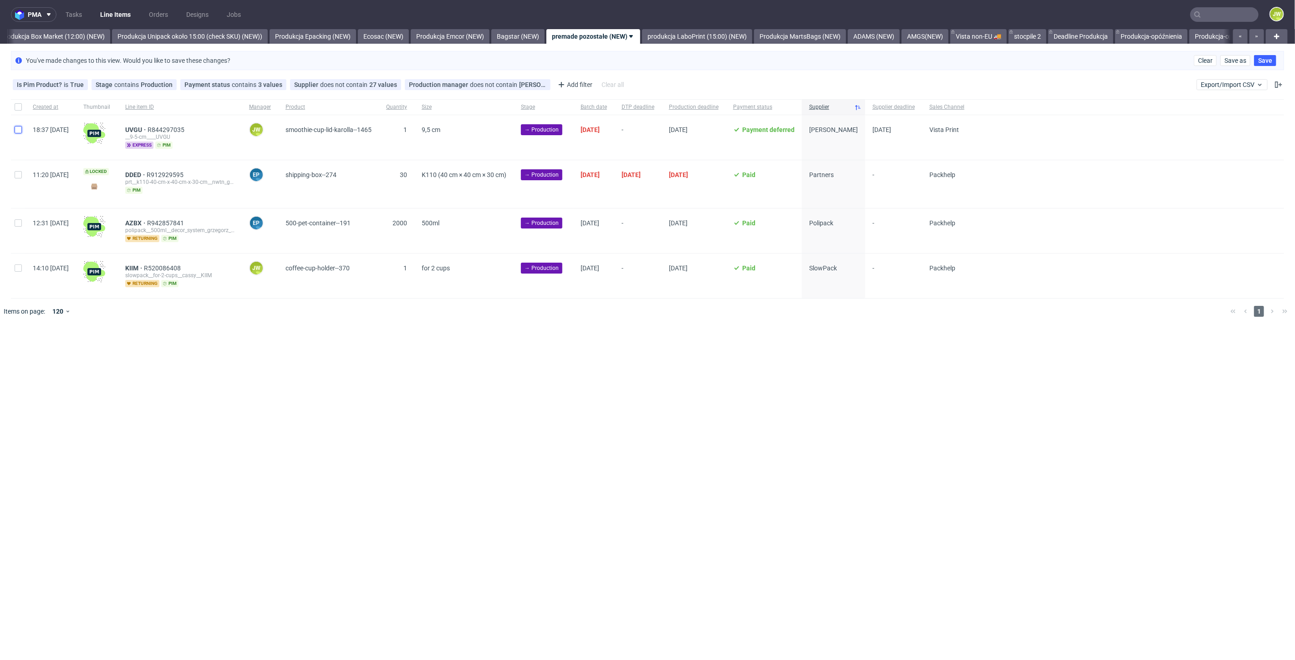
click at [17, 131] on input "checkbox" at bounding box center [18, 129] width 7 height 7
checkbox input "true"
click at [535, 352] on use at bounding box center [538, 351] width 6 height 7
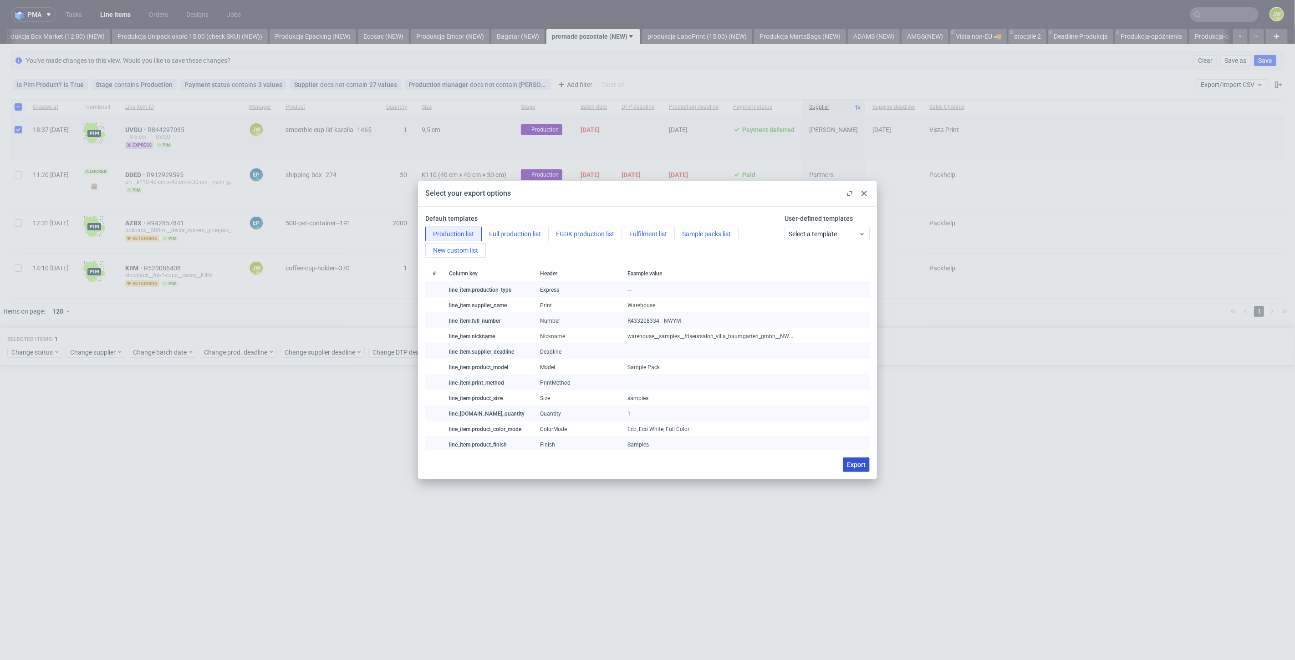
click at [856, 468] on span "Export" at bounding box center [856, 465] width 19 height 6
checkbox input "false"
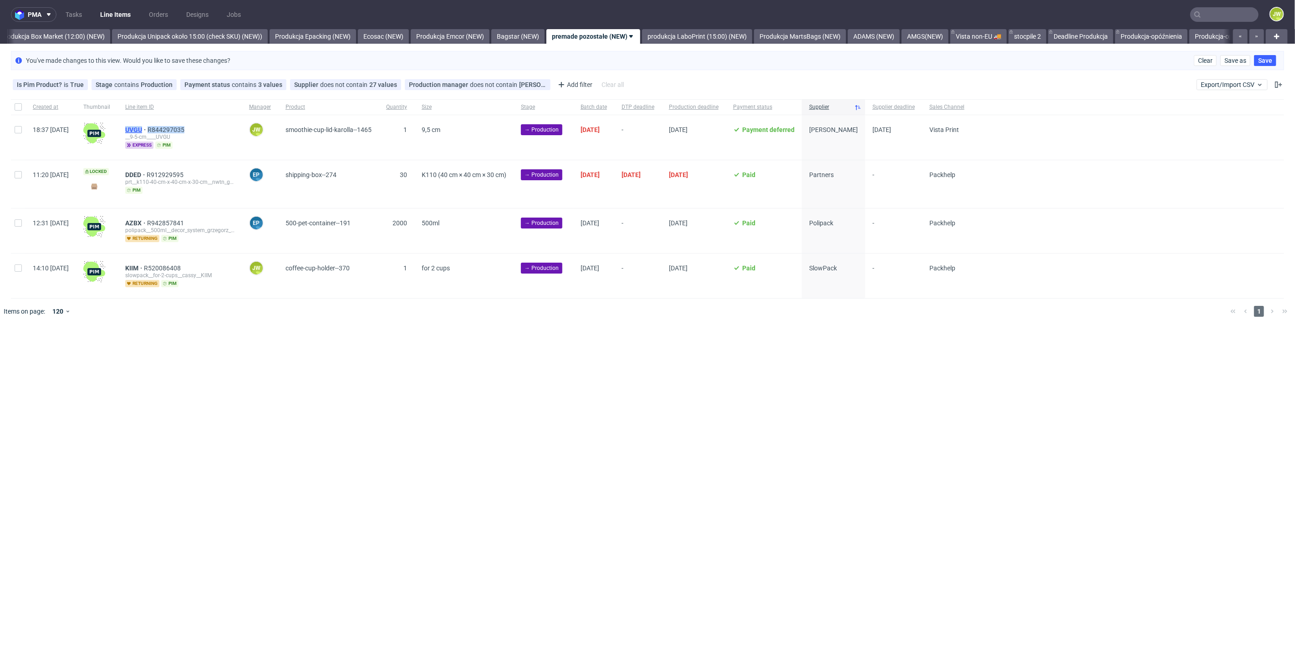
drag, startPoint x: 205, startPoint y: 133, endPoint x: 152, endPoint y: 129, distance: 53.4
click at [147, 126] on div "UVGU R844297035 __9-5-cm____UVGU express pim" at bounding box center [180, 137] width 124 height 45
copy div "UVGU R844297035"
click at [15, 128] on input "checkbox" at bounding box center [18, 129] width 7 height 7
checkbox input "true"
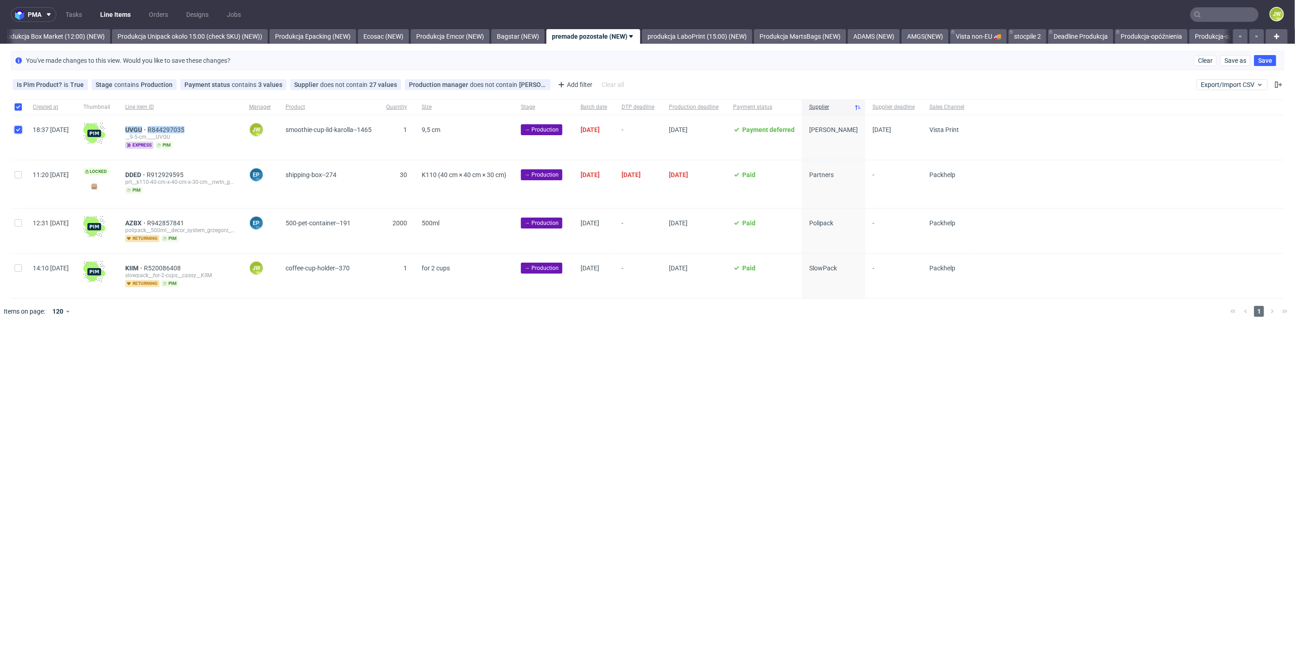
checkbox input "true"
click at [38, 351] on span "Change status" at bounding box center [32, 352] width 42 height 9
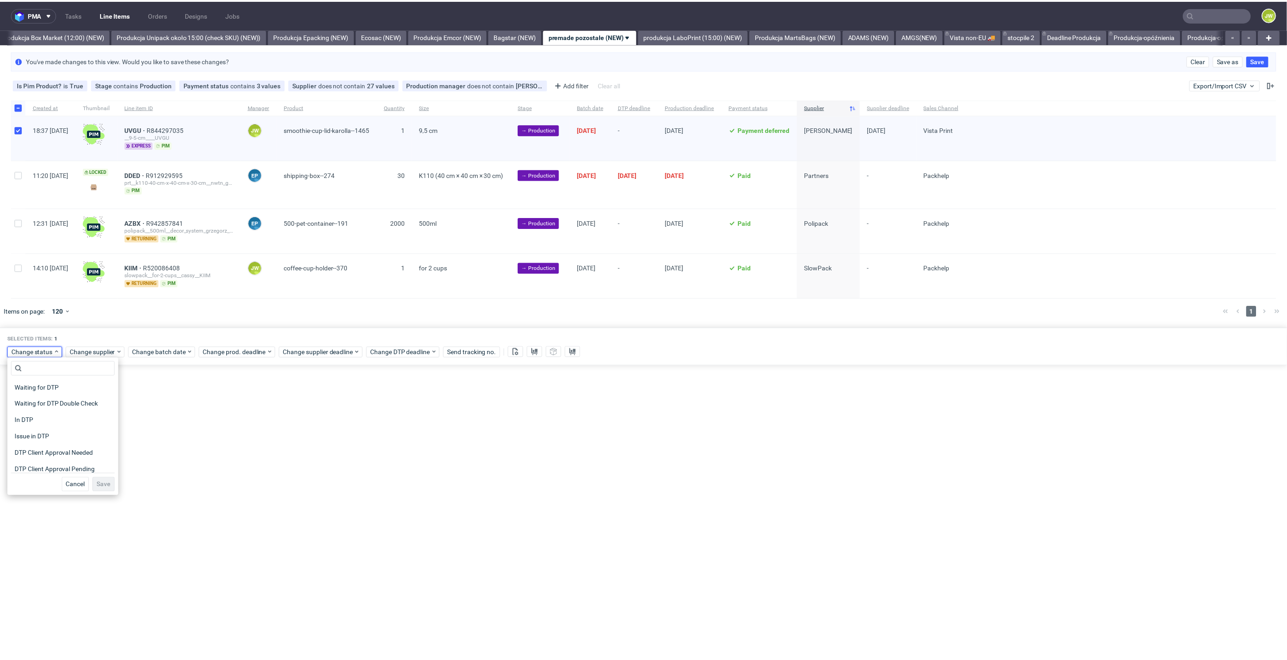
scroll to position [51, 0]
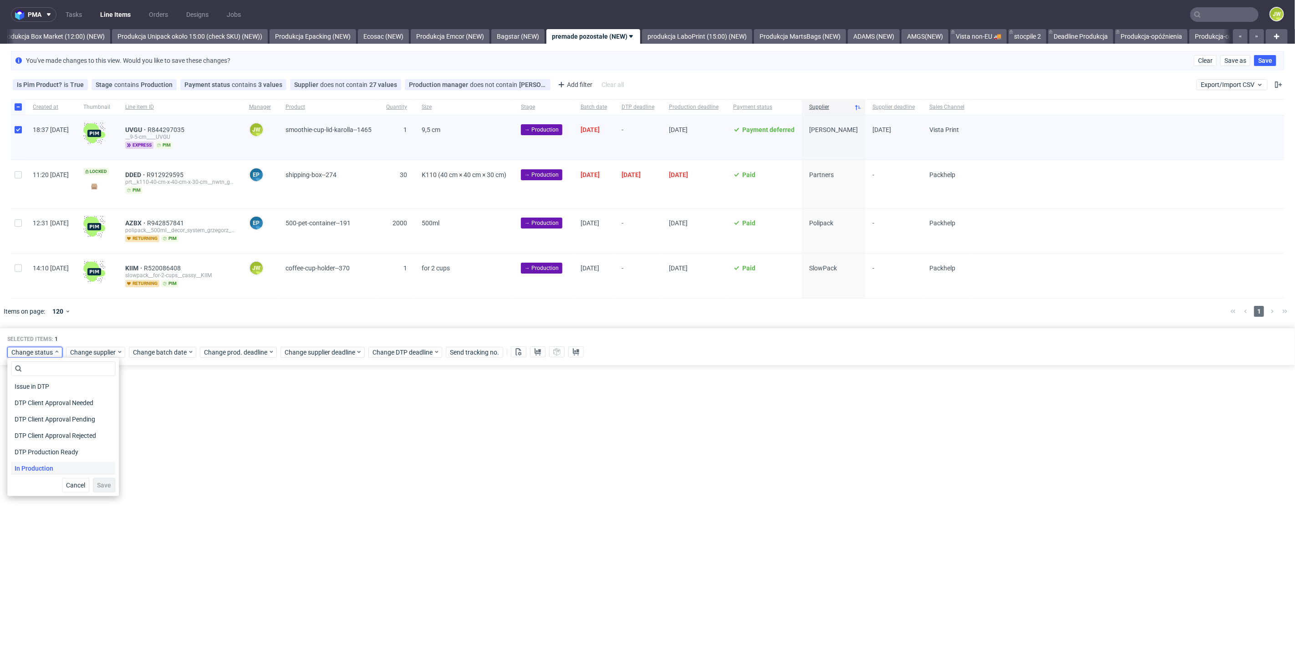
click at [27, 468] on span "In Production" at bounding box center [34, 468] width 46 height 13
click at [97, 483] on span "Save" at bounding box center [104, 485] width 14 height 6
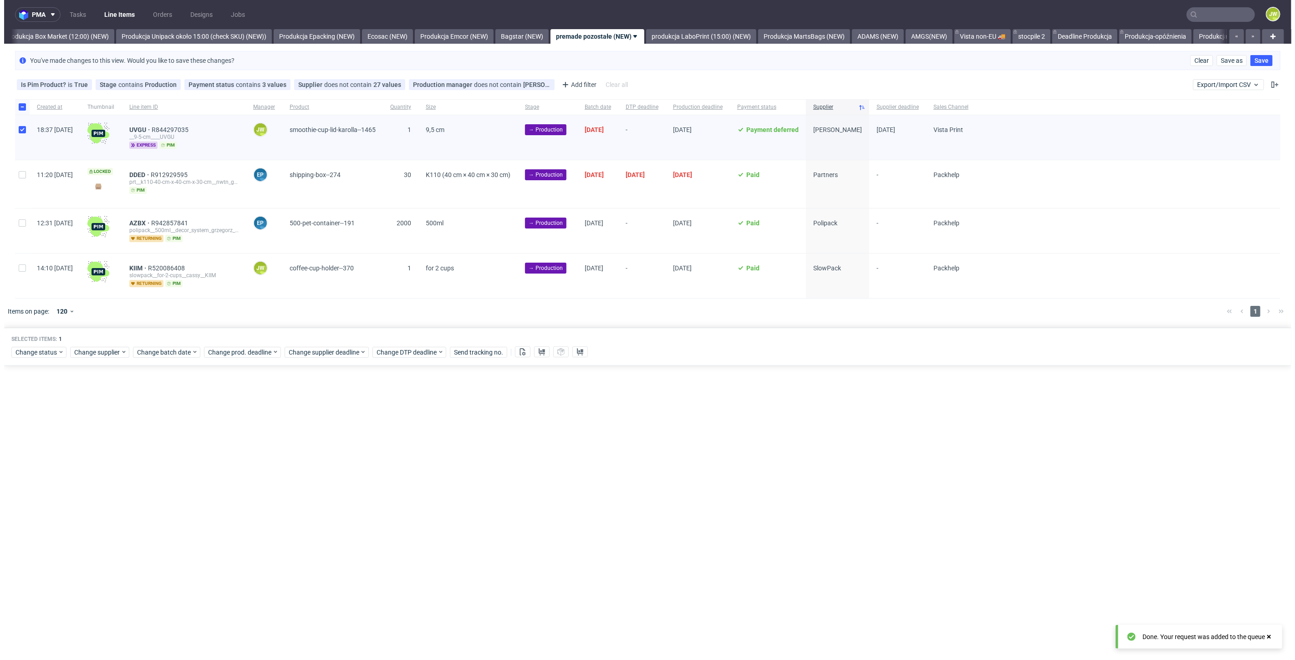
scroll to position [0, 1571]
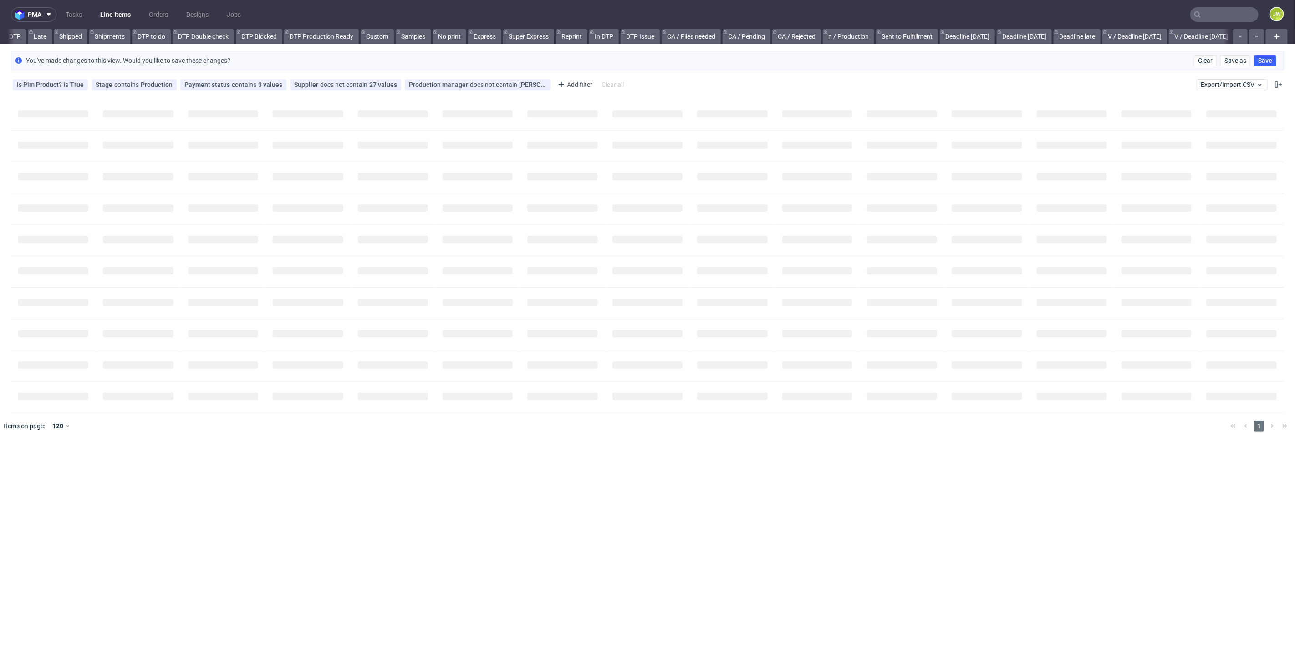
scroll to position [0, 166]
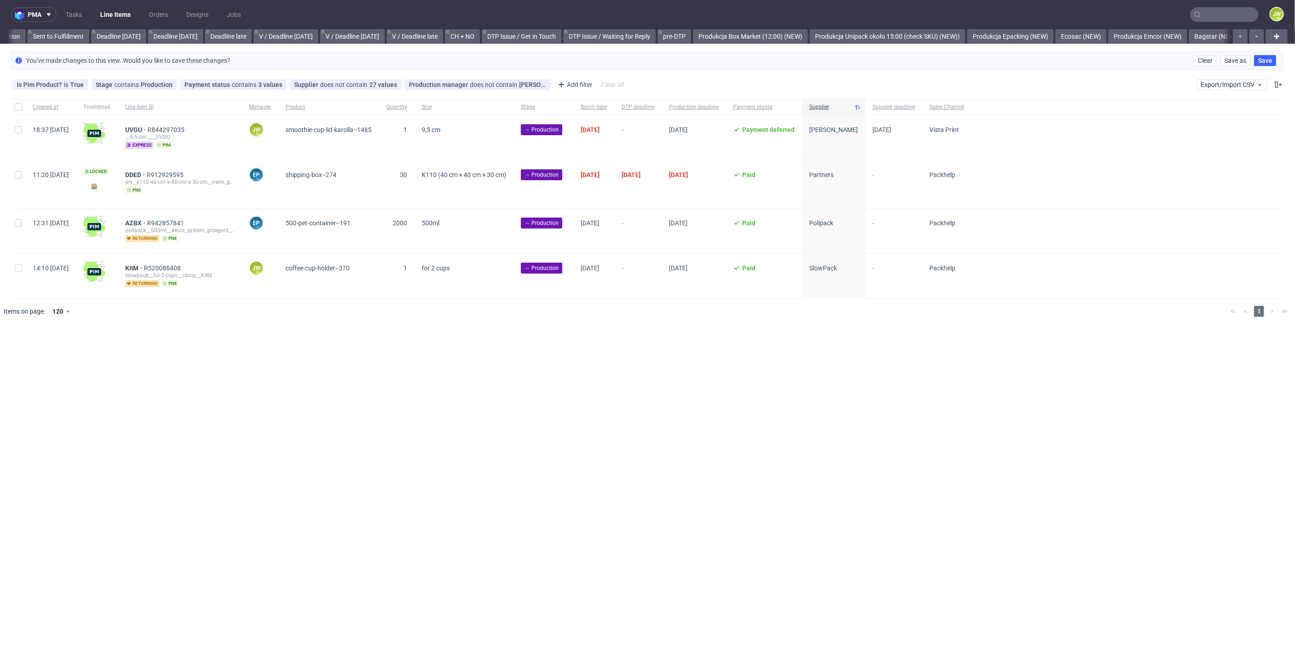
scroll to position [0, 1187]
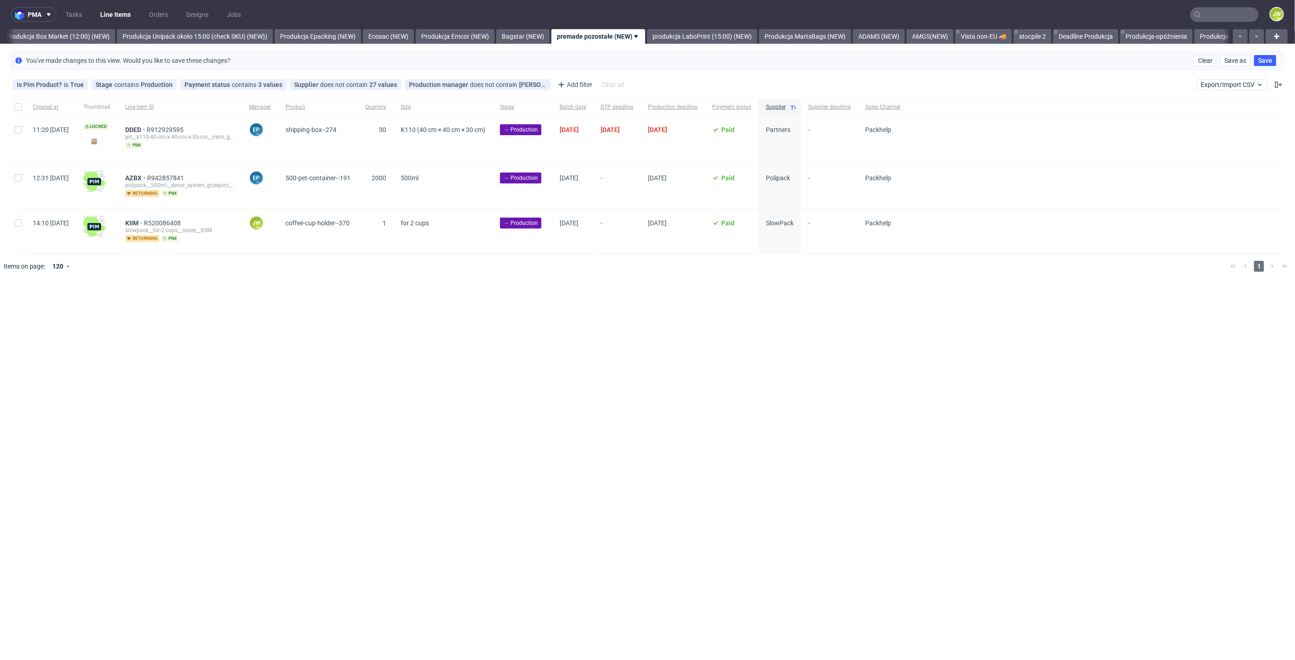
scroll to position [0, 1571]
click at [774, 356] on div "pma Tasks Line Items Orders Designs Jobs JW All DTP Late Shipped Shipments DTP …" at bounding box center [647, 330] width 1295 height 660
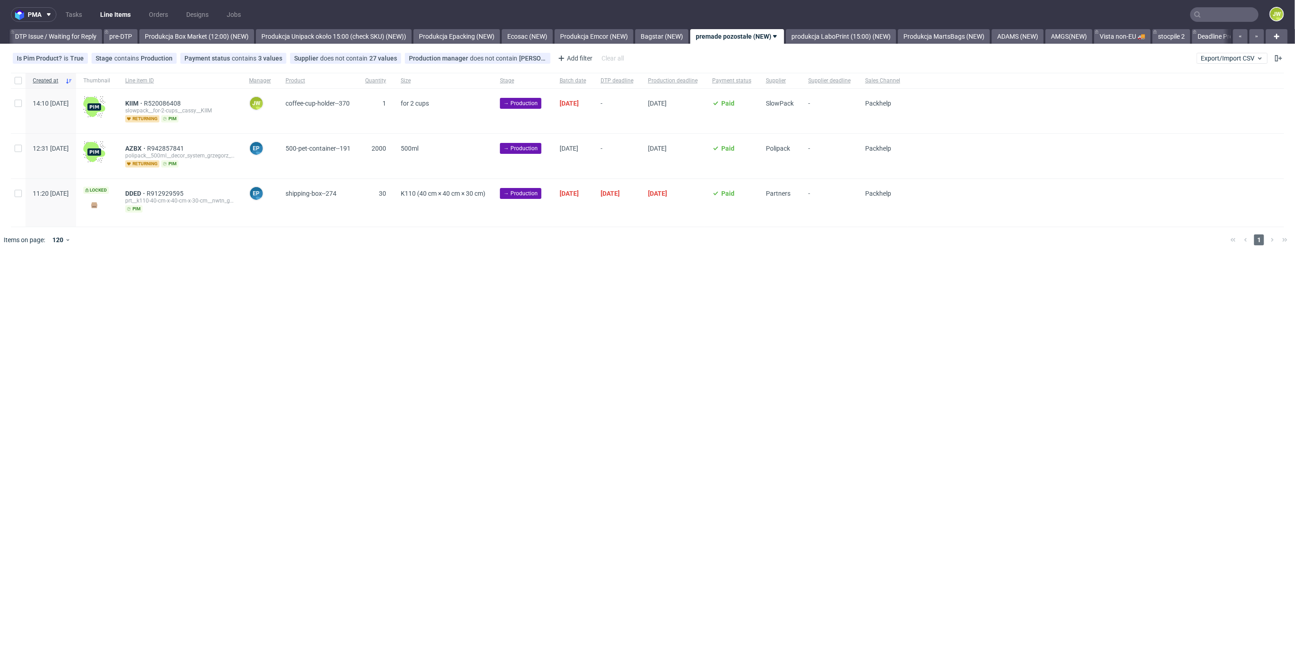
scroll to position [0, 1498]
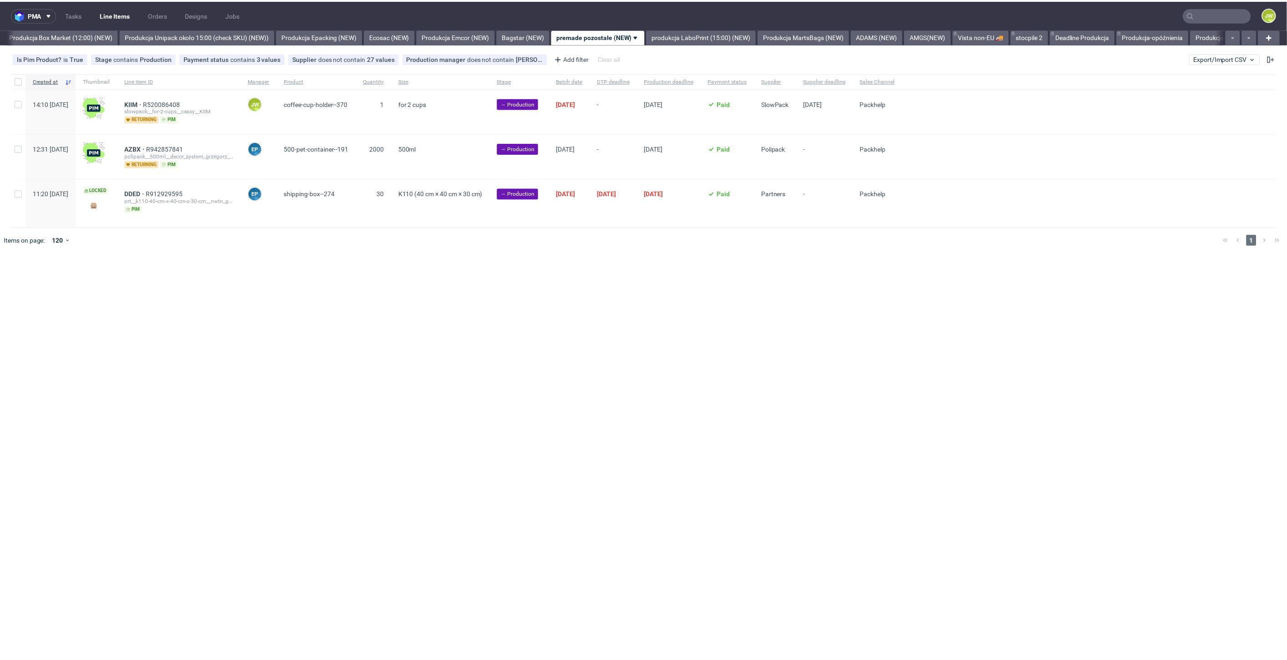
scroll to position [0, 1571]
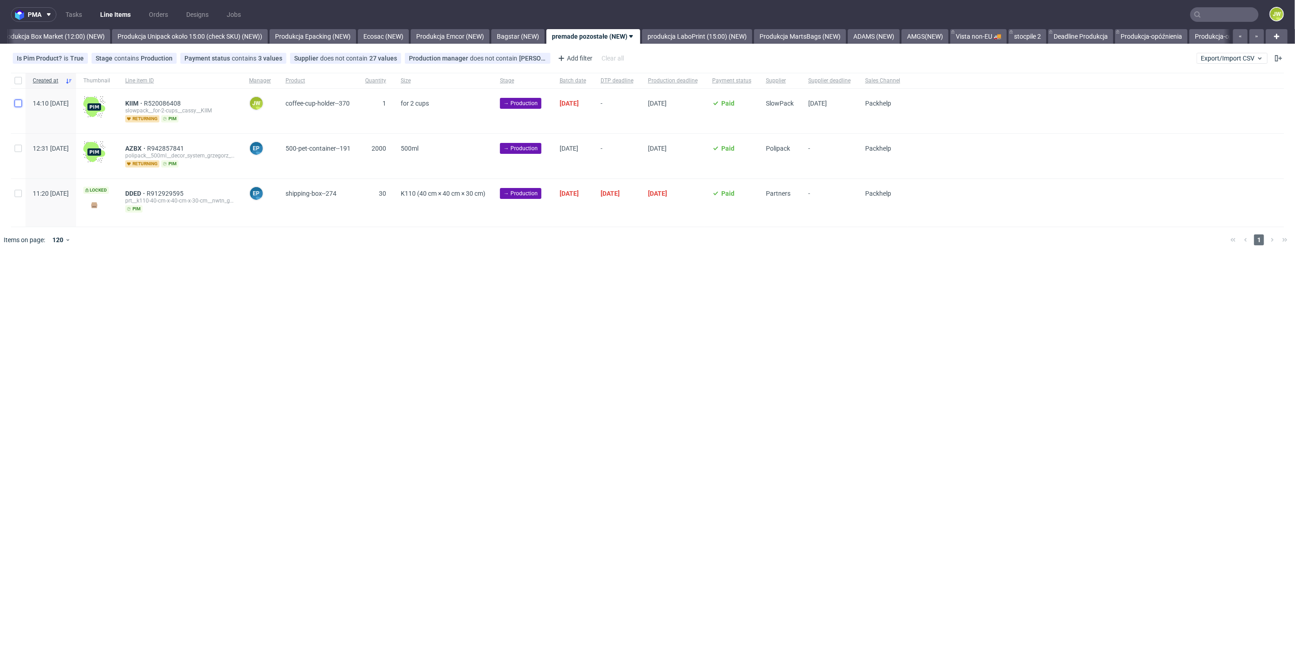
click at [19, 101] on input "checkbox" at bounding box center [18, 103] width 7 height 7
checkbox input "true"
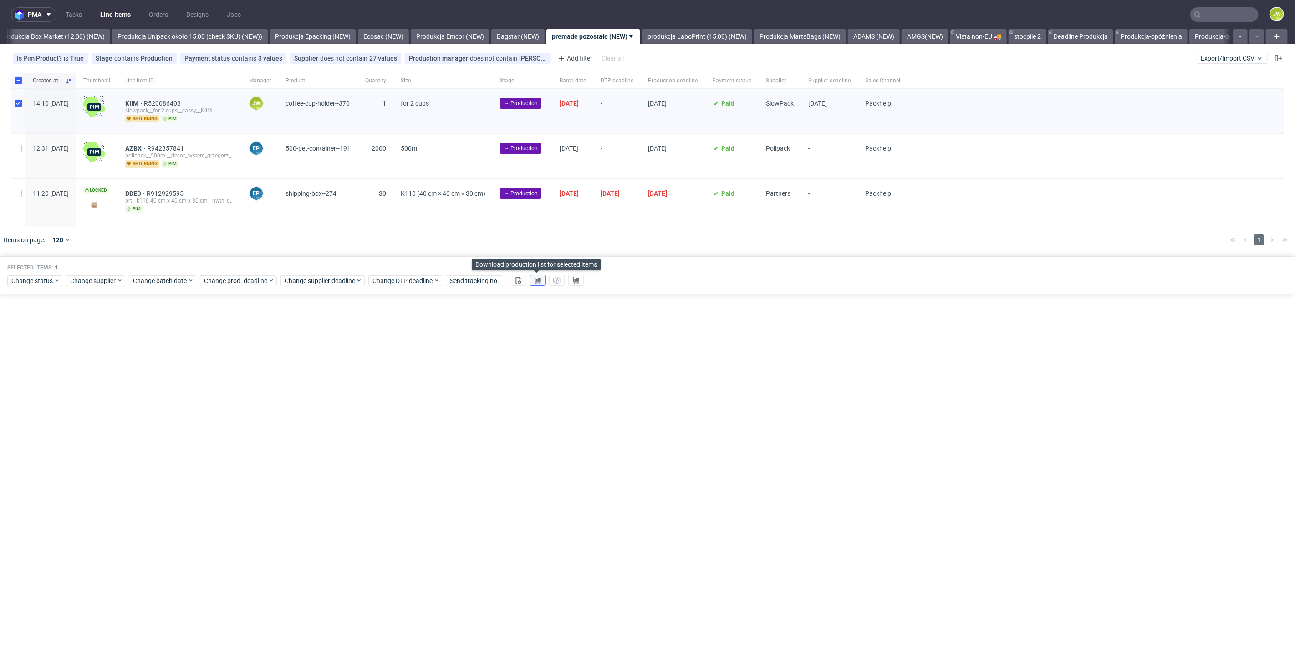
click at [540, 284] on button at bounding box center [537, 280] width 15 height 11
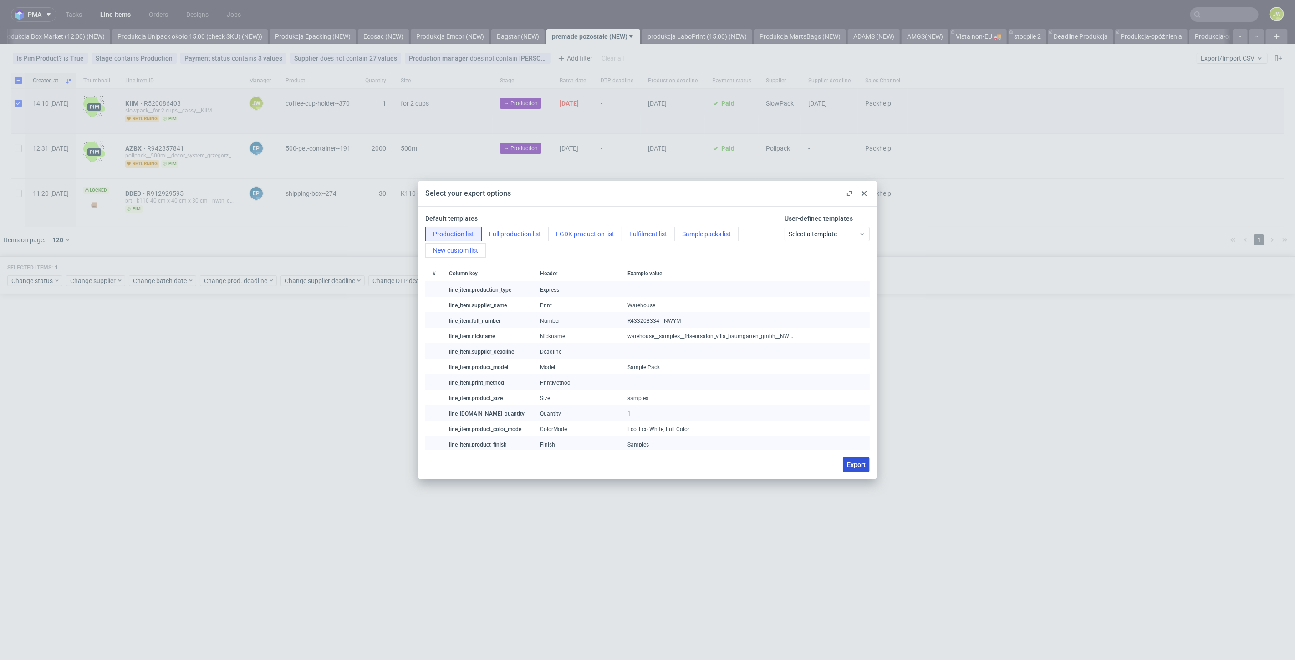
click at [852, 468] on span "Export" at bounding box center [856, 465] width 19 height 6
checkbox input "false"
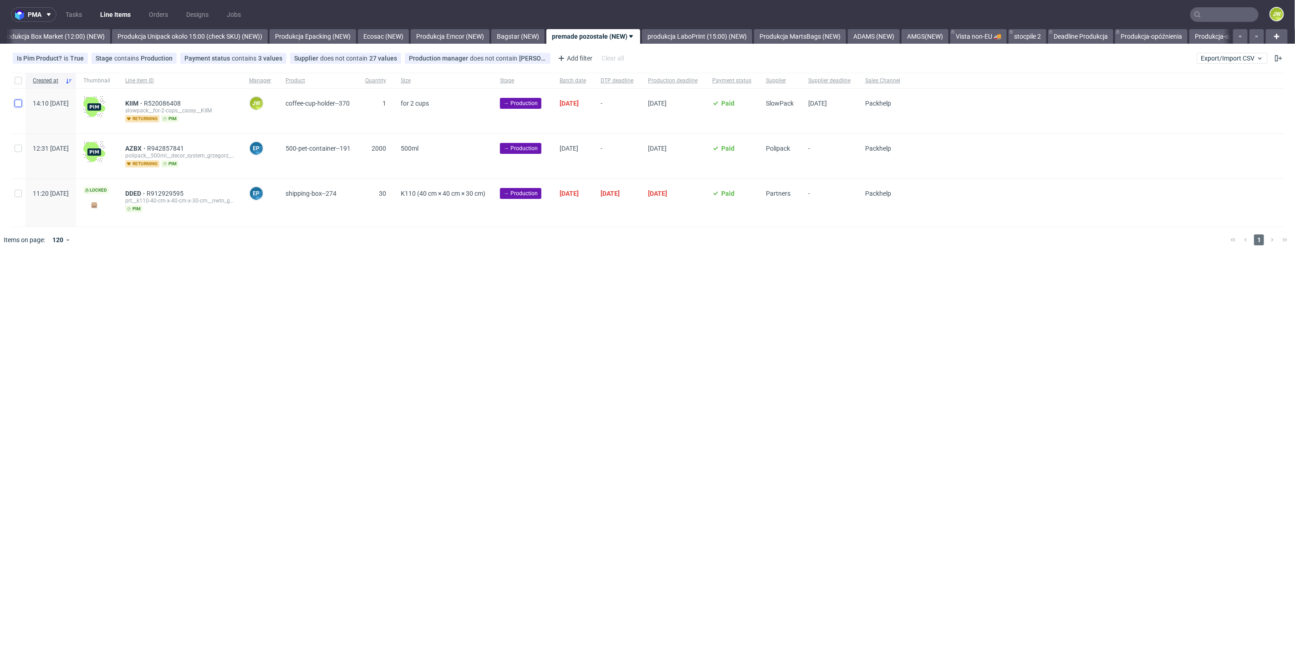
click at [19, 102] on input "checkbox" at bounding box center [18, 103] width 7 height 7
checkbox input "true"
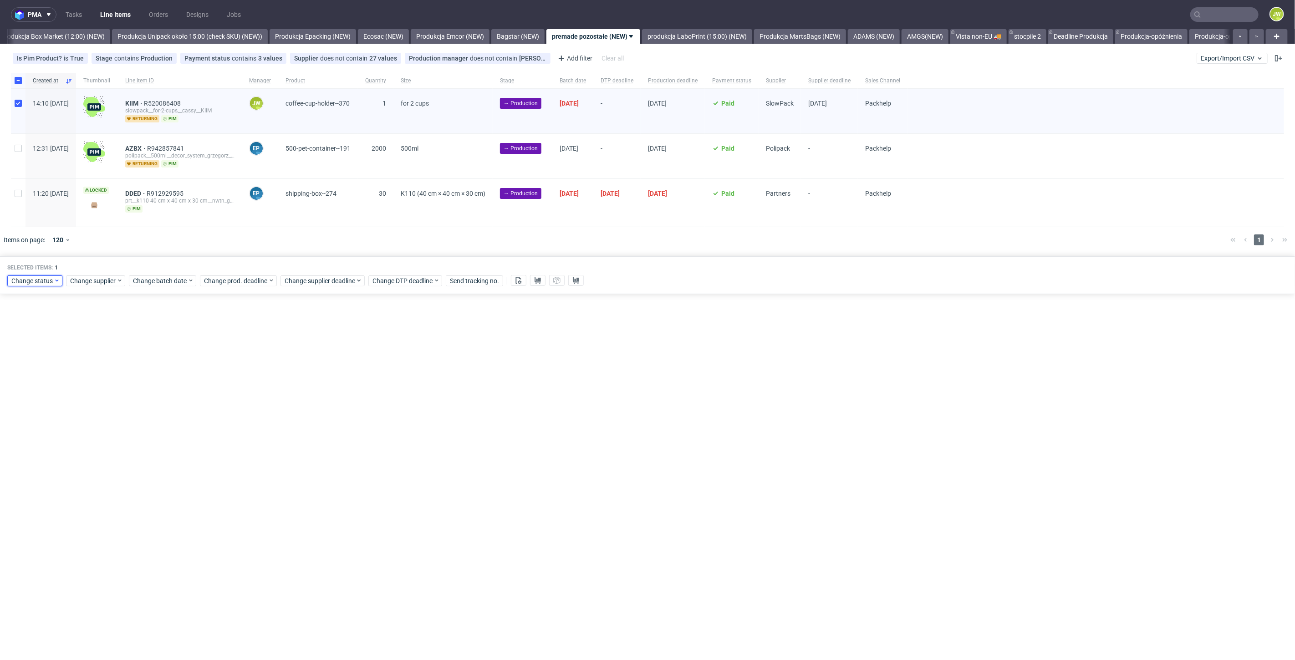
click at [58, 277] on icon at bounding box center [57, 280] width 6 height 7
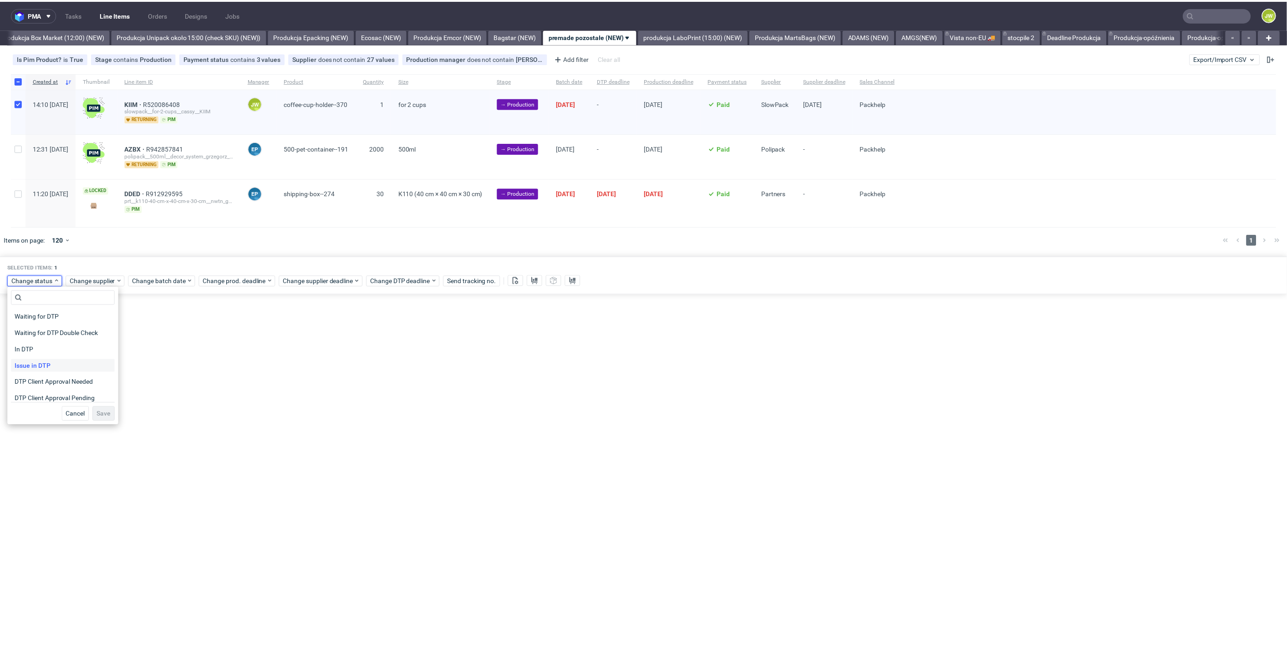
scroll to position [51, 0]
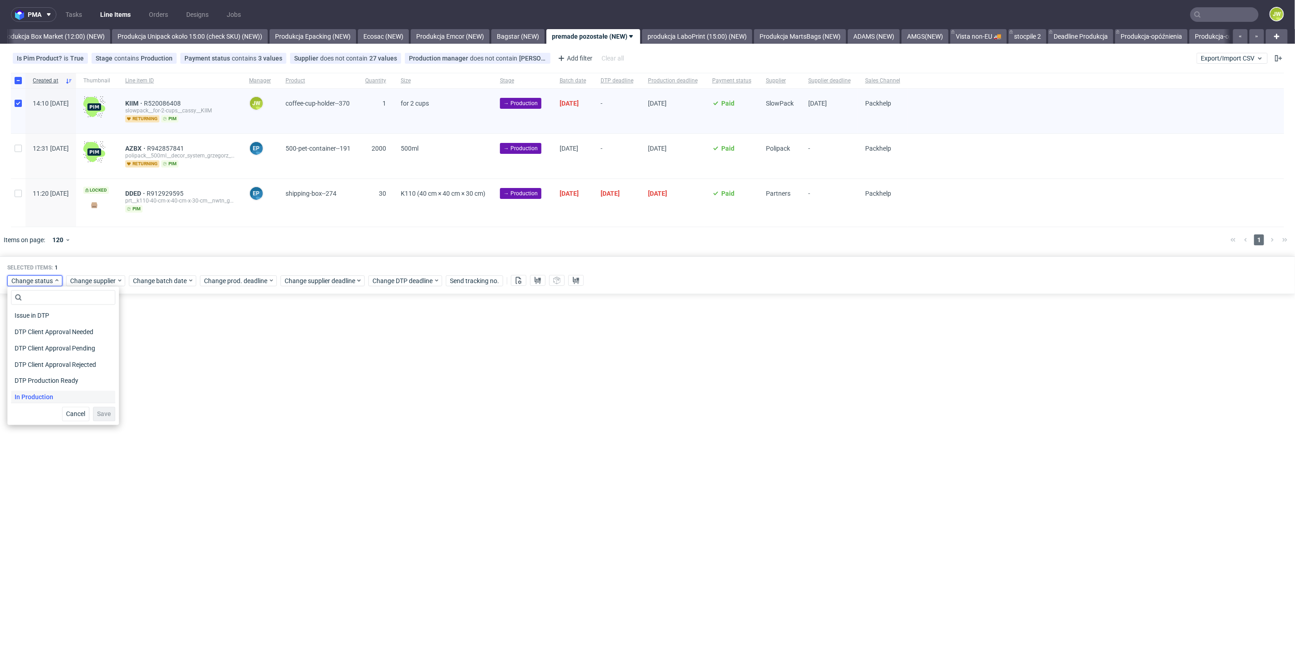
click at [39, 397] on span "In Production" at bounding box center [34, 397] width 46 height 13
click at [97, 416] on span "Save" at bounding box center [104, 414] width 14 height 6
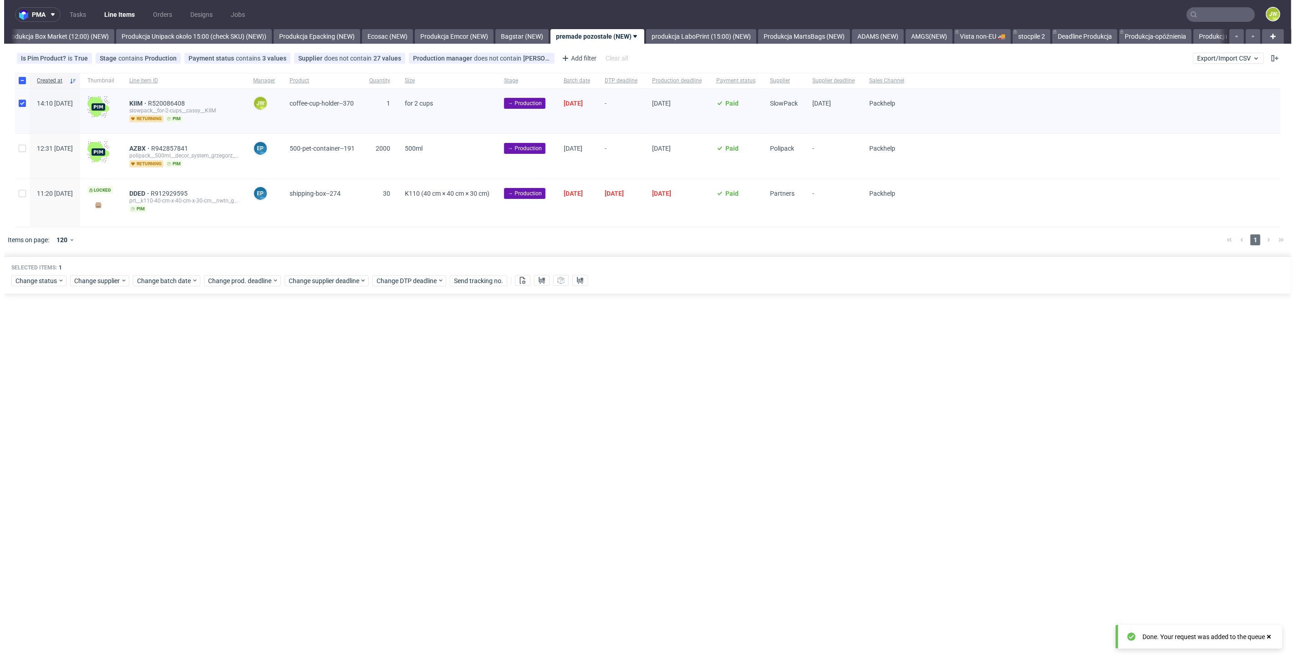
scroll to position [0, 1571]
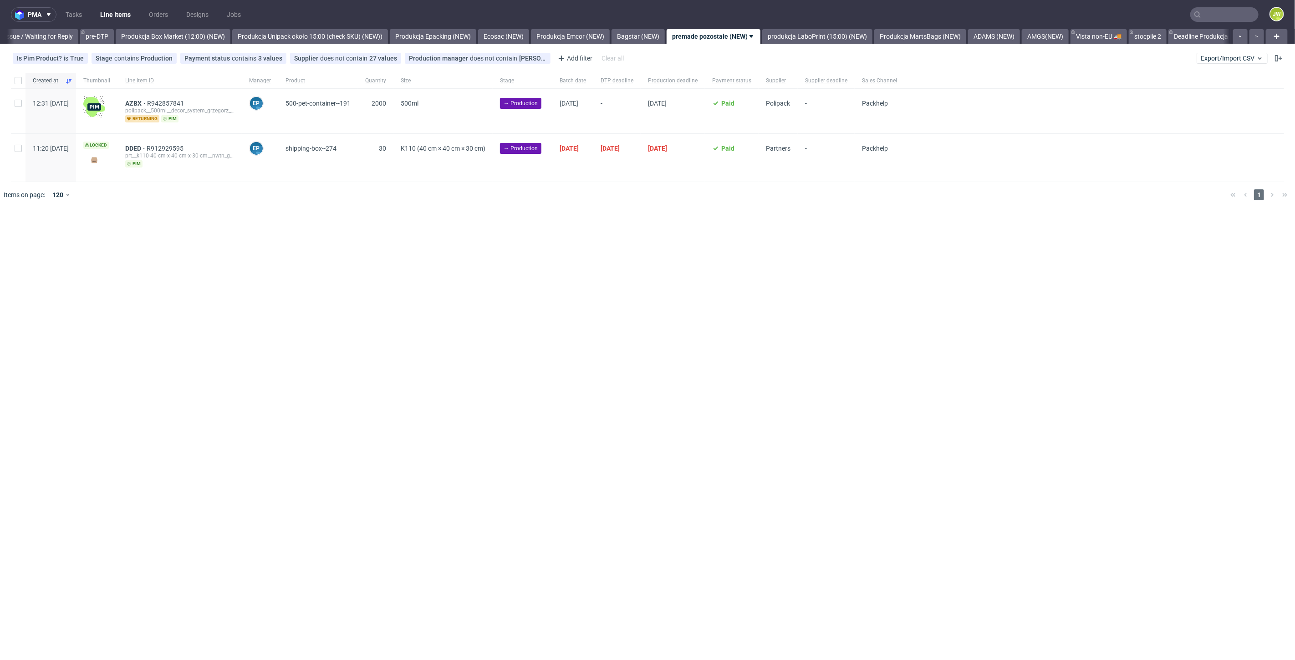
scroll to position [0, 1512]
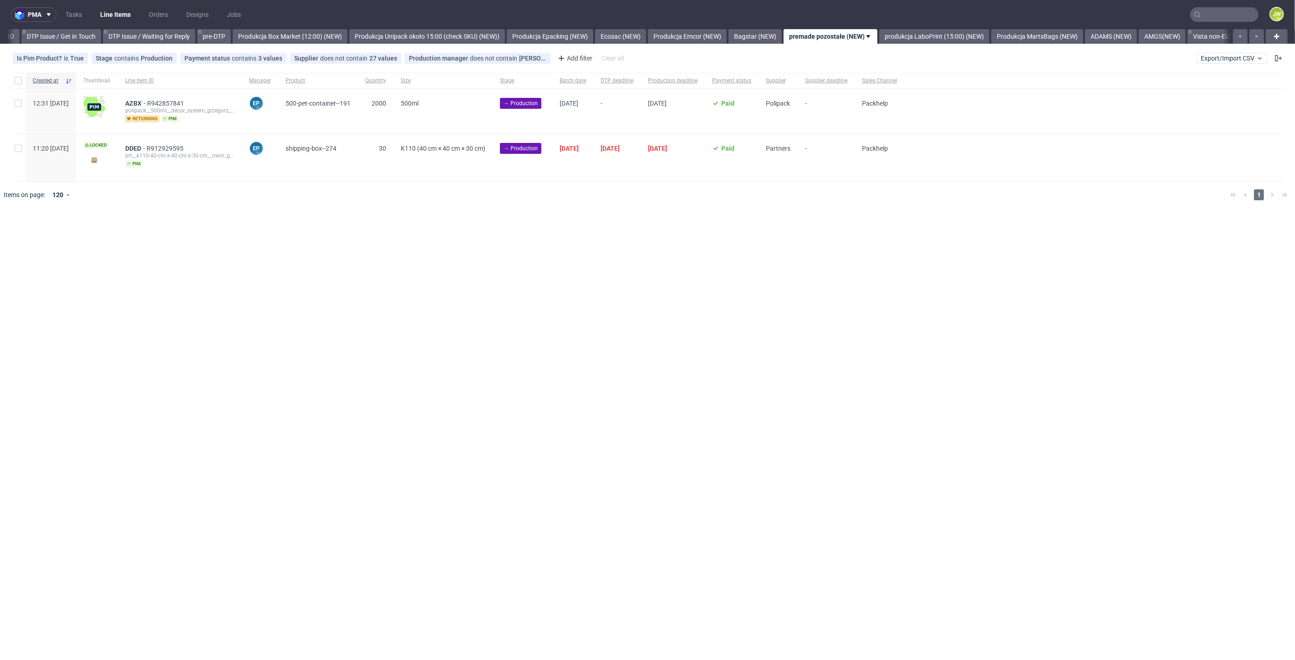
scroll to position [0, 1440]
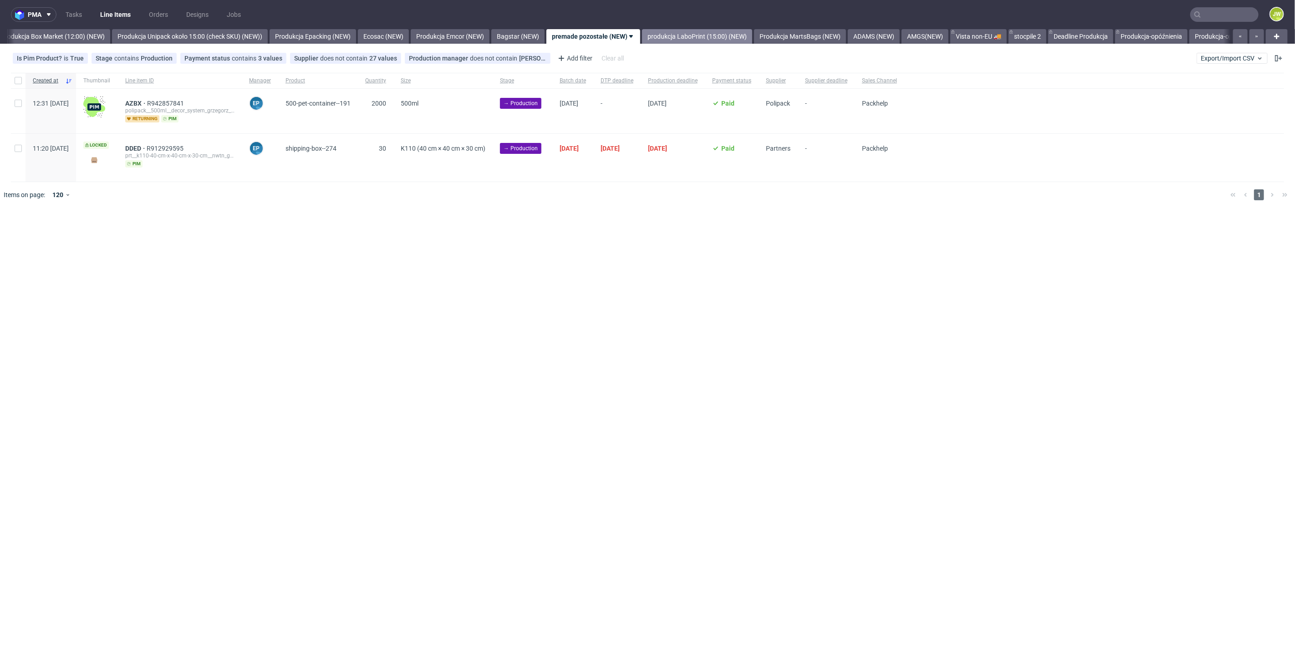
click at [731, 43] on link "produkcja LaboPrint (15:00) (NEW)" at bounding box center [697, 36] width 110 height 15
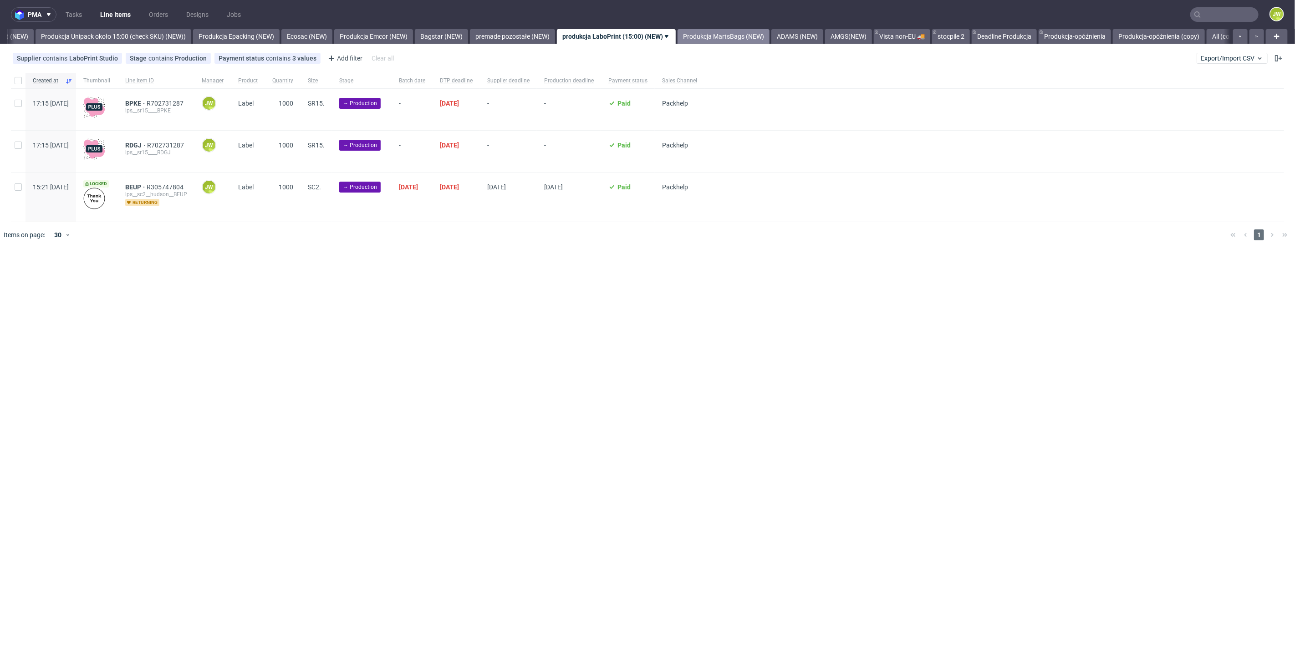
scroll to position [0, 1671]
click at [17, 86] on div at bounding box center [18, 80] width 15 height 15
checkbox input "true"
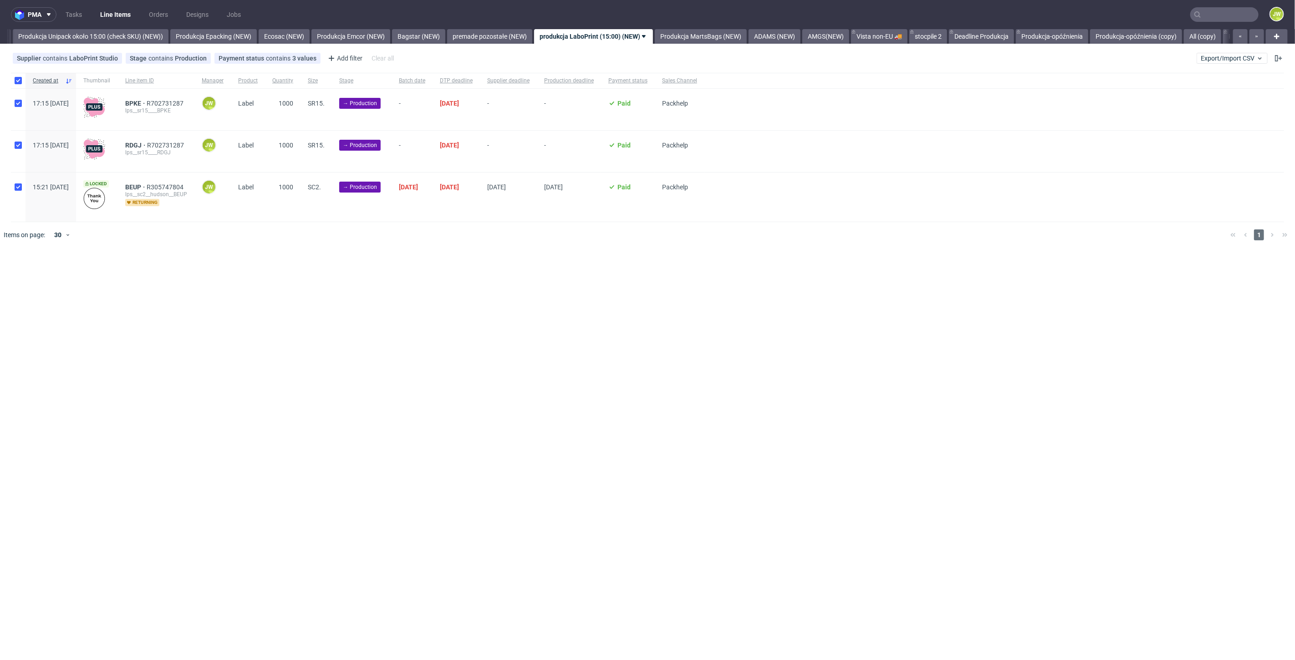
checkbox input "true"
click at [55, 275] on icon at bounding box center [57, 275] width 6 height 7
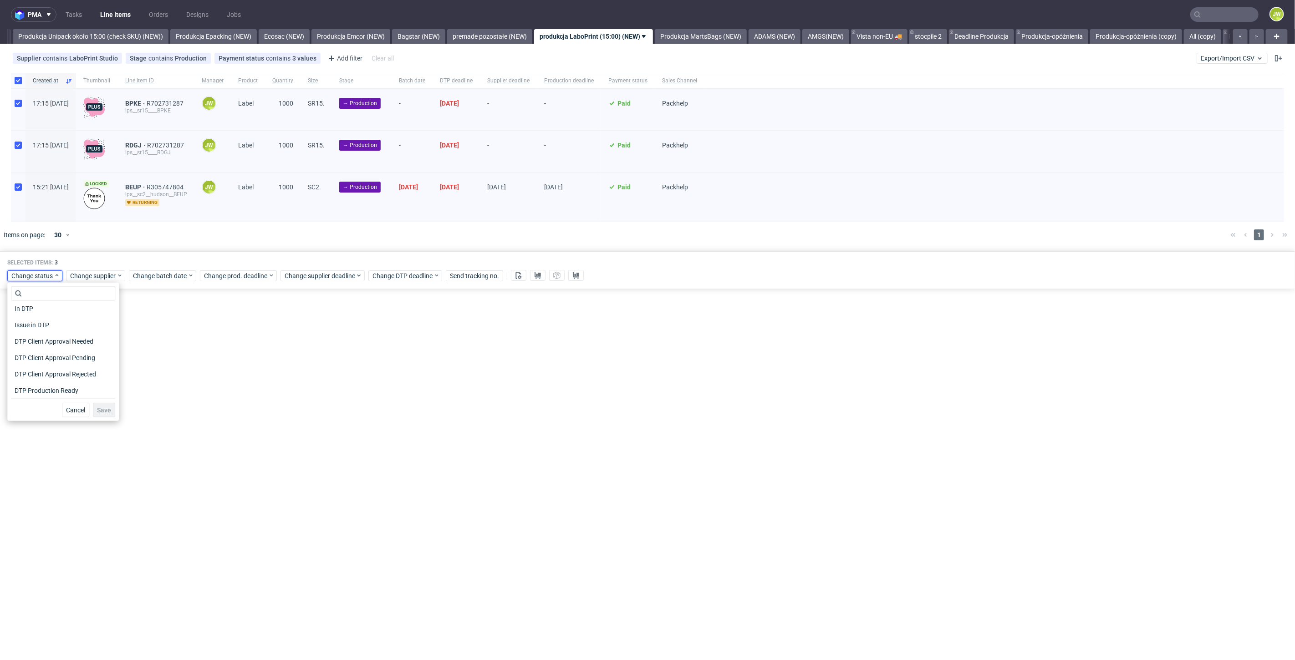
scroll to position [101, 0]
click at [32, 345] on span "In Production" at bounding box center [34, 343] width 46 height 13
drag, startPoint x: 100, startPoint y: 413, endPoint x: 116, endPoint y: 326, distance: 88.3
click at [101, 413] on span "Save" at bounding box center [104, 410] width 14 height 6
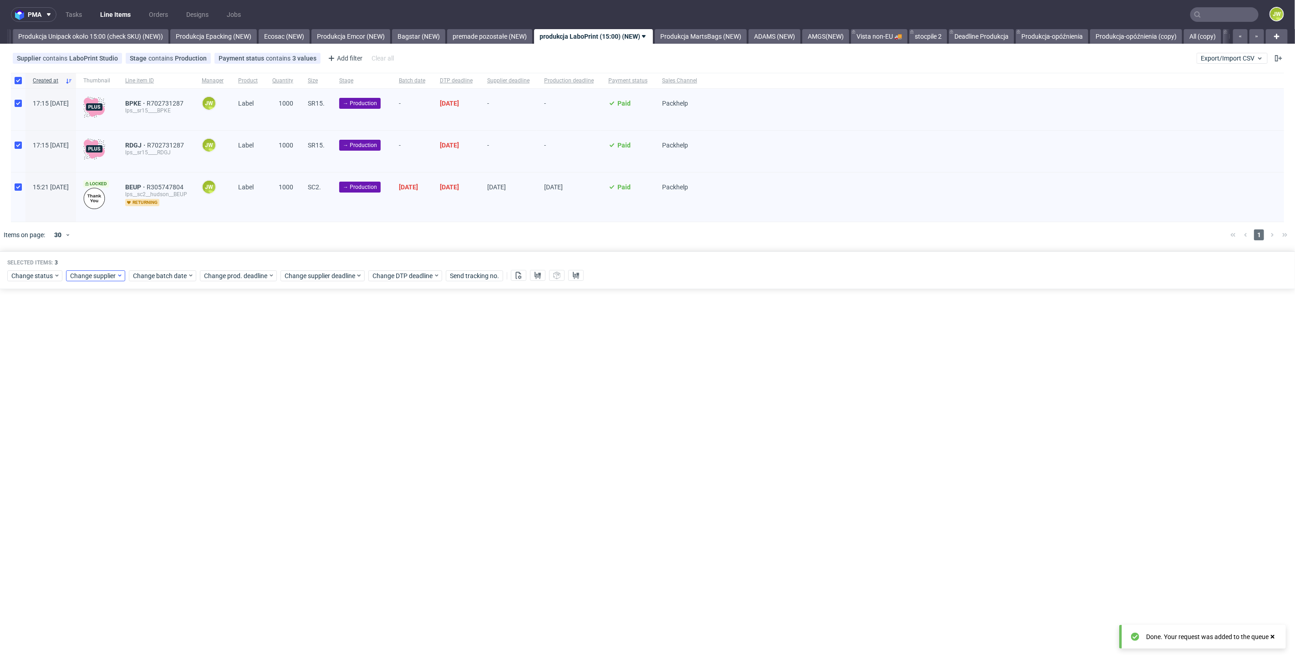
scroll to position [0, 1671]
click at [35, 275] on span "Change status" at bounding box center [32, 275] width 42 height 9
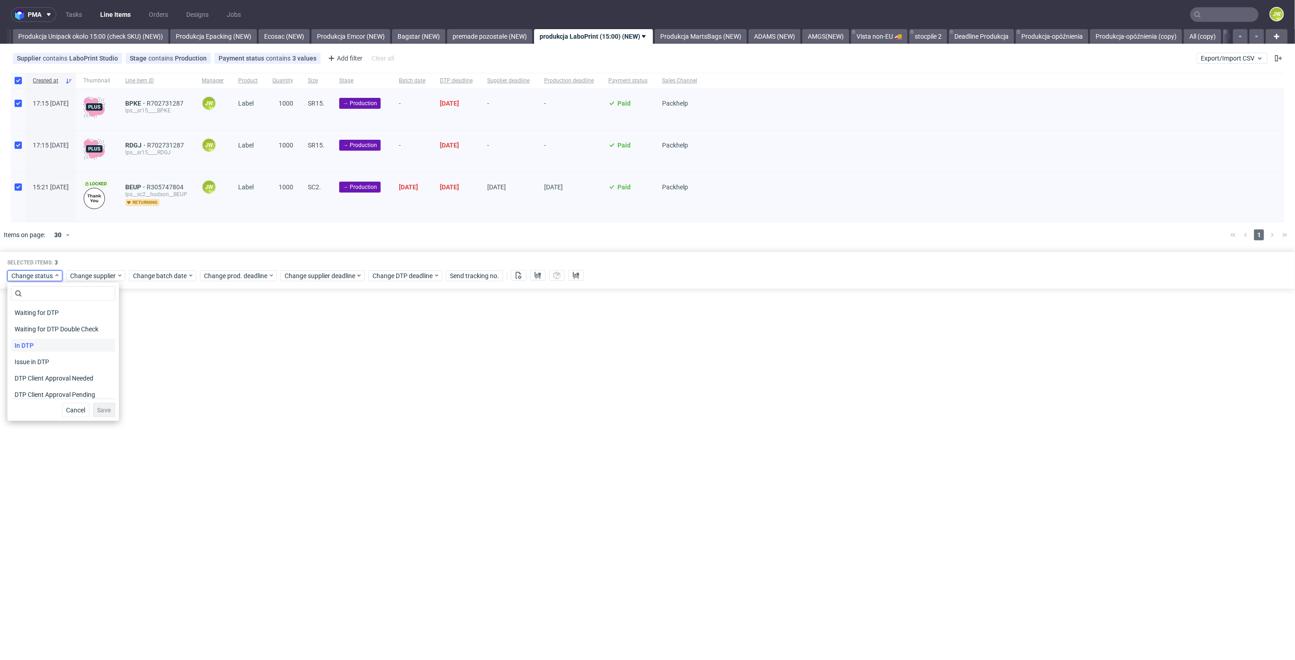
scroll to position [51, 0]
click at [46, 374] on span "DTP Production Ready" at bounding box center [47, 377] width 72 height 13
click at [31, 279] on span "Change status" at bounding box center [32, 275] width 42 height 9
click at [35, 360] on span "DTP Production Ready" at bounding box center [47, 359] width 72 height 13
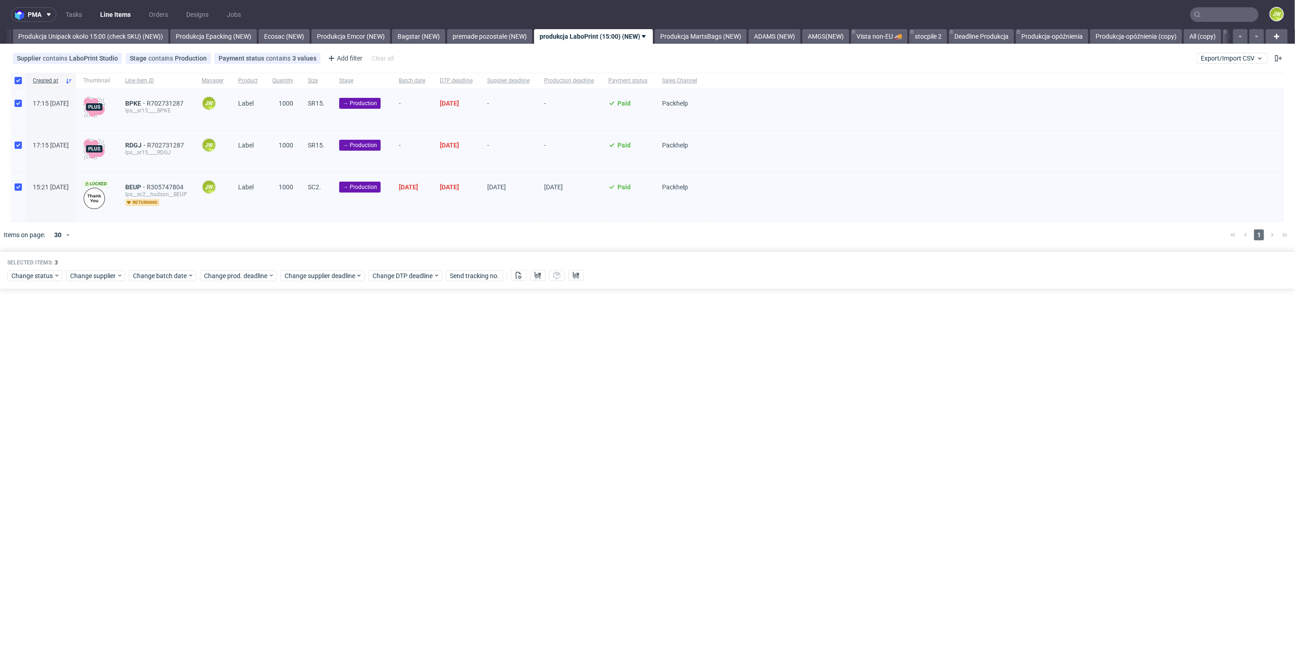
click at [71, 323] on div "pma Tasks Line Items Orders Designs Jobs JW All DTP Late Shipped Shipments DTP …" at bounding box center [647, 330] width 1295 height 660
click at [18, 280] on div "Change status" at bounding box center [34, 275] width 55 height 11
click at [36, 378] on span "DTP Production Ready" at bounding box center [47, 377] width 72 height 13
click at [101, 412] on span "Save" at bounding box center [104, 410] width 14 height 6
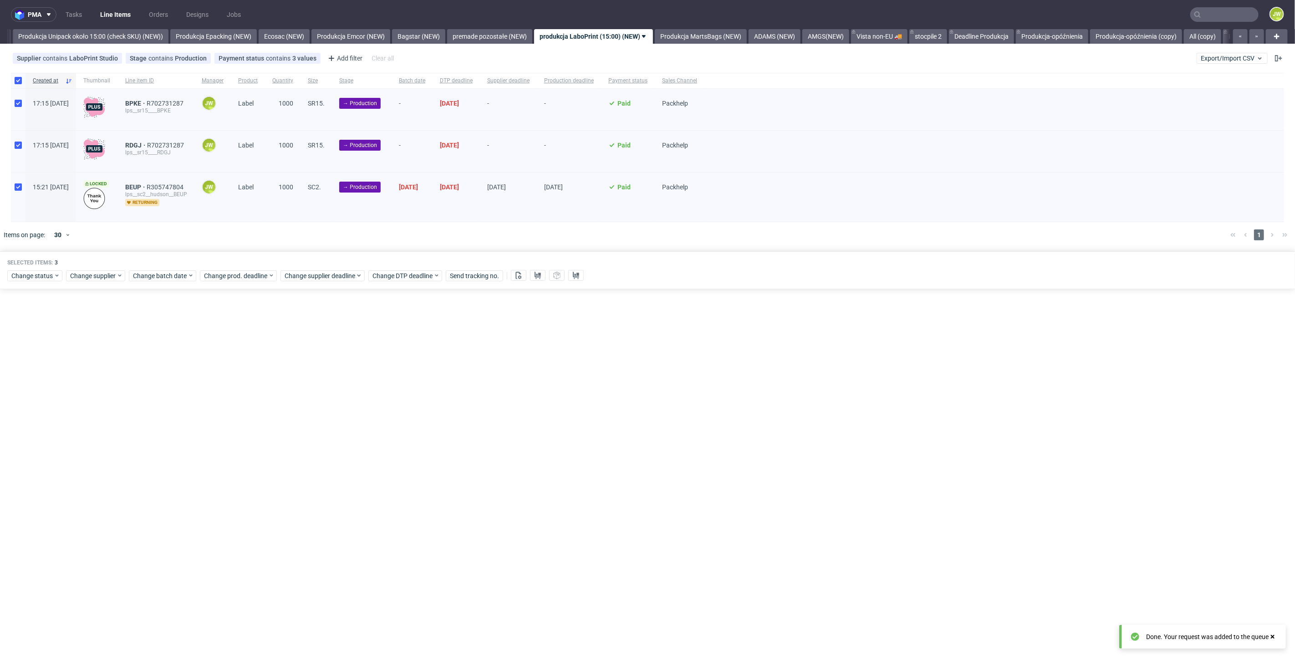
scroll to position [0, 1671]
click at [126, 375] on div "pma Tasks Line Items Orders Designs Jobs JW All DTP Late Shipped Shipments DTP …" at bounding box center [647, 330] width 1295 height 660
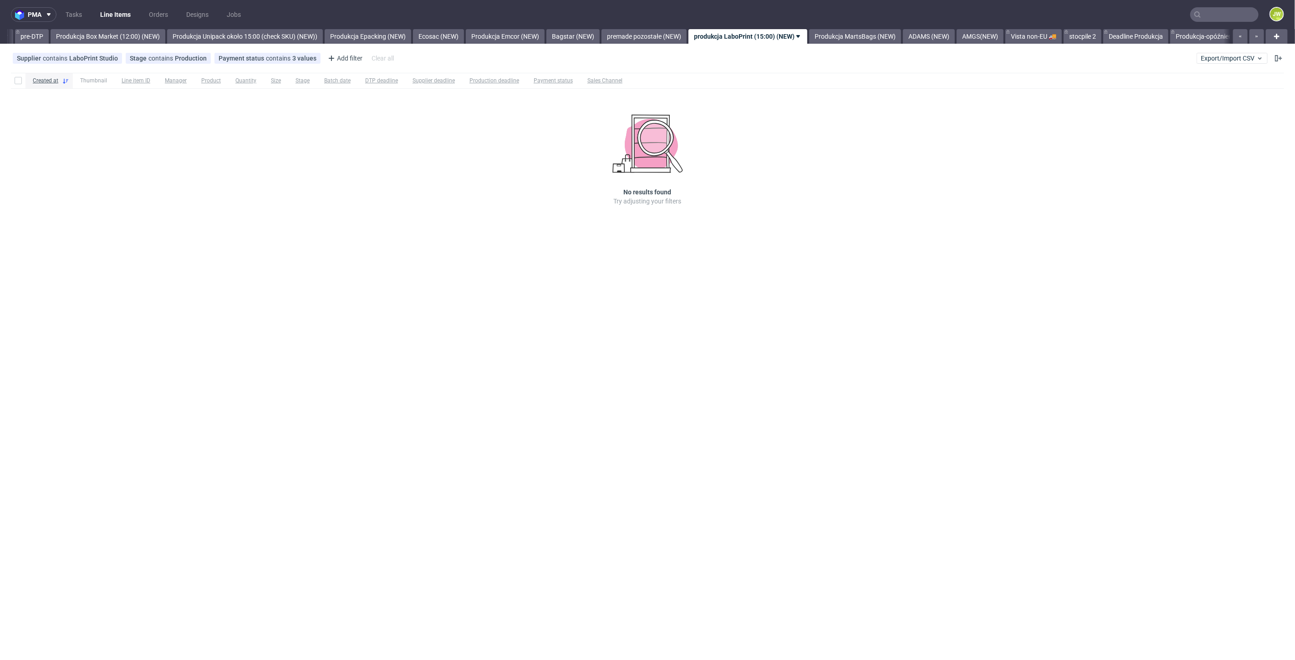
scroll to position [0, 1590]
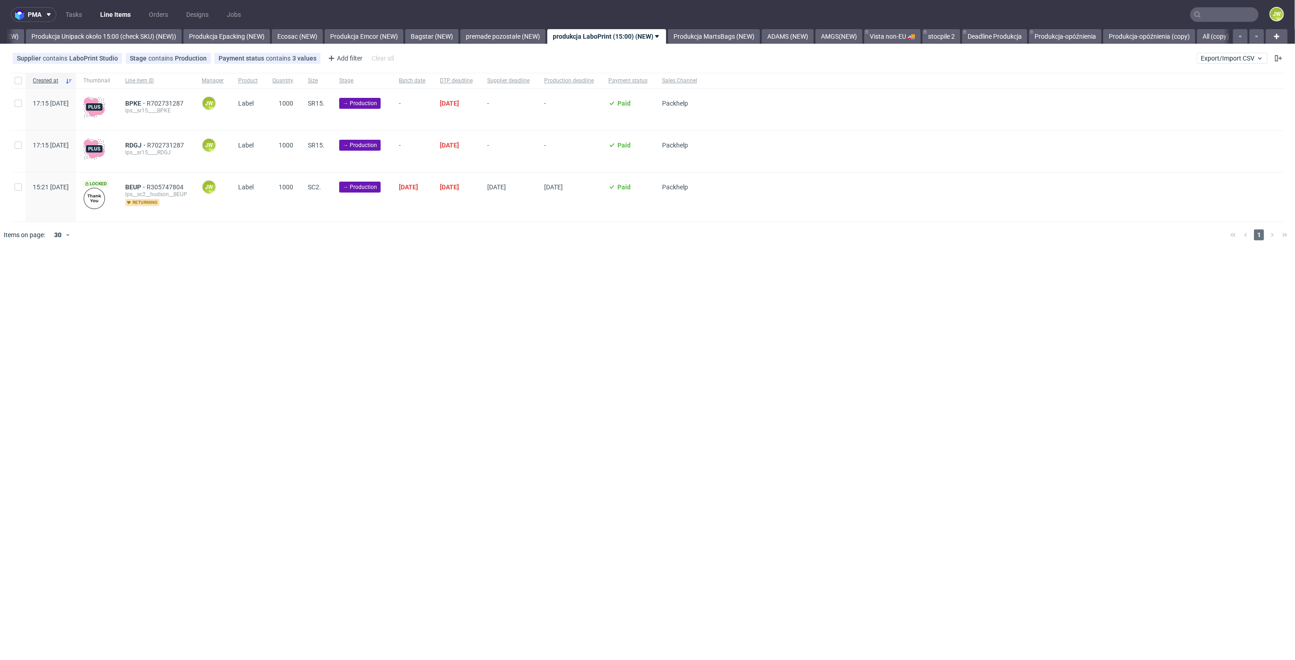
click at [232, 297] on div "pma Tasks Line Items Orders Designs Jobs JW All DTP Late Shipped Shipments DTP …" at bounding box center [647, 330] width 1295 height 660
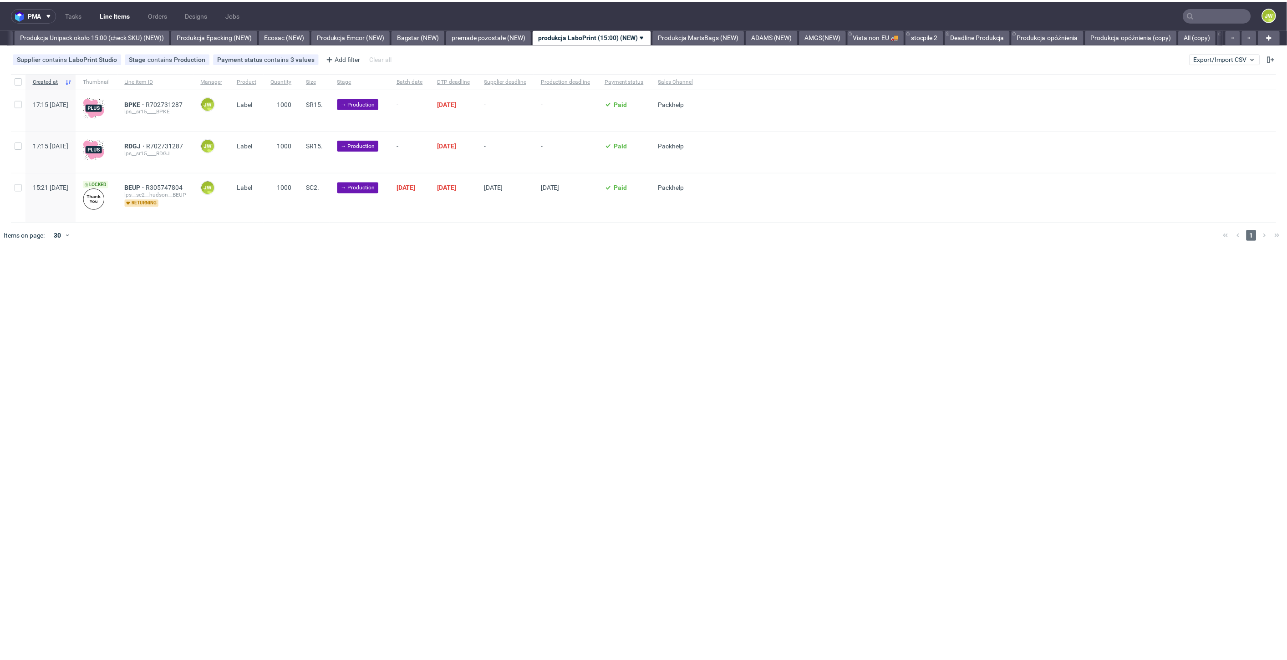
scroll to position [0, 1671]
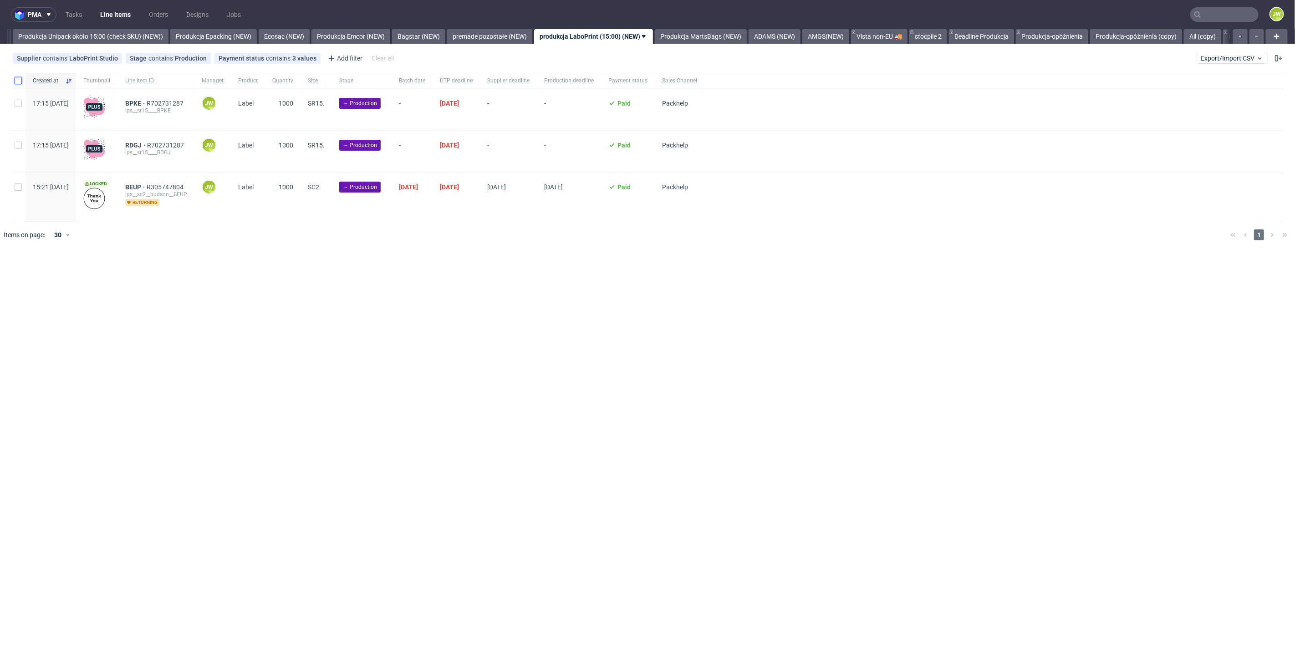
click at [19, 82] on input "checkbox" at bounding box center [18, 80] width 7 height 7
checkbox input "true"
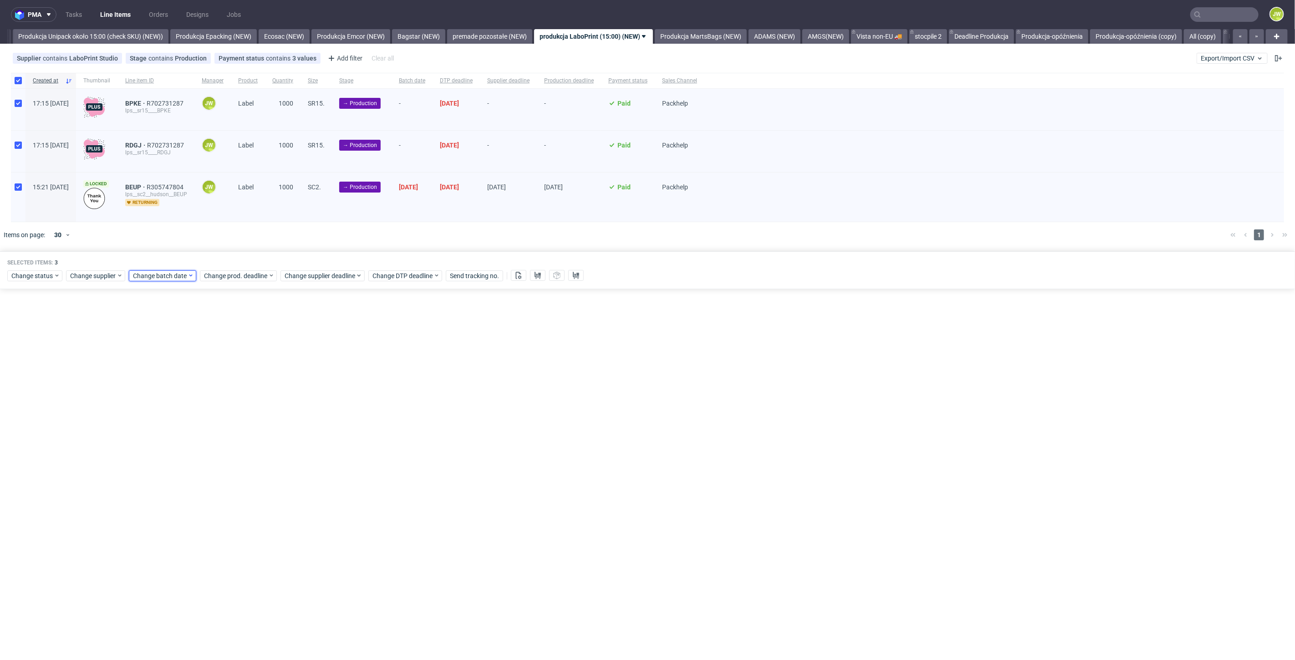
click at [158, 279] on span "Change batch date" at bounding box center [160, 275] width 55 height 9
click at [164, 384] on span "22" at bounding box center [160, 381] width 7 height 9
click at [235, 428] on span "Save" at bounding box center [237, 429] width 14 height 6
click at [204, 266] on div "Selected items: 3" at bounding box center [647, 262] width 1280 height 7
click at [207, 272] on span "Change prod. deadline" at bounding box center [236, 275] width 64 height 9
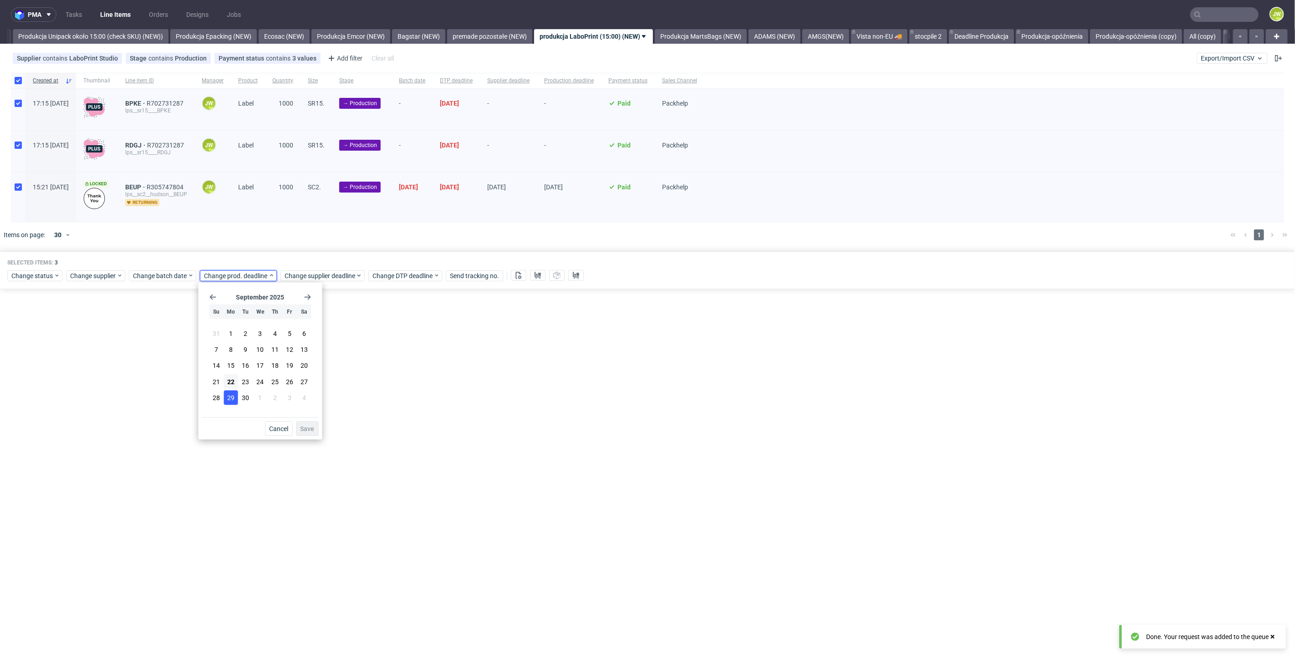
click at [229, 396] on span "29" at bounding box center [230, 397] width 7 height 9
click at [305, 426] on span "Save" at bounding box center [308, 429] width 14 height 6
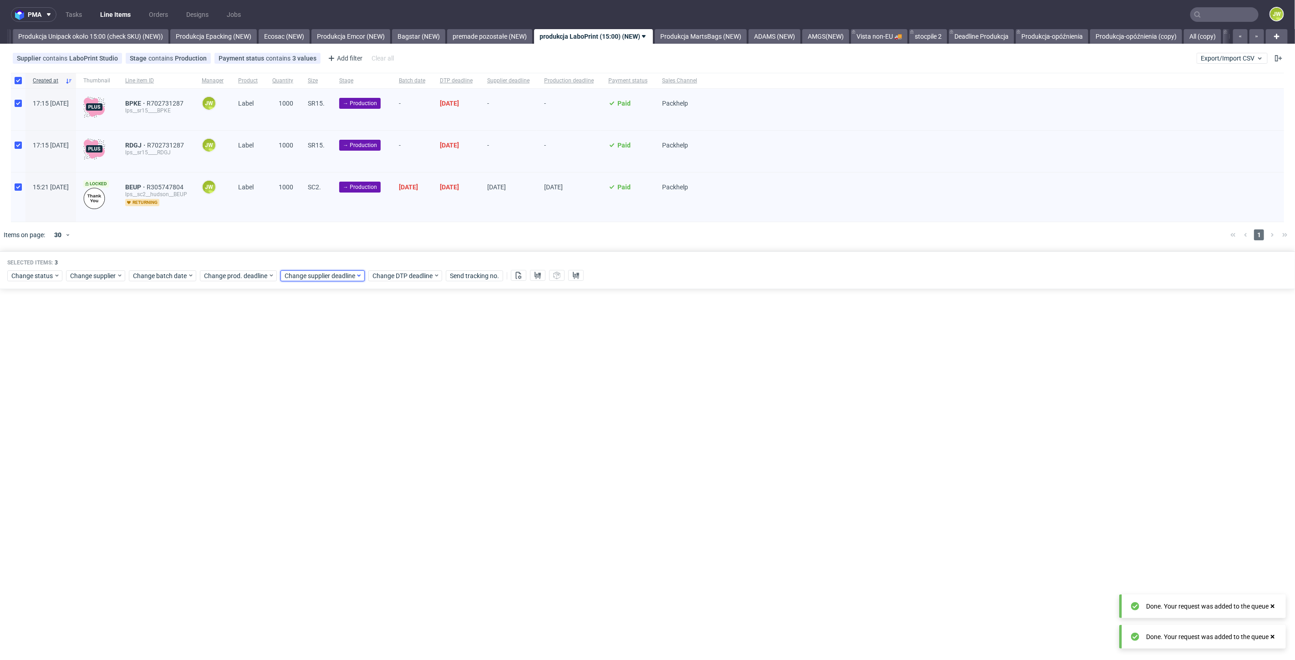
click at [304, 278] on span "Change supplier deadline" at bounding box center [320, 275] width 71 height 9
click at [305, 392] on button "29" at bounding box center [312, 397] width 14 height 15
click at [380, 423] on button "Save" at bounding box center [388, 429] width 22 height 15
click at [377, 407] on div "pma Tasks Line Items Orders Designs Jobs JW All DTP Late Shipped Shipments DTP …" at bounding box center [647, 330] width 1295 height 660
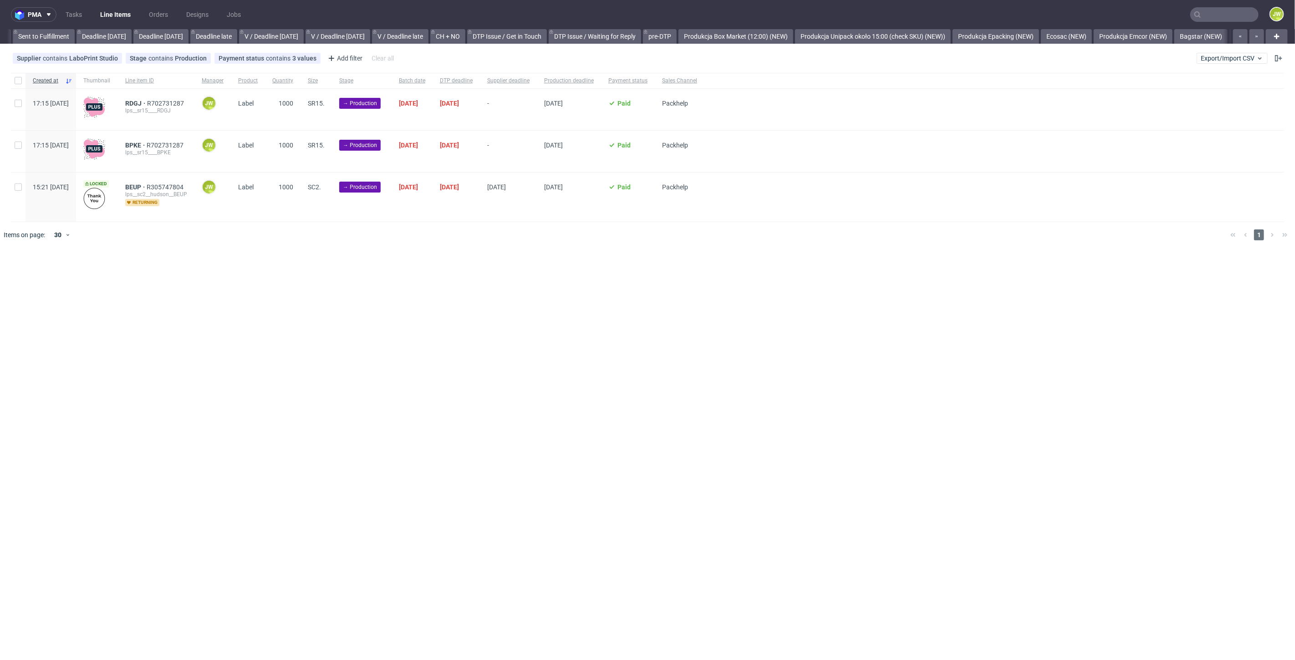
scroll to position [0, 1376]
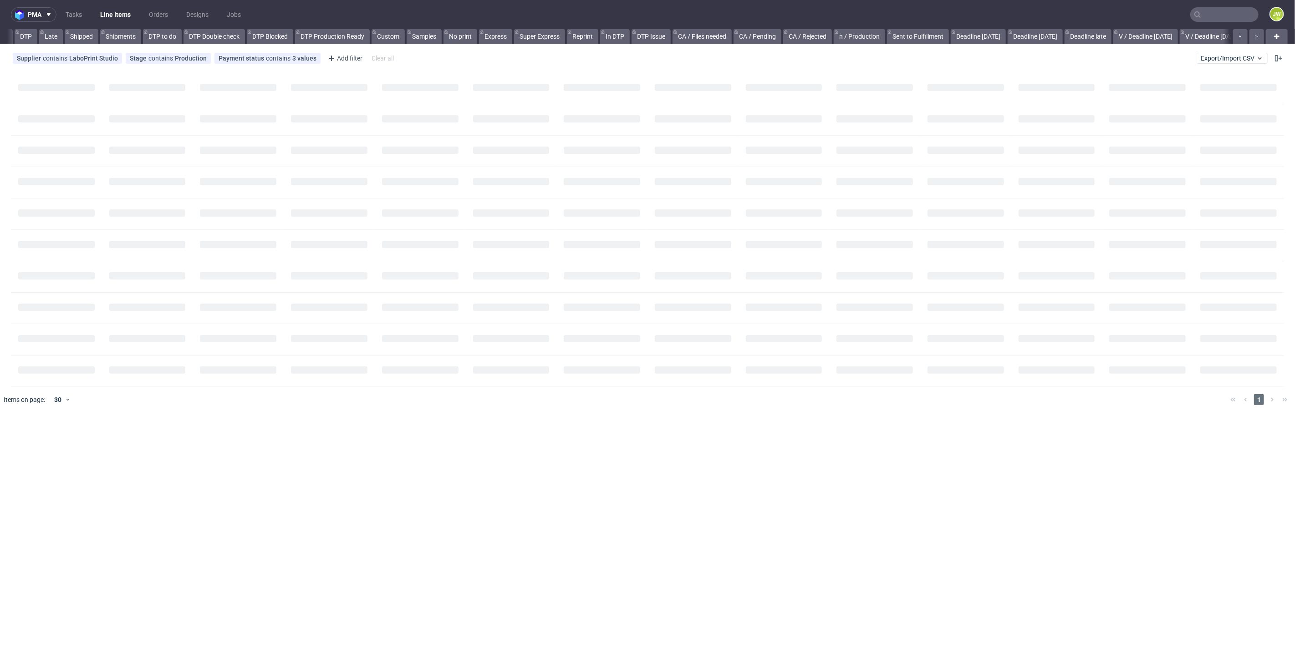
scroll to position [0, 204]
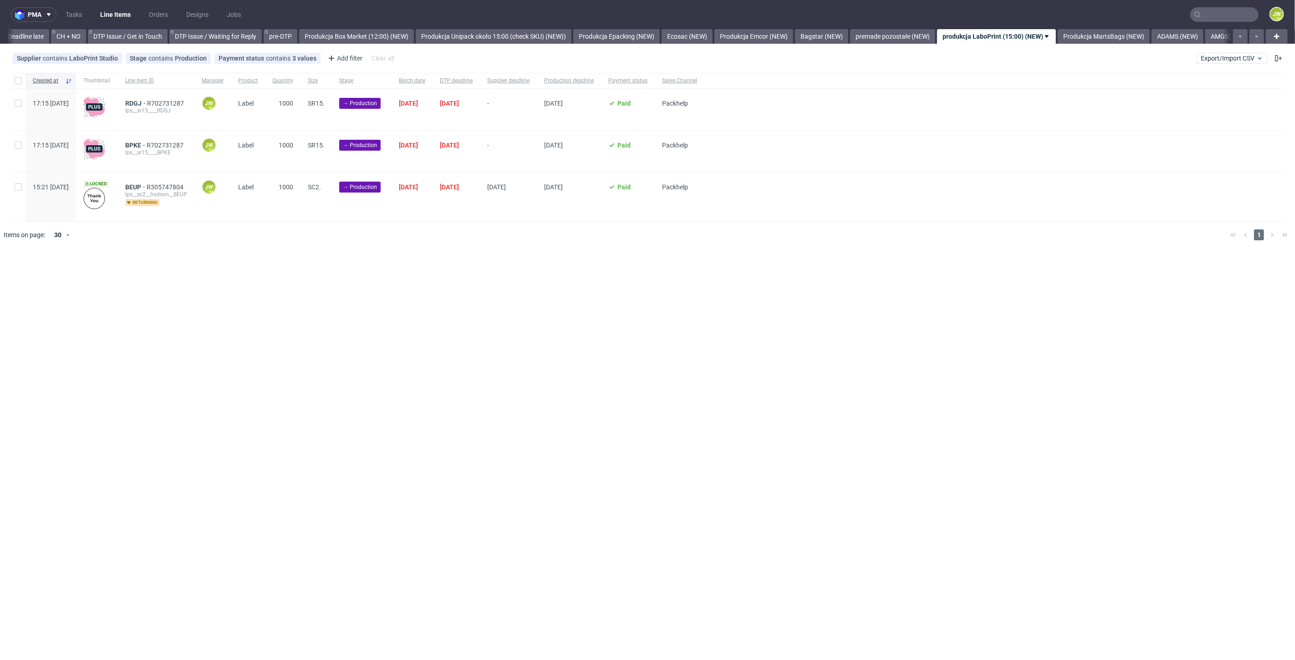
scroll to position [0, 1437]
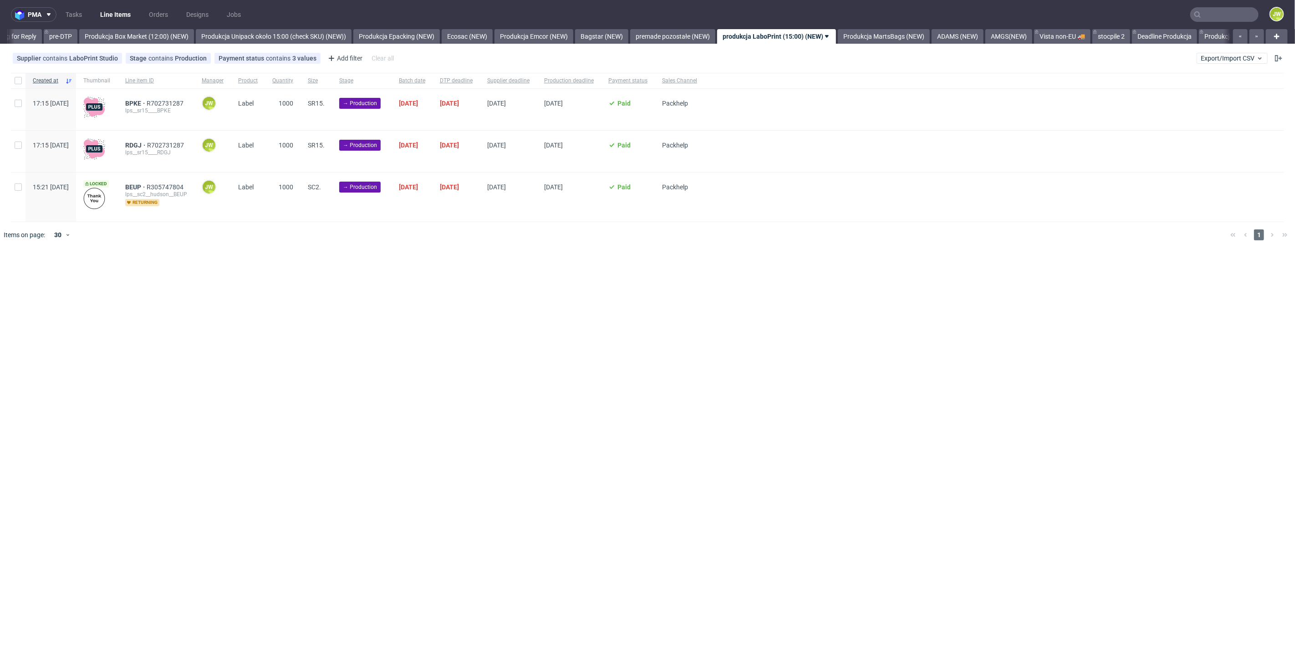
click at [331, 307] on div "pma Tasks Line Items Orders Designs Jobs JW All DTP Late Shipped Shipments DTP …" at bounding box center [647, 330] width 1295 height 660
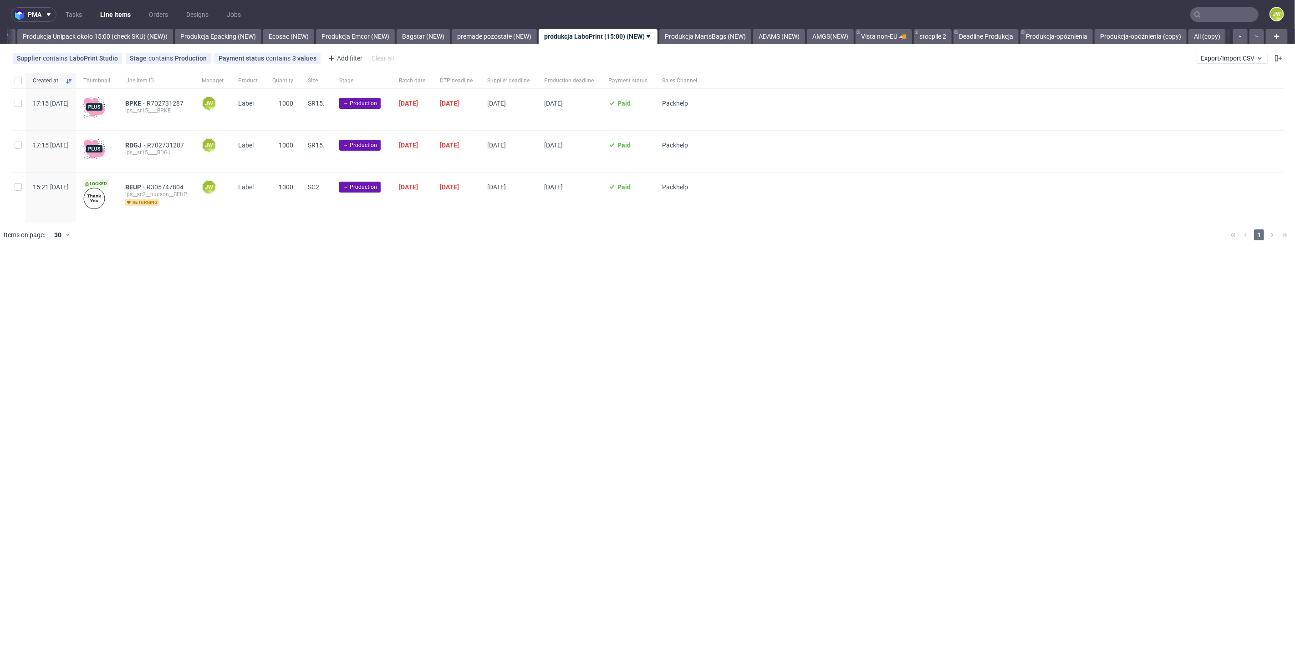
scroll to position [0, 1671]
click at [24, 84] on div at bounding box center [18, 80] width 15 height 15
checkbox input "true"
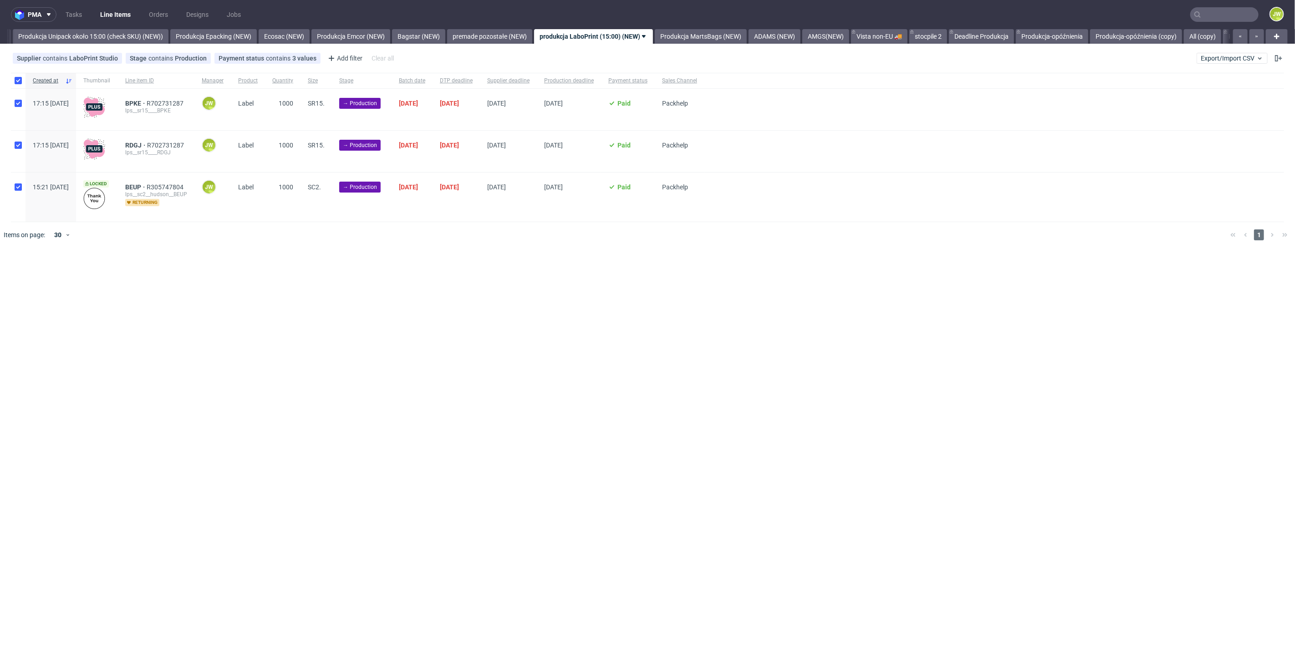
checkbox input "true"
drag, startPoint x: 516, startPoint y: 276, endPoint x: 521, endPoint y: 276, distance: 5.5
click at [516, 276] on icon at bounding box center [518, 275] width 7 height 7
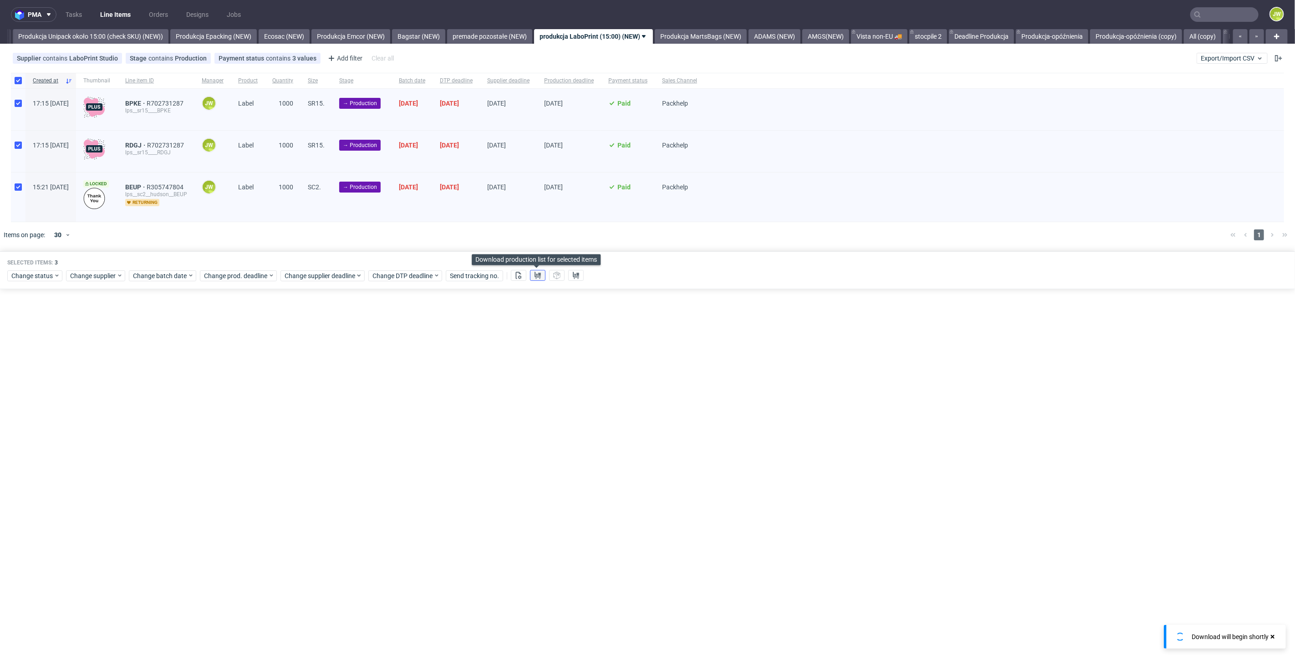
click at [535, 276] on use at bounding box center [538, 275] width 6 height 7
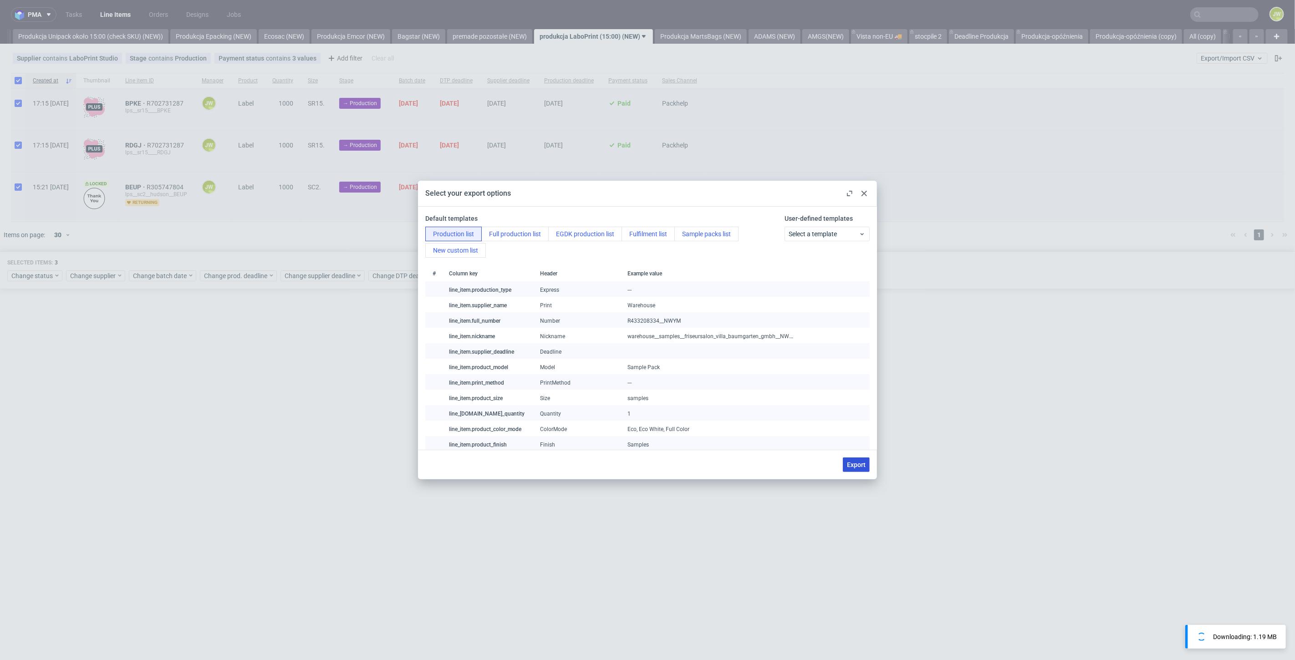
click at [860, 466] on span "Export" at bounding box center [856, 465] width 19 height 6
checkbox input "false"
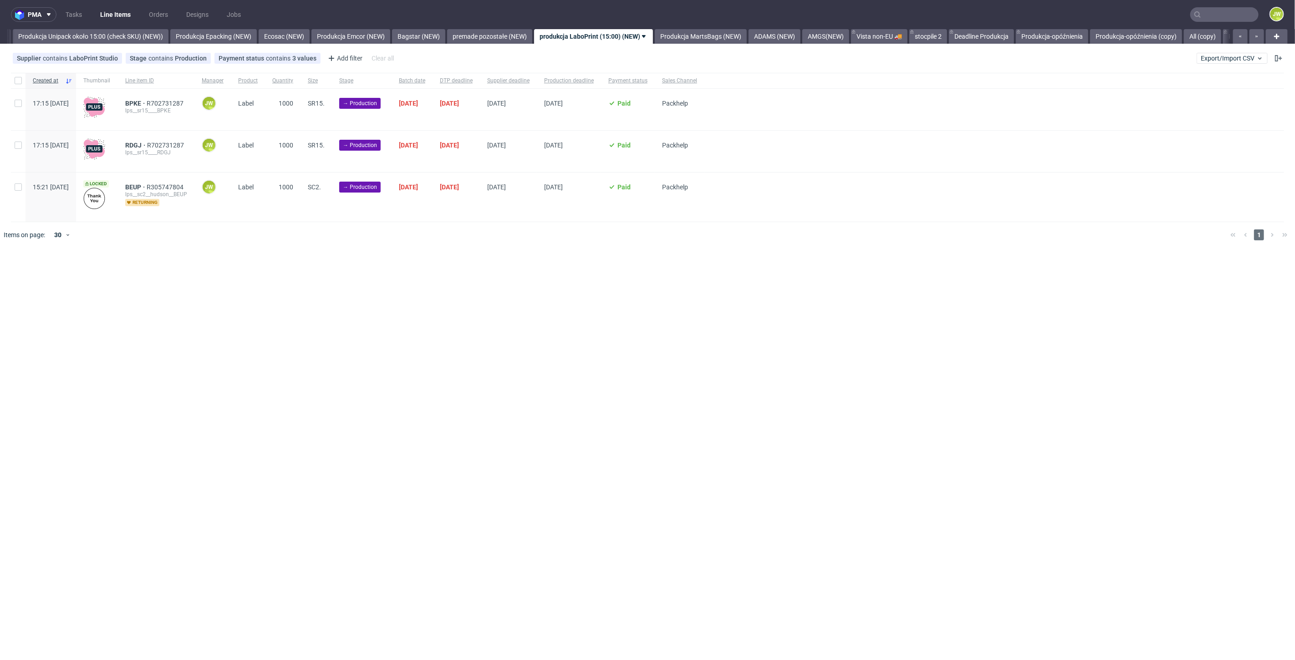
click at [318, 384] on div "pma Tasks Line Items Orders Designs Jobs JW All DTP Late Shipped Shipments DTP …" at bounding box center [647, 330] width 1295 height 660
click at [28, 77] on div "Created at" at bounding box center [50, 80] width 51 height 15
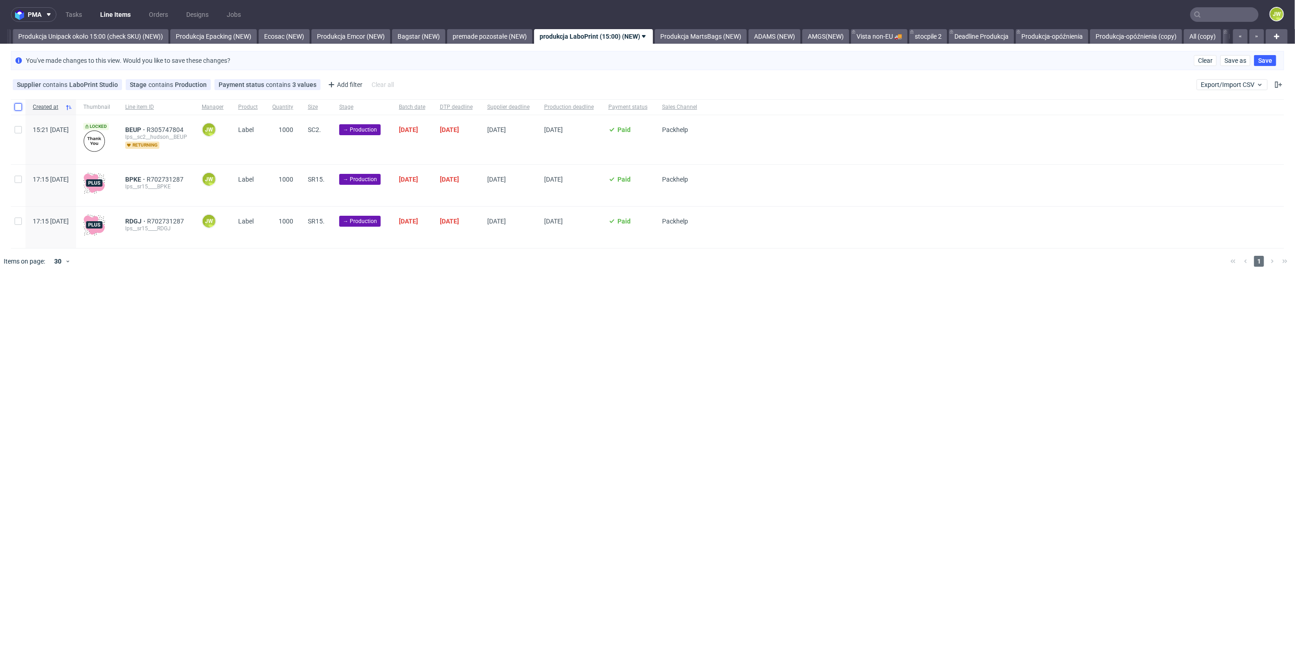
click at [20, 110] on input "checkbox" at bounding box center [18, 106] width 7 height 7
checkbox input "true"
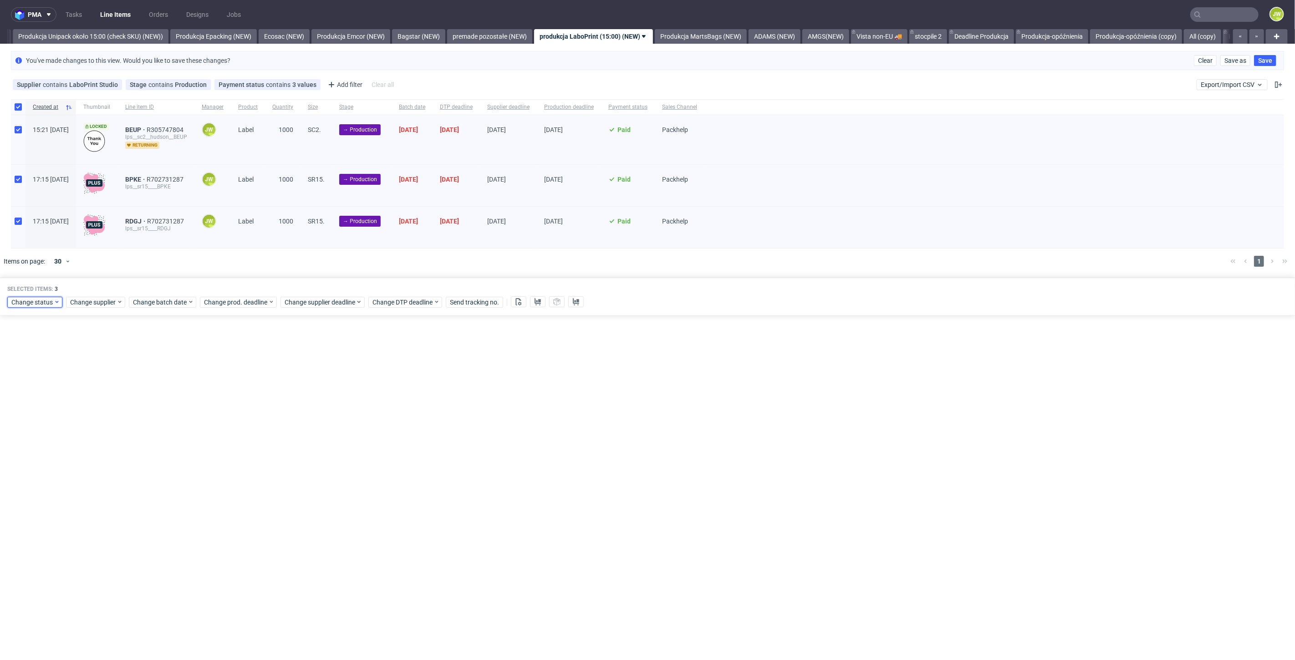
click at [30, 301] on span "Change status" at bounding box center [32, 302] width 42 height 9
click at [34, 422] on span "In Production" at bounding box center [34, 419] width 46 height 13
click at [97, 438] on span "Save" at bounding box center [104, 436] width 14 height 6
click at [699, 34] on link "Produkcja MartsBags (NEW)" at bounding box center [701, 36] width 92 height 15
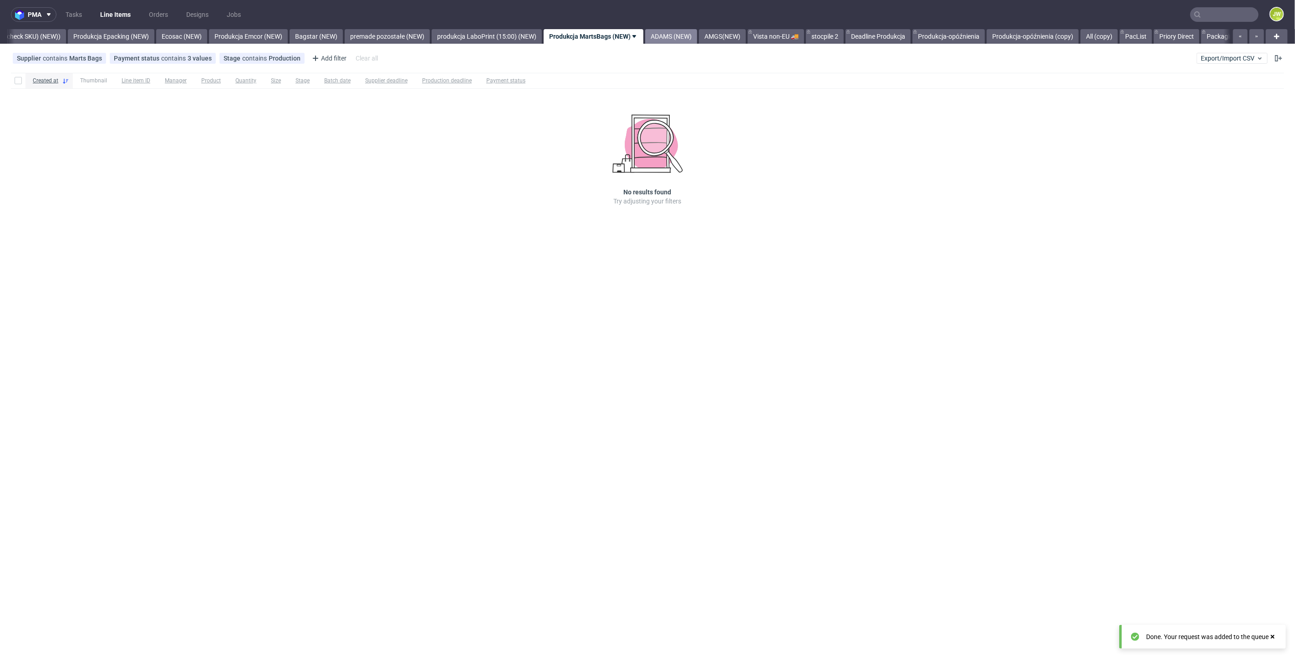
click at [687, 40] on link "ADAMS (NEW)" at bounding box center [671, 36] width 52 height 15
click at [666, 31] on link "AMGS(NEW)" at bounding box center [648, 36] width 47 height 15
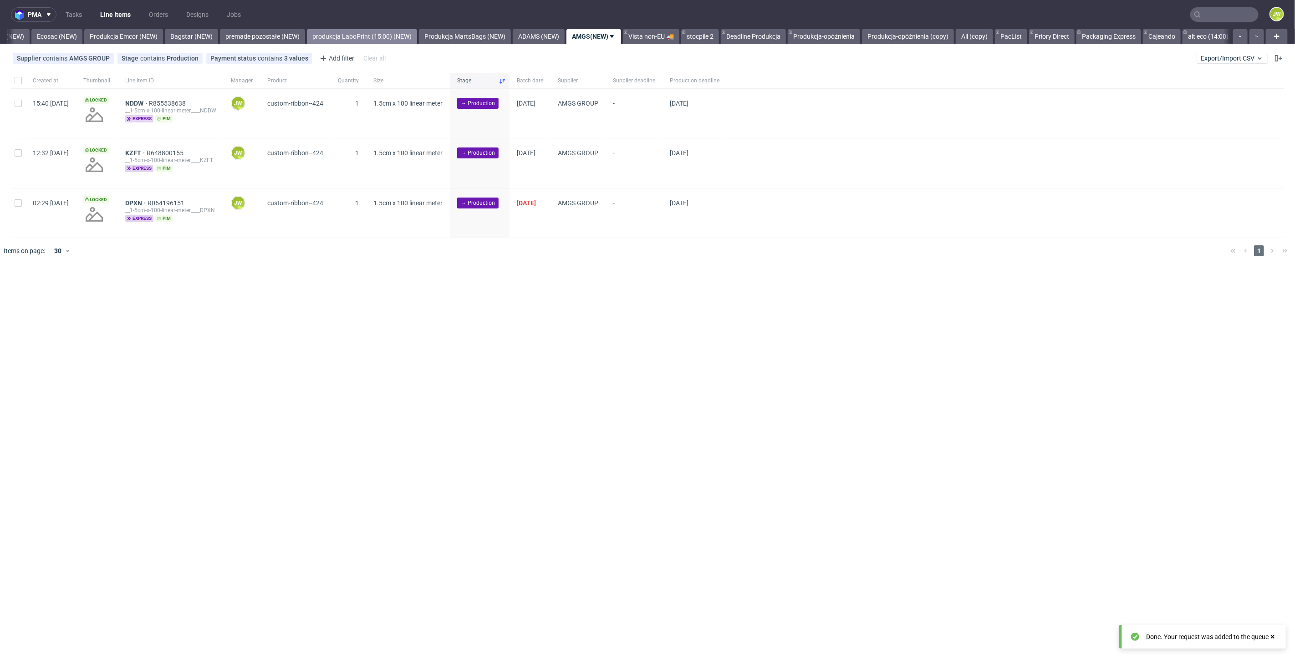
click at [356, 43] on link "produkcja LaboPrint (15:00) (NEW)" at bounding box center [362, 36] width 110 height 15
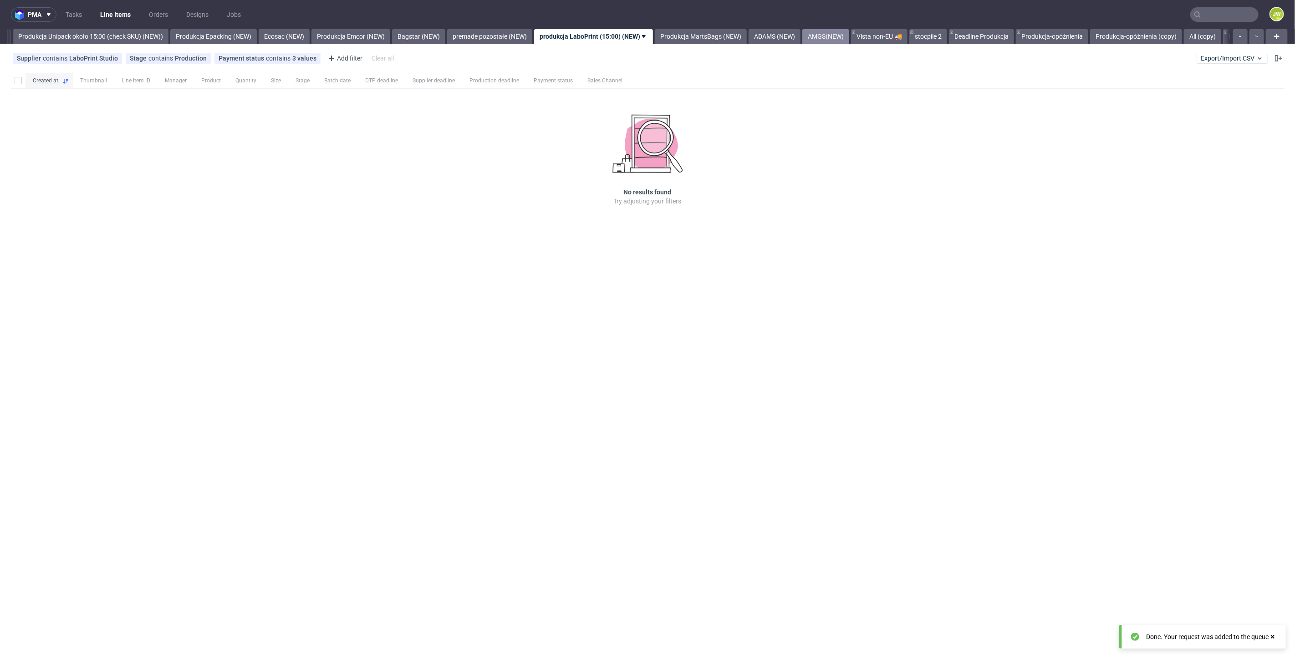
click at [849, 33] on link "AMGS(NEW)" at bounding box center [825, 36] width 47 height 15
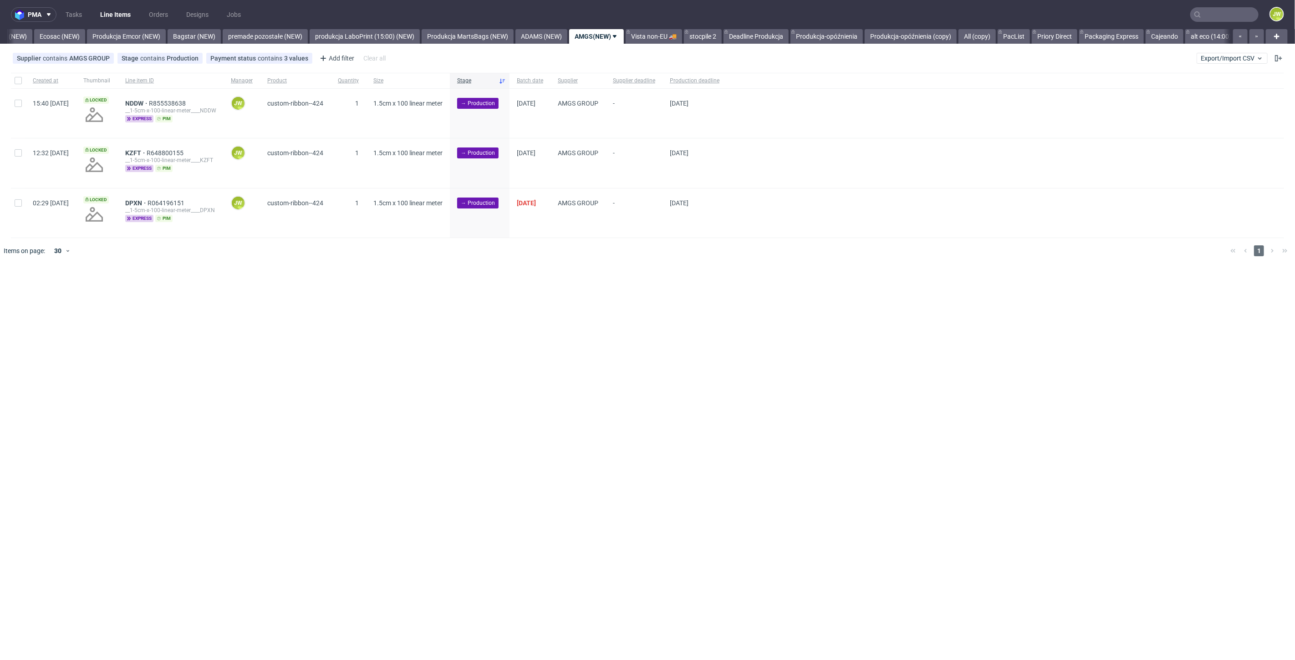
scroll to position [0, 1898]
click at [10, 81] on div "Created at Thumbnail Line item ID Manager Product Quantity Size Stage Batch dat…" at bounding box center [647, 155] width 1295 height 165
click at [20, 86] on div at bounding box center [18, 80] width 15 height 15
checkbox input "true"
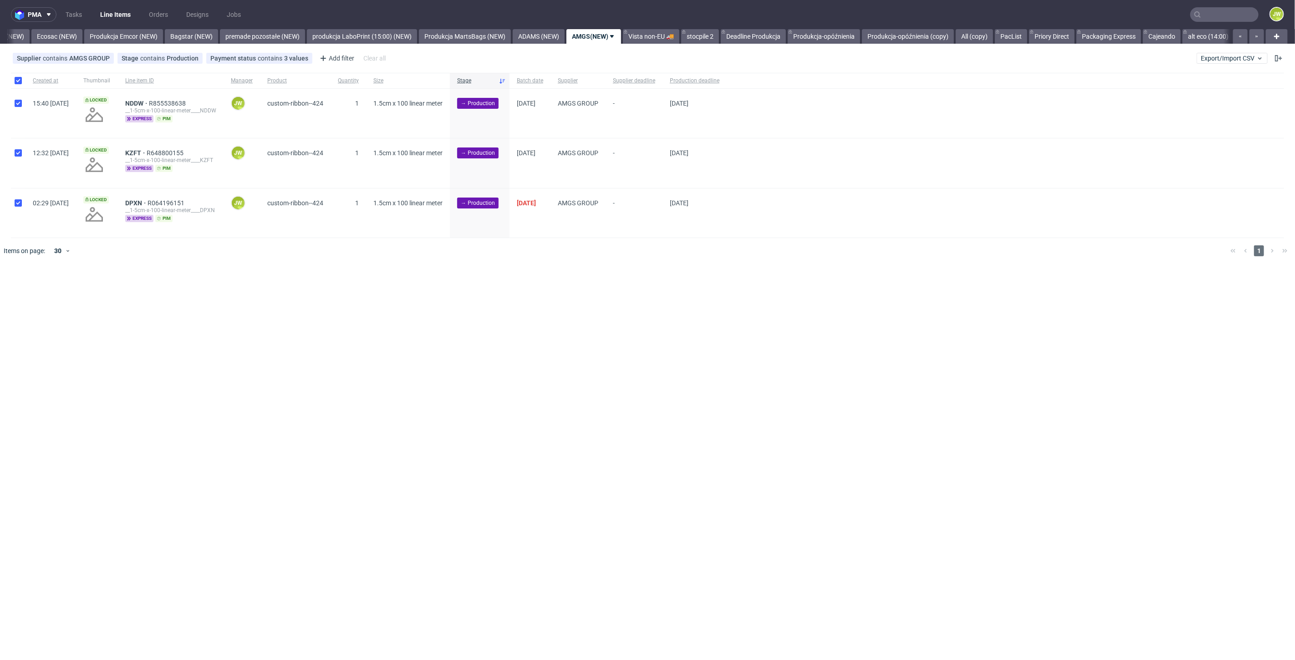
checkbox input "true"
click at [149, 289] on span "Change batch date" at bounding box center [160, 291] width 55 height 9
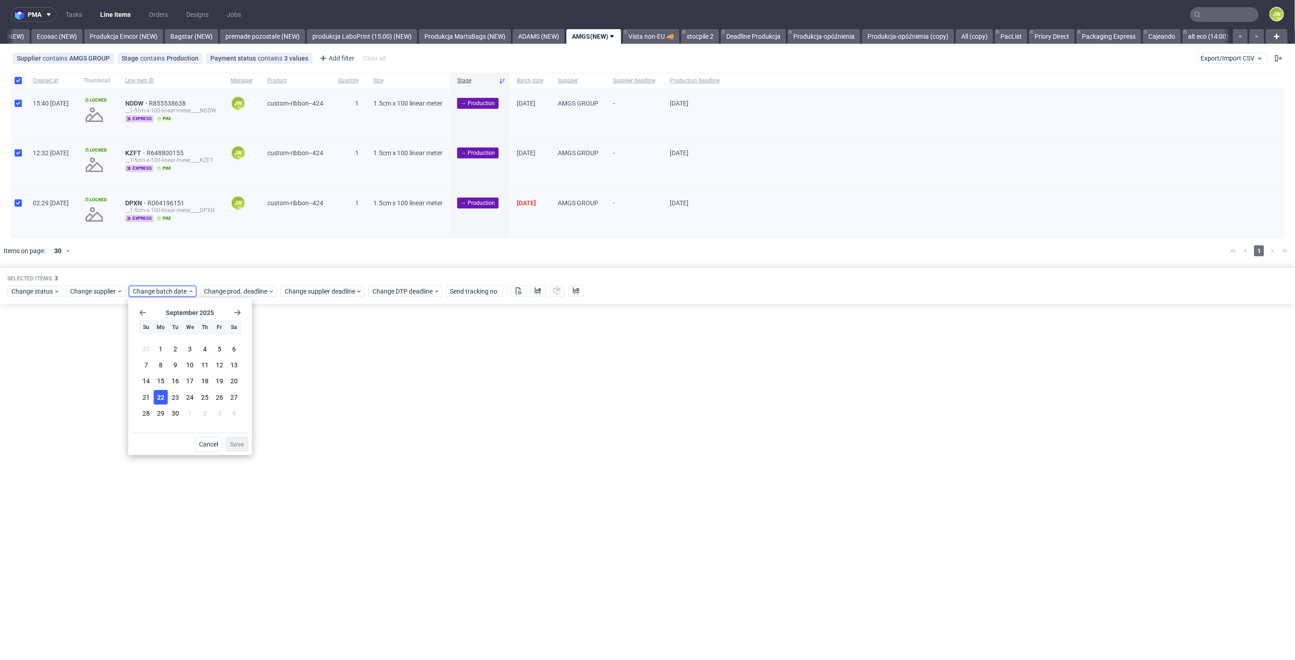
click at [155, 396] on button "22" at bounding box center [161, 397] width 14 height 15
click at [230, 441] on button "Save" at bounding box center [237, 444] width 22 height 15
click at [223, 291] on span "Change prod. deadline" at bounding box center [236, 291] width 64 height 9
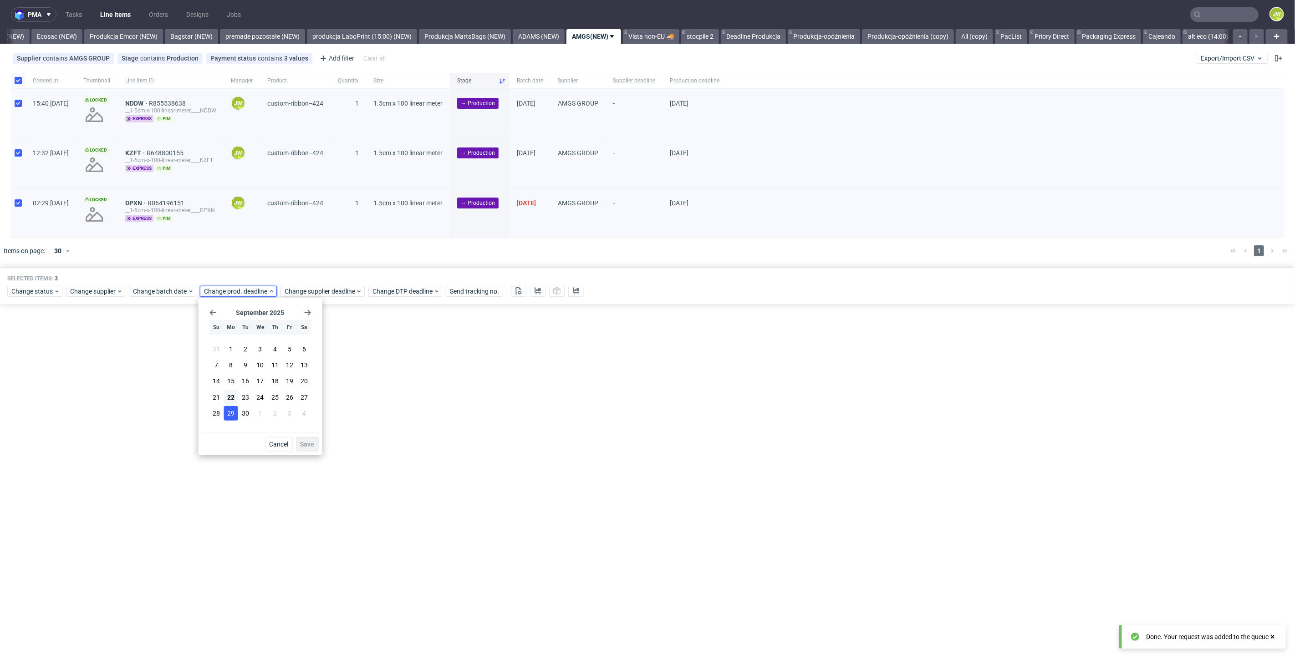
click at [232, 413] on span "29" at bounding box center [230, 413] width 7 height 9
click at [303, 442] on span "Save" at bounding box center [308, 444] width 14 height 6
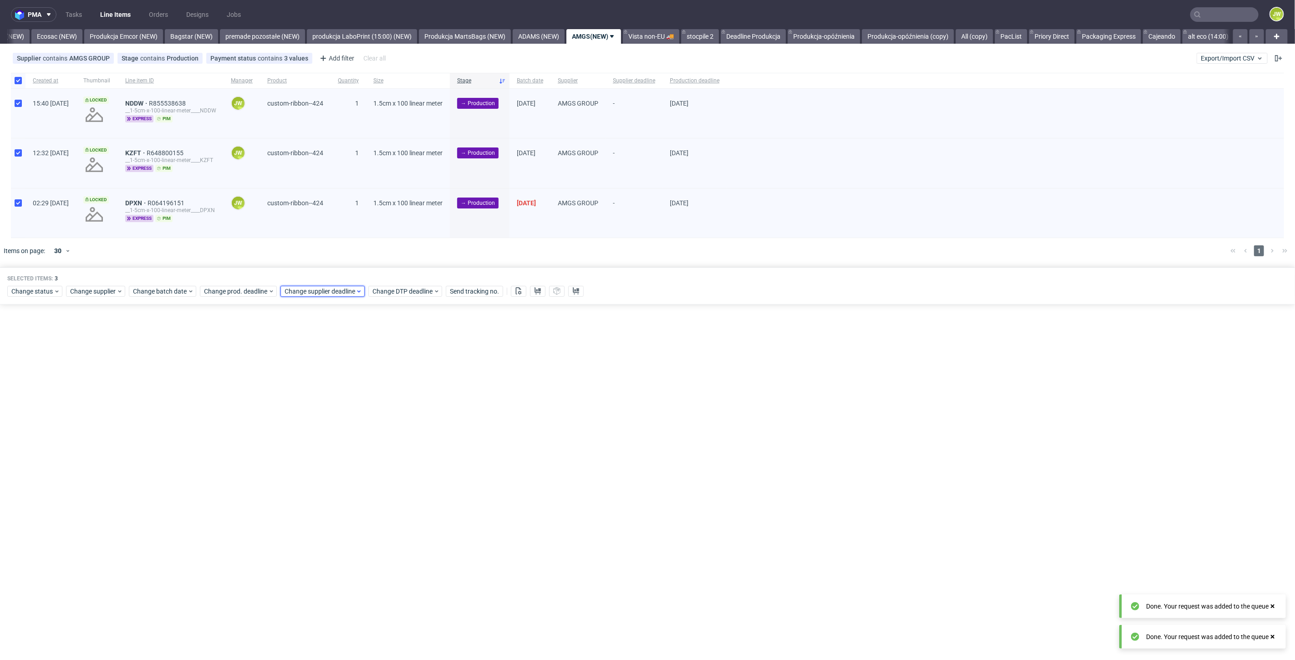
click at [289, 287] on span "Change supplier deadline" at bounding box center [320, 291] width 71 height 9
drag, startPoint x: 312, startPoint y: 412, endPoint x: 319, endPoint y: 411, distance: 6.8
click at [314, 412] on span "29" at bounding box center [311, 413] width 7 height 9
click at [388, 444] on span "Save" at bounding box center [388, 444] width 14 height 6
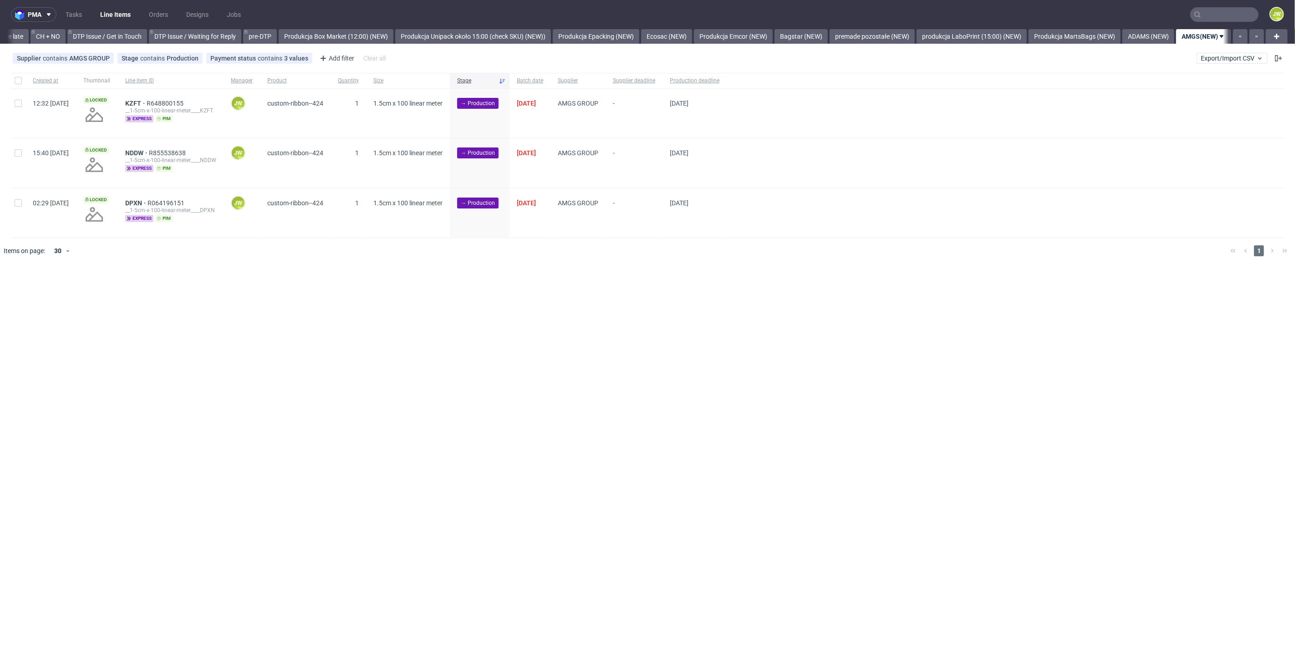
scroll to position [0, 1534]
click at [12, 82] on div at bounding box center [18, 80] width 15 height 15
checkbox input "true"
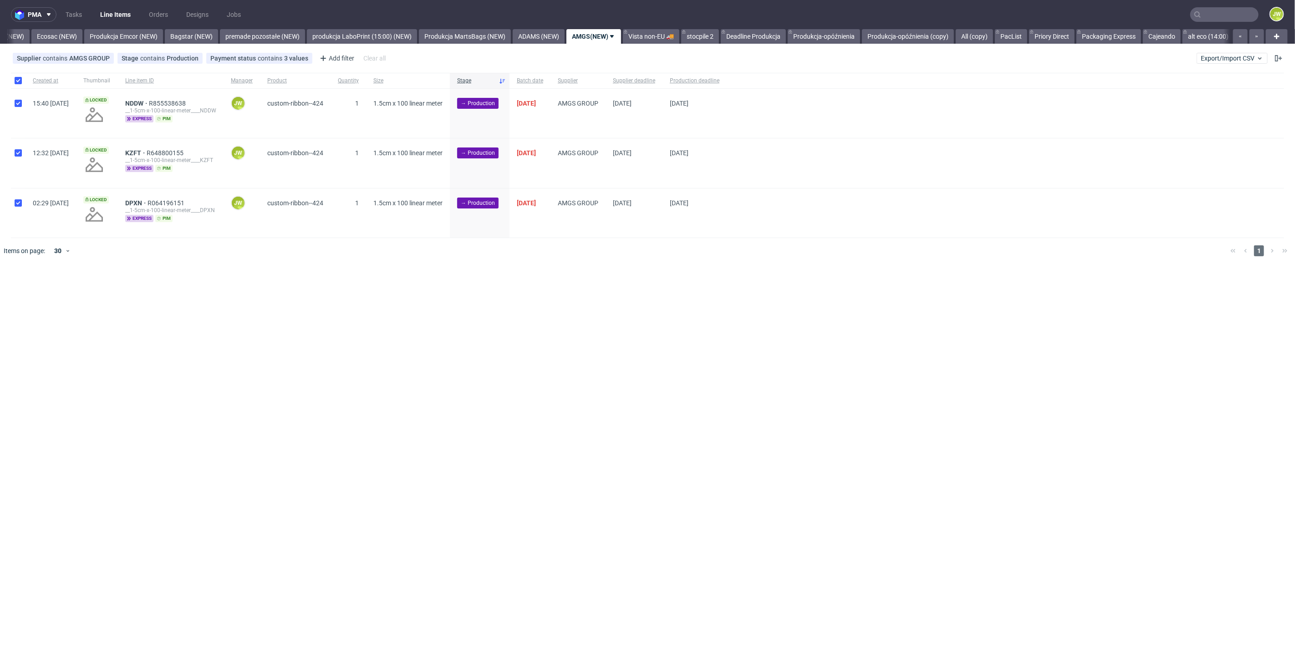
checkbox input "true"
click at [519, 291] on icon at bounding box center [518, 290] width 7 height 7
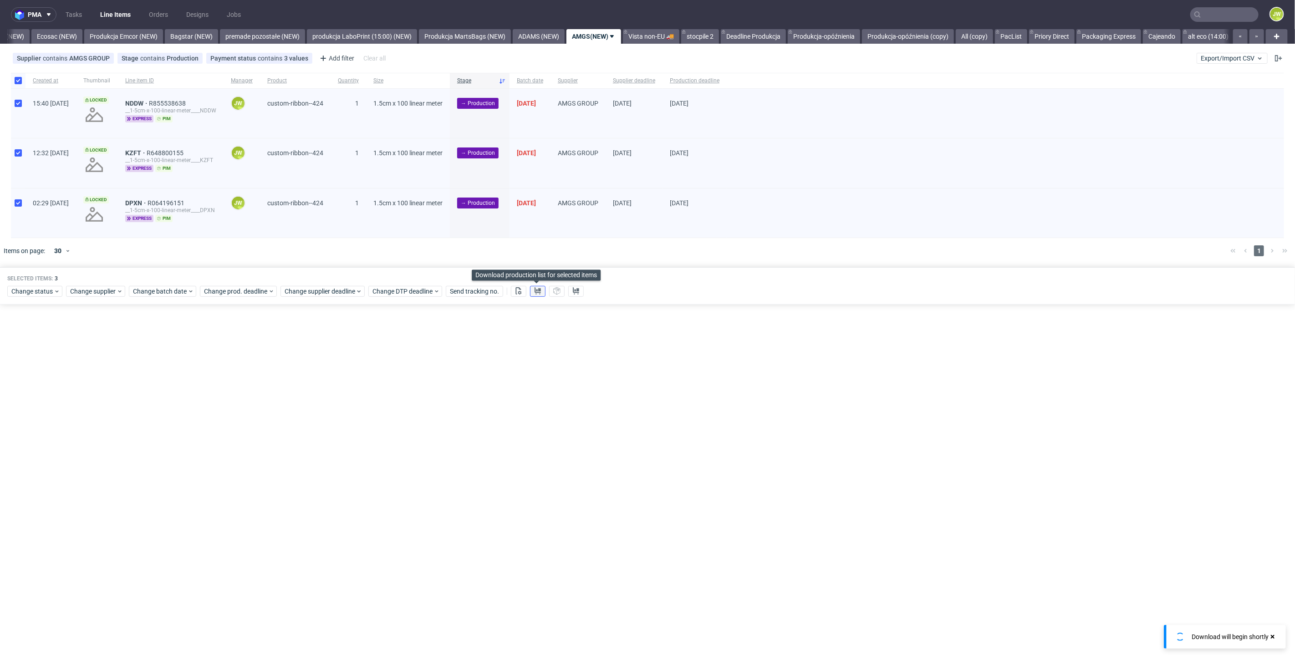
click at [531, 291] on button at bounding box center [537, 291] width 15 height 11
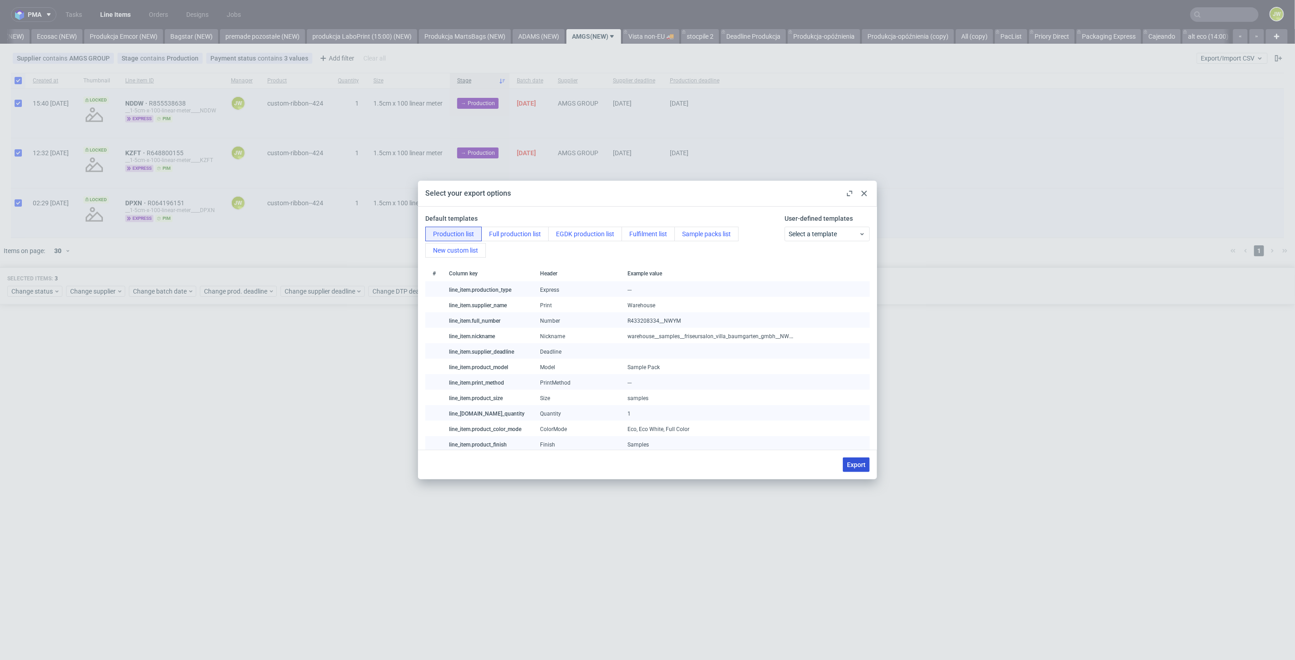
click at [851, 465] on span "Export" at bounding box center [856, 465] width 19 height 6
checkbox input "false"
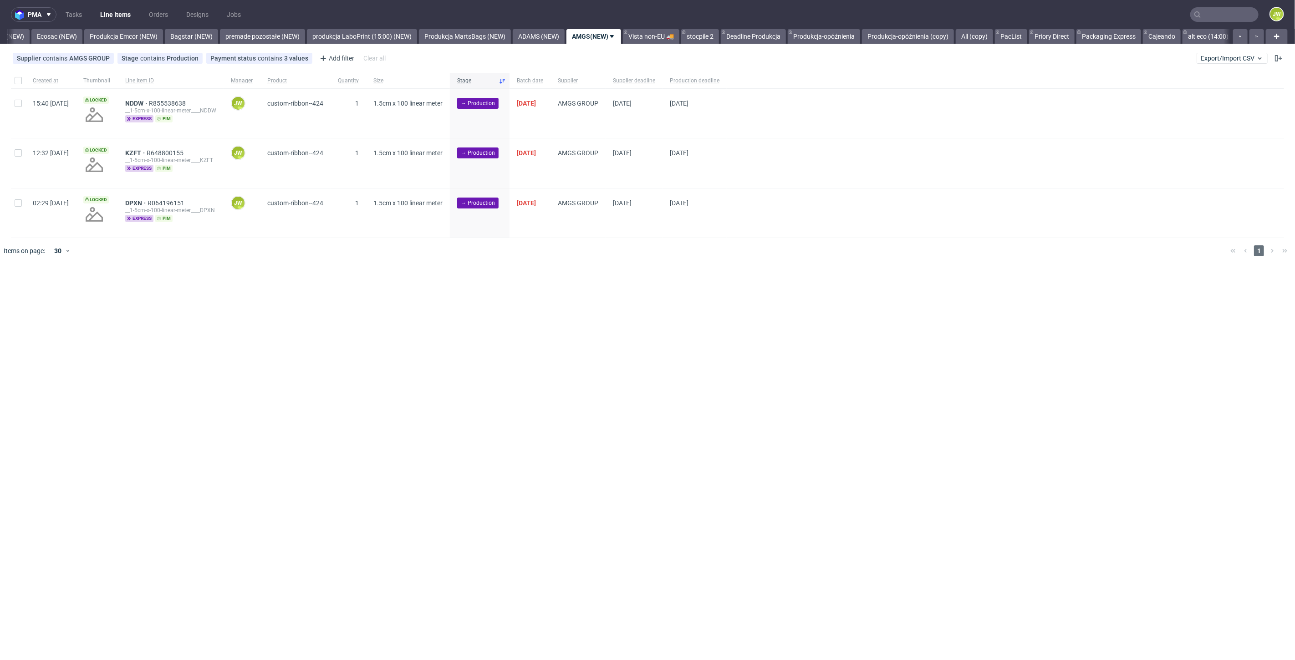
drag, startPoint x: 408, startPoint y: 319, endPoint x: 402, endPoint y: 314, distance: 8.5
click at [408, 319] on div "pma Tasks Line Items Orders Designs Jobs JW All DTP Late Shipped Shipments DTP …" at bounding box center [647, 330] width 1295 height 660
click at [19, 85] on div at bounding box center [18, 80] width 15 height 15
checkbox input "true"
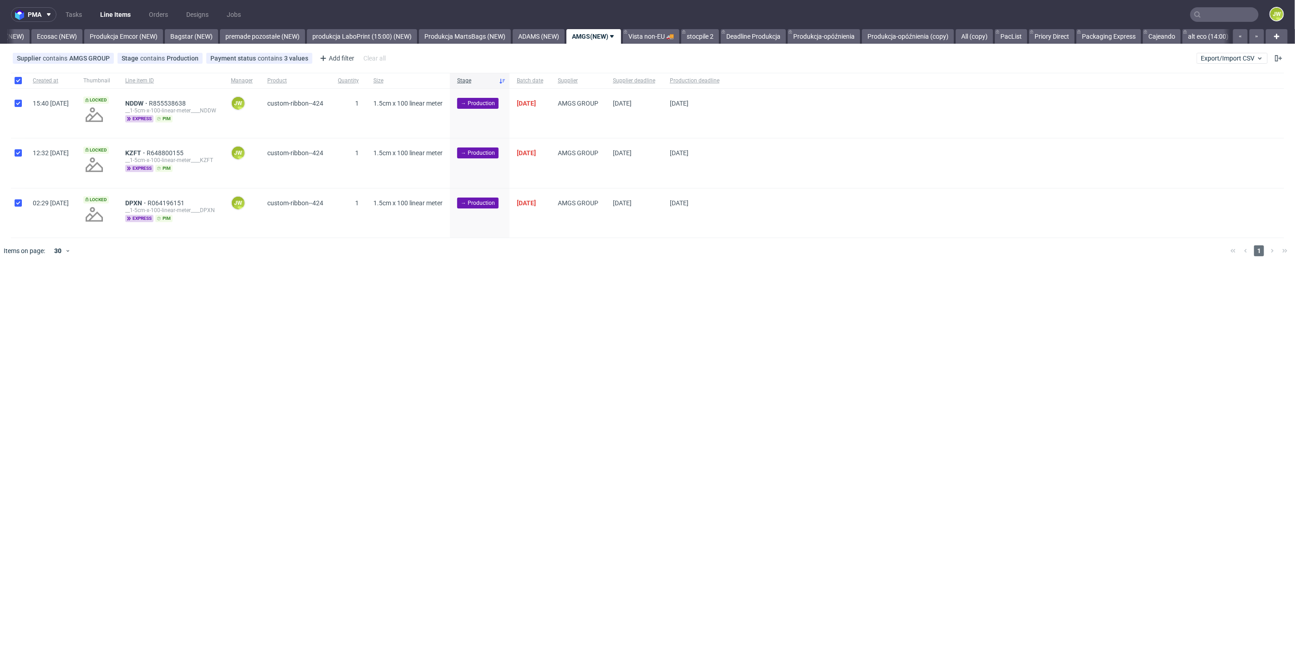
checkbox input "true"
click at [41, 292] on span "Change status" at bounding box center [32, 291] width 42 height 9
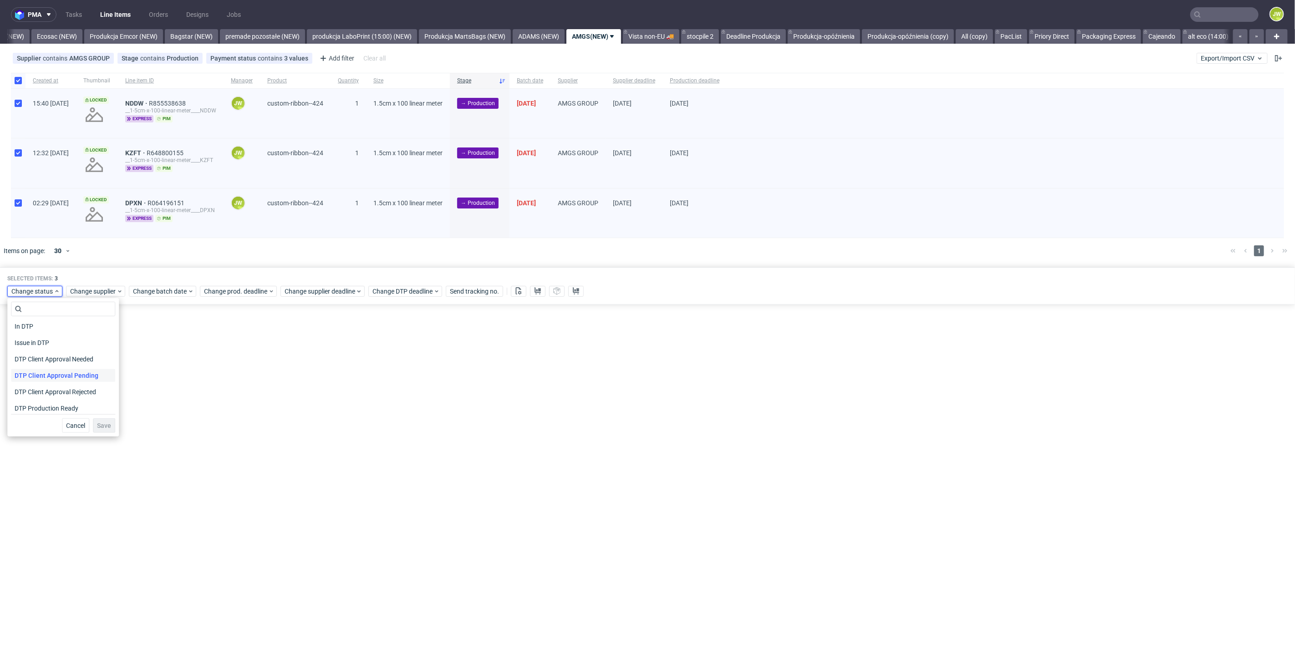
scroll to position [51, 0]
click at [21, 405] on span "In Production" at bounding box center [34, 409] width 46 height 13
click at [99, 423] on span "Save" at bounding box center [104, 426] width 14 height 6
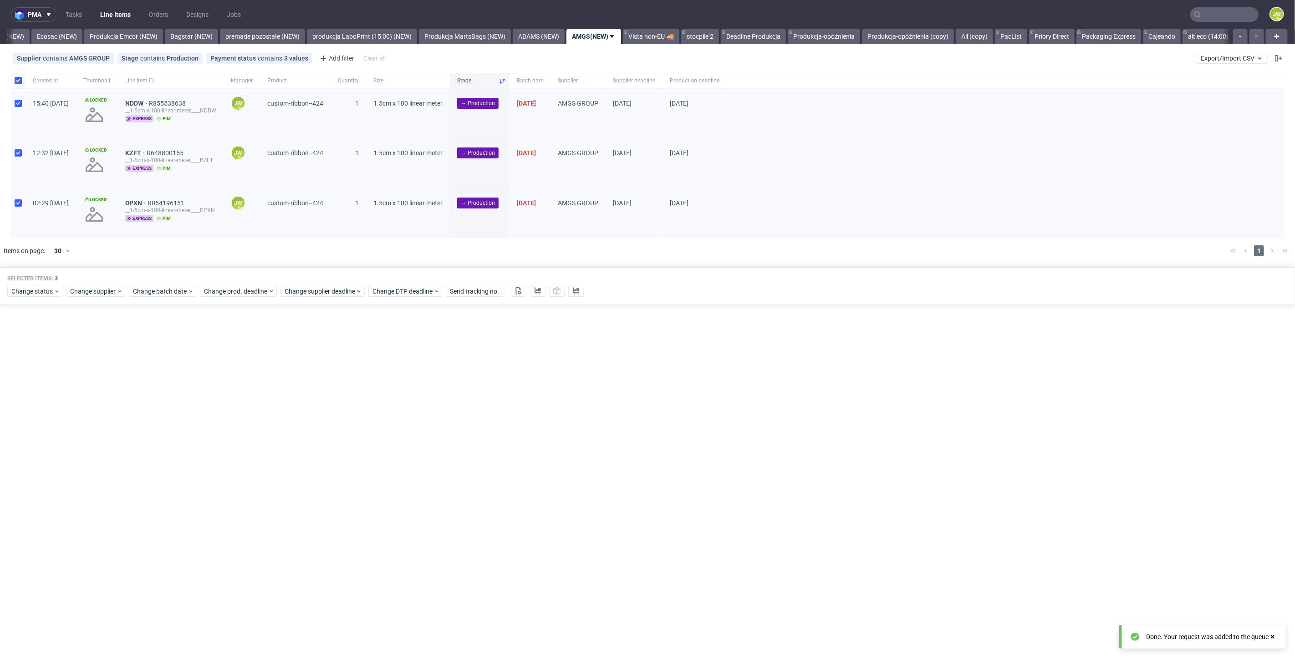
scroll to position [0, 1898]
click at [993, 31] on link "All (copy)" at bounding box center [974, 36] width 37 height 15
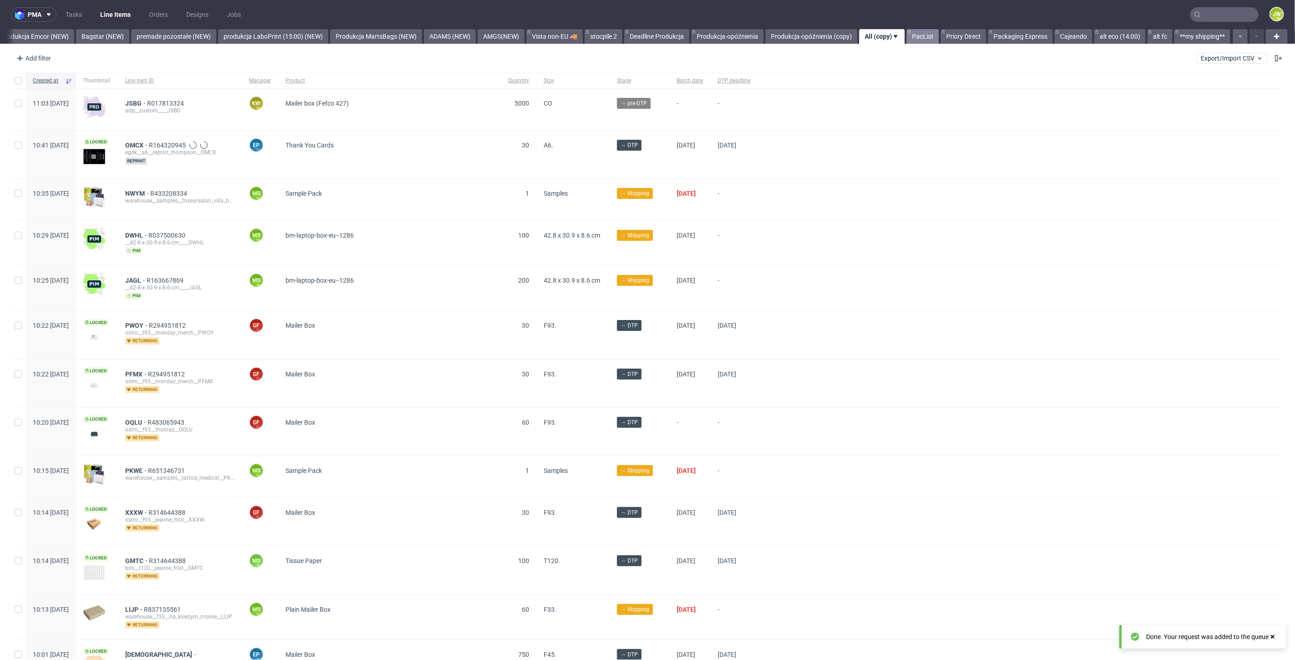
click at [921, 38] on link "PacList" at bounding box center [923, 36] width 32 height 15
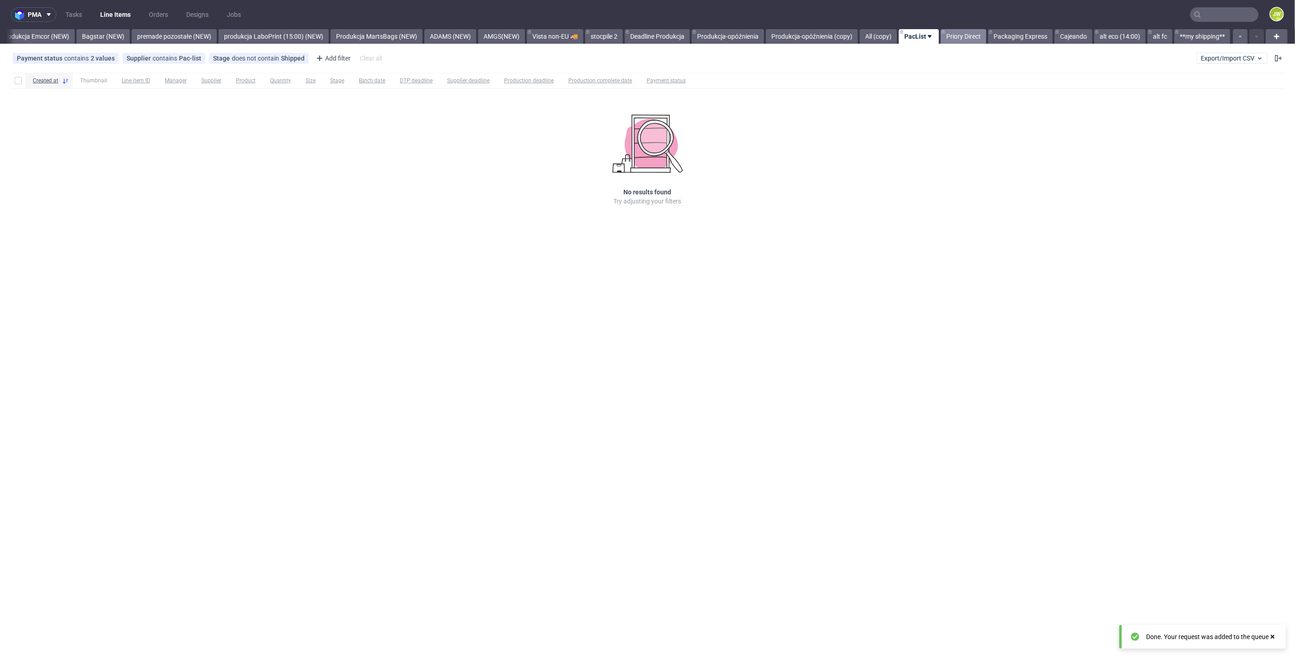
click at [960, 34] on link "Priory Direct" at bounding box center [964, 36] width 46 height 15
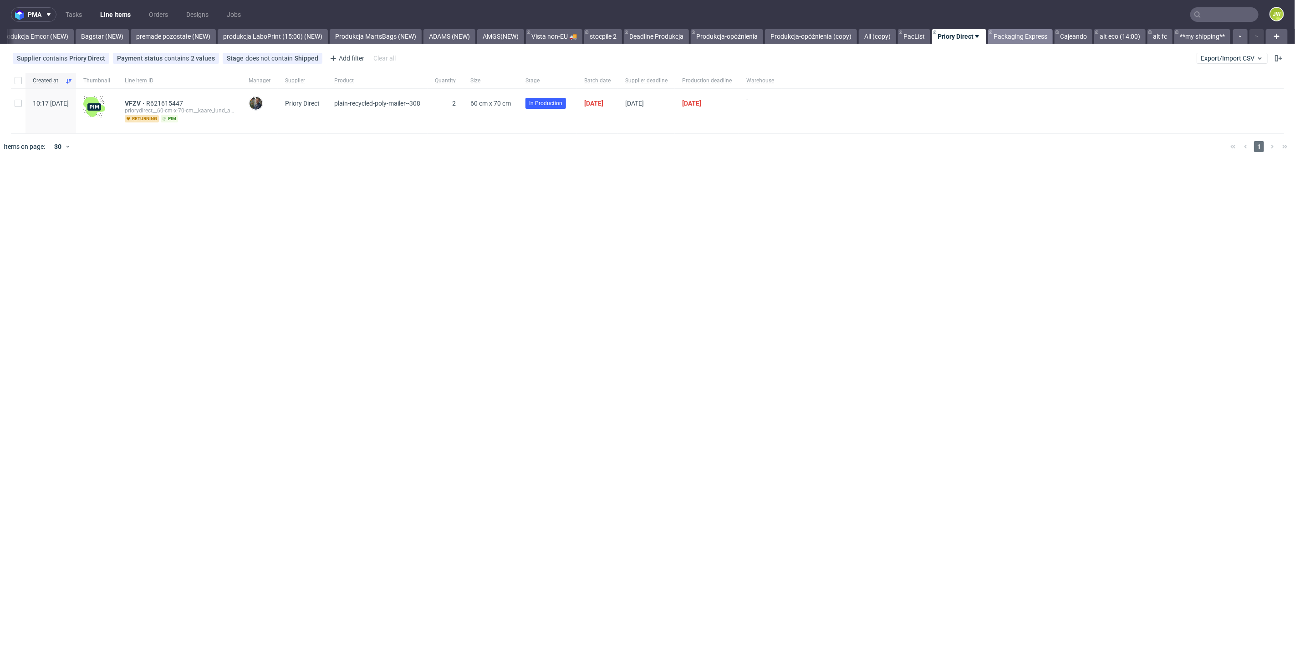
click at [1019, 37] on link "Packaging Express" at bounding box center [1020, 36] width 65 height 15
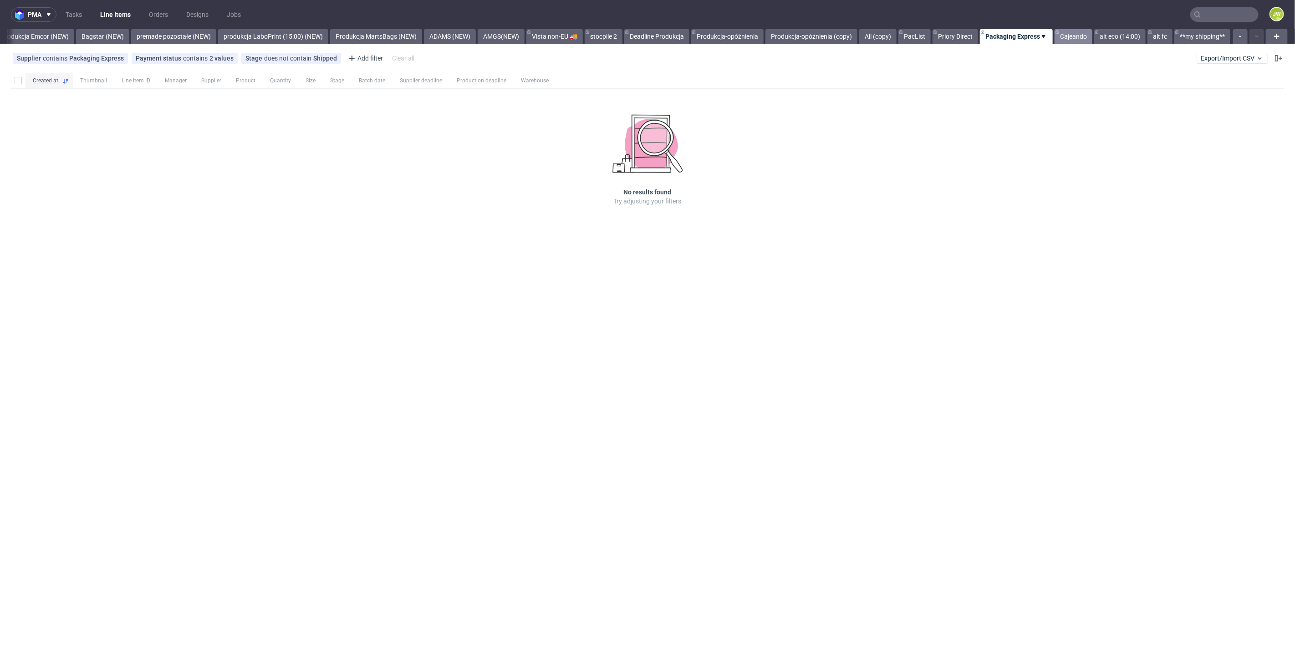
click at [1068, 37] on link "Cajeando" at bounding box center [1074, 36] width 38 height 15
click at [501, 38] on link "AMGS(NEW)" at bounding box center [501, 36] width 47 height 15
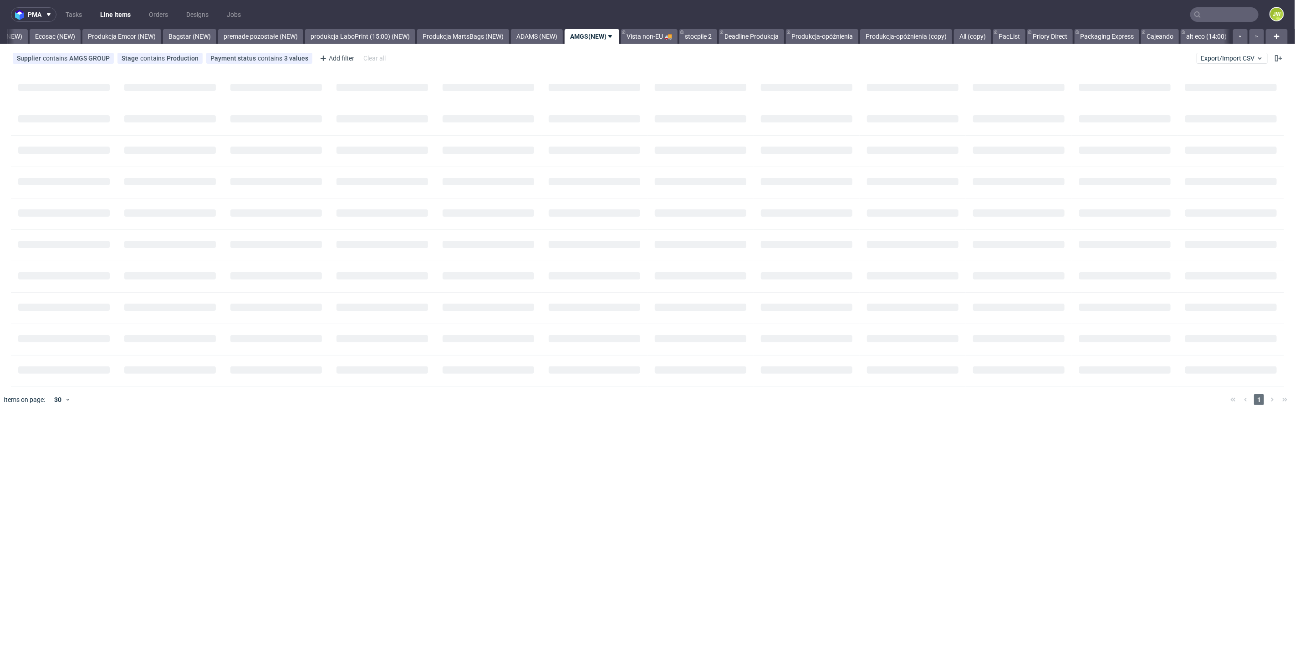
scroll to position [0, 1898]
click at [403, 298] on div "pma Tasks Line Items Orders Designs Jobs JW All DTP Late Shipped Shipments DTP …" at bounding box center [647, 330] width 1295 height 660
click at [1229, 56] on span "Export/Import CSV" at bounding box center [1232, 58] width 63 height 7
click at [1178, 96] on link "Import shipments CSV" at bounding box center [1211, 95] width 107 height 15
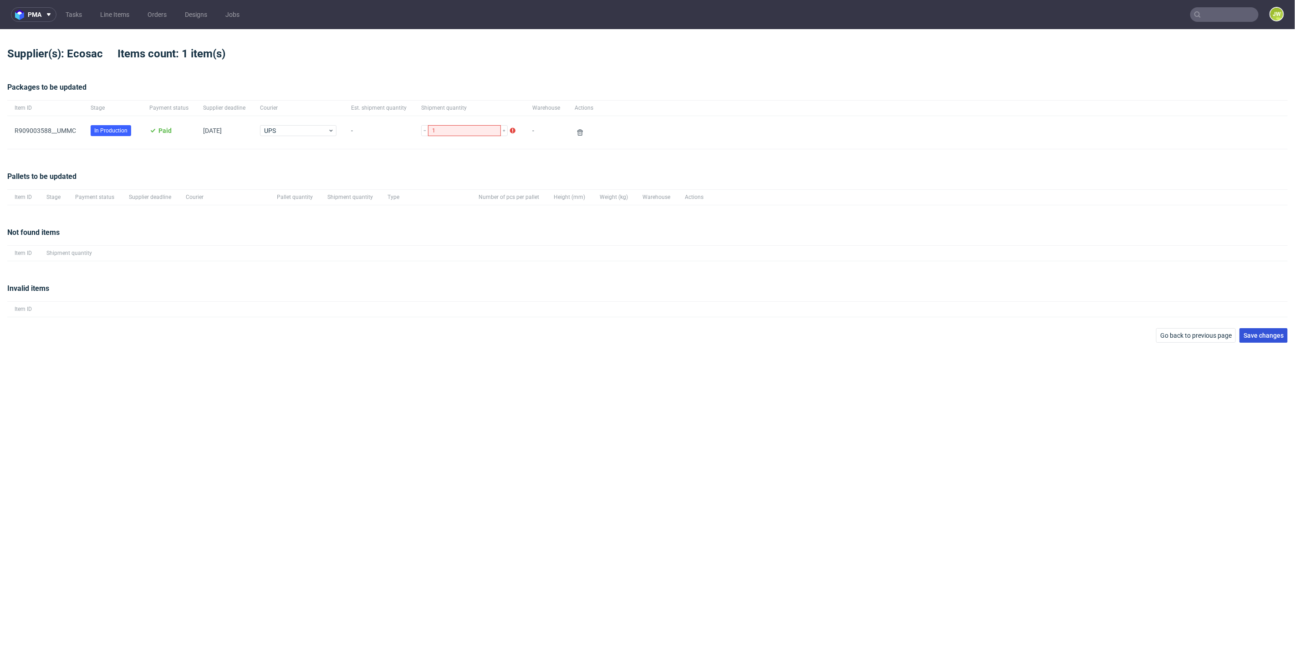
click at [1258, 332] on span "Save changes" at bounding box center [1264, 335] width 40 height 6
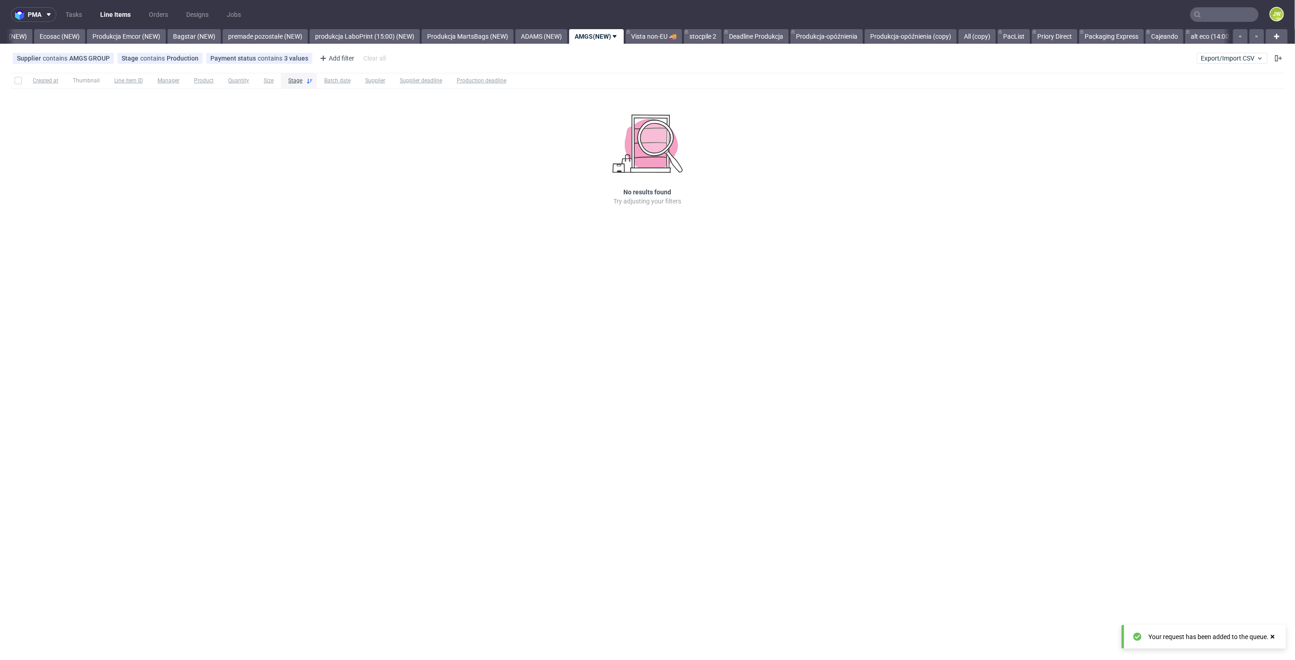
scroll to position [0, 1898]
click at [1233, 59] on span "Export/Import CSV" at bounding box center [1232, 58] width 63 height 7
click at [1220, 93] on link "Import shipments CSV" at bounding box center [1211, 95] width 107 height 15
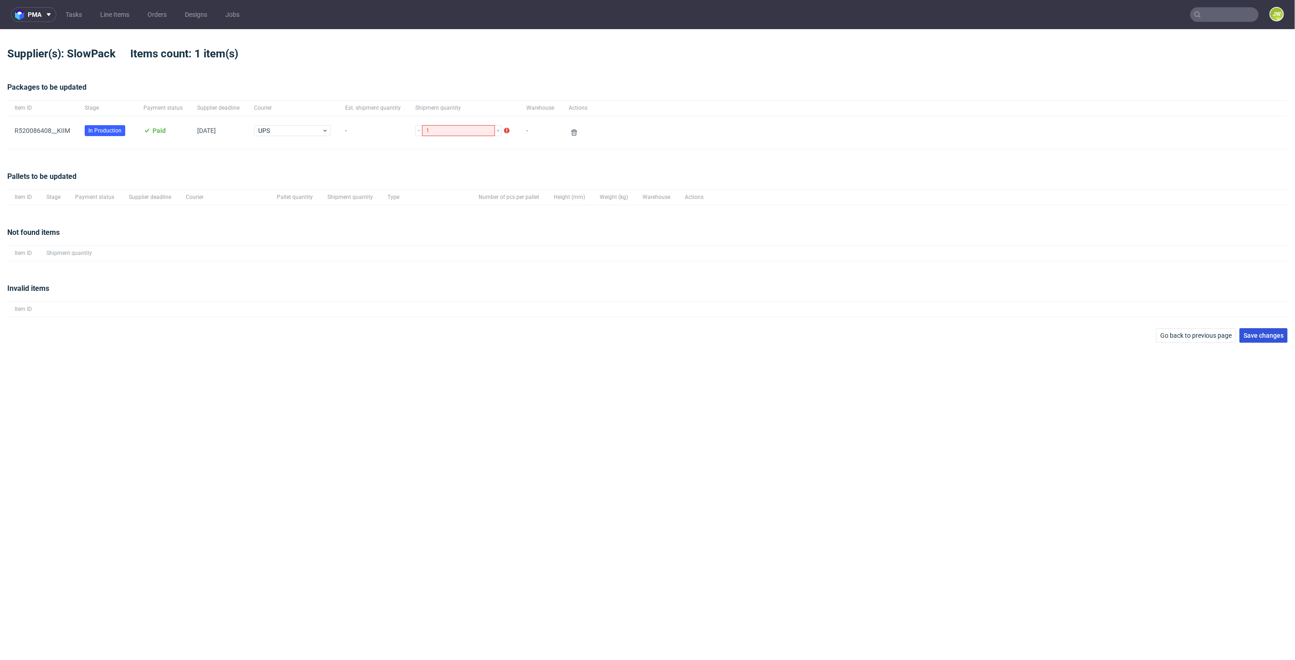
click at [1260, 335] on span "Save changes" at bounding box center [1264, 335] width 40 height 6
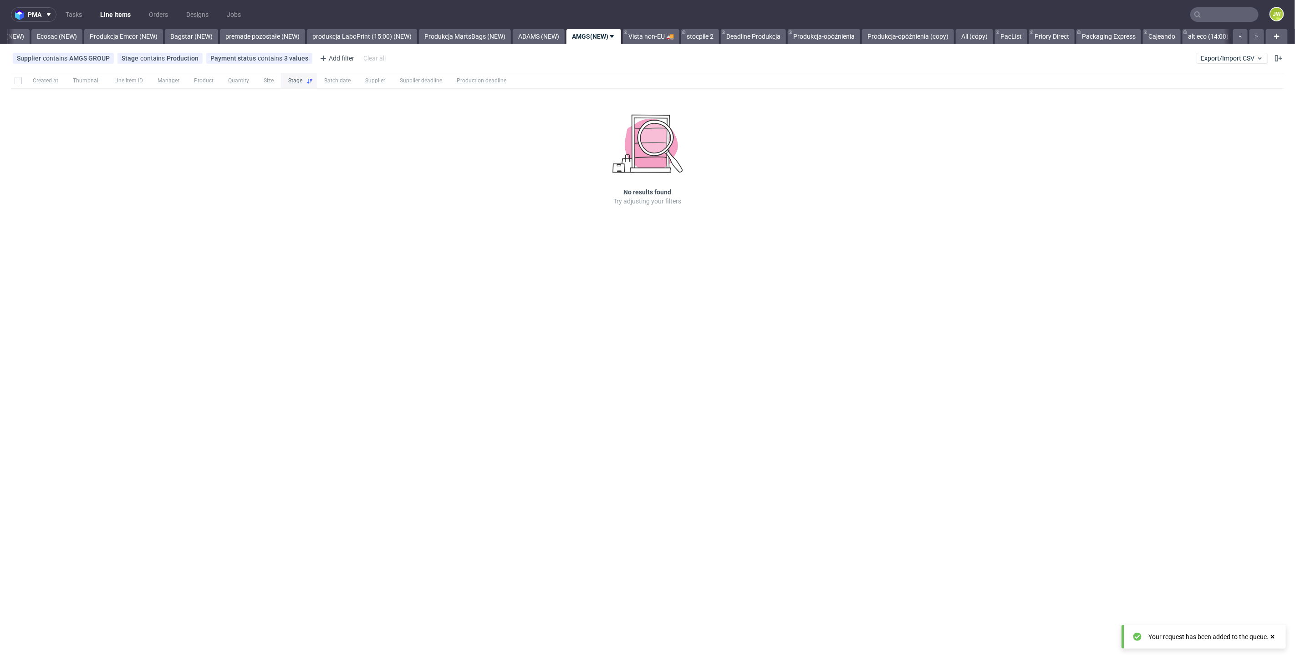
scroll to position [0, 1898]
click at [673, 424] on div "pma Tasks Line Items Orders Designs Jobs JW All DTP Late Shipped Shipments DTP …" at bounding box center [647, 330] width 1295 height 660
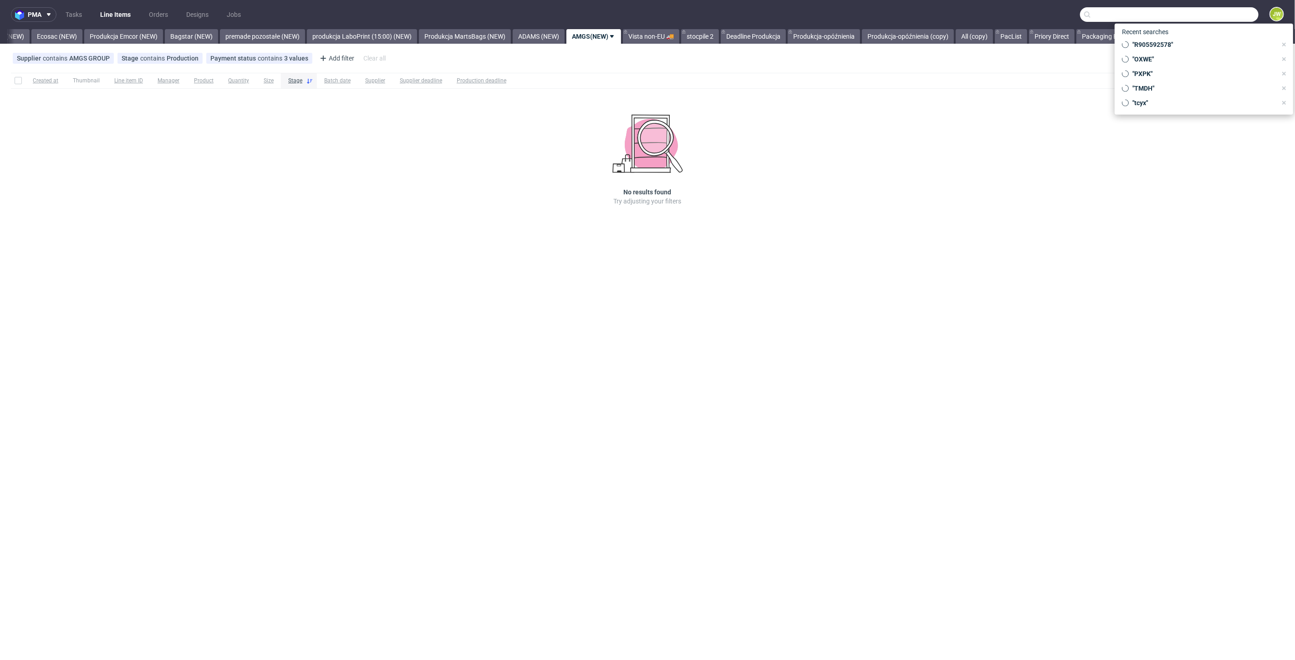
click at [1203, 15] on input "text" at bounding box center [1169, 14] width 178 height 15
paste input "EQXP"
type input "EQXP"
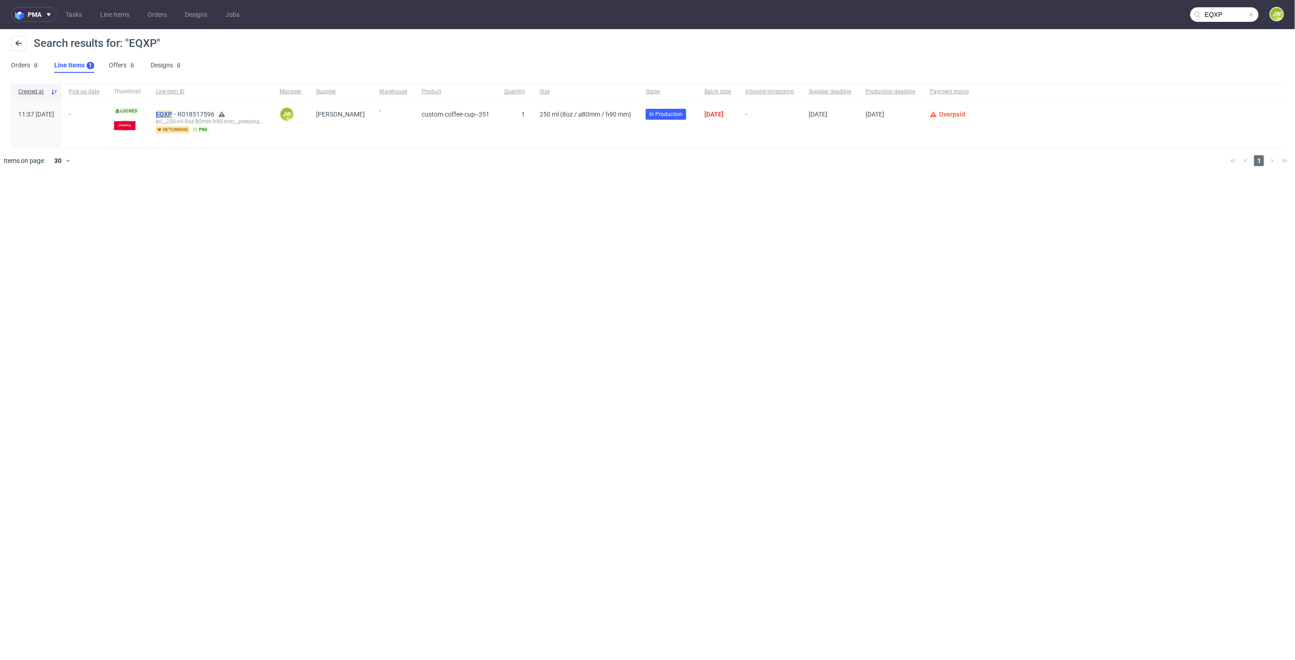
click at [172, 115] on mark "EQXP" at bounding box center [164, 114] width 16 height 7
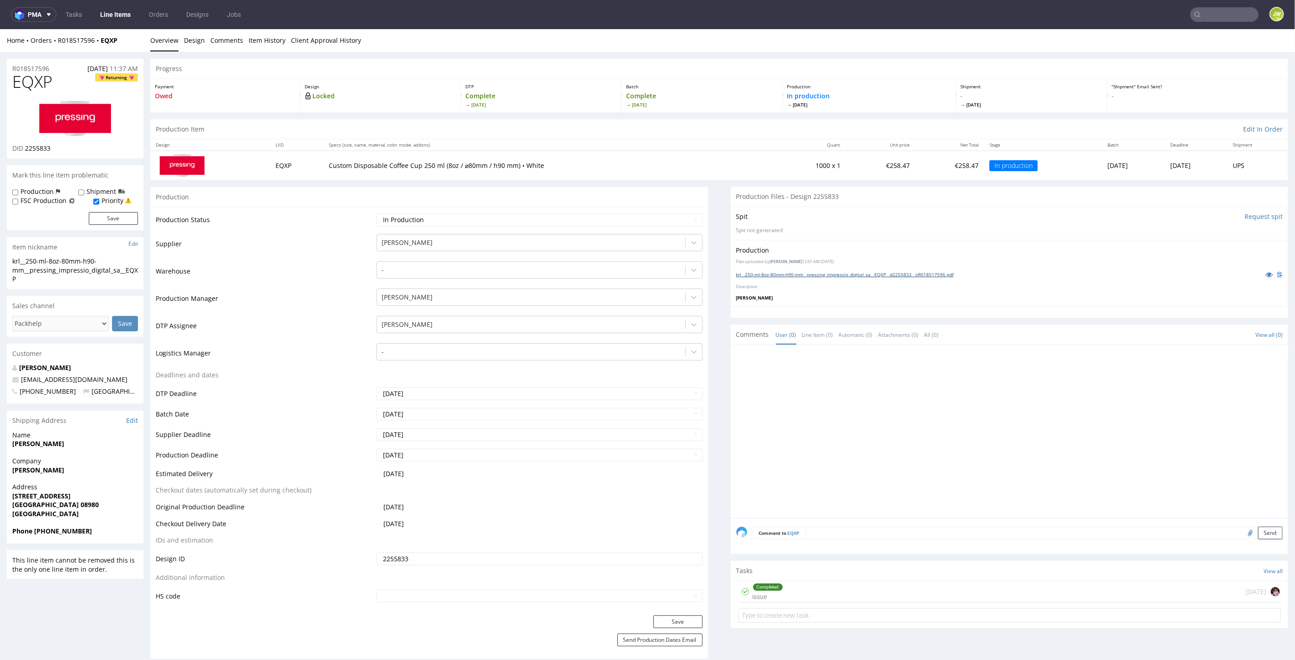
click at [790, 273] on link "krl__250-ml-8oz-80mm-h90-mm__pressing_impressio_digital_sa__EQXP__d2255833__oR0…" at bounding box center [845, 274] width 218 height 6
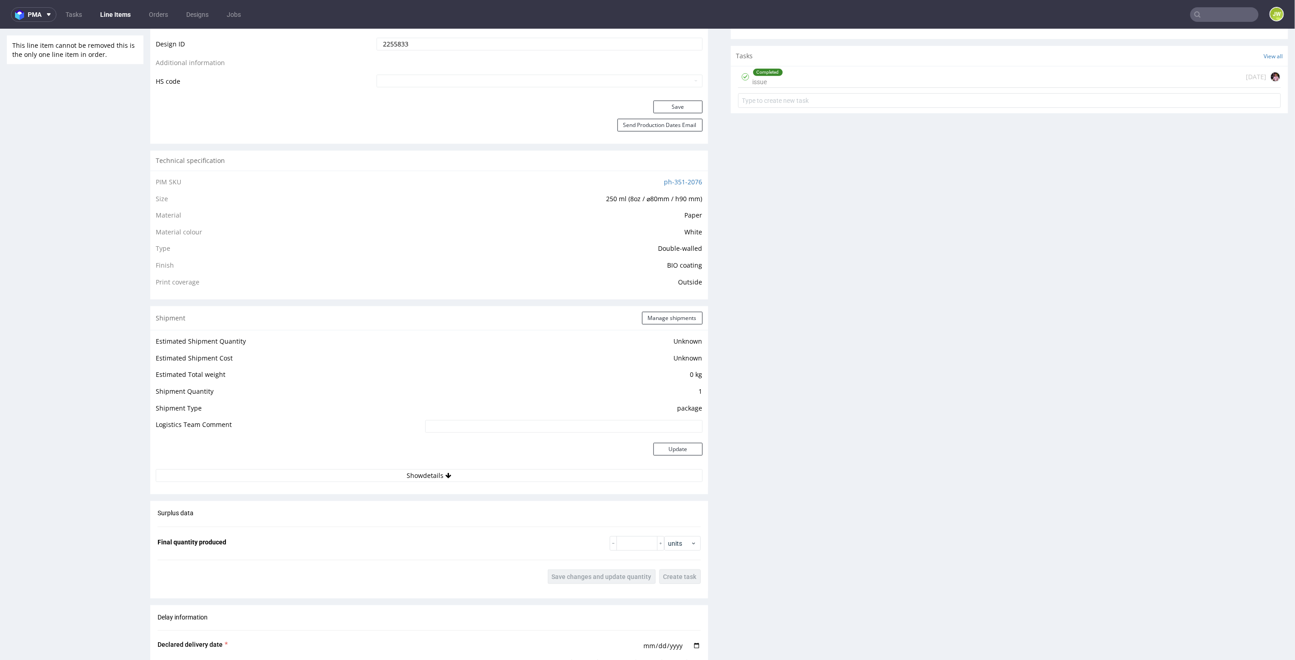
scroll to position [506, 0]
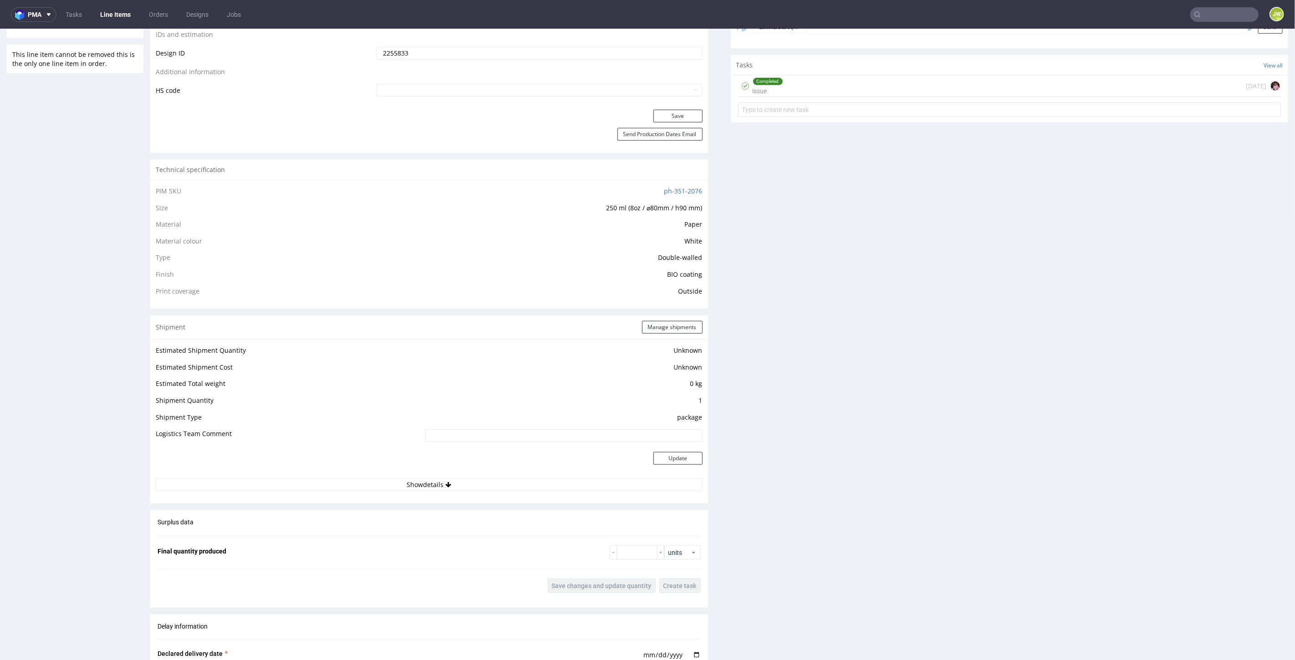
click at [761, 132] on div "Production Files - Design 2255833 Spit Request spit Spit not generated Producti…" at bounding box center [1010, 320] width 558 height 1281
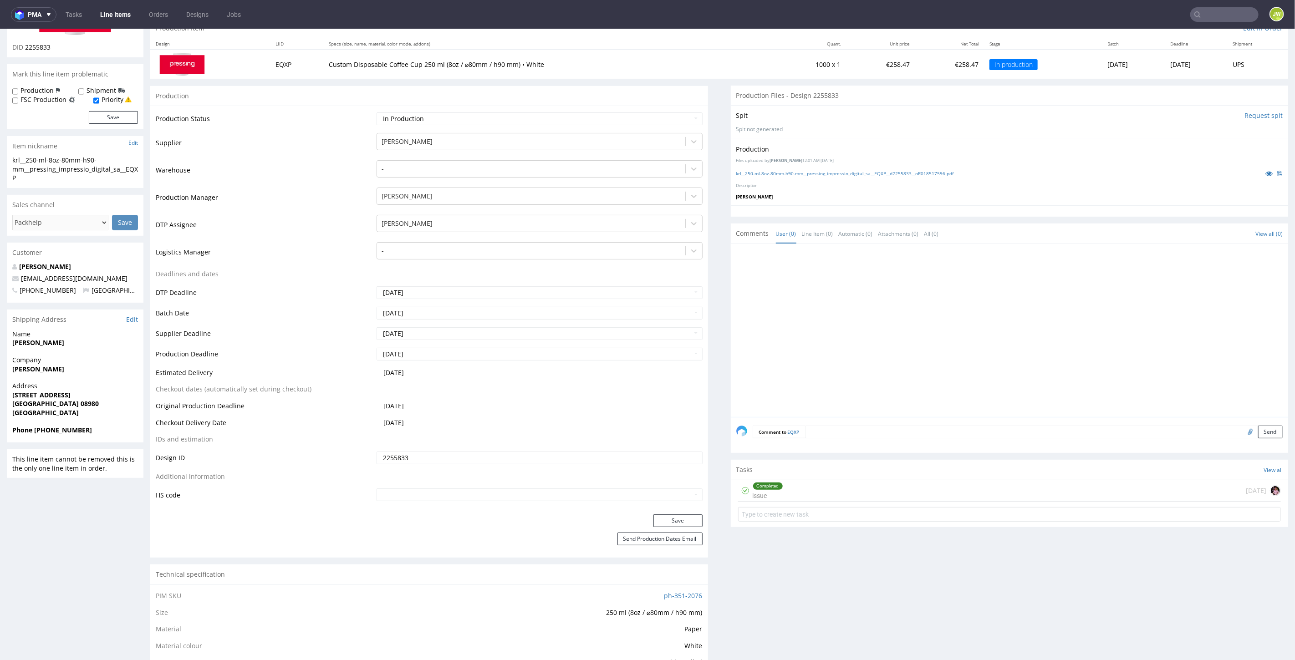
scroll to position [0, 0]
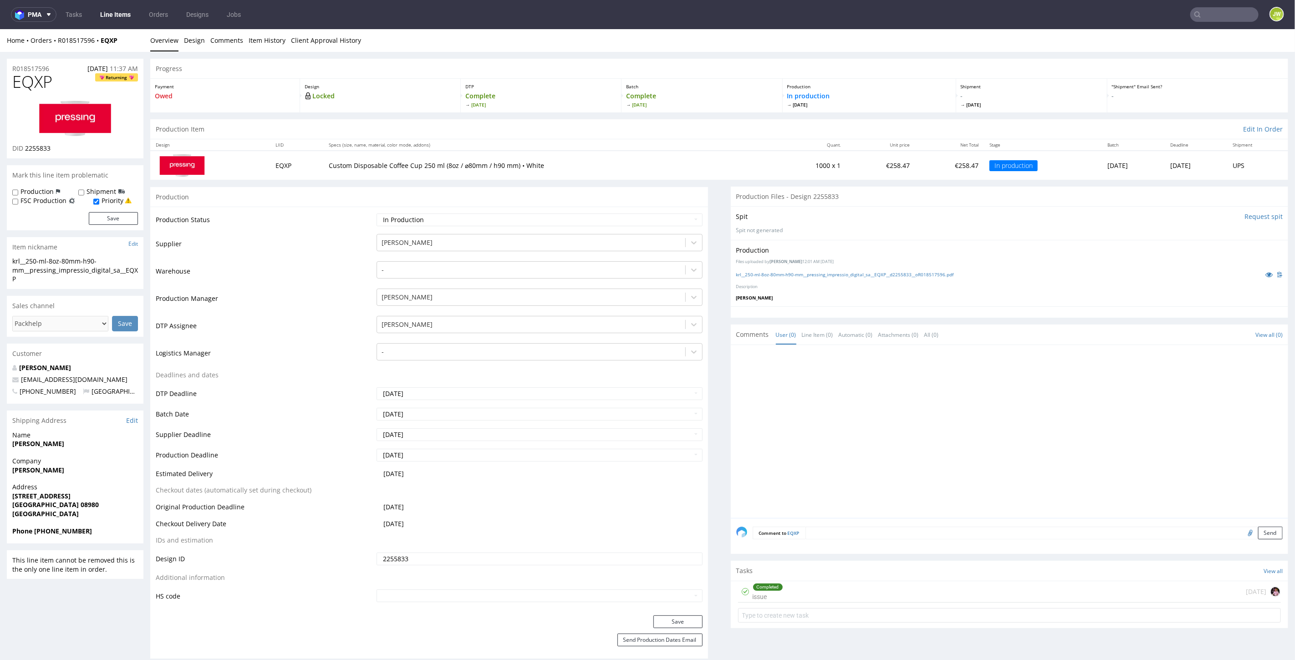
drag, startPoint x: 114, startPoint y: 16, endPoint x: 133, endPoint y: 22, distance: 20.0
click at [114, 15] on link "Line Items" at bounding box center [115, 14] width 41 height 15
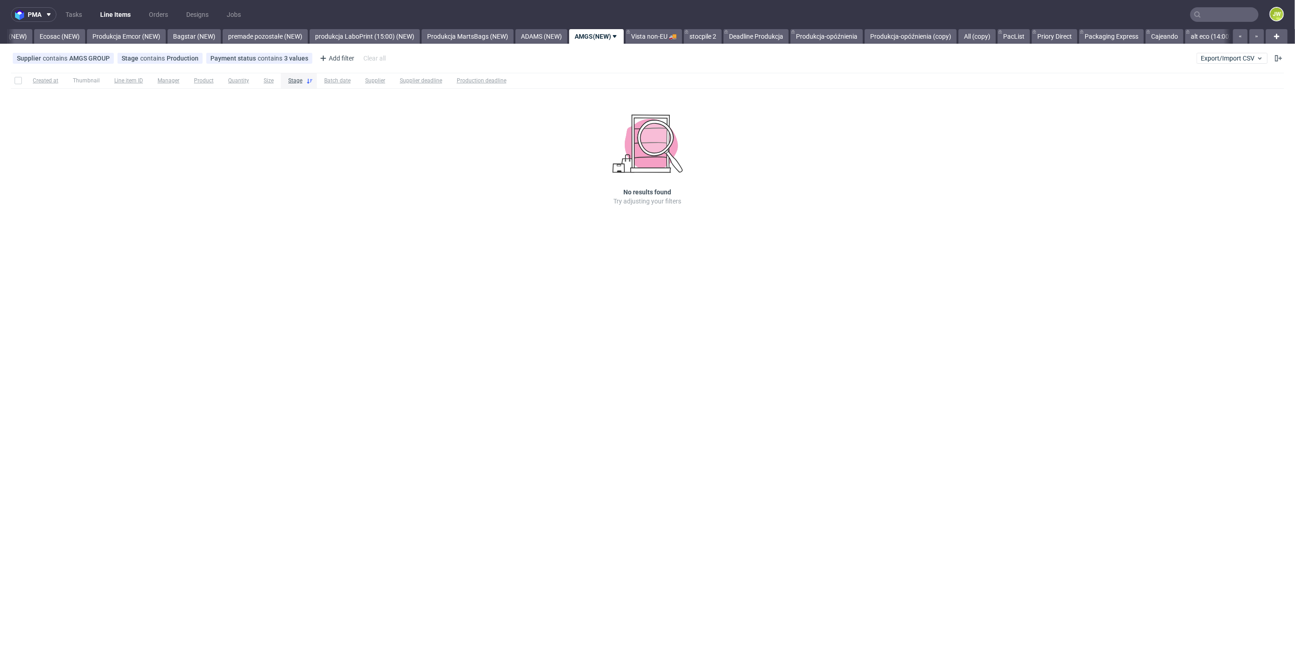
scroll to position [0, 1898]
drag, startPoint x: 1227, startPoint y: 56, endPoint x: 1224, endPoint y: 62, distance: 6.5
click at [1227, 56] on span "Export/Import CSV" at bounding box center [1232, 58] width 63 height 7
click at [1206, 88] on link "Import shipments CSV" at bounding box center [1211, 95] width 107 height 15
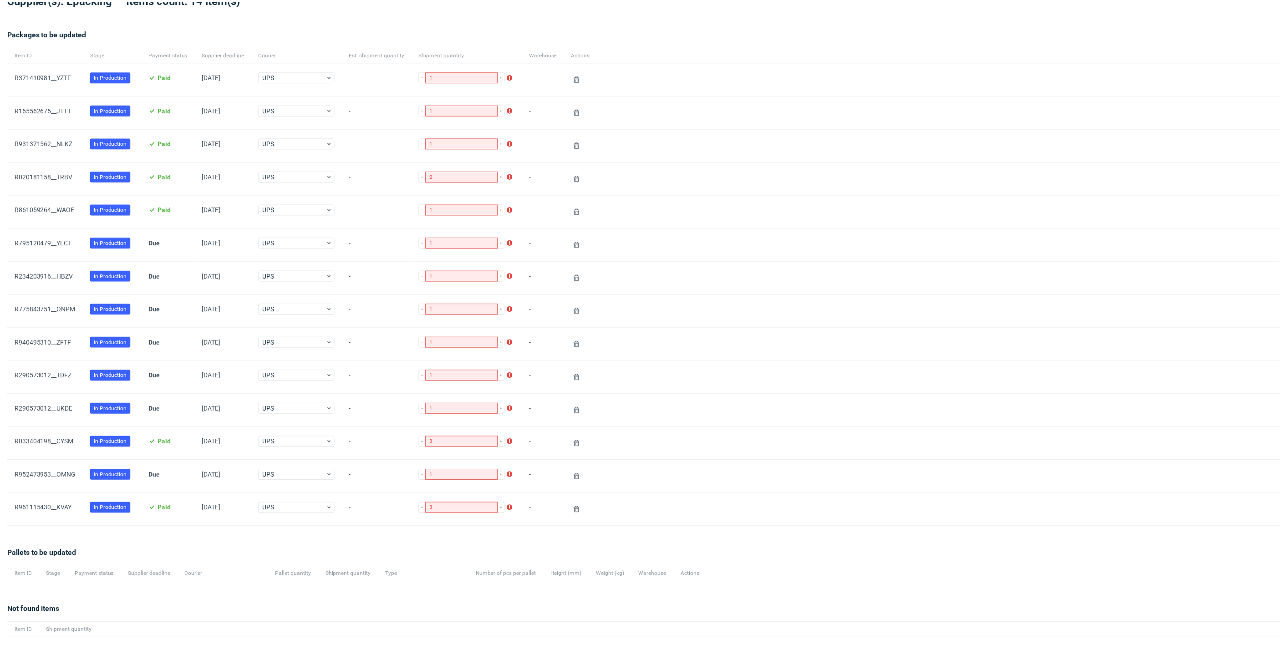
scroll to position [119, 0]
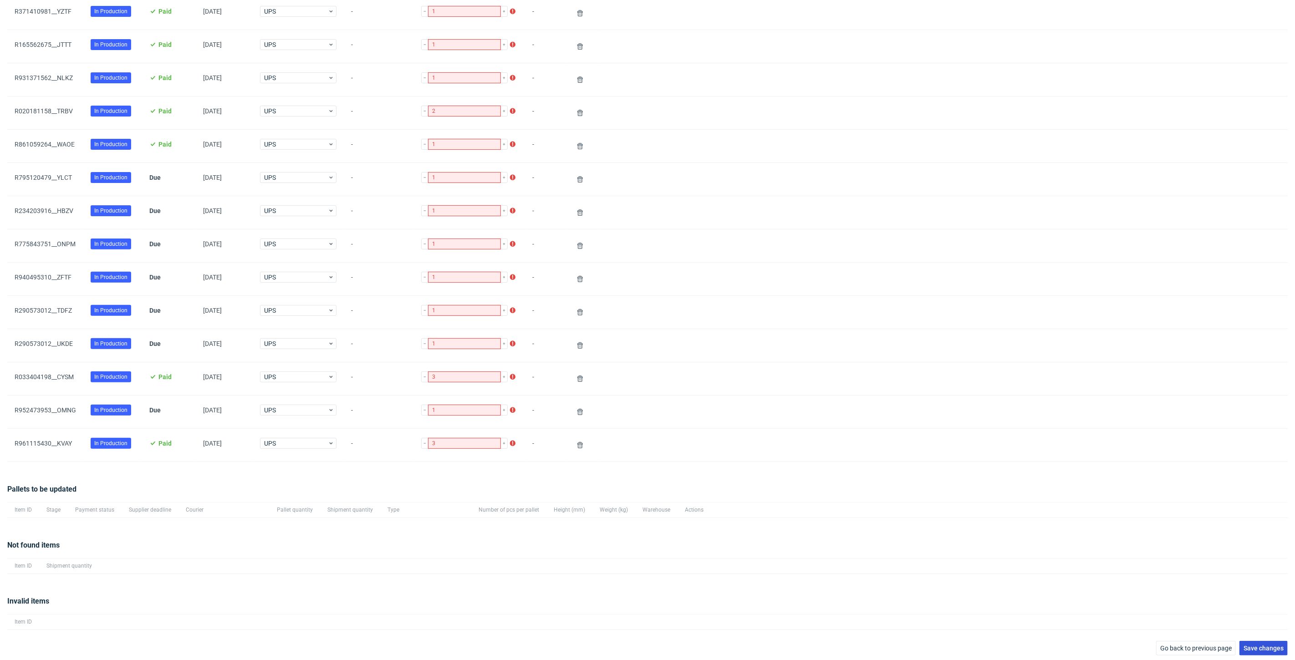
click at [1247, 645] on span "Save changes" at bounding box center [1264, 648] width 40 height 6
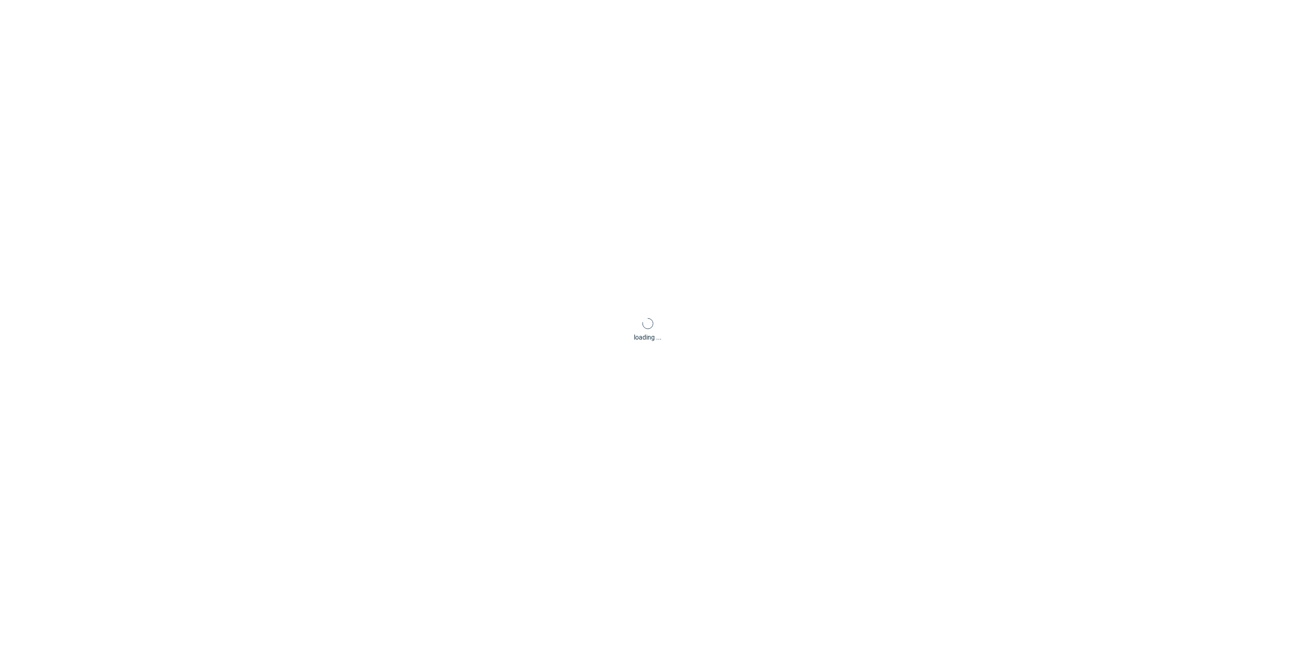
scroll to position [44, 0]
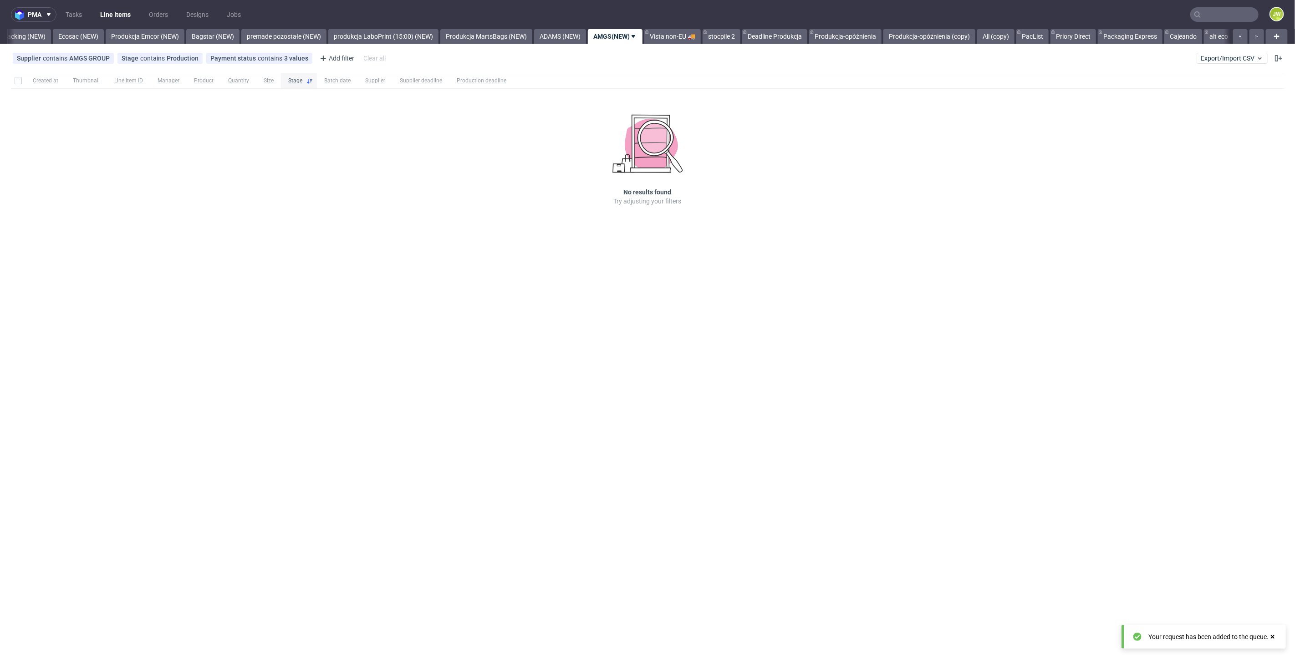
scroll to position [0, 1898]
click at [1212, 60] on span "Export/Import CSV" at bounding box center [1232, 58] width 63 height 7
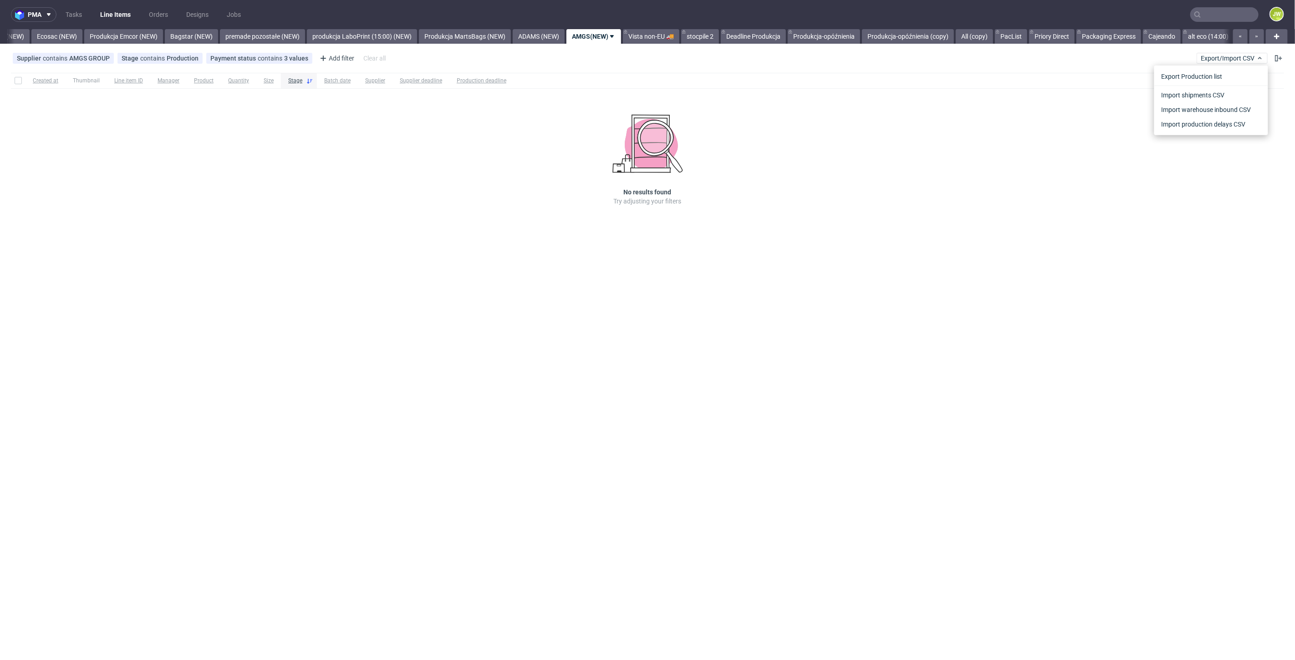
click at [1199, 86] on div "Import shipments CSV" at bounding box center [1211, 94] width 114 height 17
click at [1197, 97] on link "Import shipments CSV" at bounding box center [1211, 95] width 107 height 15
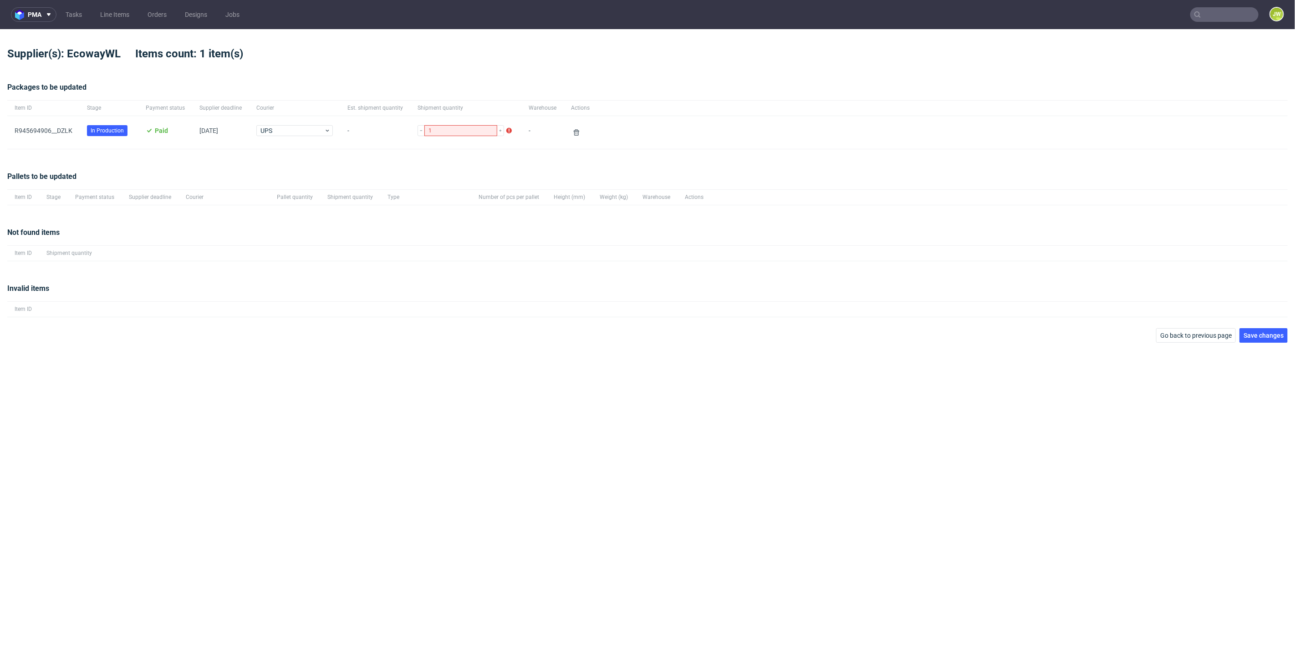
click at [1272, 344] on div "pma Tasks Line Items Orders Designs Jobs JW Supplier(s): EcowayWL Items count: …" at bounding box center [647, 330] width 1295 height 660
click at [1267, 337] on span "Save changes" at bounding box center [1264, 335] width 40 height 6
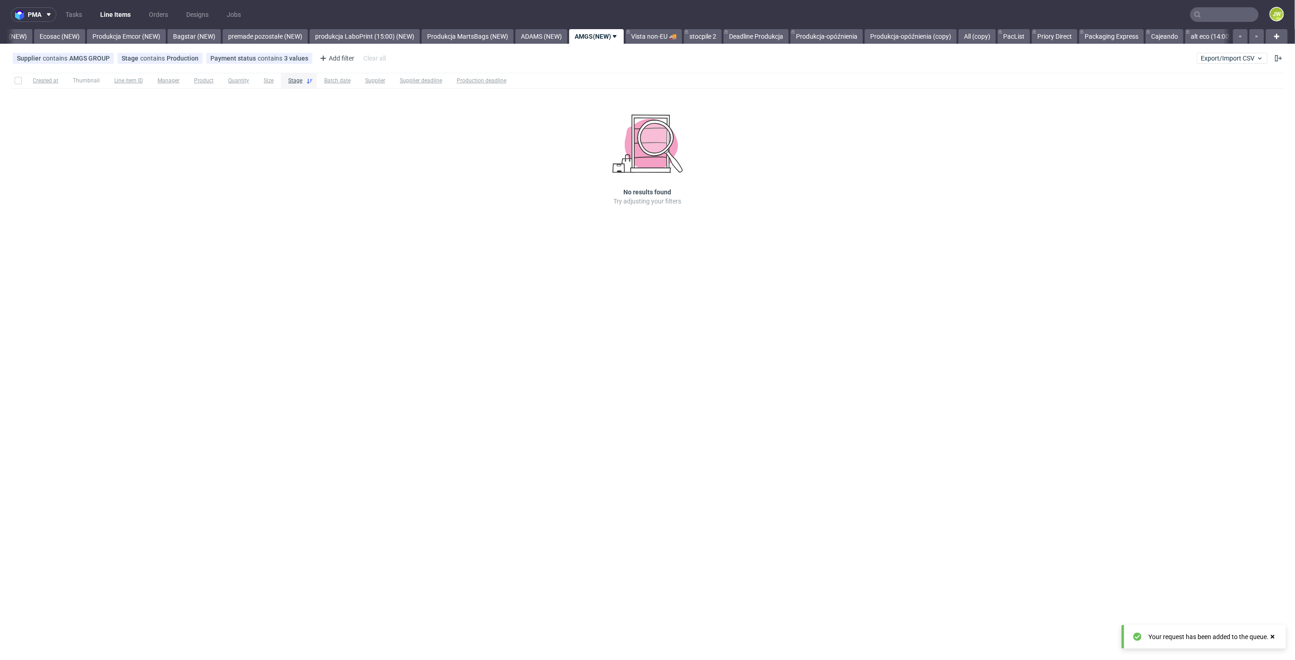
scroll to position [0, 1898]
click at [268, 330] on div "pma Tasks Line Items Orders Designs Jobs JW All DTP Late Shipped Shipments DTP …" at bounding box center [647, 330] width 1295 height 660
drag, startPoint x: 1220, startPoint y: 62, endPoint x: 1208, endPoint y: 64, distance: 11.9
click at [1220, 62] on button "Export/Import CSV" at bounding box center [1232, 58] width 71 height 11
click at [1183, 97] on link "Import shipments CSV" at bounding box center [1211, 95] width 107 height 15
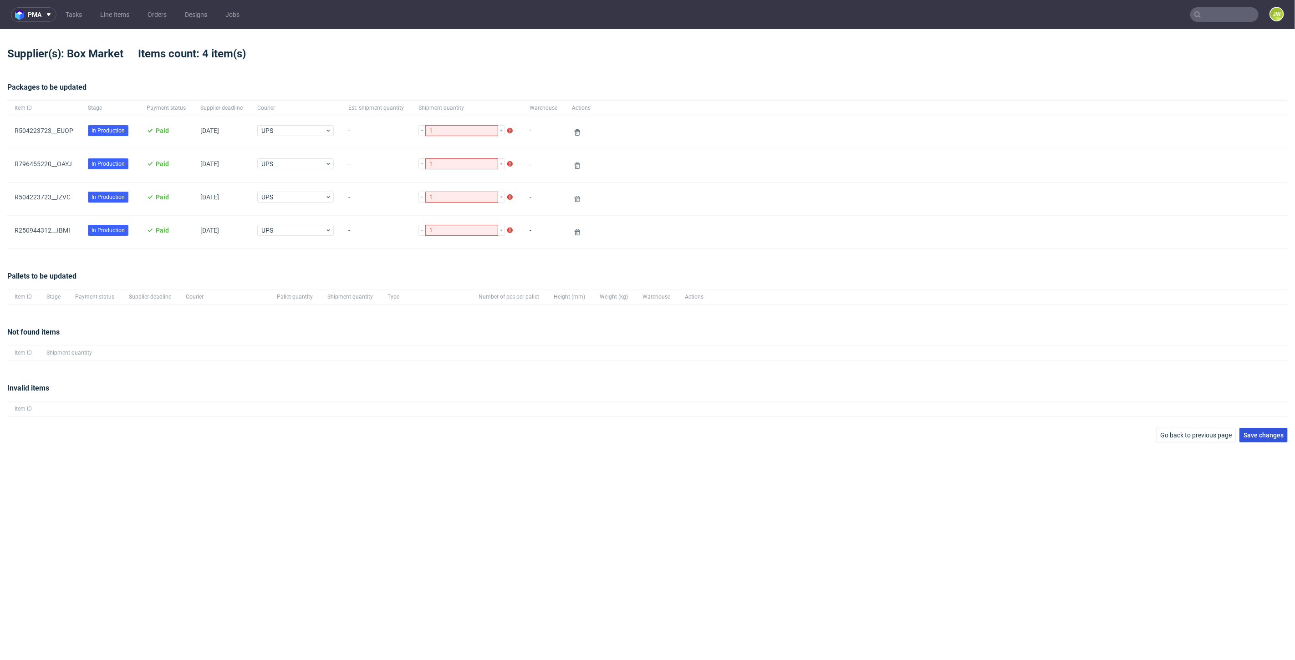
click at [1263, 434] on span "Save changes" at bounding box center [1264, 435] width 40 height 6
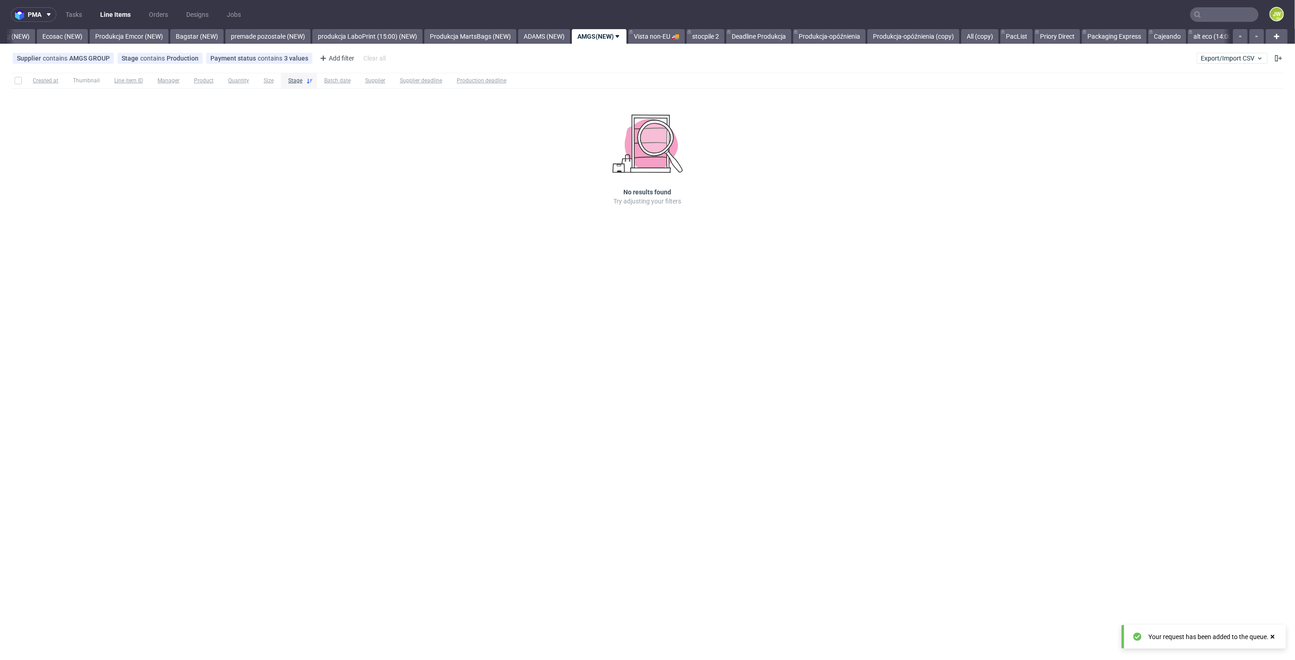
scroll to position [0, 1898]
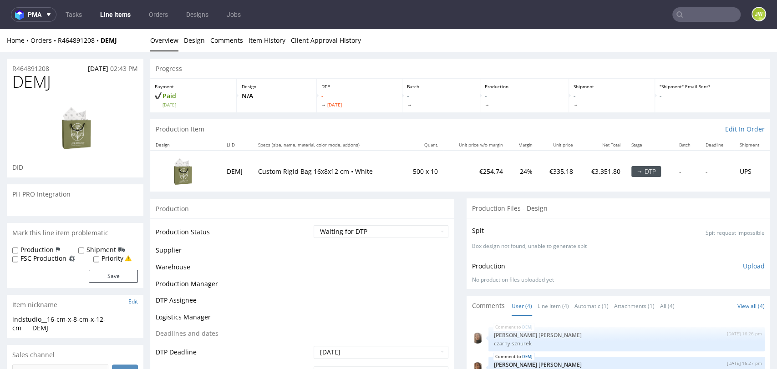
scroll to position [14, 0]
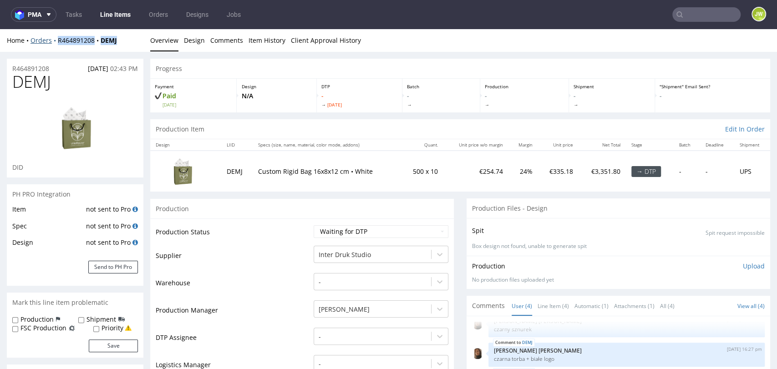
drag, startPoint x: 122, startPoint y: 40, endPoint x: 57, endPoint y: 45, distance: 65.3
click at [57, 45] on div "Home Orders R464891208 DEMJ" at bounding box center [75, 40] width 137 height 9
copy div "R464891208 DEMJ"
